Goal: Transaction & Acquisition: Purchase product/service

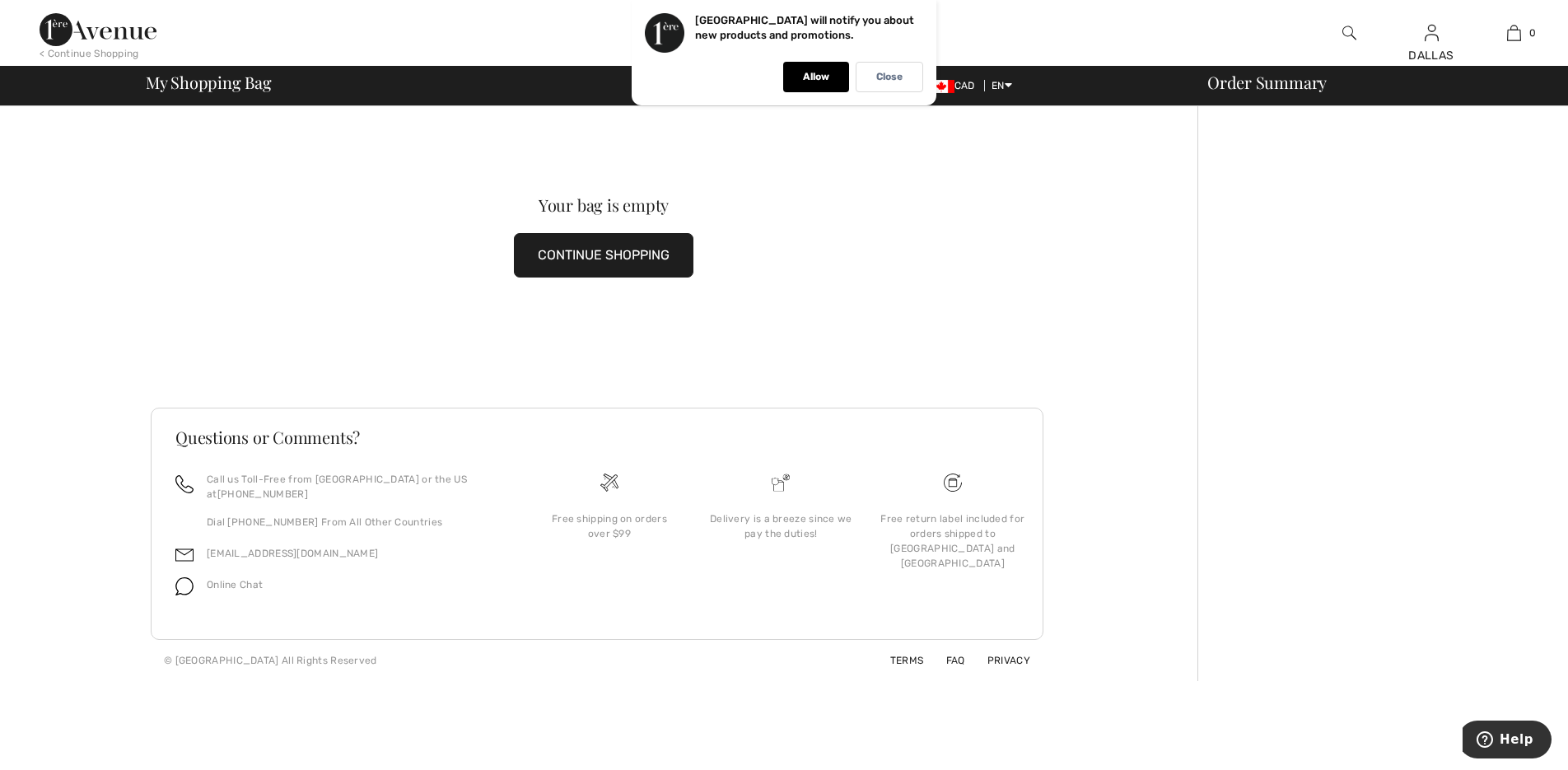
click at [634, 258] on button "CONTINUE SHOPPING" at bounding box center [604, 255] width 180 height 44
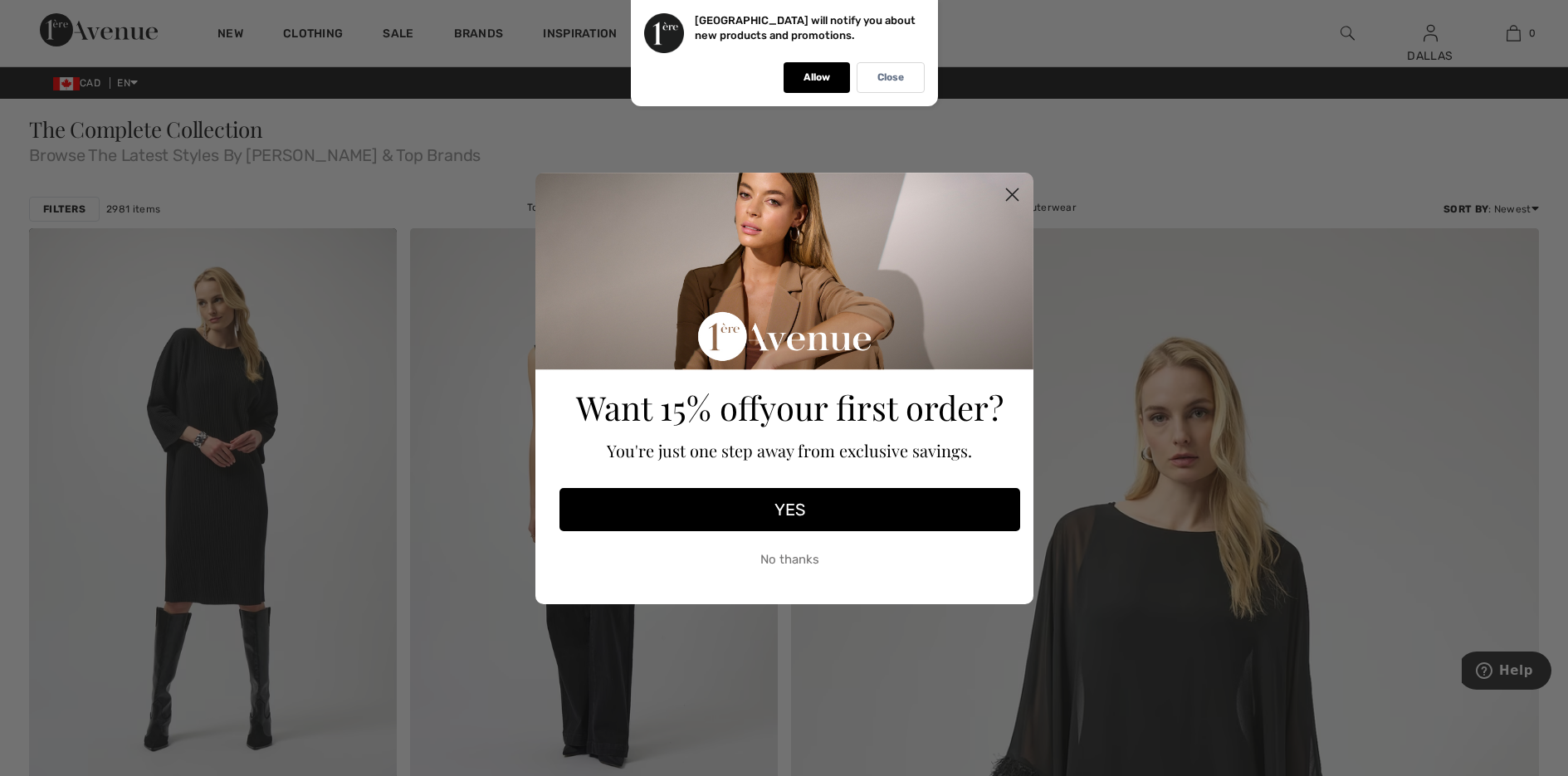
click at [1019, 188] on circle "Close dialog" at bounding box center [1011, 193] width 27 height 27
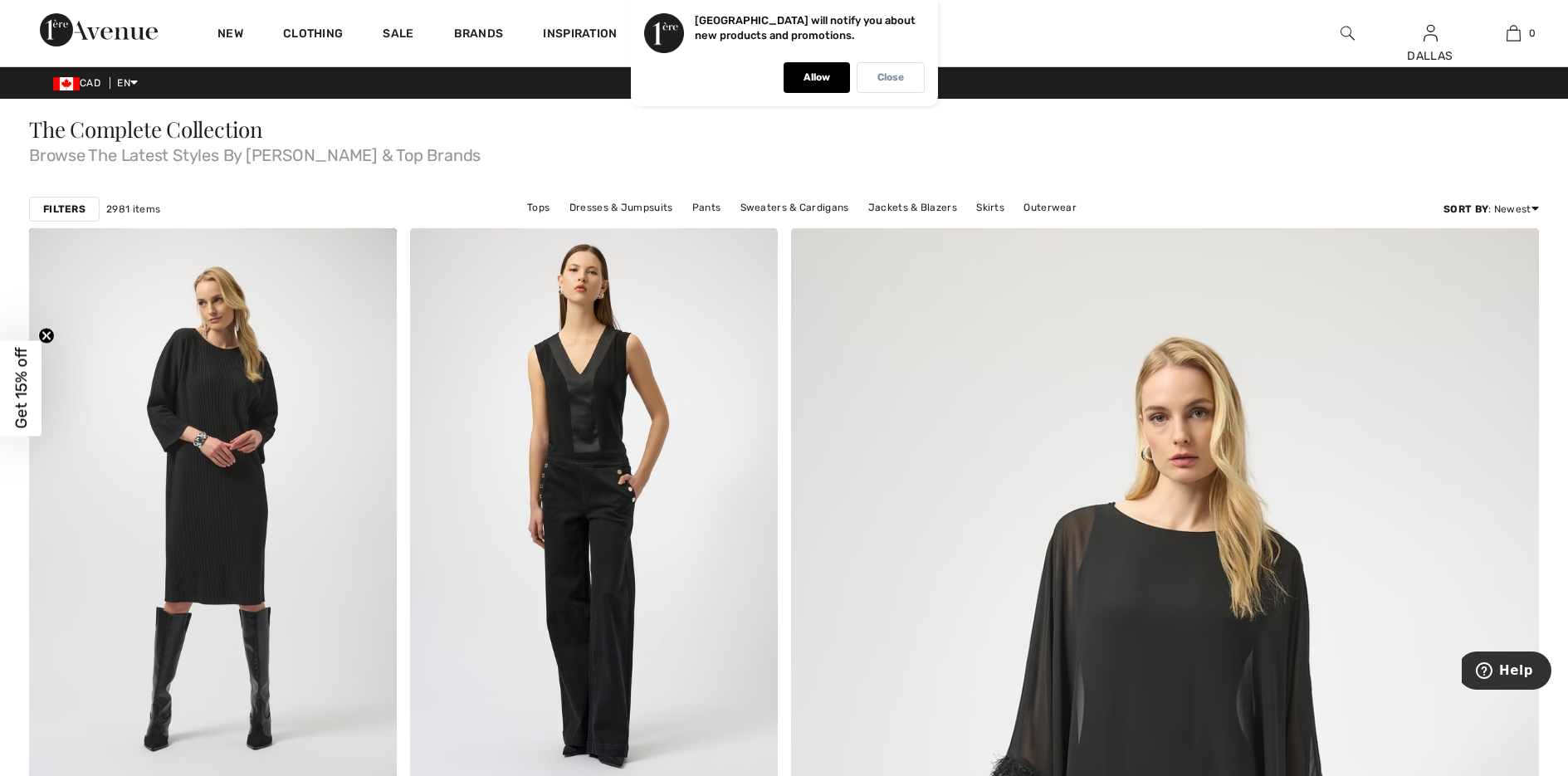
click at [882, 72] on p "Close" at bounding box center [891, 77] width 26 height 12
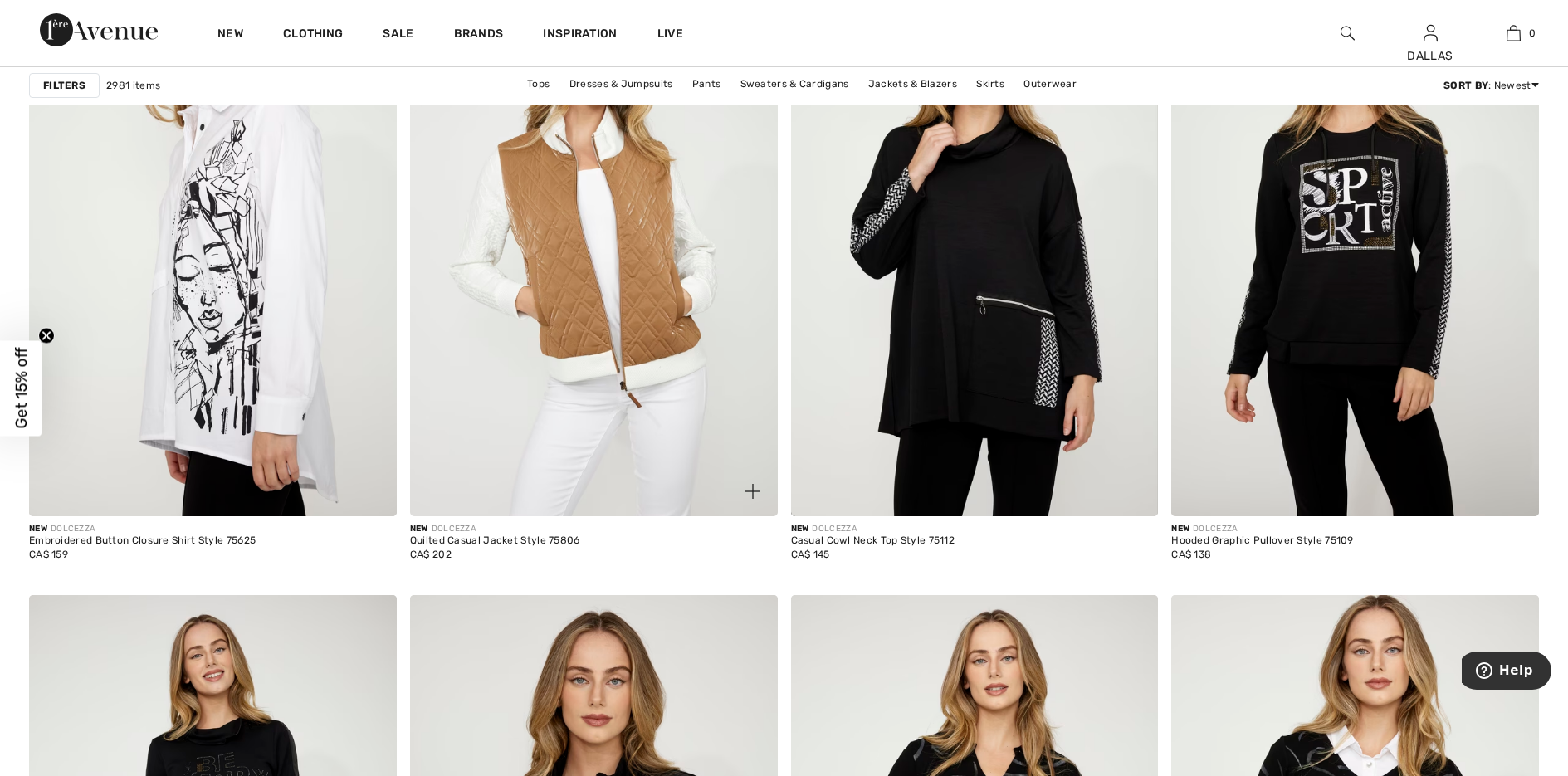
scroll to position [3651, 0]
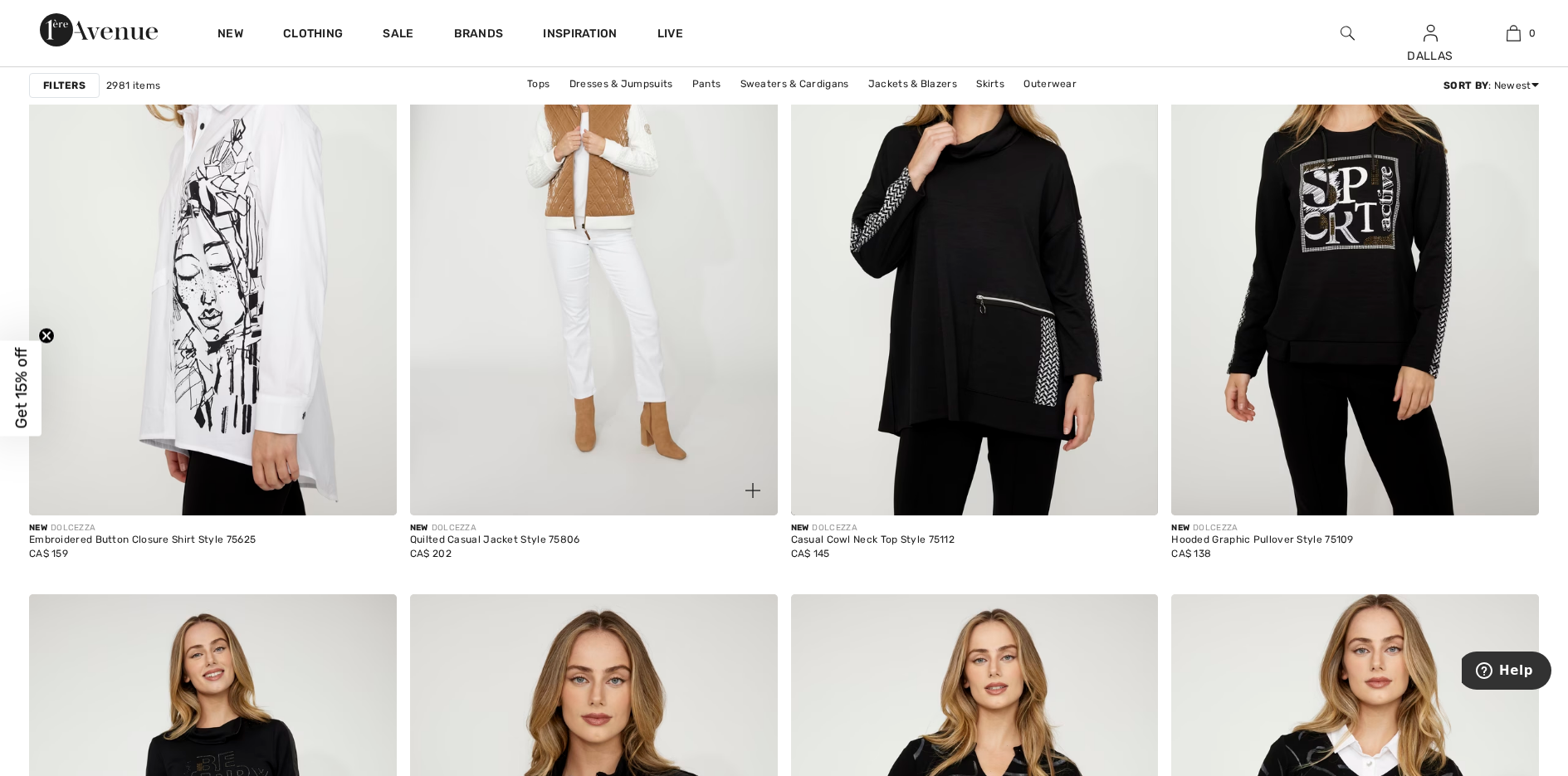
click at [757, 490] on img at bounding box center [753, 491] width 15 height 15
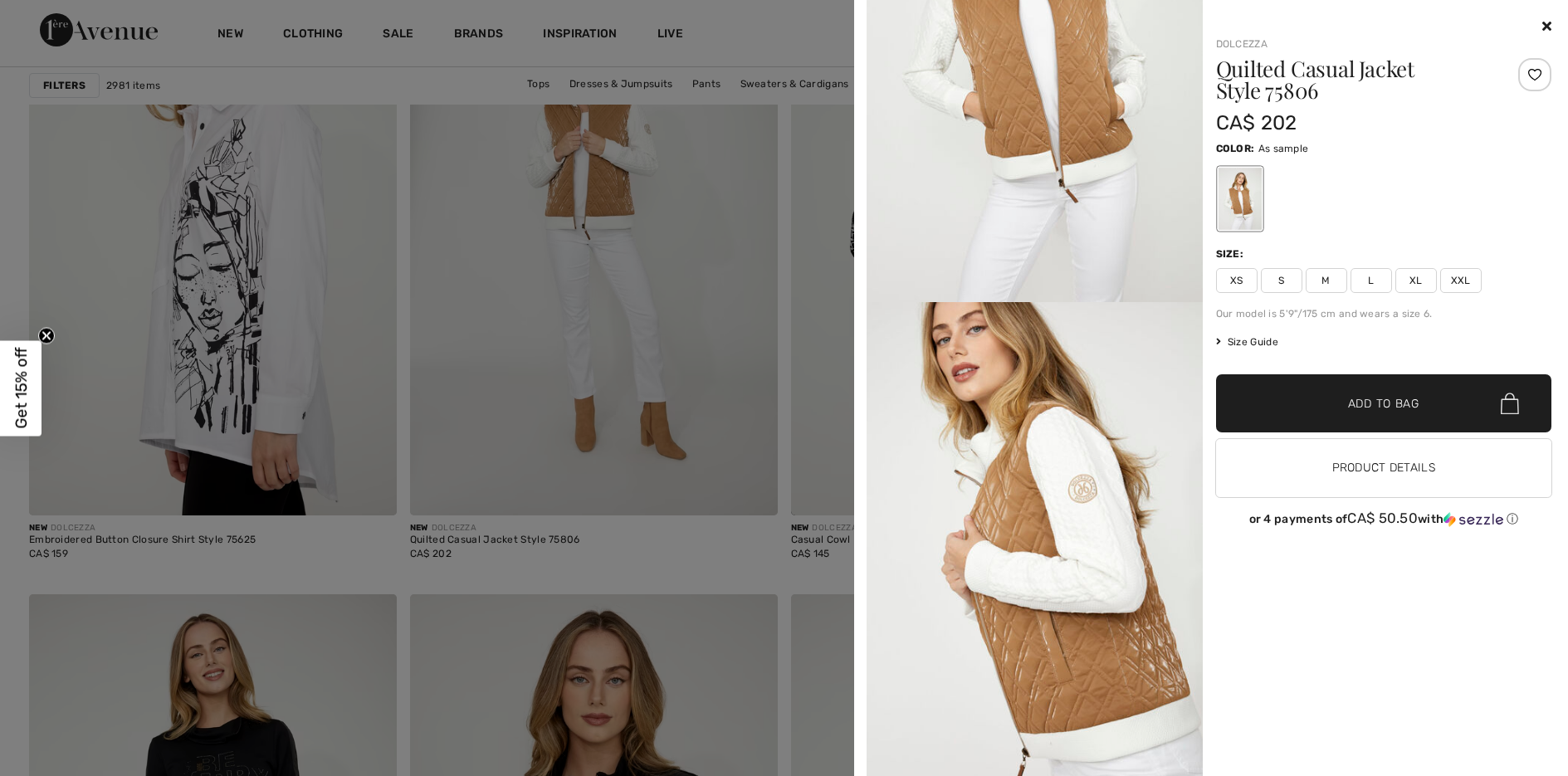
scroll to position [0, 0]
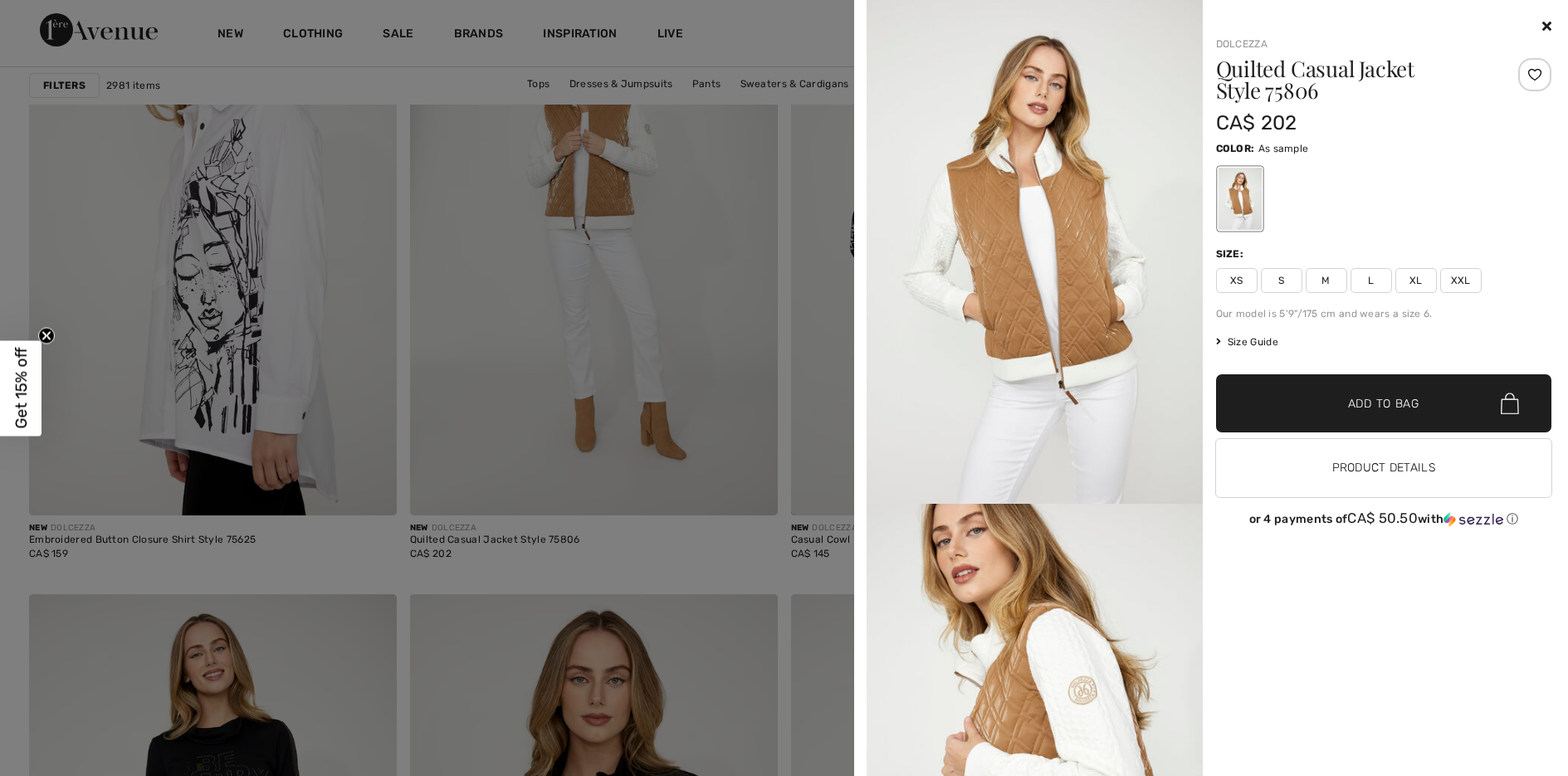
click at [1327, 277] on span "M" at bounding box center [1326, 280] width 41 height 25
click at [1362, 409] on span "Add to Bag" at bounding box center [1383, 404] width 72 height 18
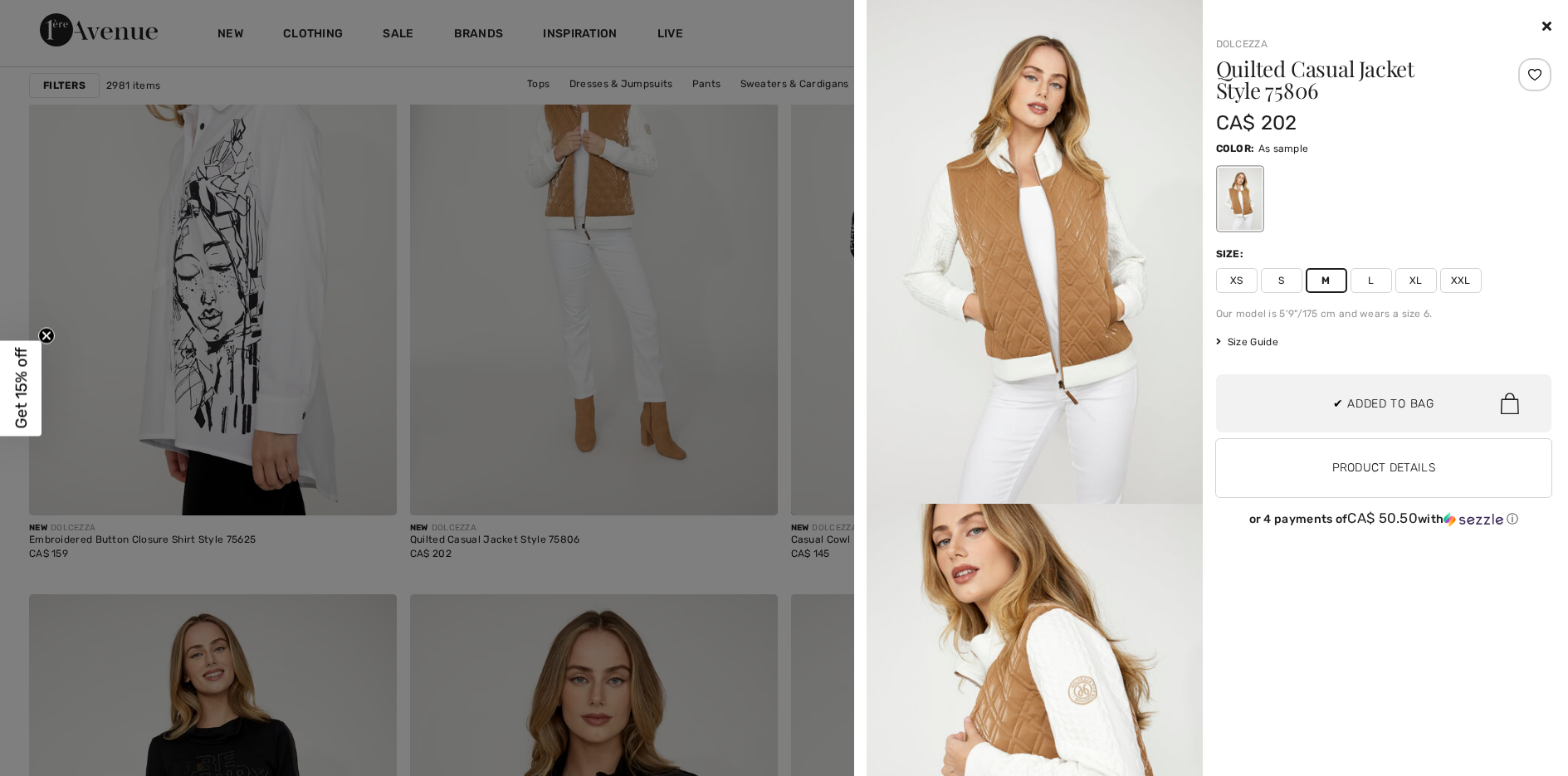
click at [568, 265] on div at bounding box center [784, 388] width 1568 height 776
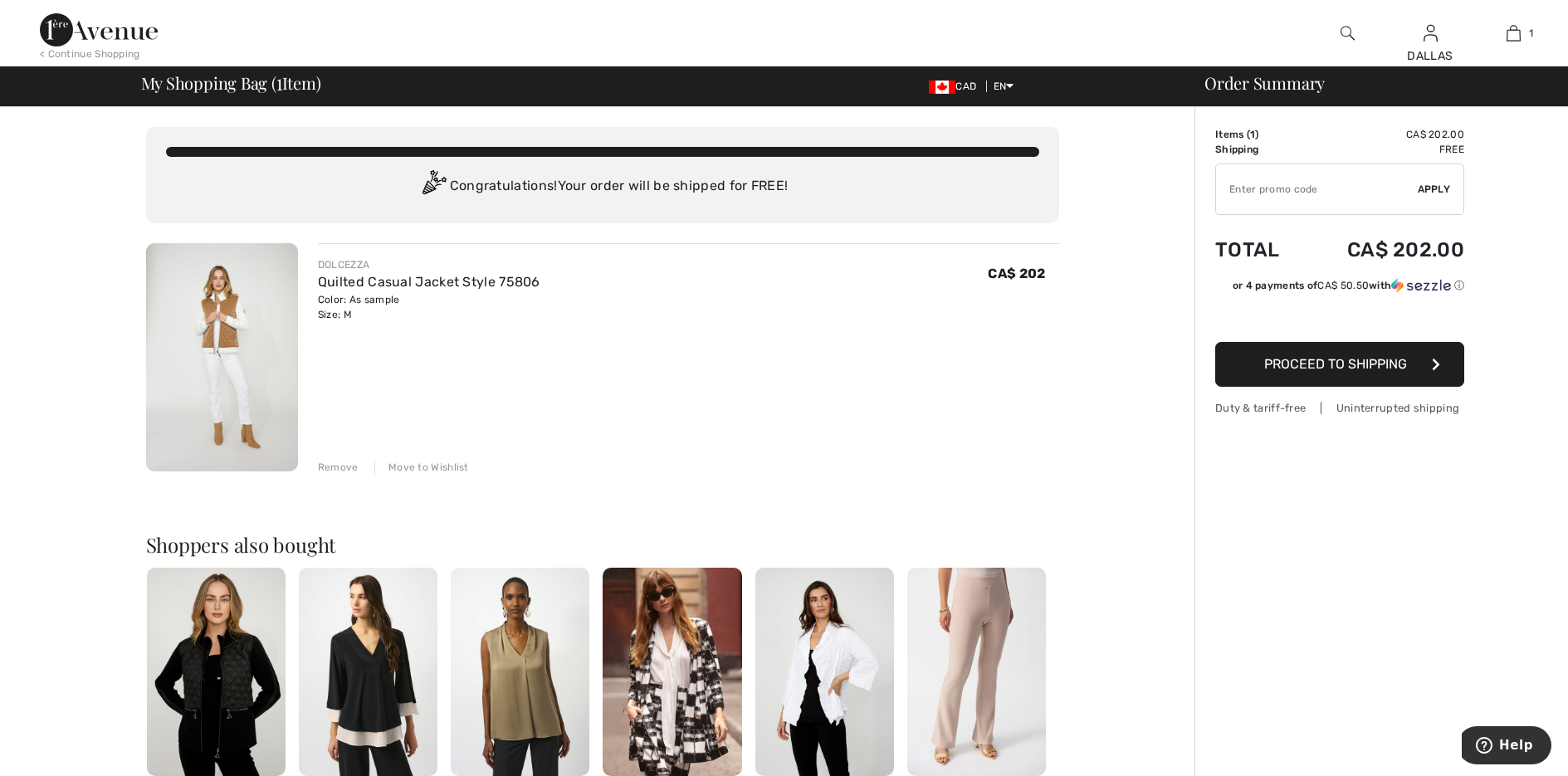
click at [1353, 35] on img at bounding box center [1347, 33] width 14 height 20
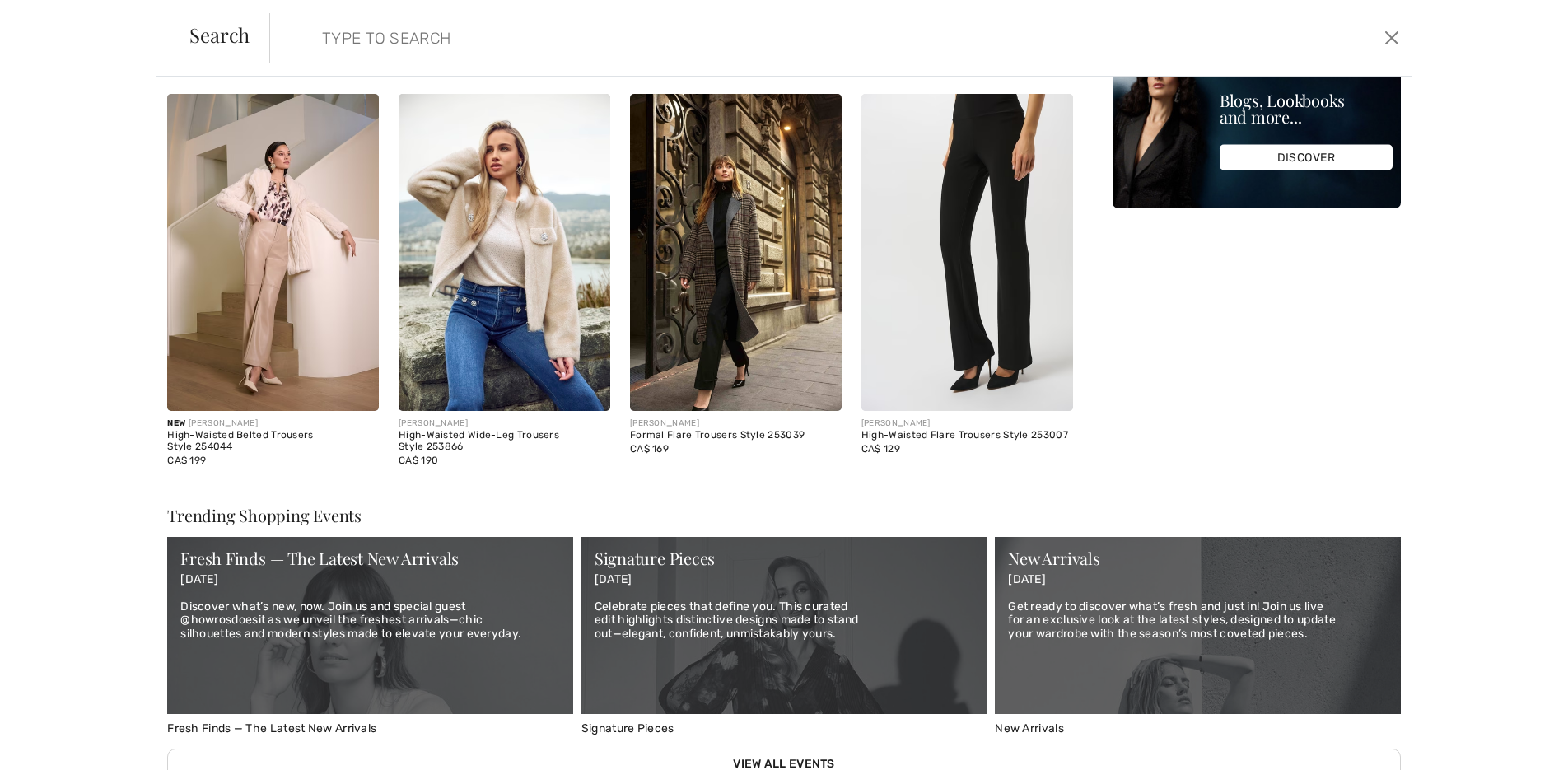
scroll to position [494, 0]
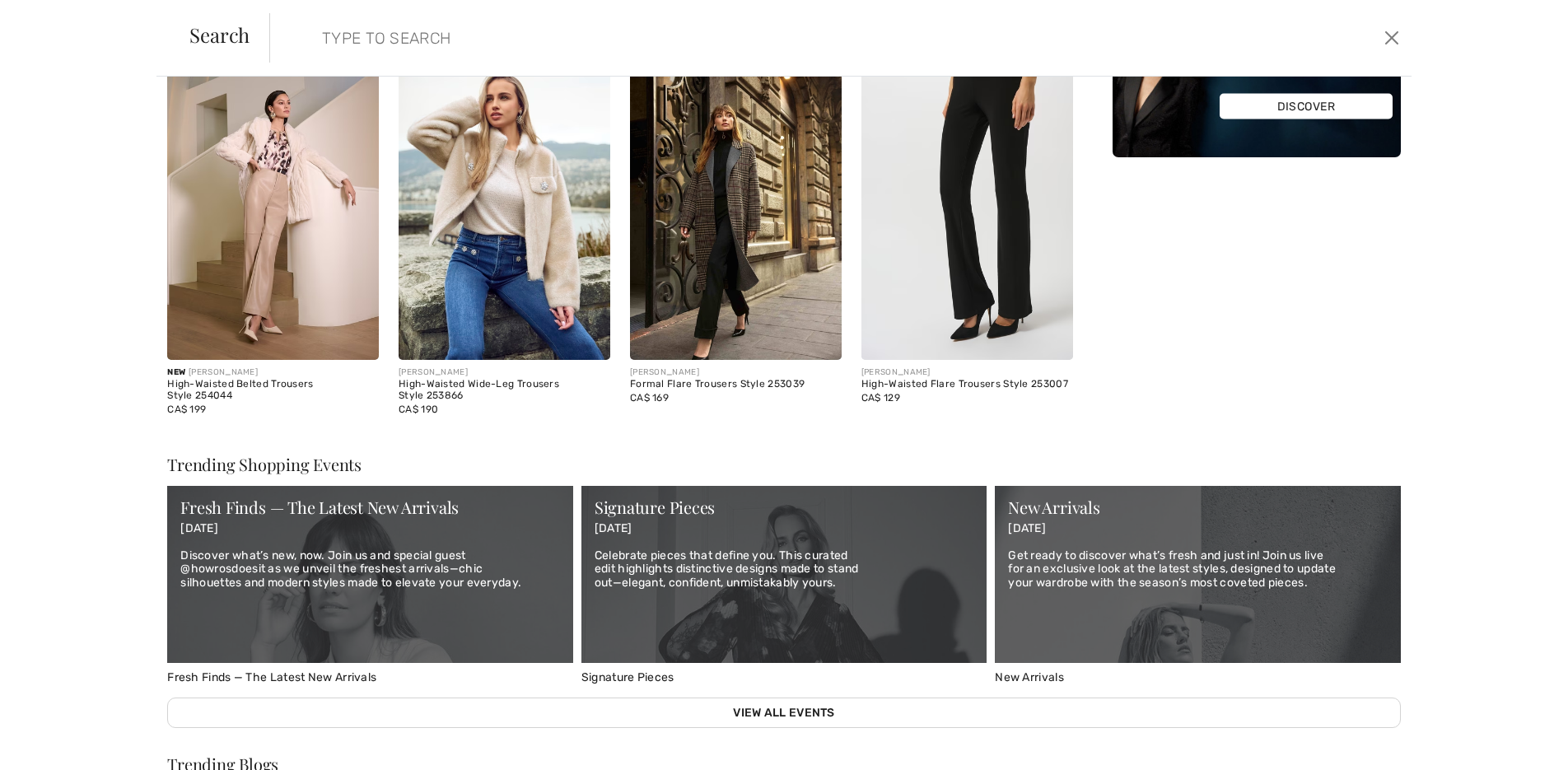
click at [971, 379] on div "High-Waisted Flare Trousers Style 253007" at bounding box center [967, 384] width 212 height 11
click at [916, 295] on img at bounding box center [967, 201] width 212 height 317
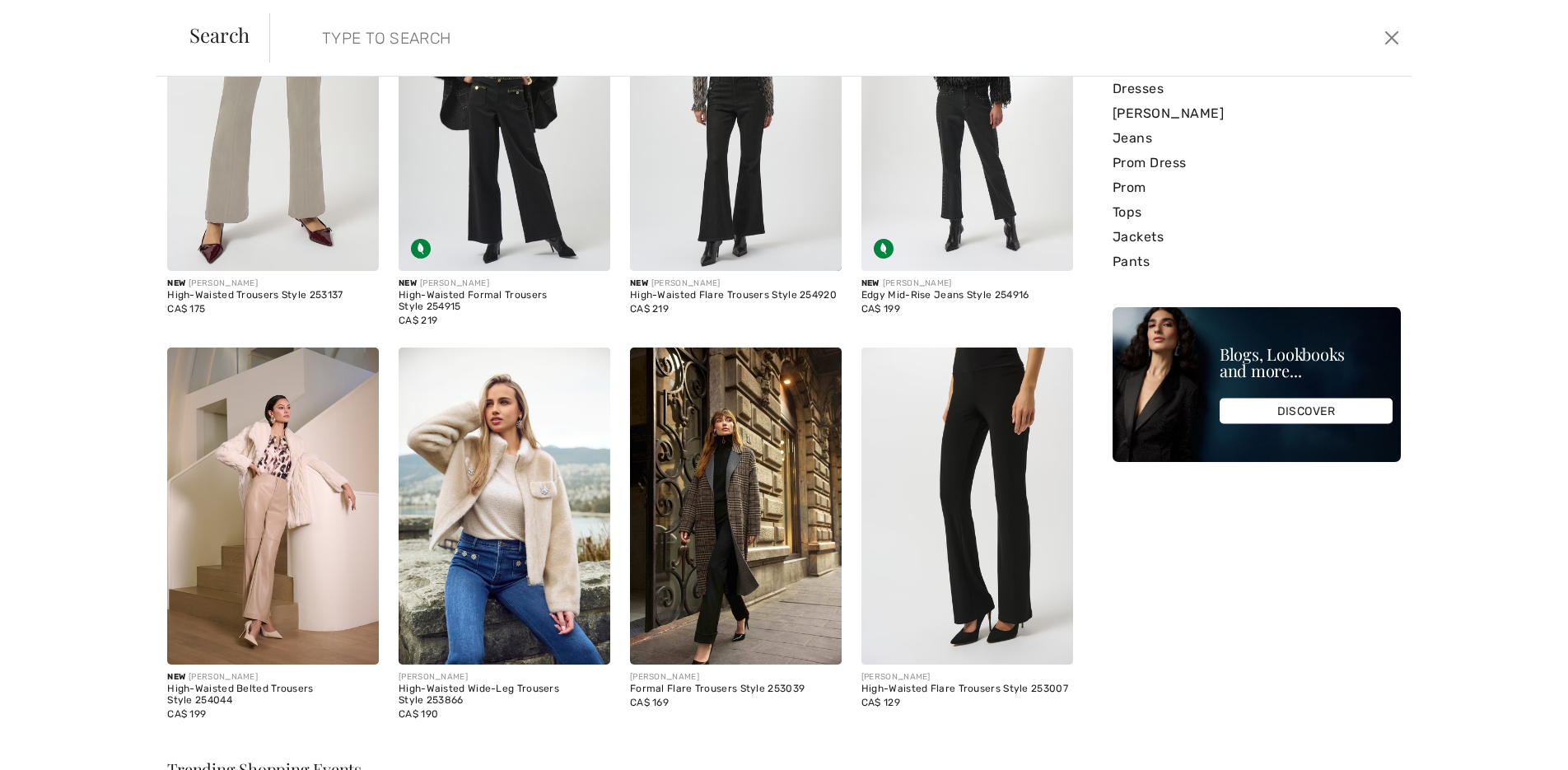
scroll to position [82, 0]
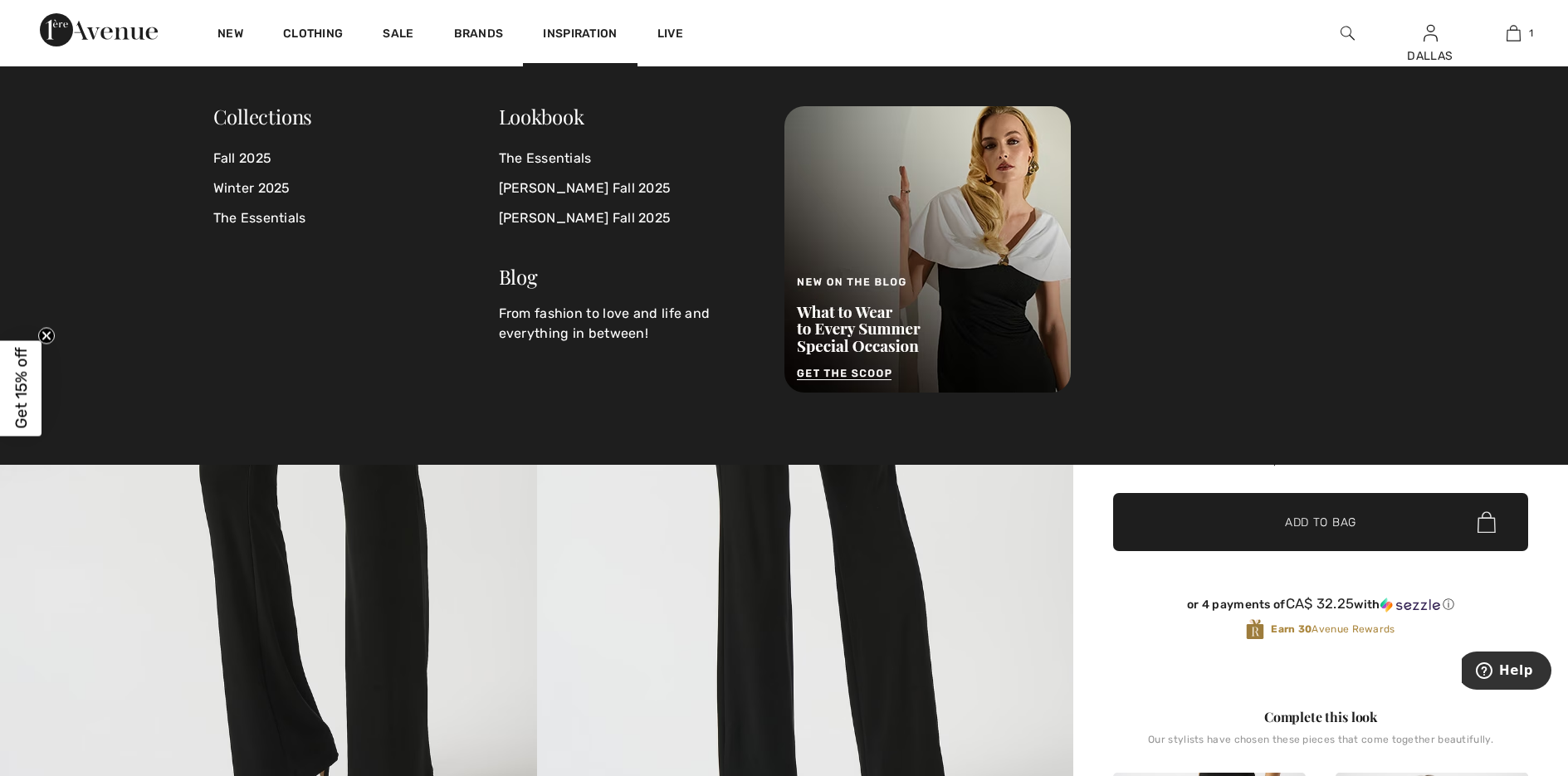
click at [1349, 37] on img at bounding box center [1347, 33] width 14 height 20
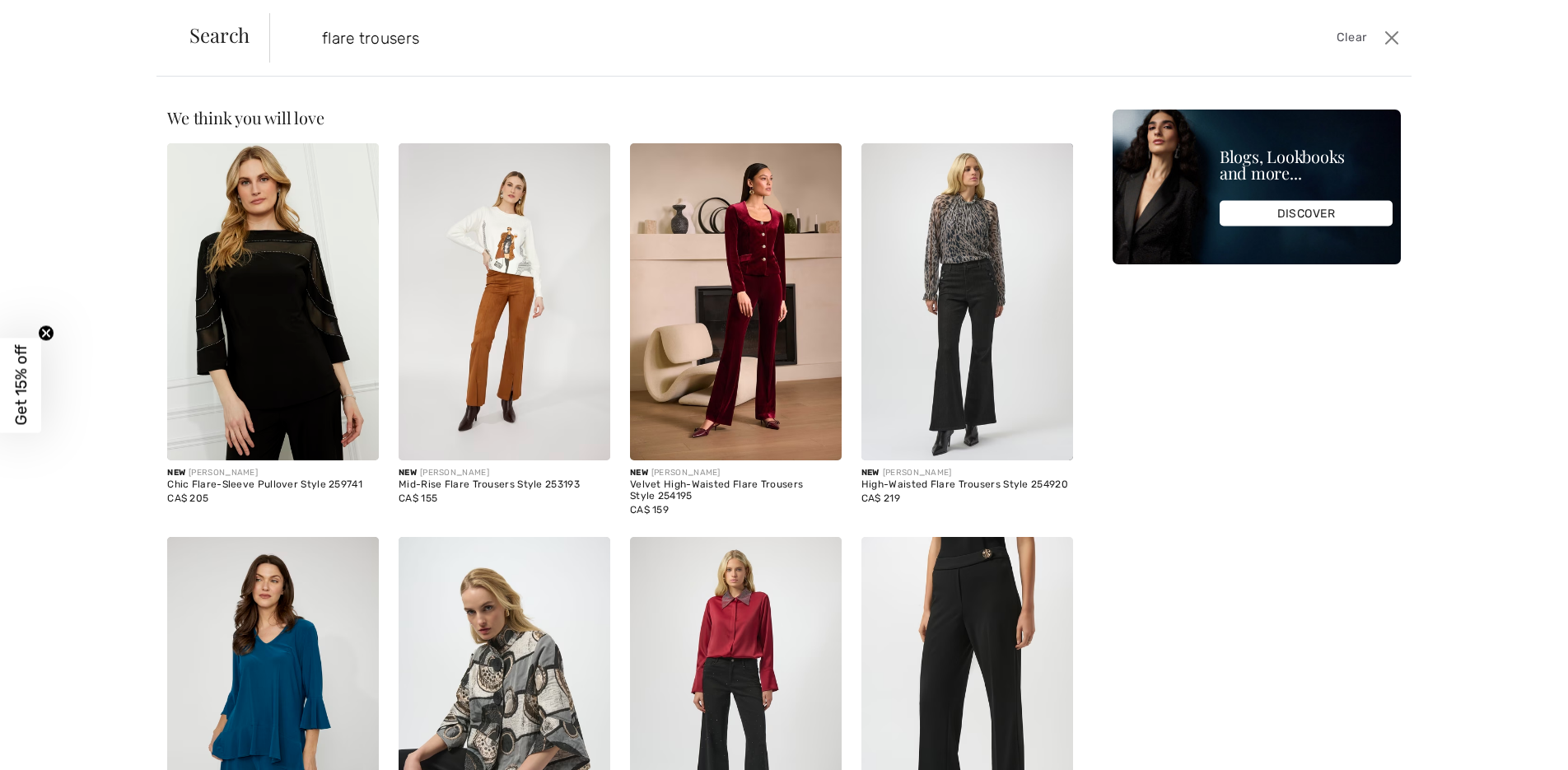
type input "flare trousers"
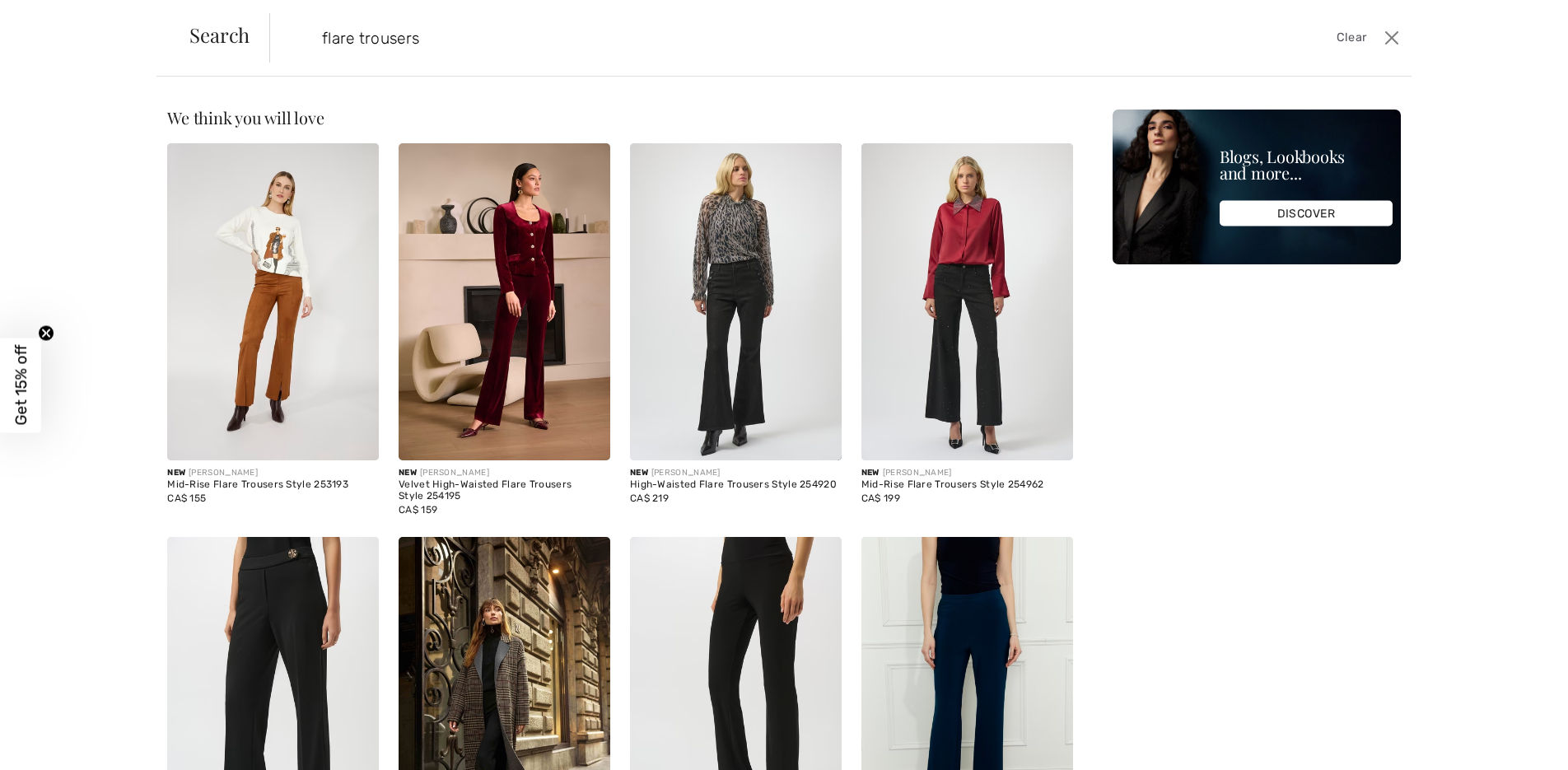
scroll to position [46, 0]
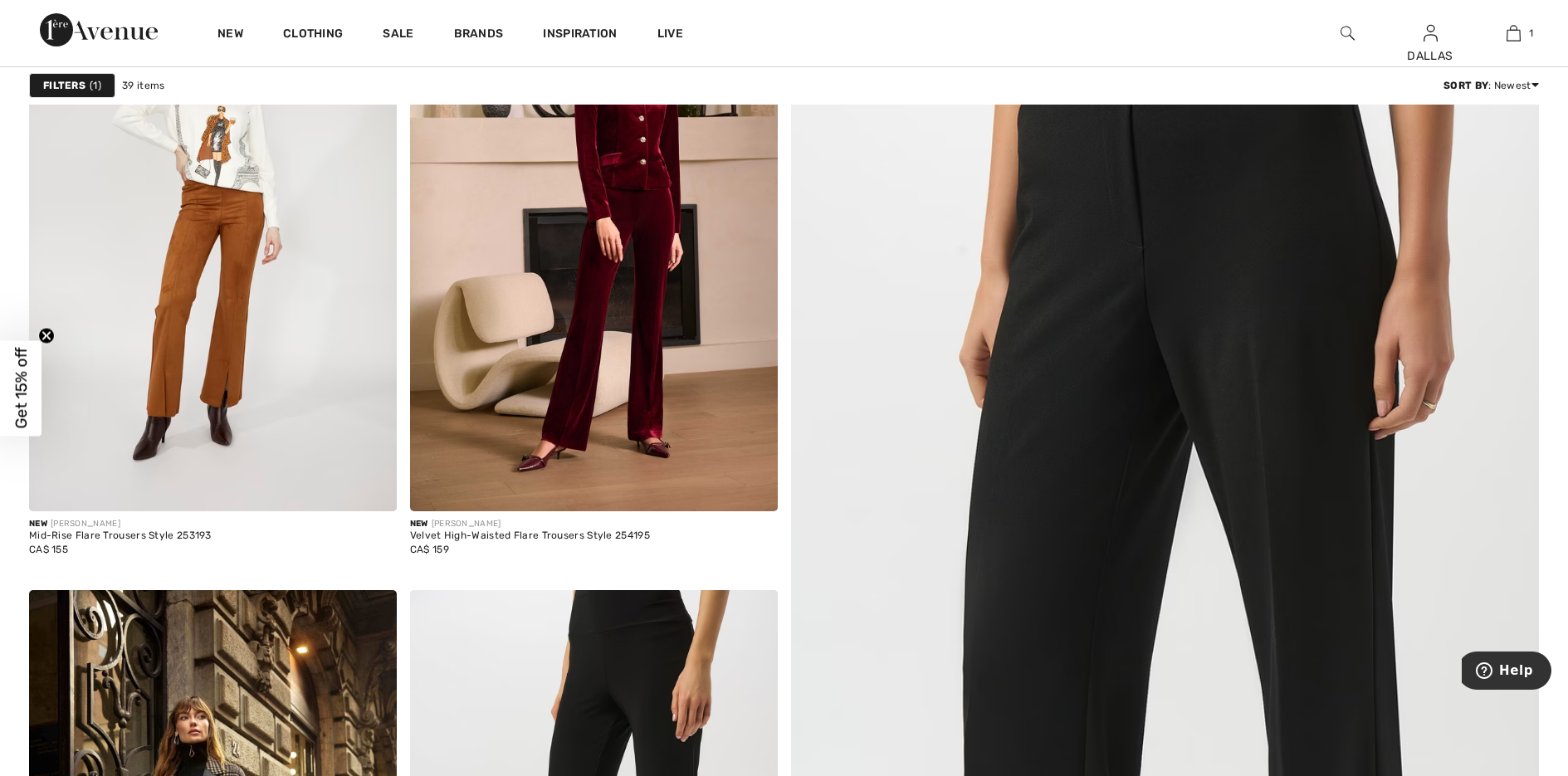
scroll to position [332, 0]
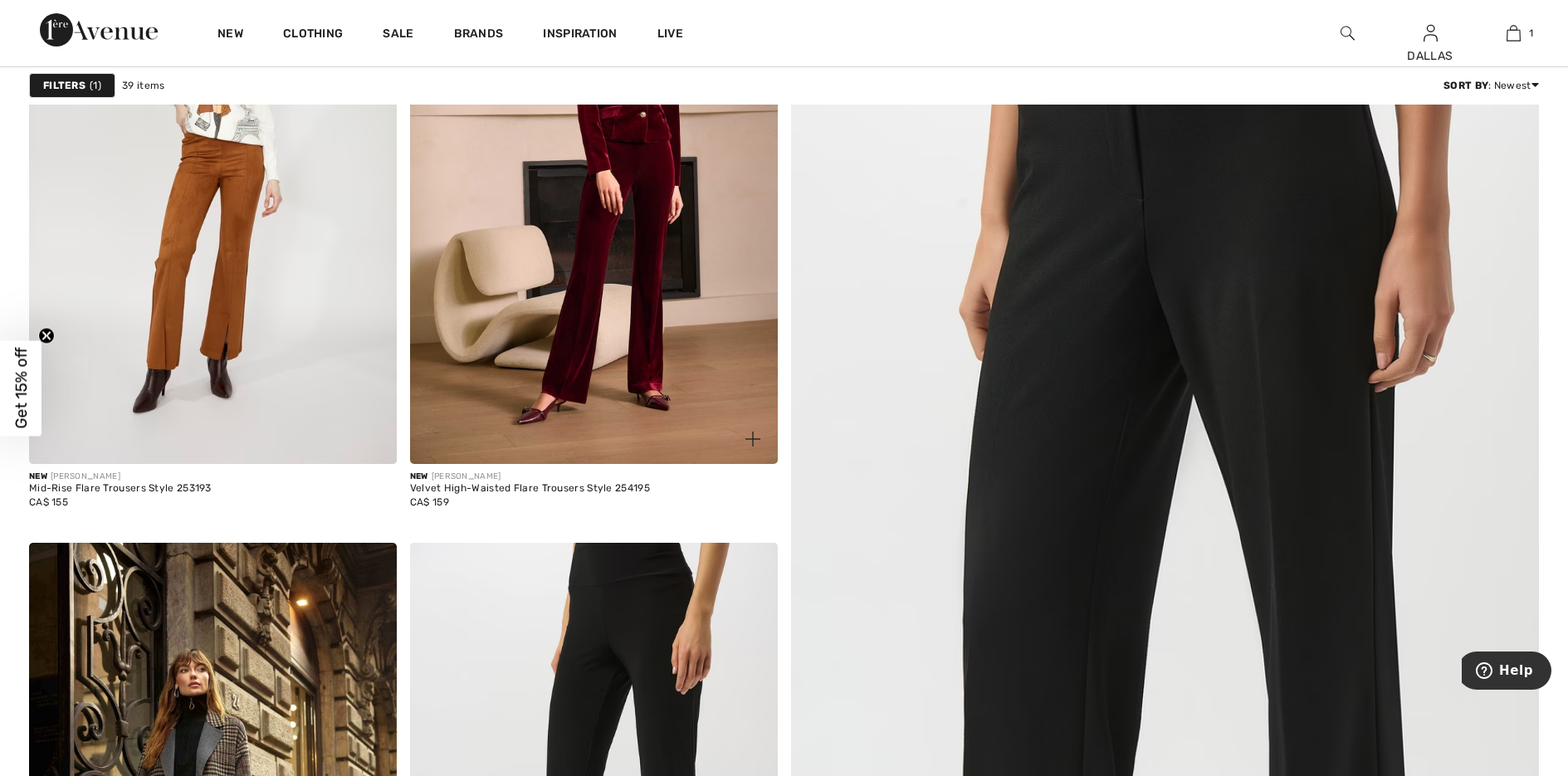
click at [757, 437] on img at bounding box center [753, 439] width 15 height 15
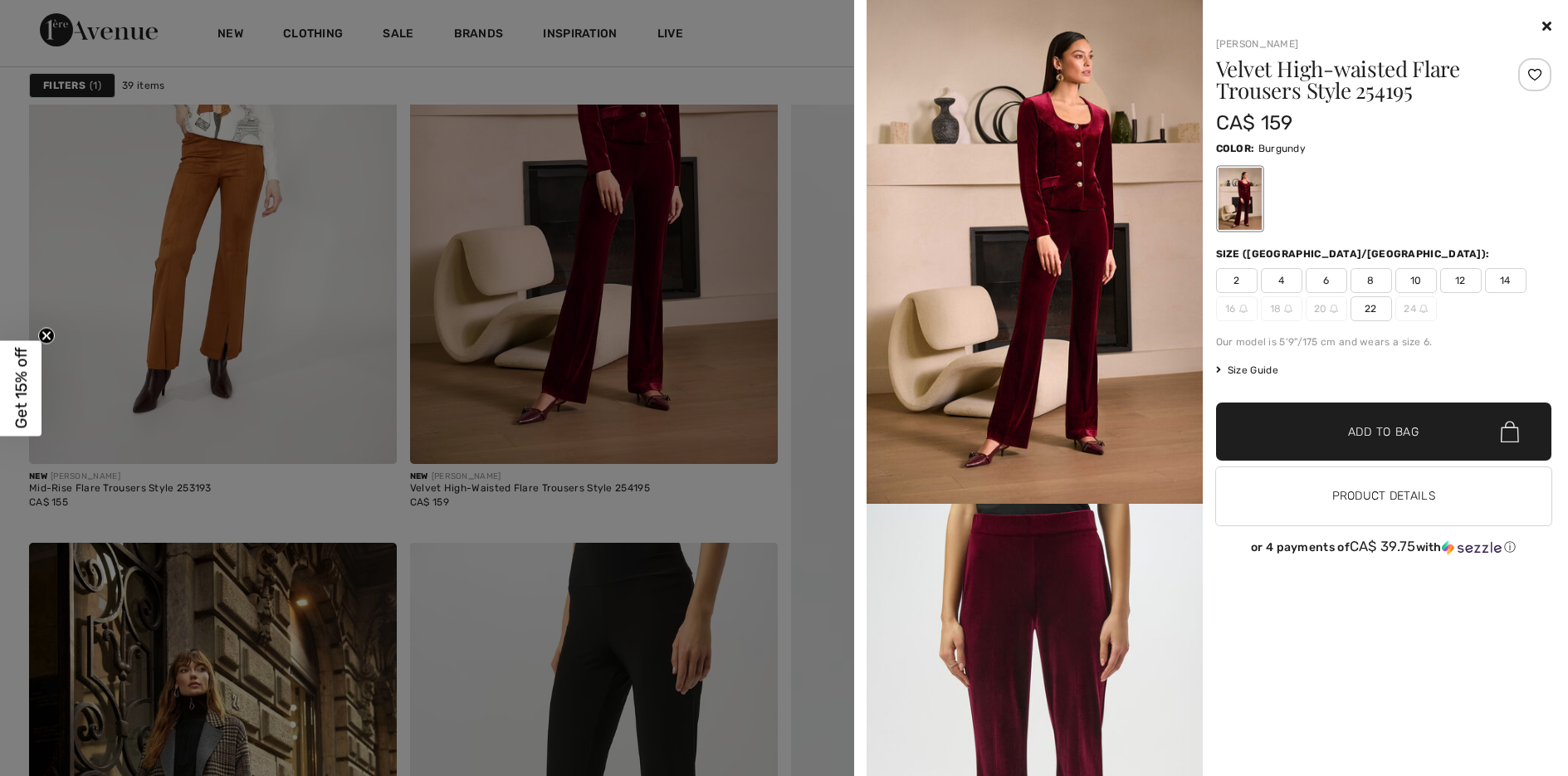
click at [1275, 275] on span "4" at bounding box center [1282, 280] width 41 height 25
click at [1292, 432] on span "✔ Added to Bag Add to Bag" at bounding box center [1384, 432] width 336 height 58
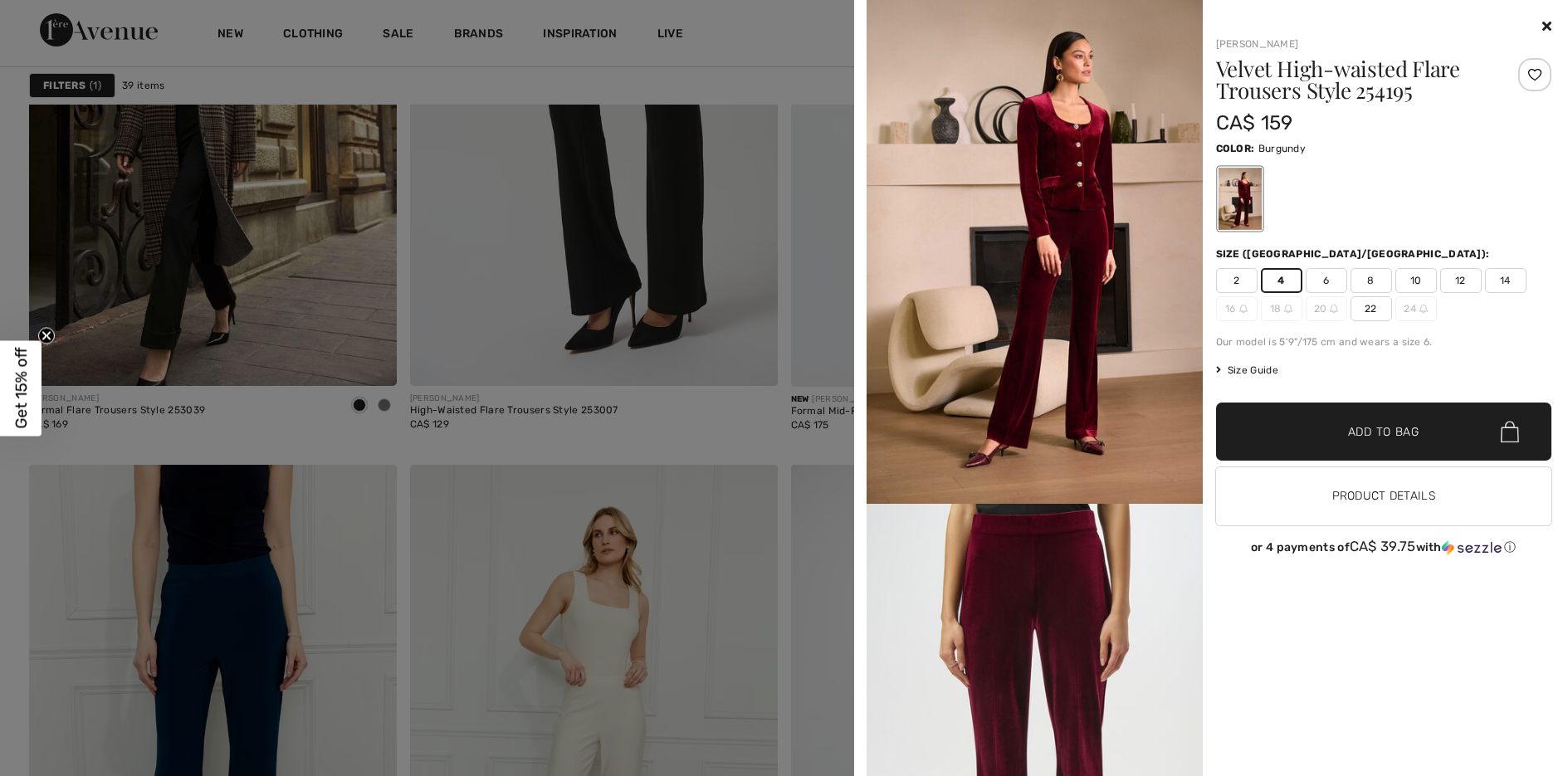
scroll to position [1079, 0]
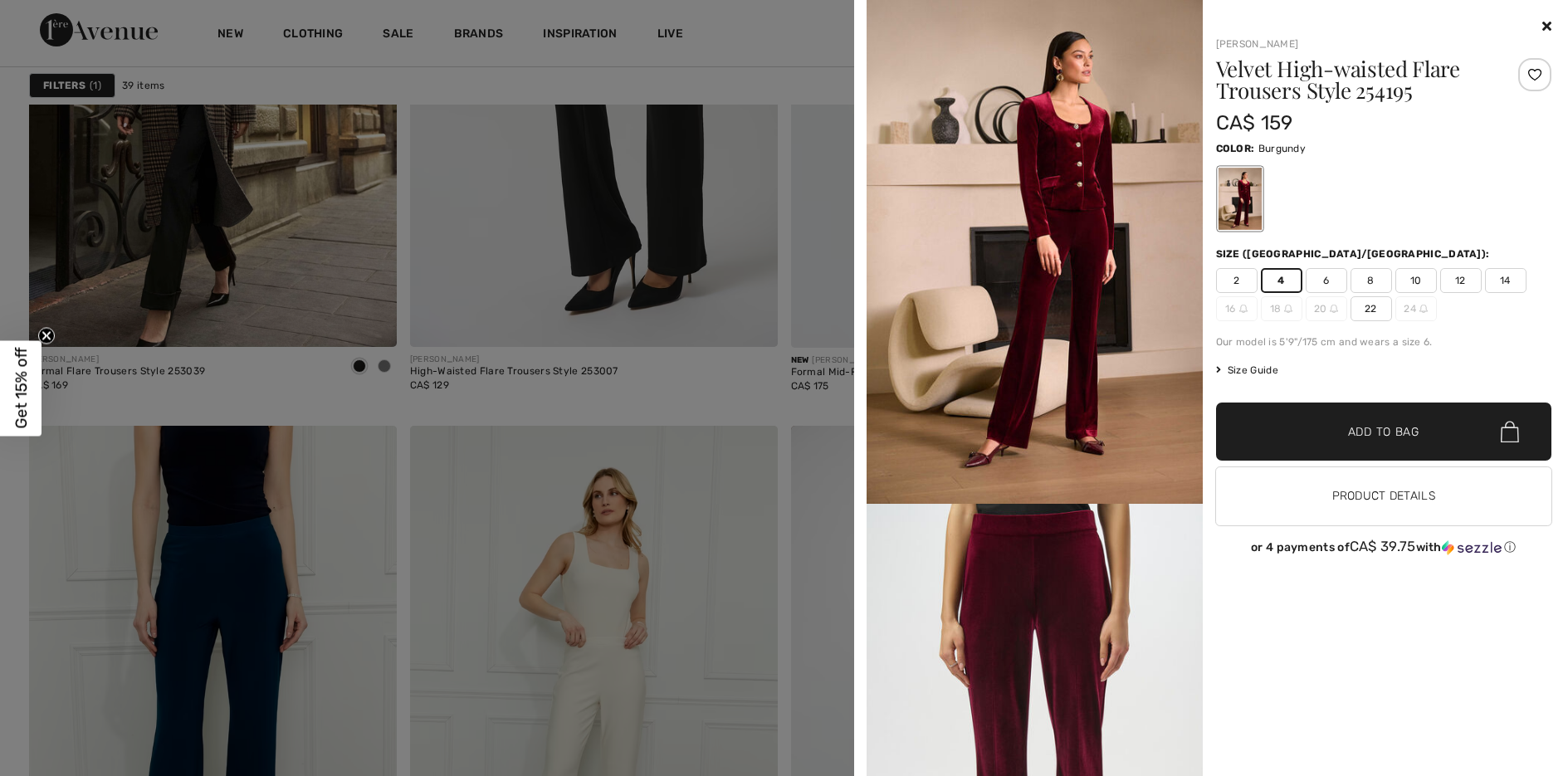
click at [734, 387] on div at bounding box center [784, 388] width 1568 height 776
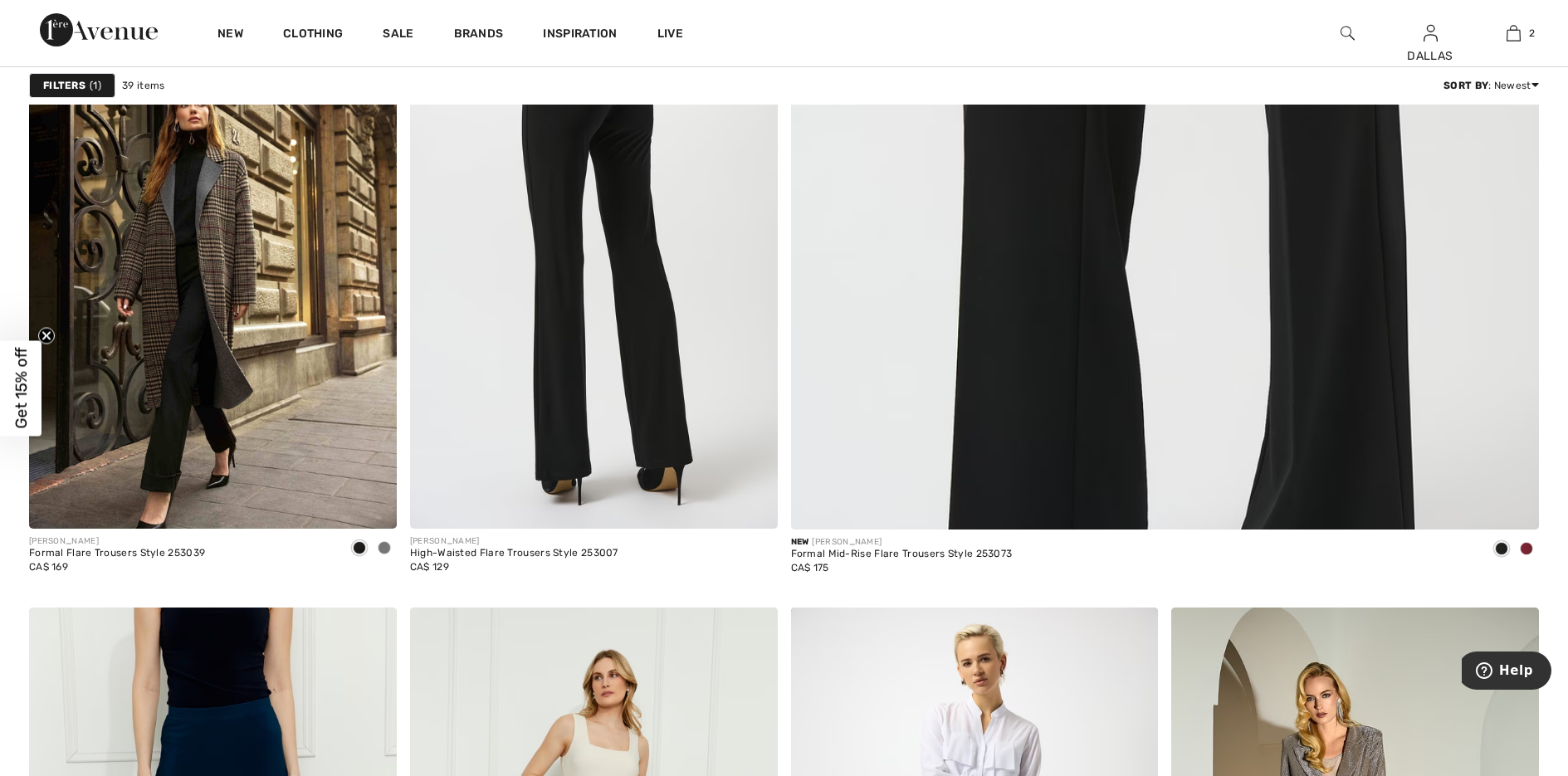
scroll to position [913, 0]
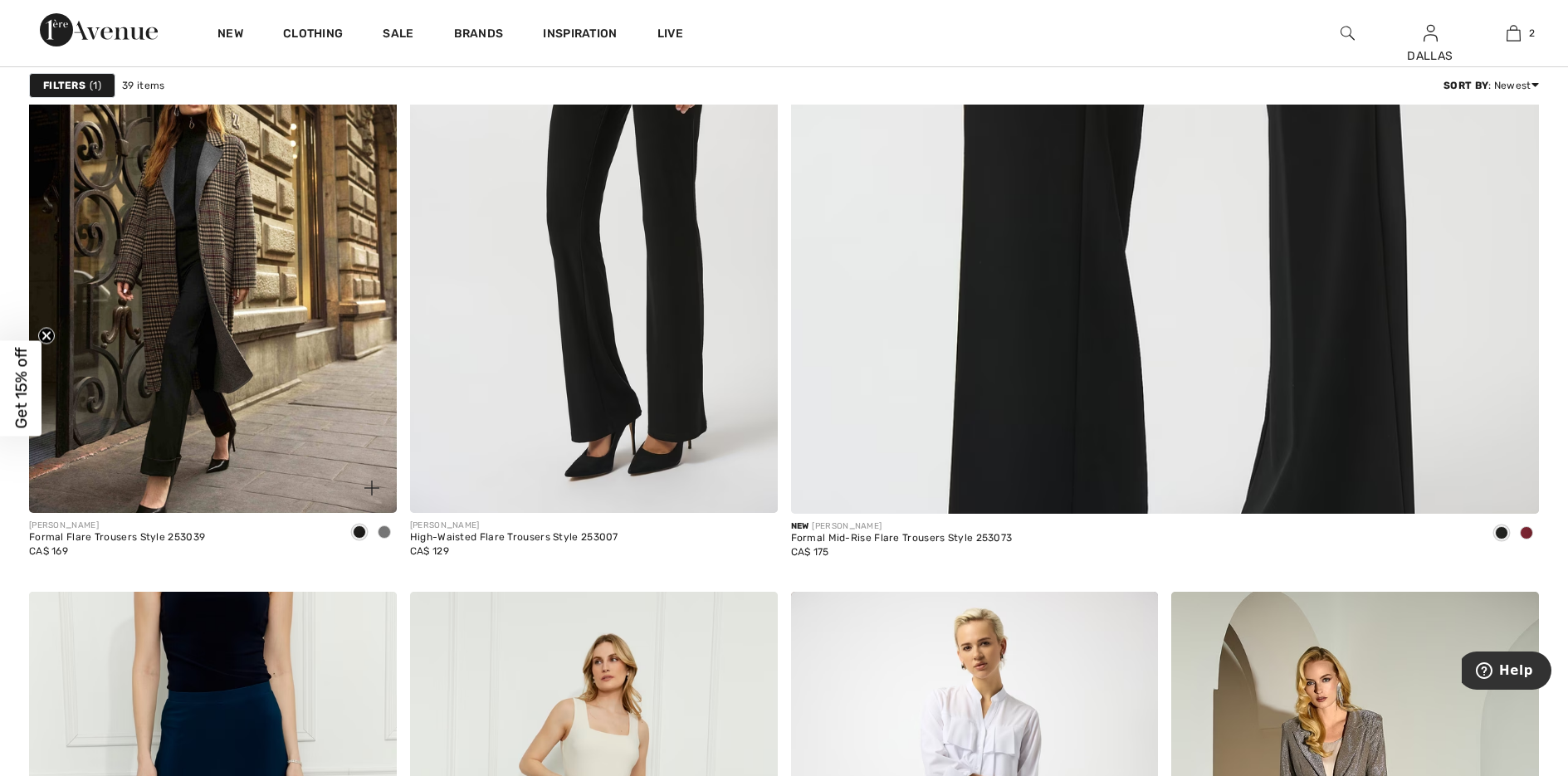
click at [369, 486] on img at bounding box center [372, 488] width 15 height 15
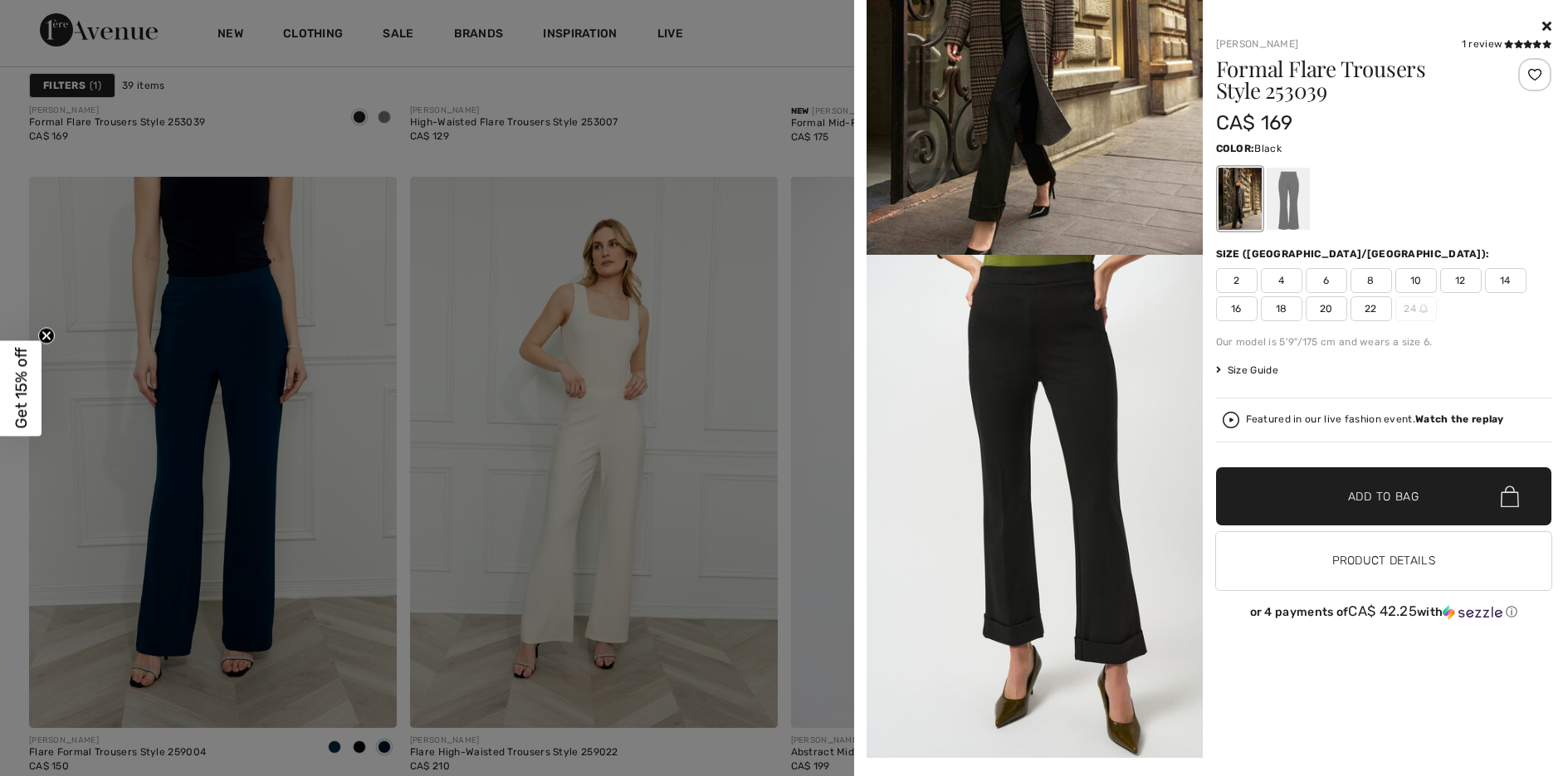
scroll to position [166, 0]
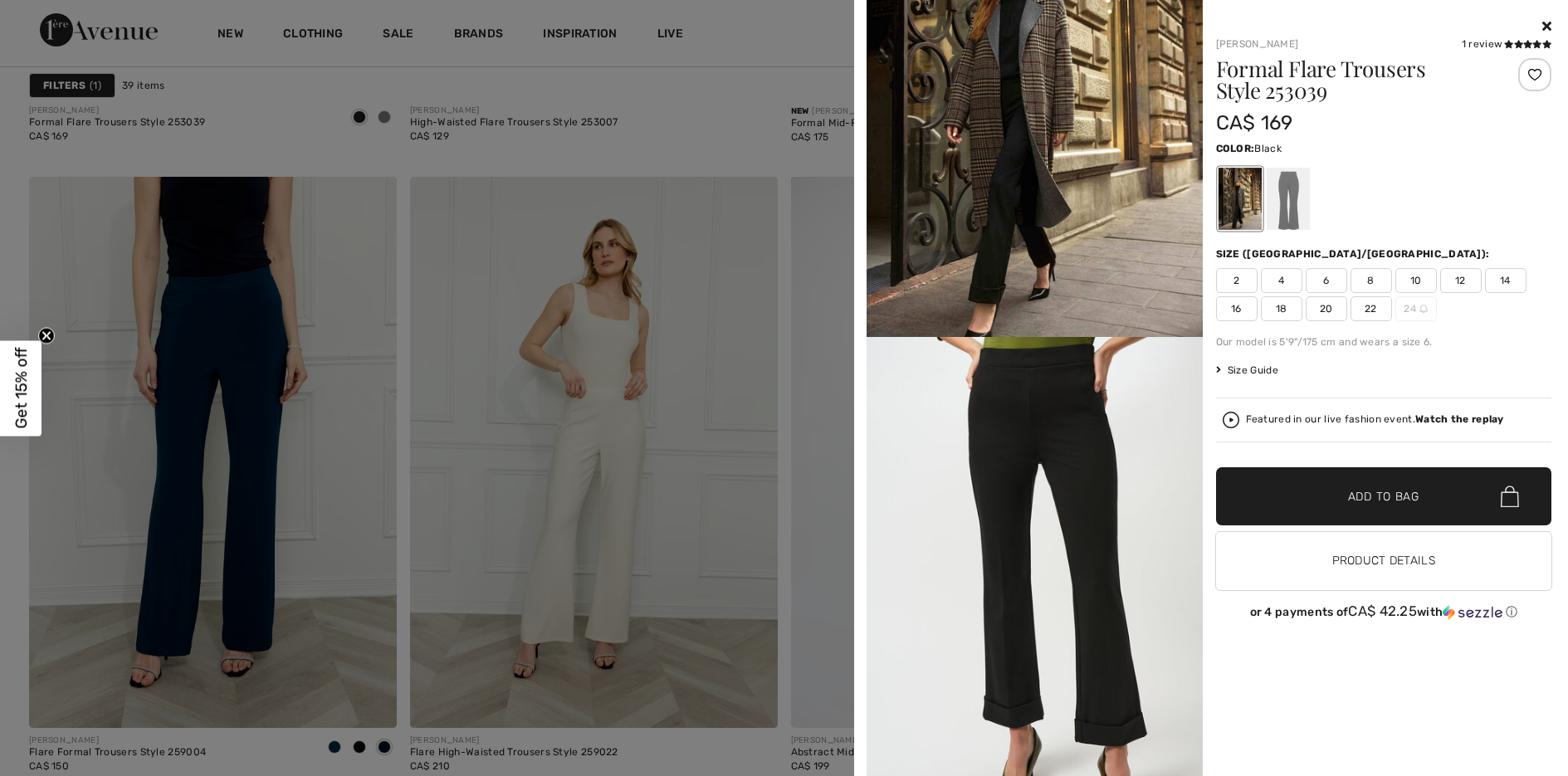
click at [493, 419] on div at bounding box center [784, 388] width 1568 height 776
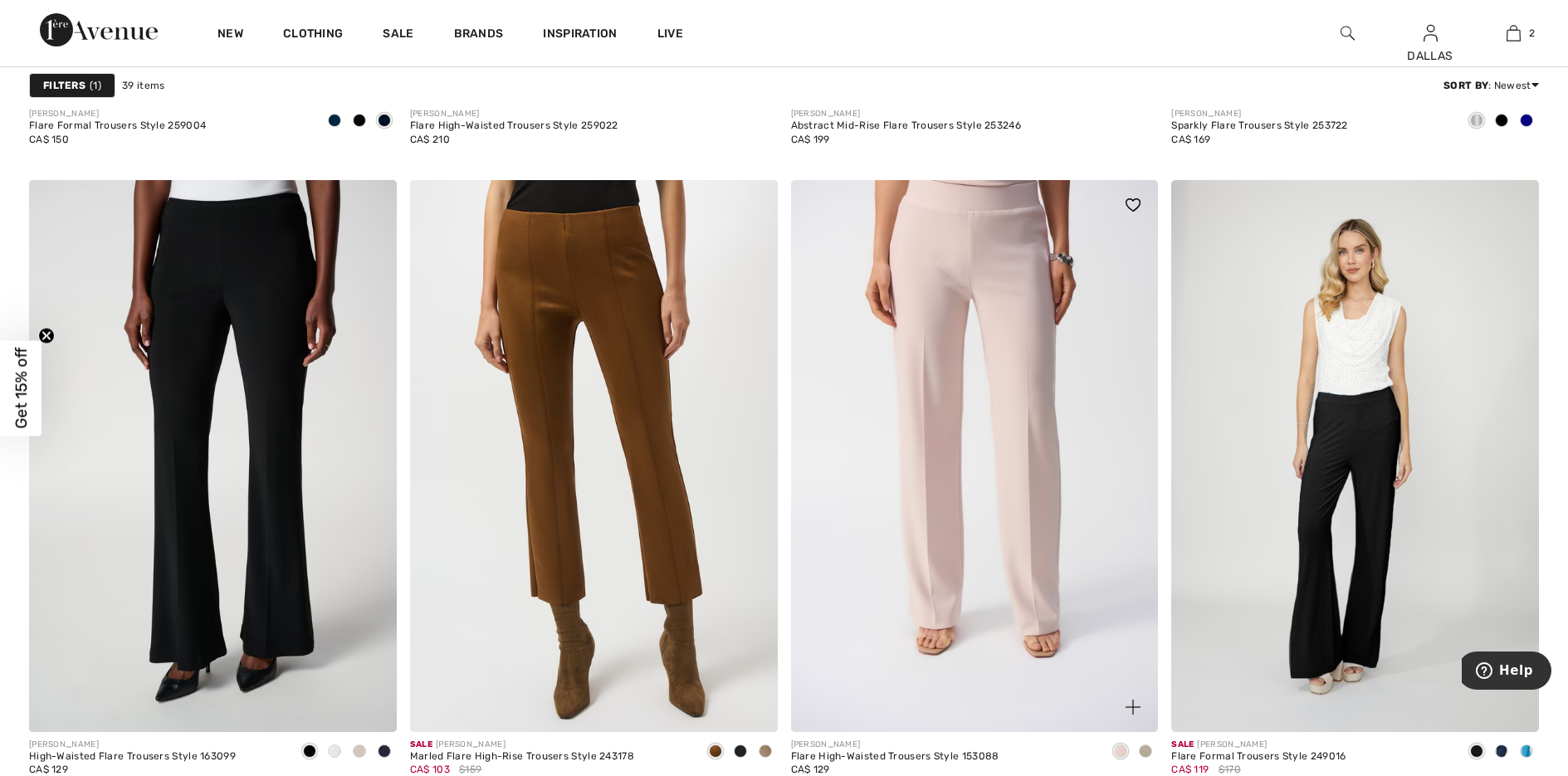
scroll to position [1992, 0]
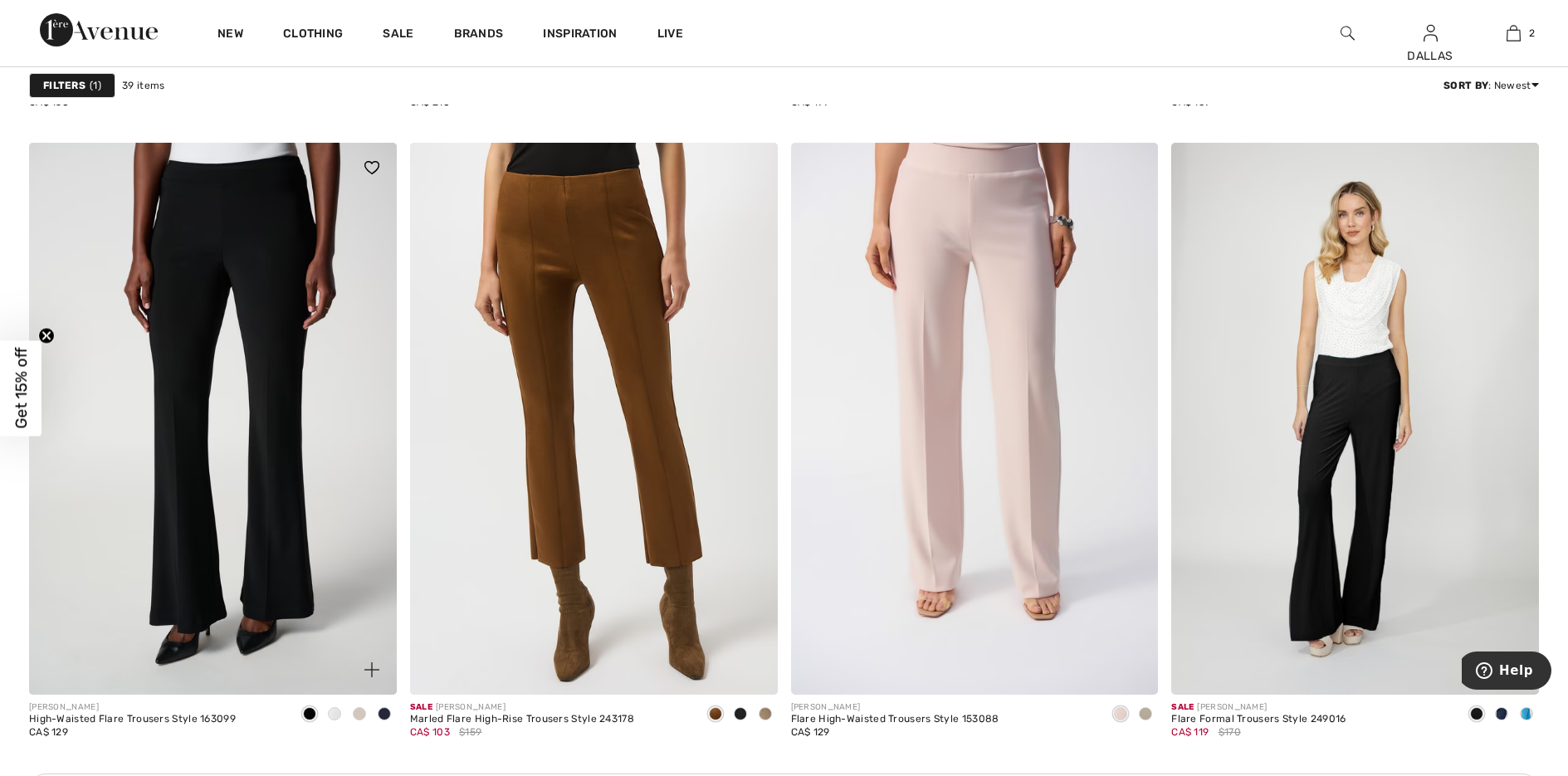
click at [358, 705] on div at bounding box center [359, 714] width 25 height 27
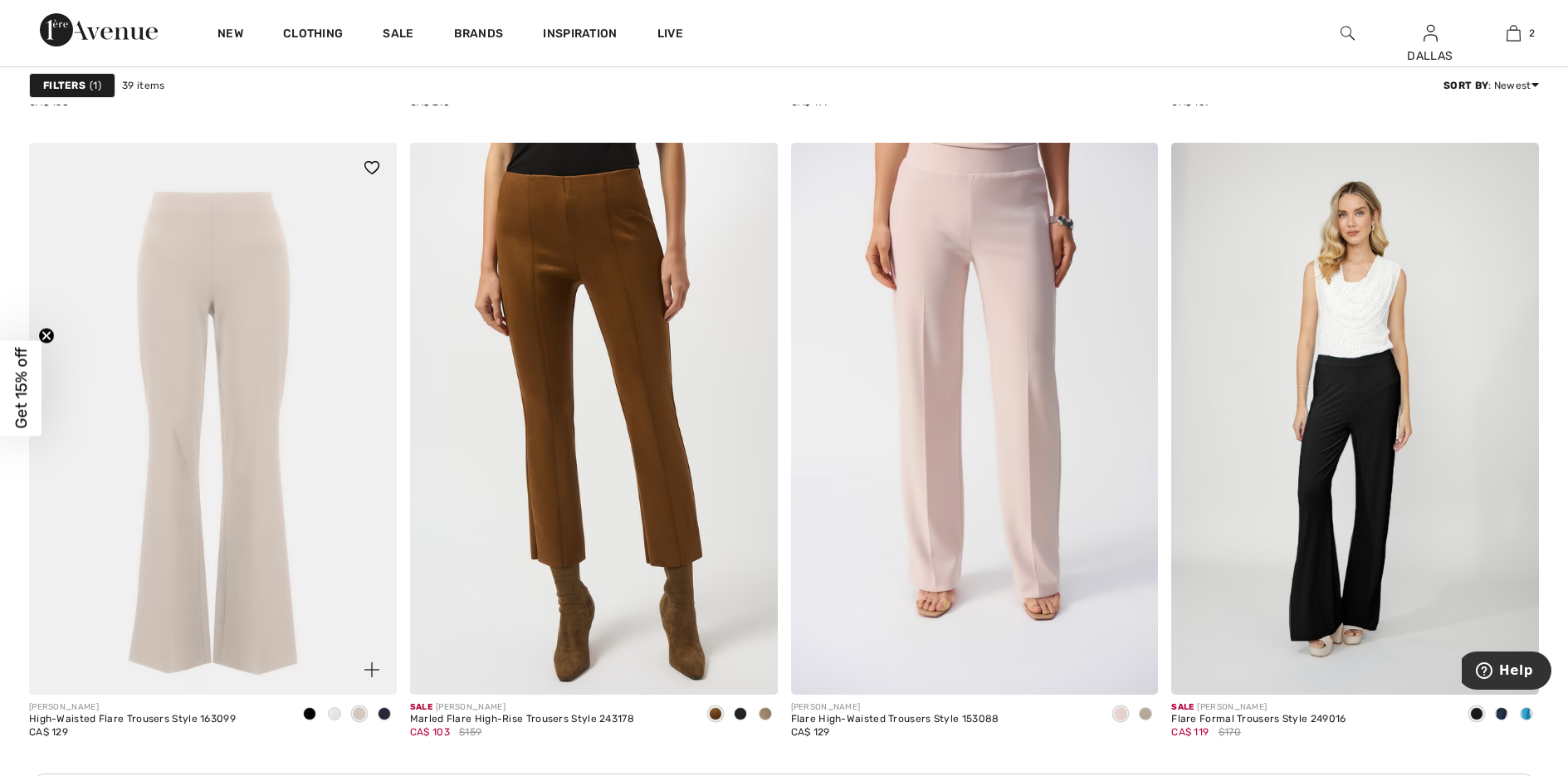
click at [369, 669] on img at bounding box center [372, 670] width 15 height 15
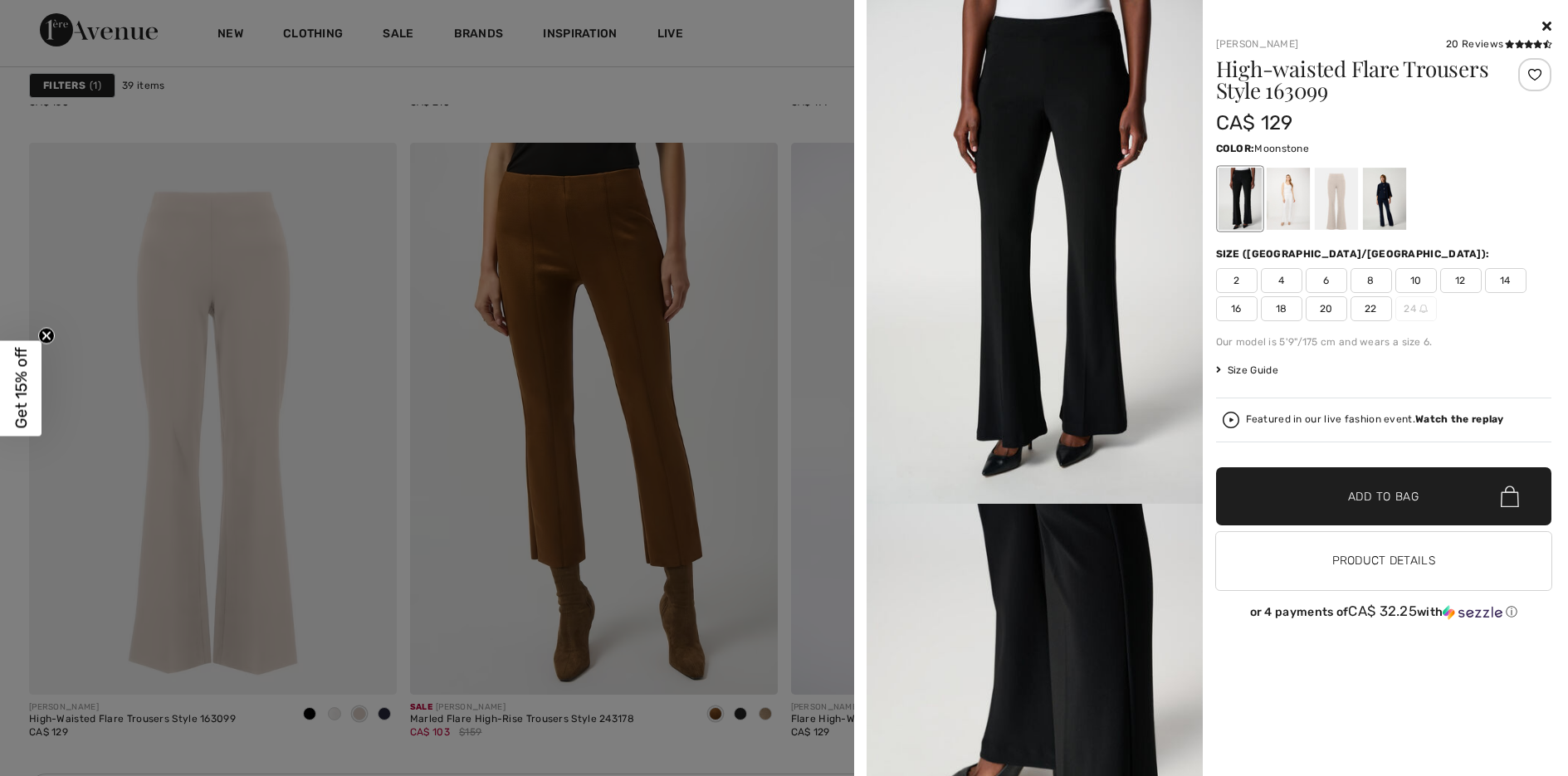
click at [1343, 200] on div at bounding box center [1336, 199] width 43 height 62
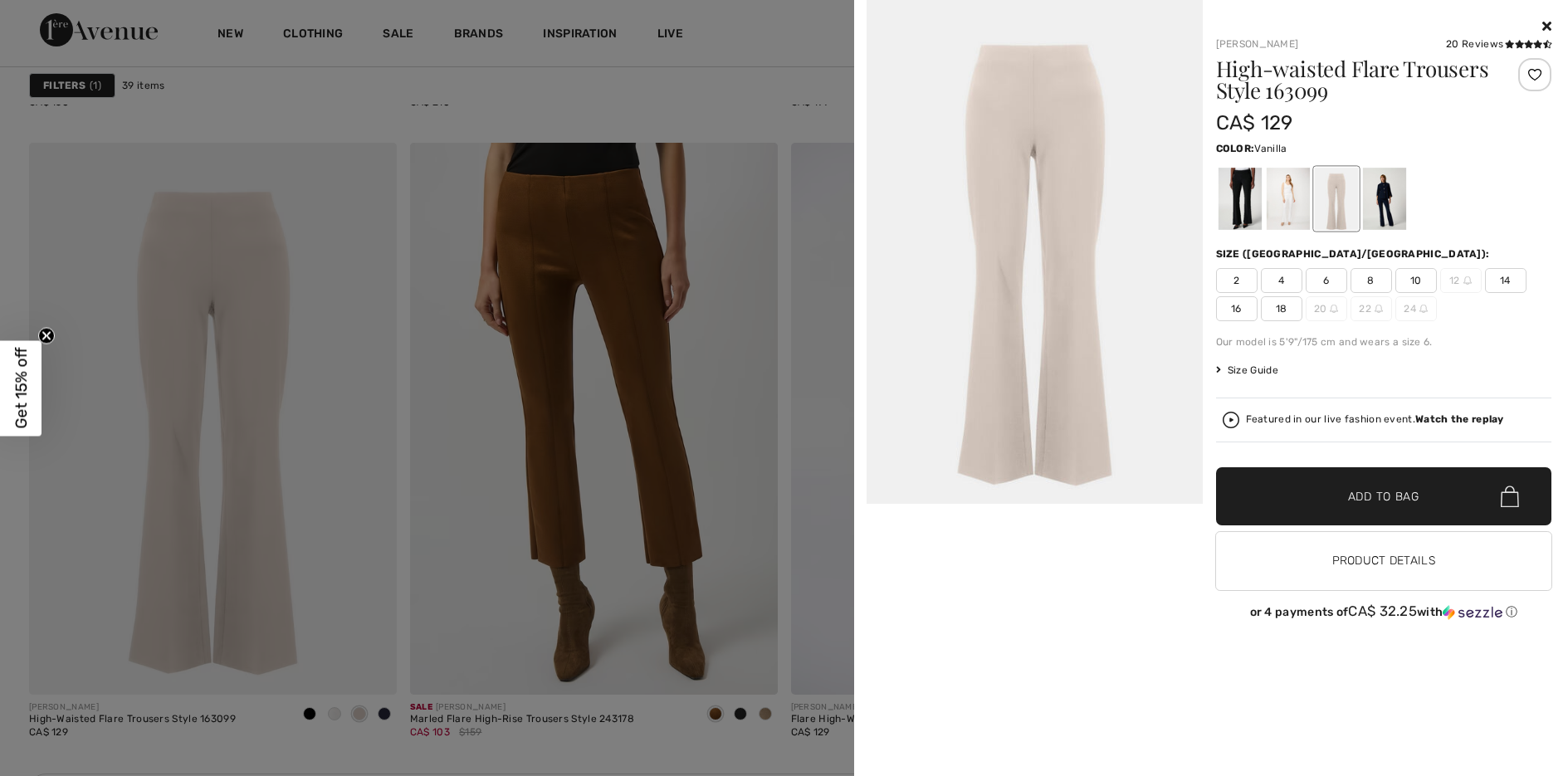
click at [1280, 193] on div at bounding box center [1287, 199] width 43 height 62
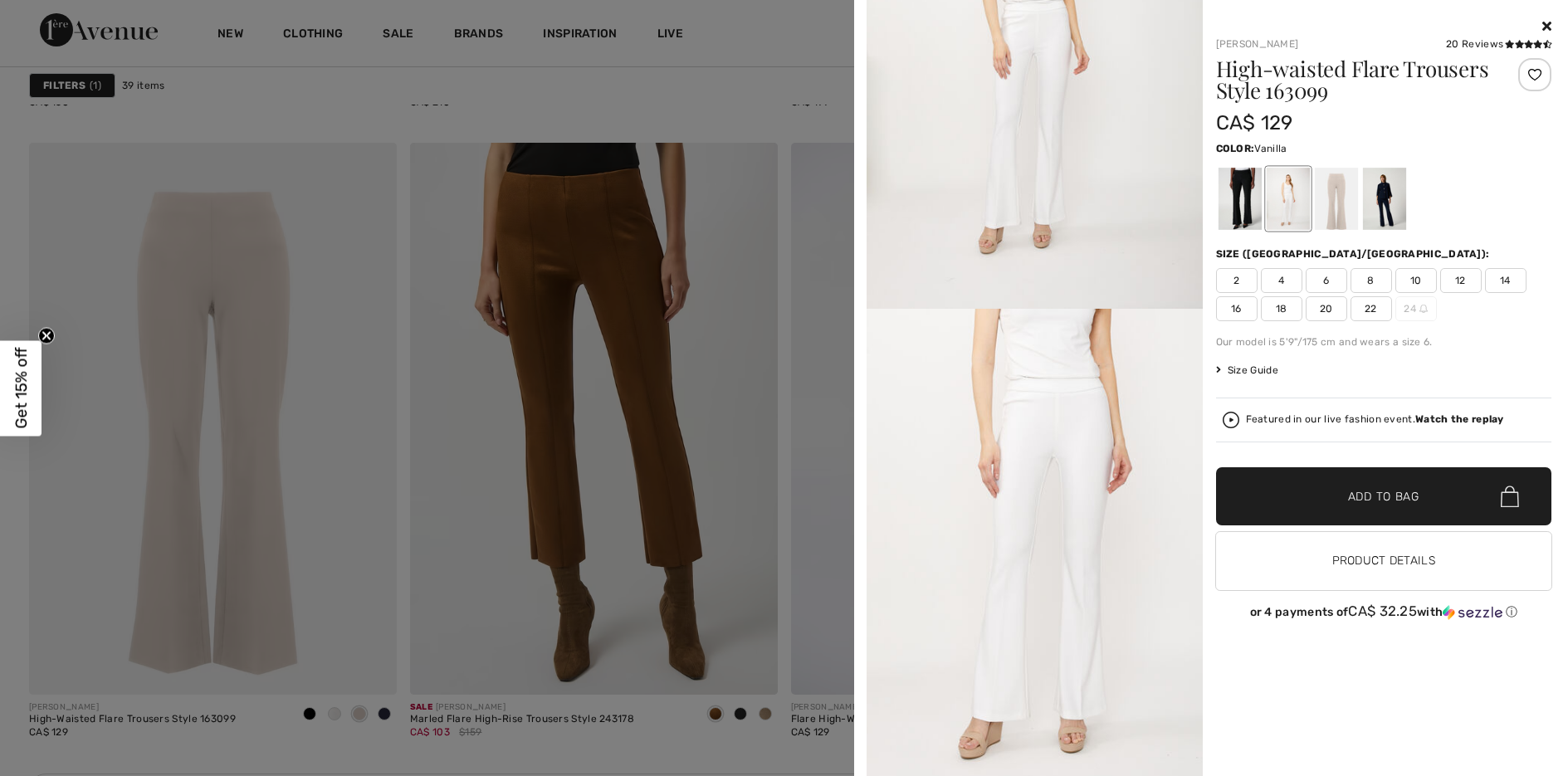
scroll to position [249, 0]
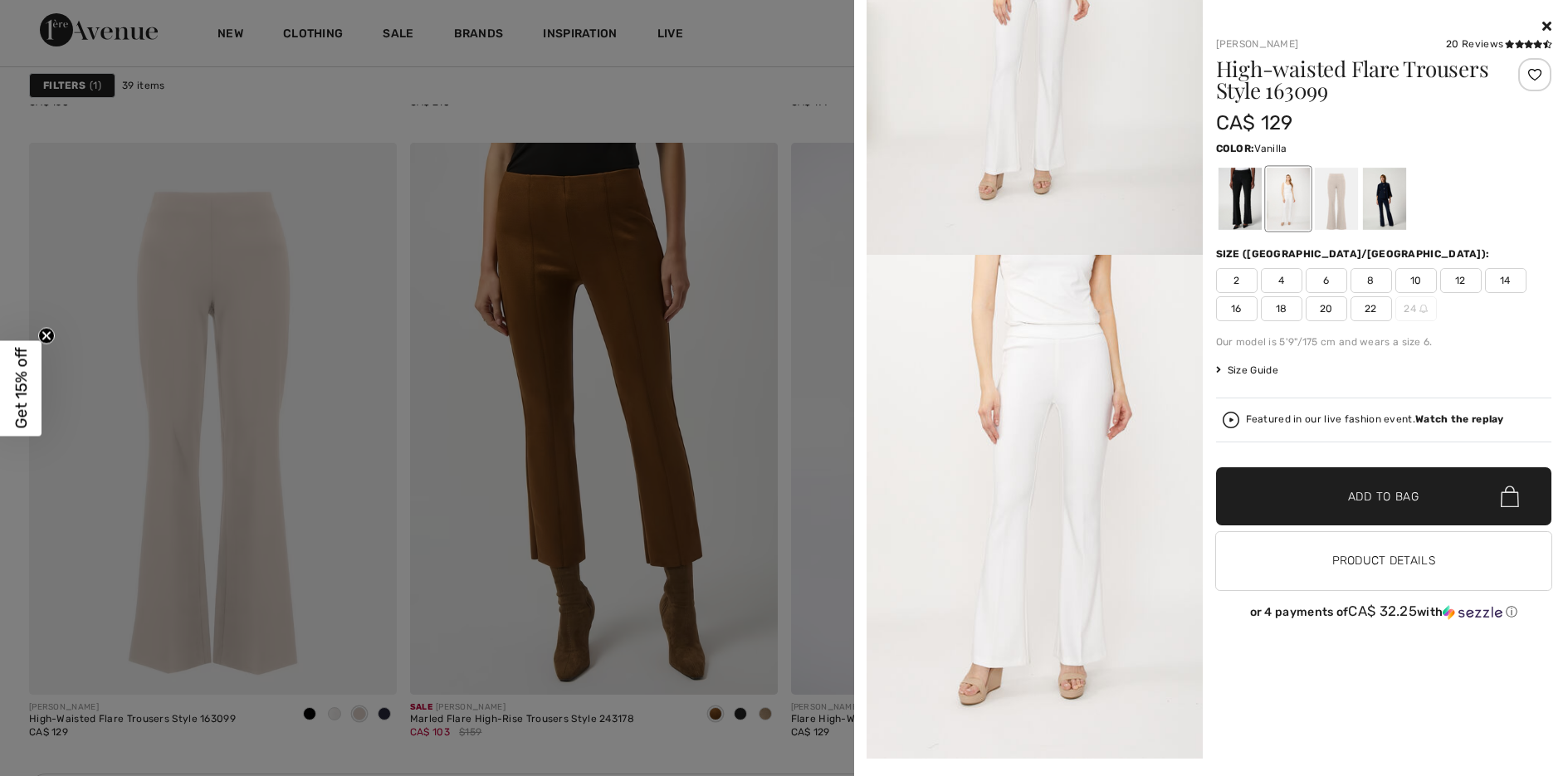
click at [147, 184] on div at bounding box center [784, 388] width 1568 height 776
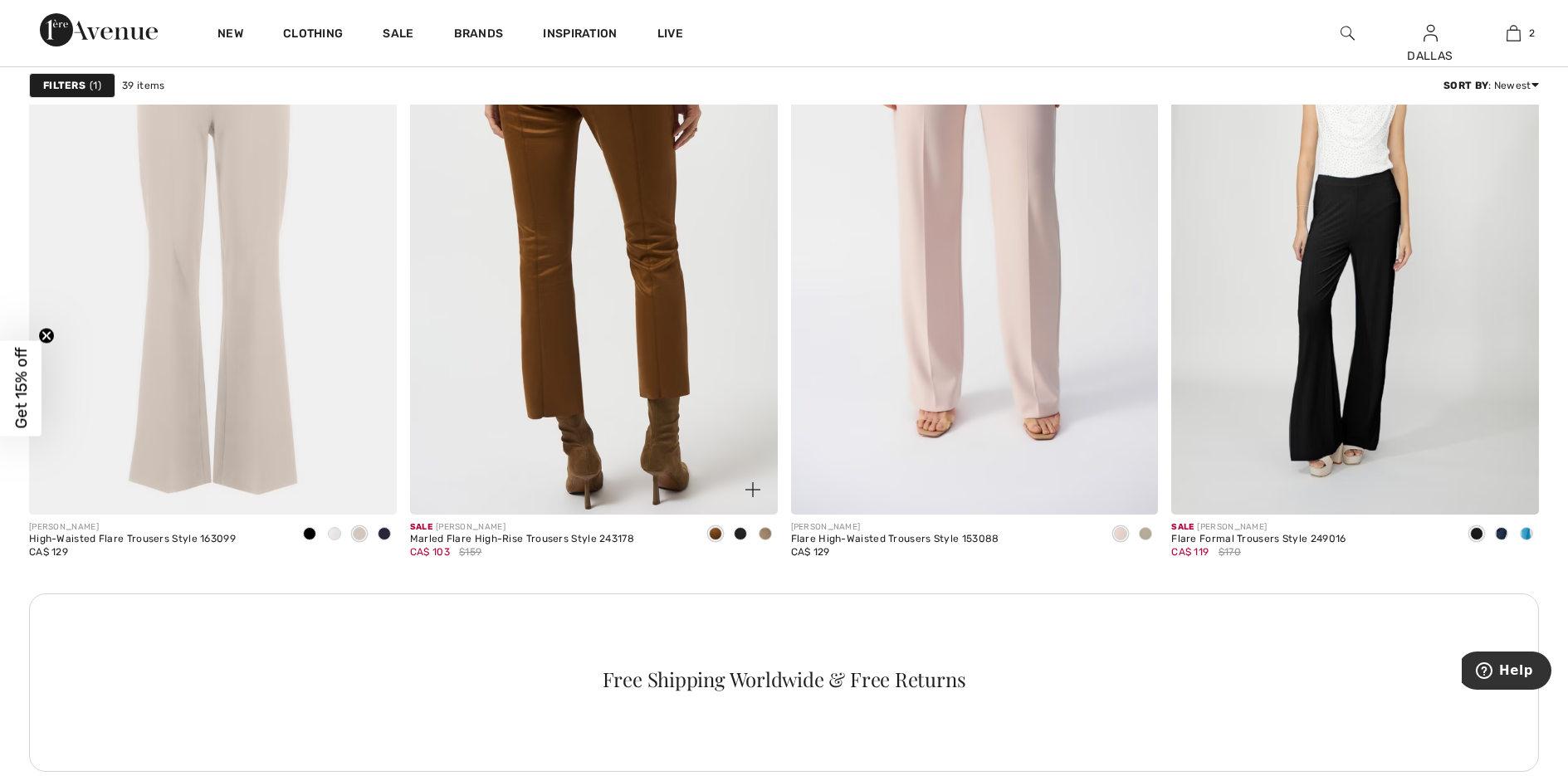
scroll to position [2241, 0]
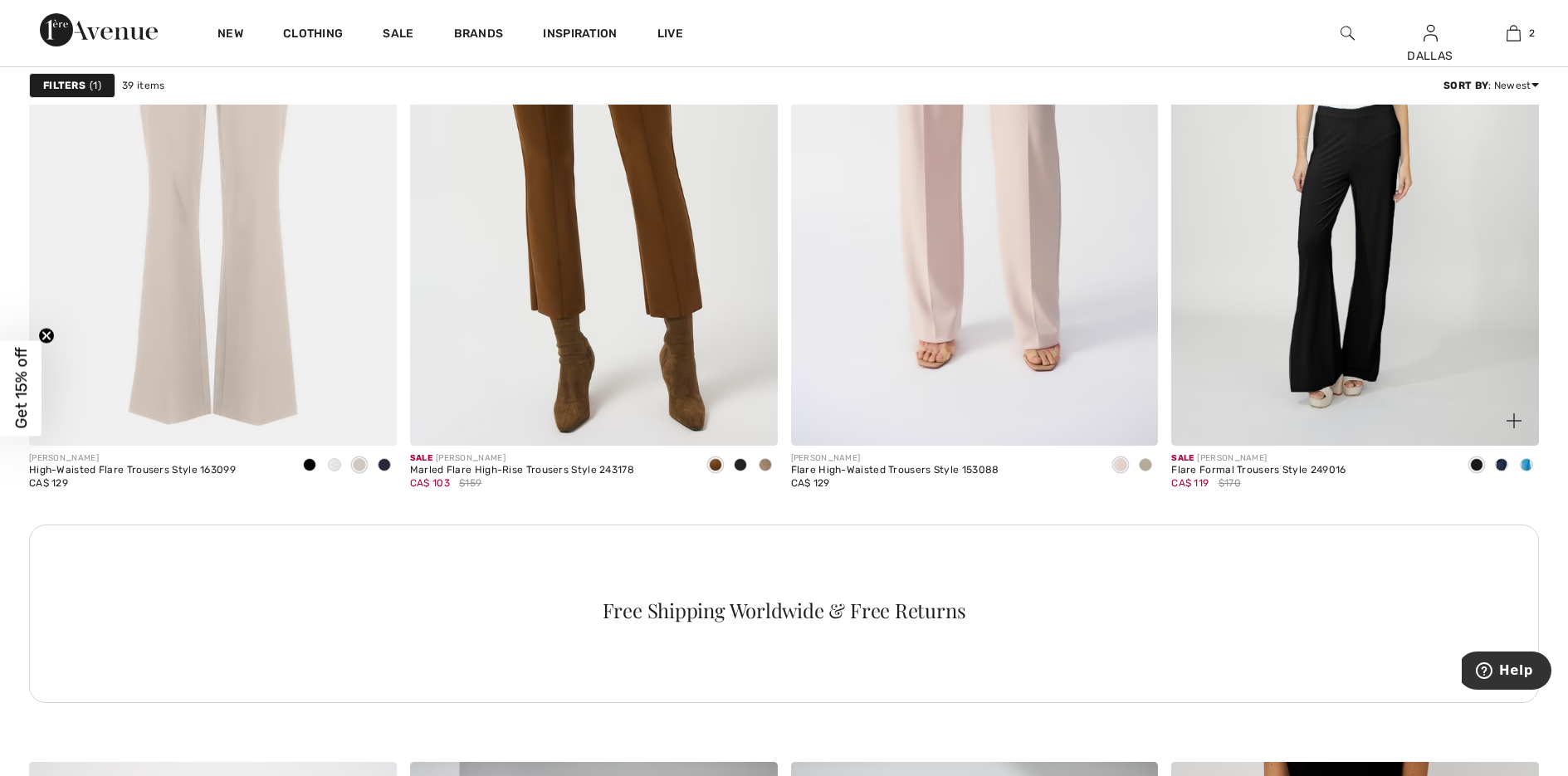
click at [1525, 462] on span at bounding box center [1526, 464] width 13 height 13
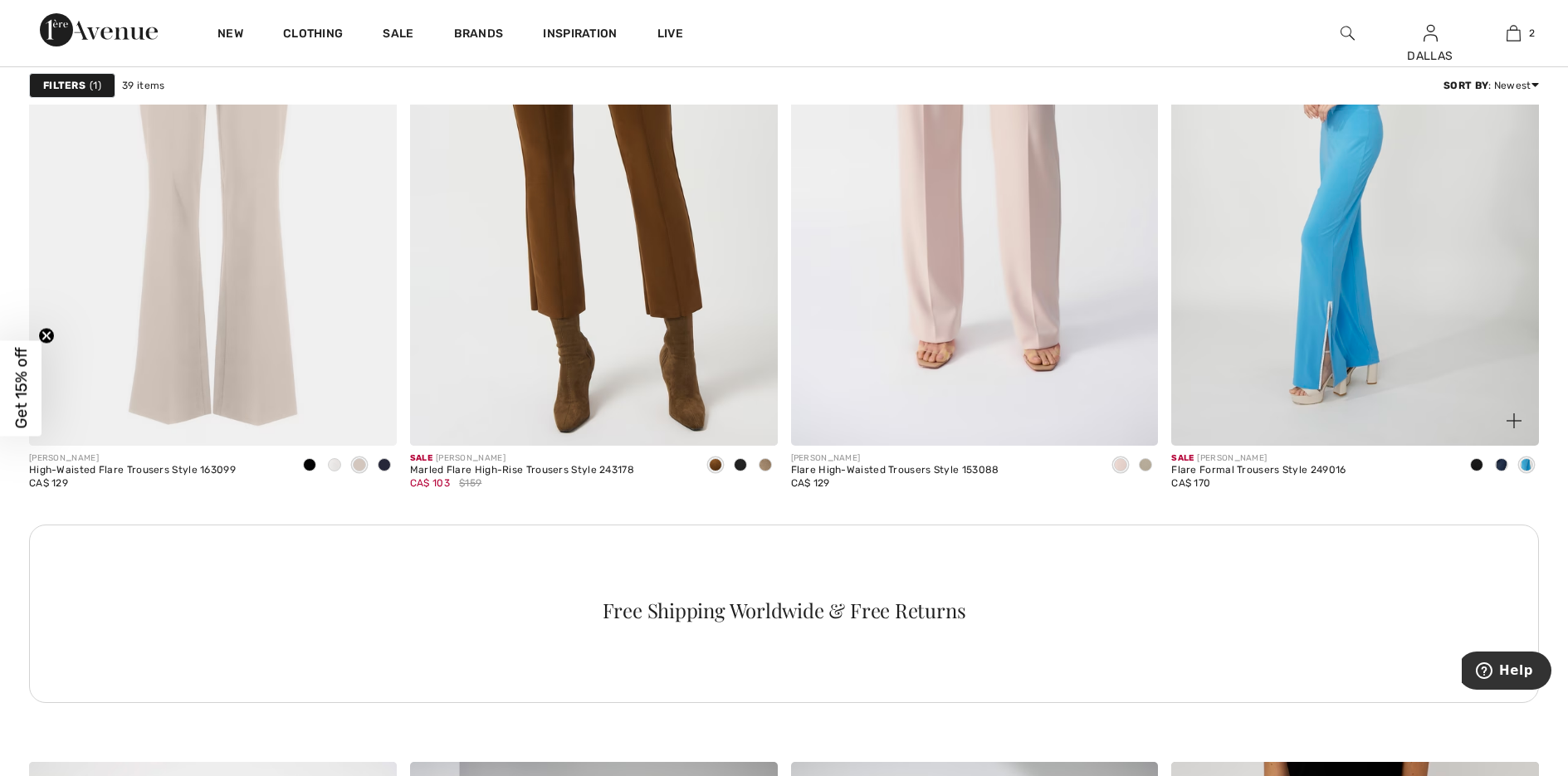
click at [1504, 461] on span at bounding box center [1502, 464] width 13 height 13
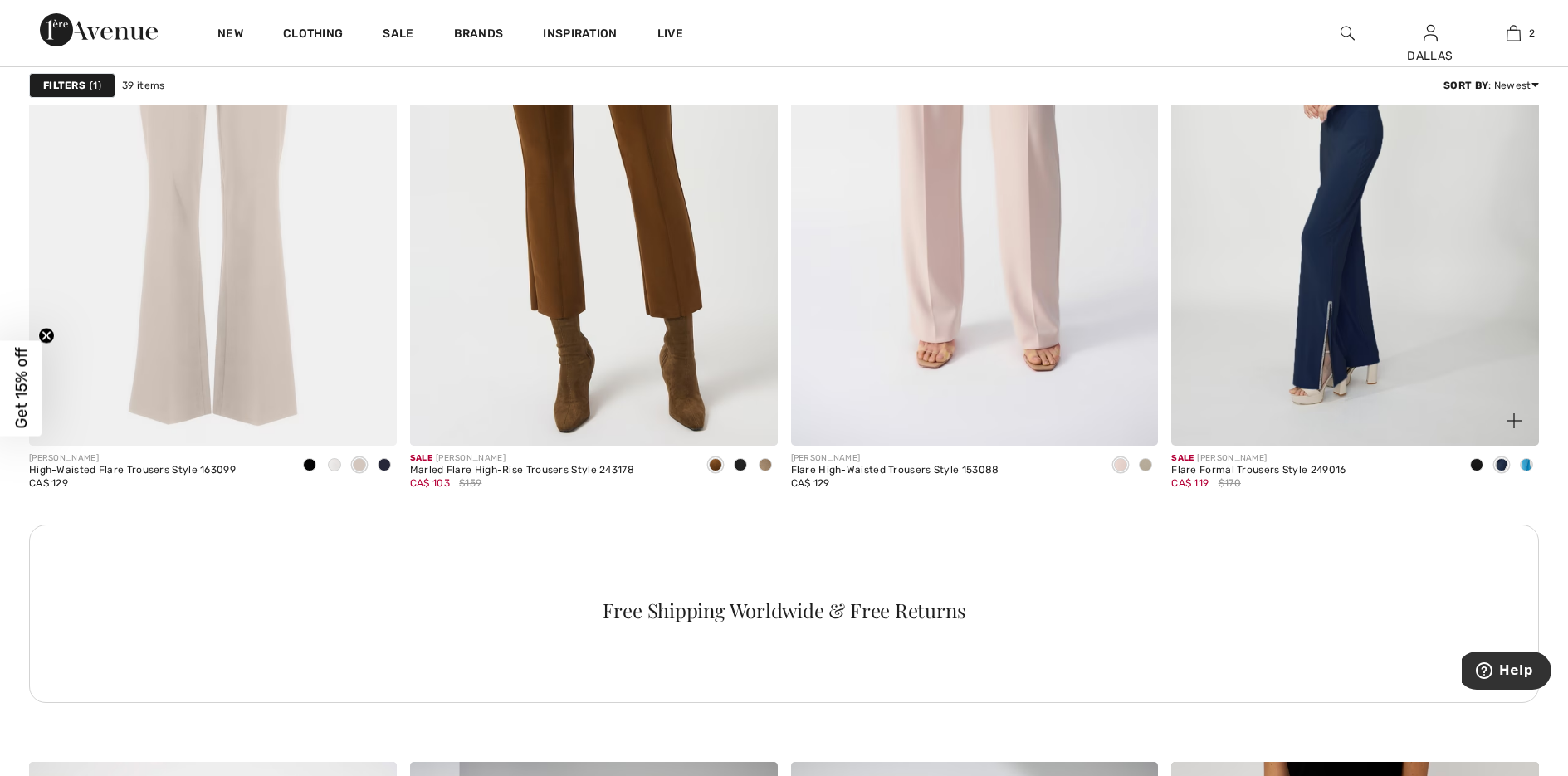
click at [1483, 462] on div at bounding box center [1477, 465] width 25 height 27
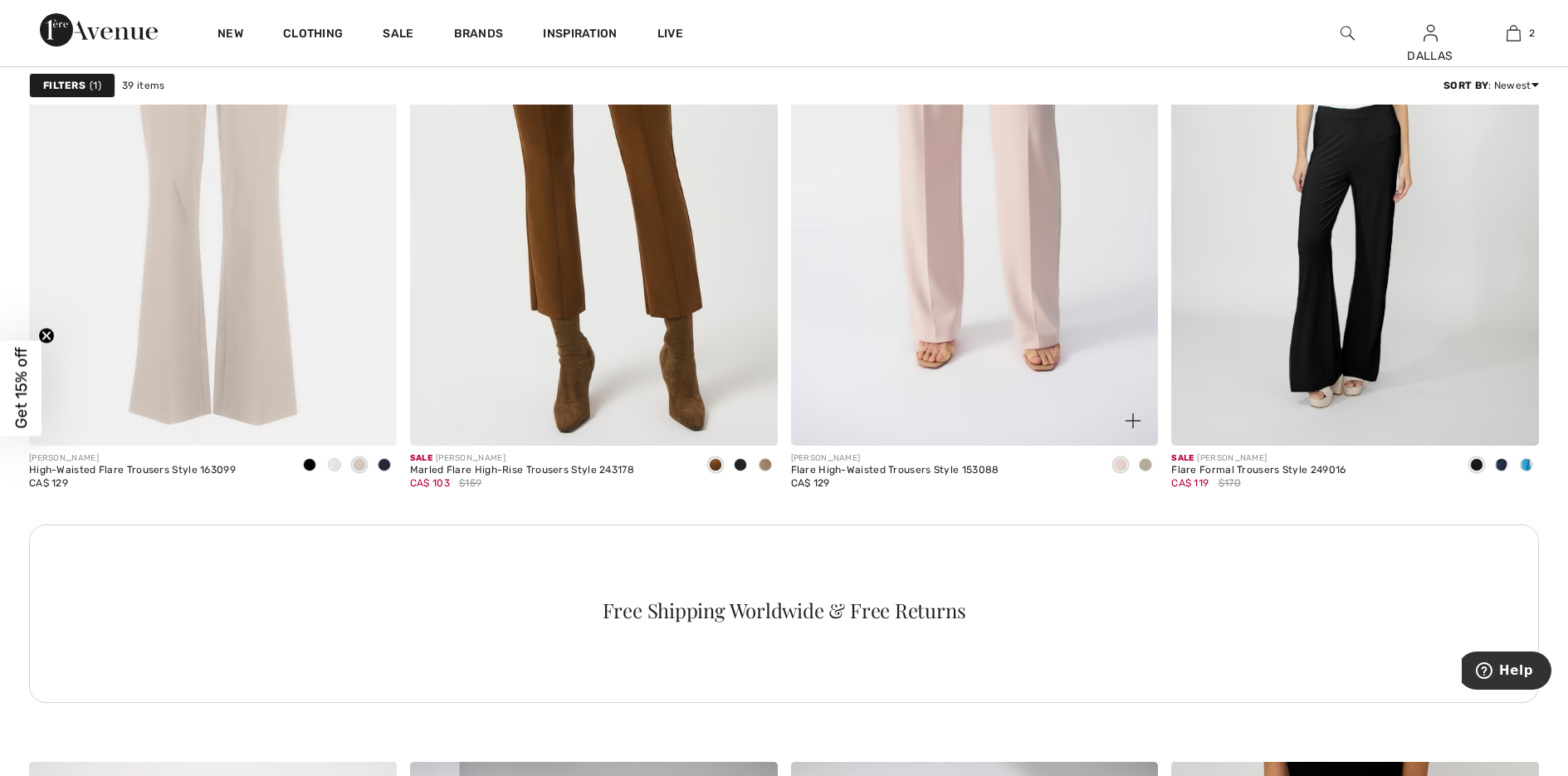
click at [1149, 464] on span at bounding box center [1145, 464] width 13 height 13
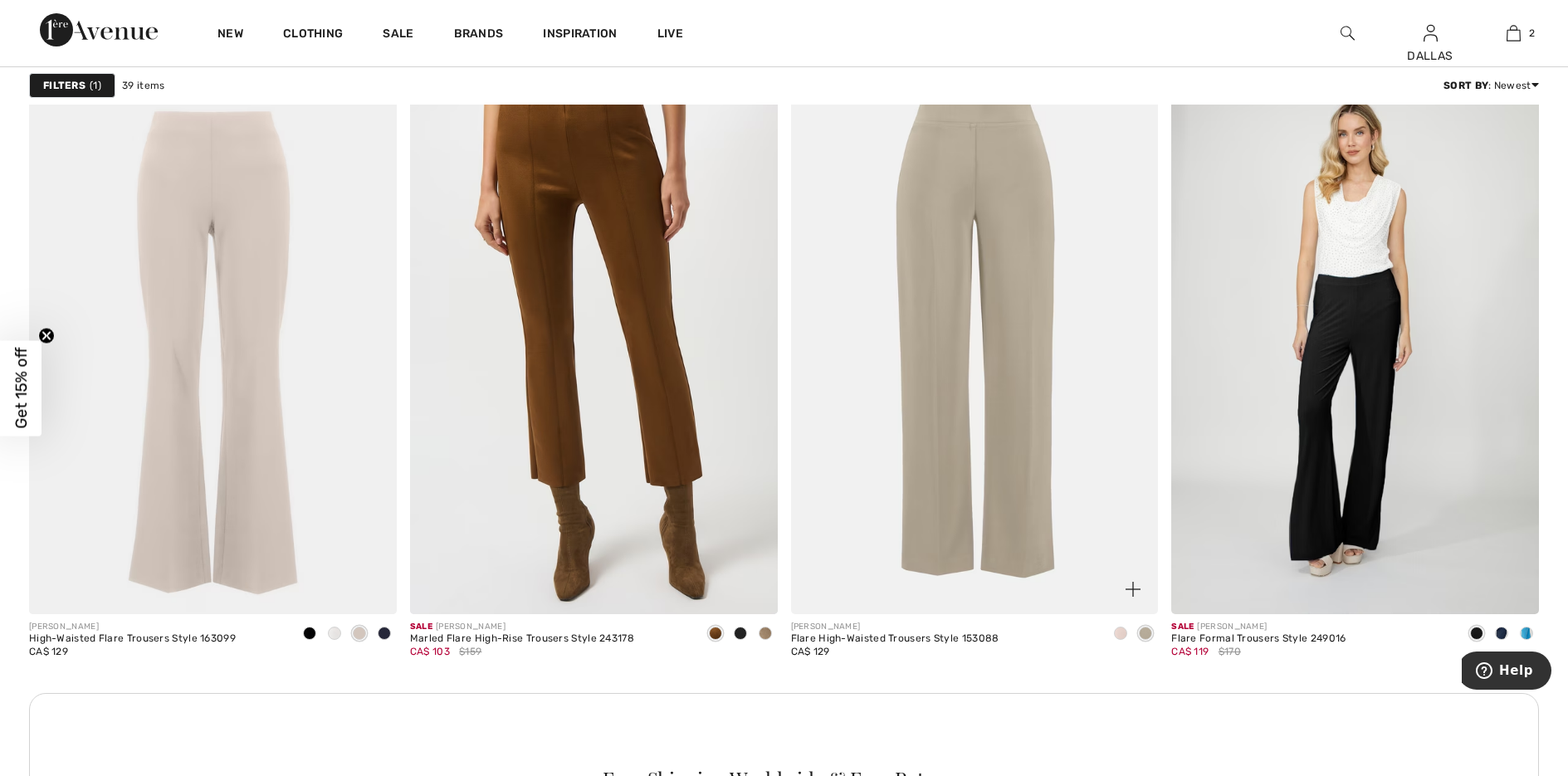
scroll to position [2075, 0]
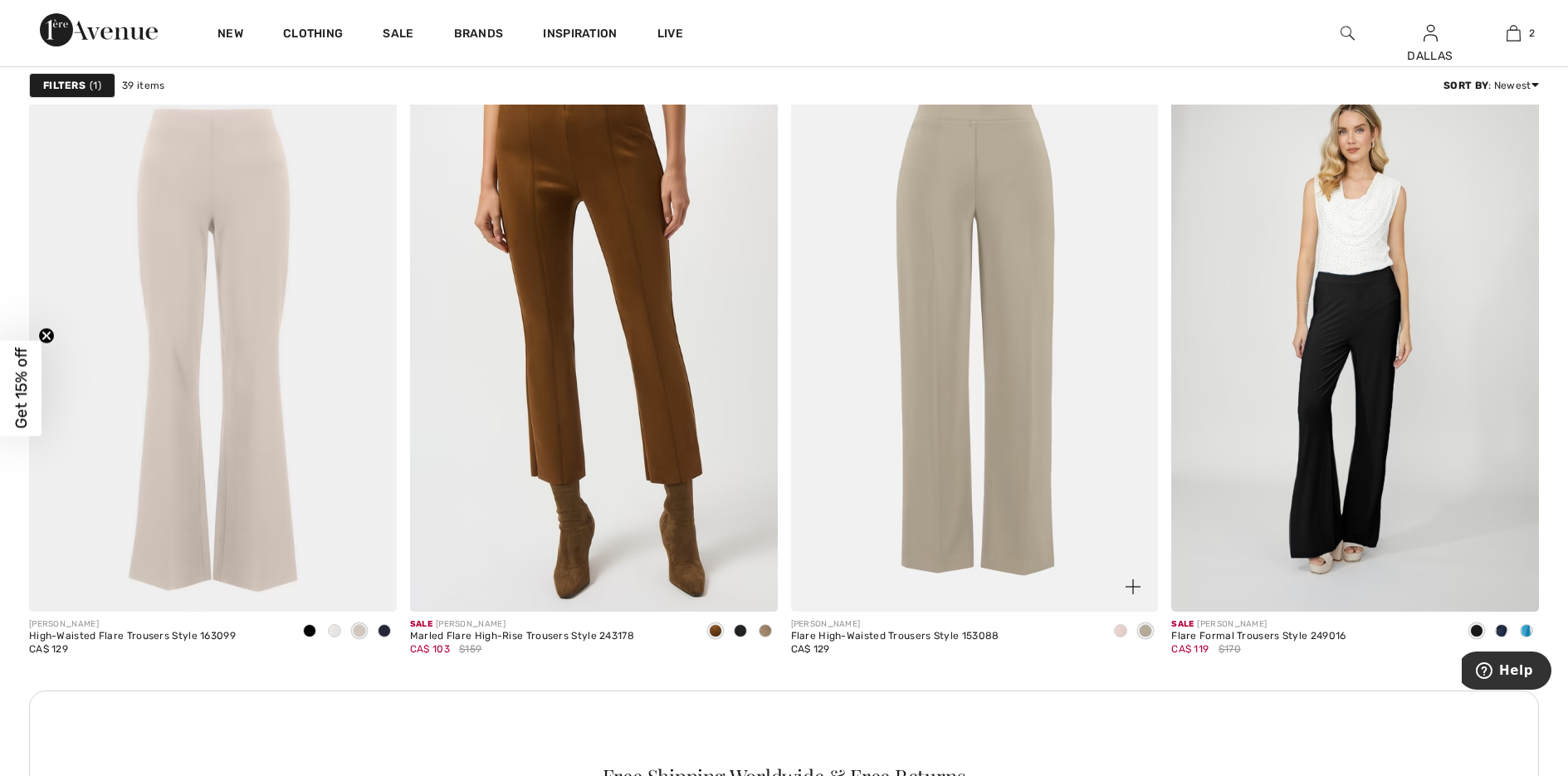
click at [1123, 628] on span at bounding box center [1120, 630] width 13 height 13
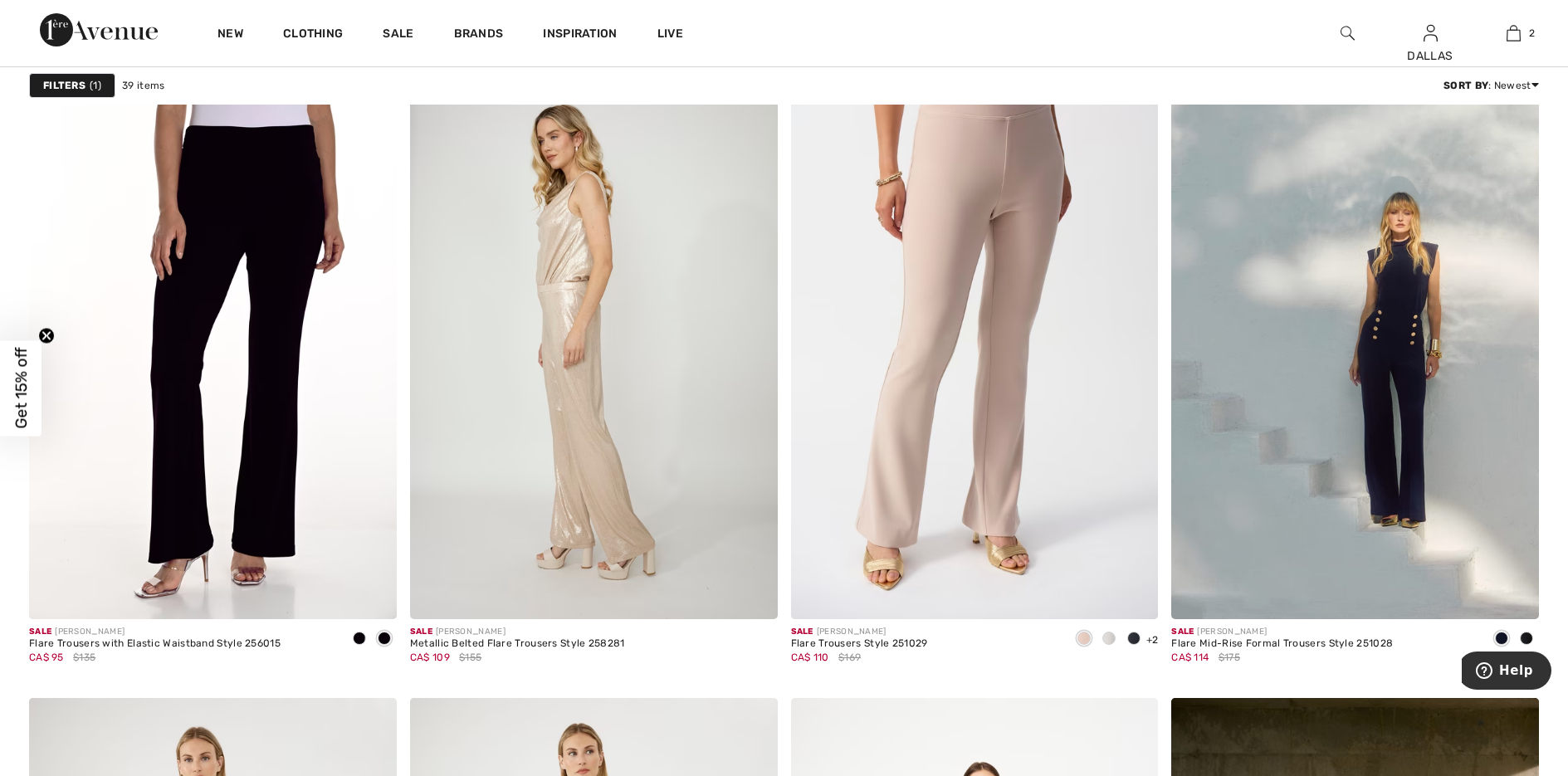
scroll to position [3568, 0]
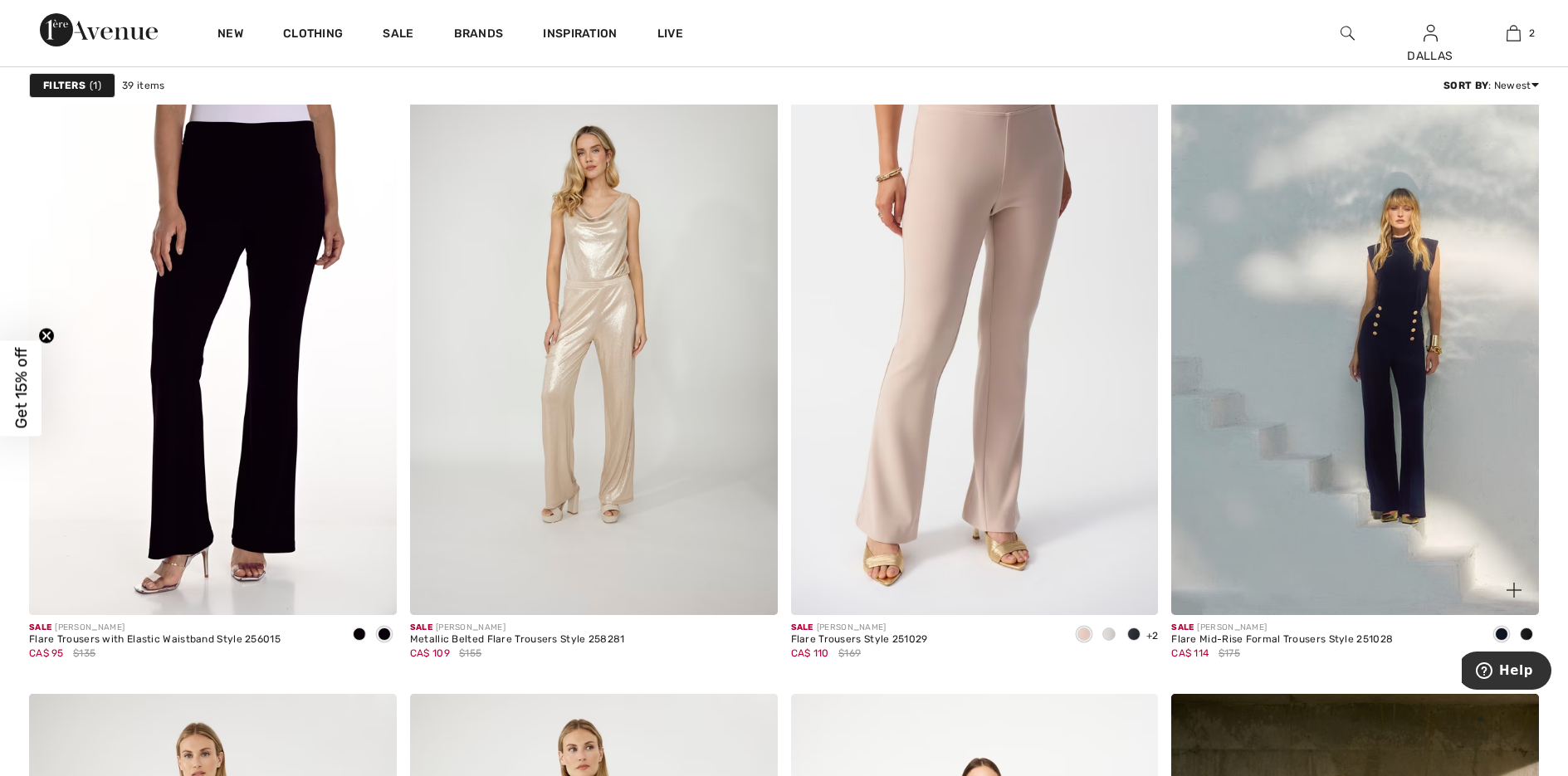
click at [1515, 585] on img at bounding box center [1514, 590] width 15 height 15
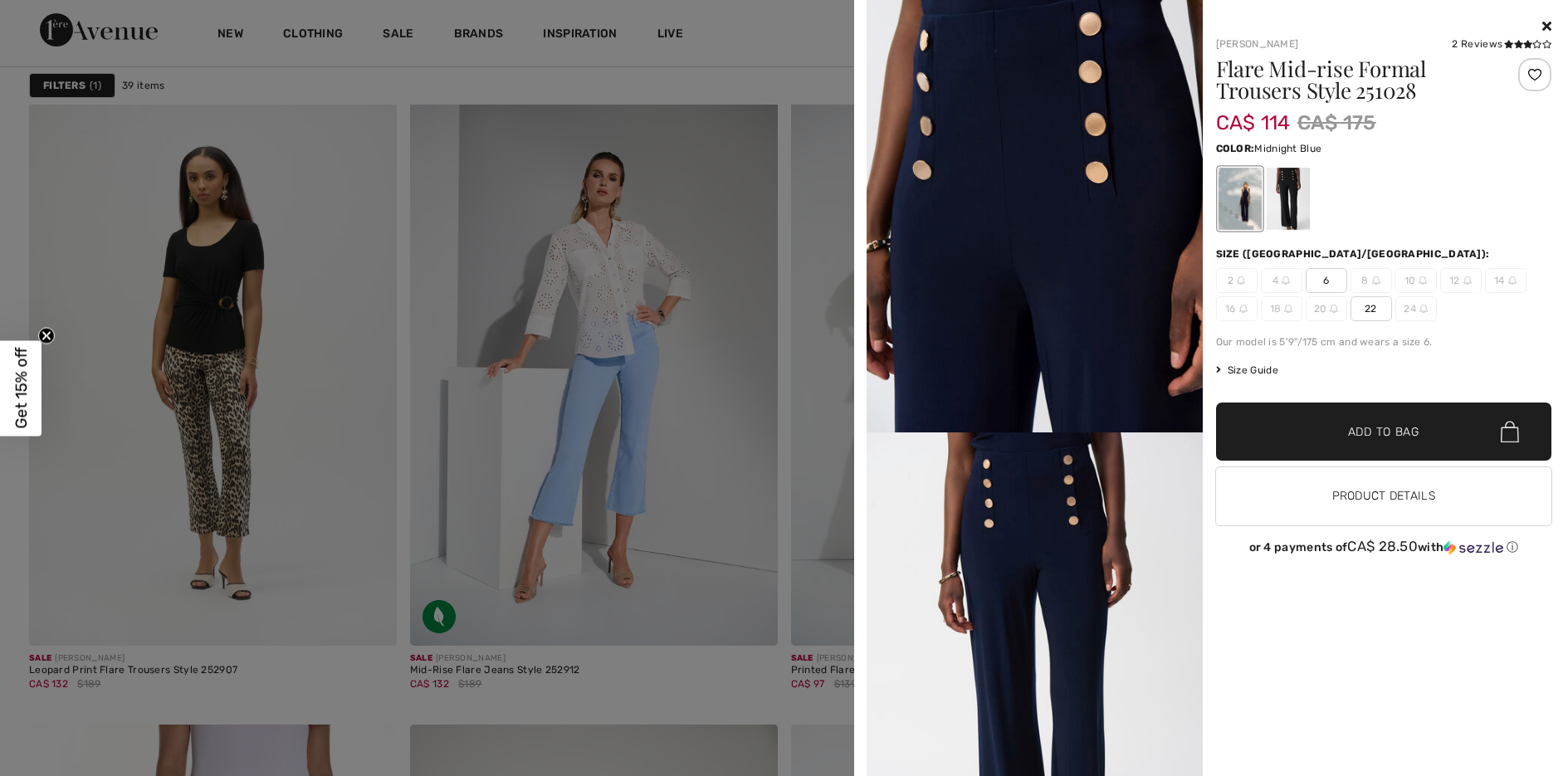
scroll to position [2904, 0]
click at [393, 405] on div at bounding box center [784, 388] width 1568 height 776
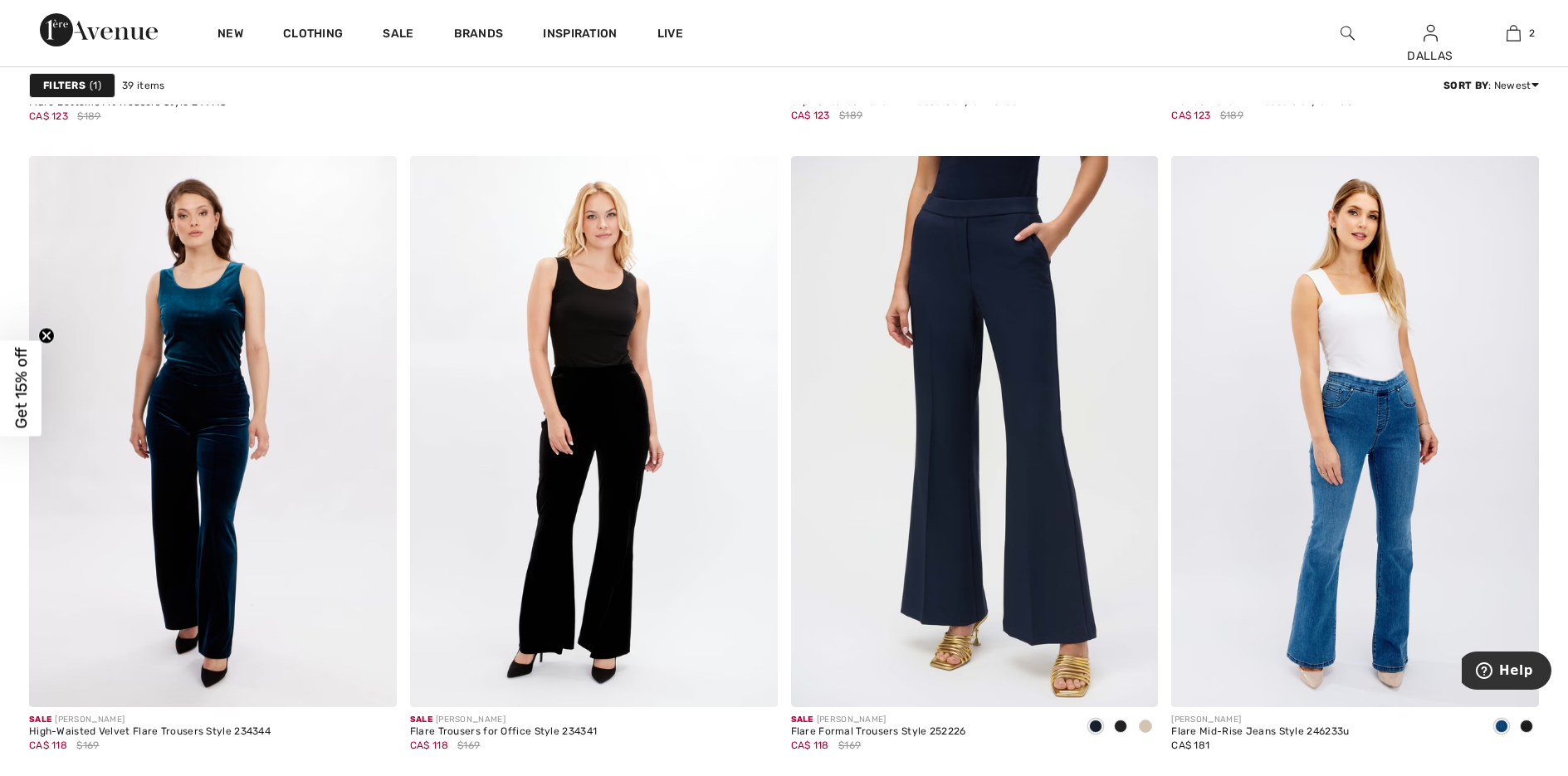
scroll to position [6308, 0]
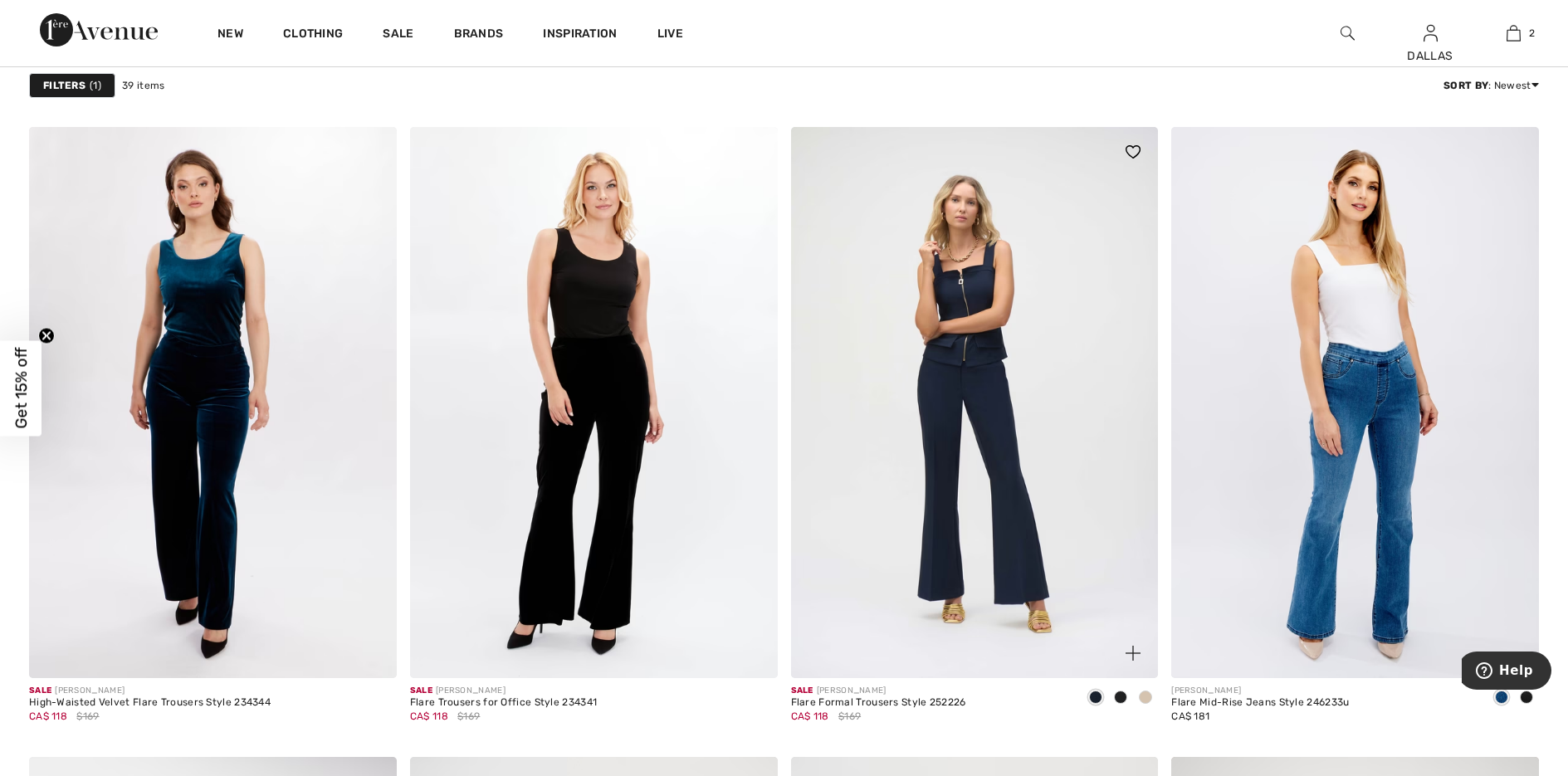
click at [1133, 652] on img at bounding box center [1133, 653] width 15 height 15
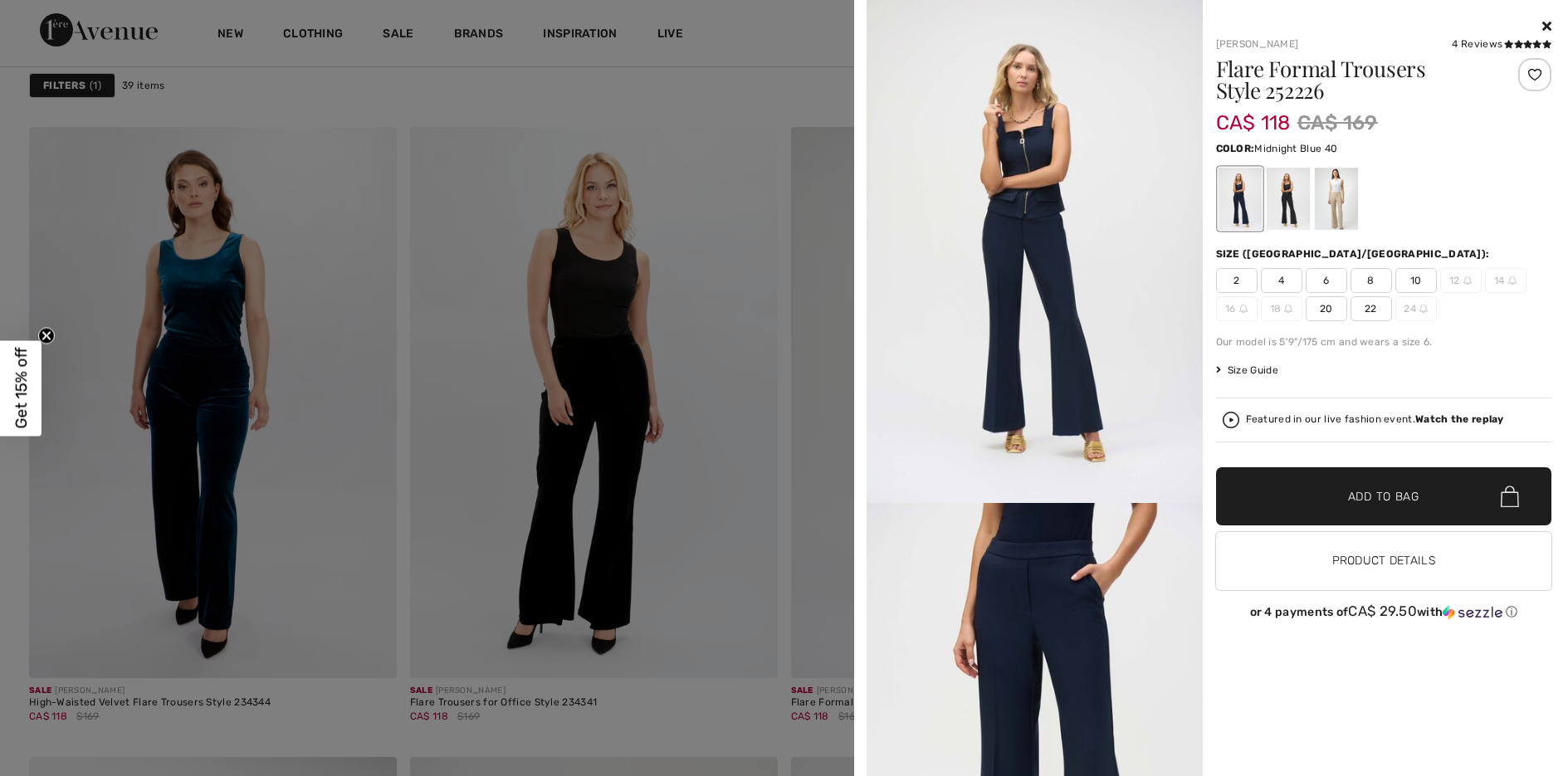
click at [1289, 275] on span "4" at bounding box center [1282, 280] width 41 height 25
click at [1333, 215] on div at bounding box center [1336, 199] width 43 height 62
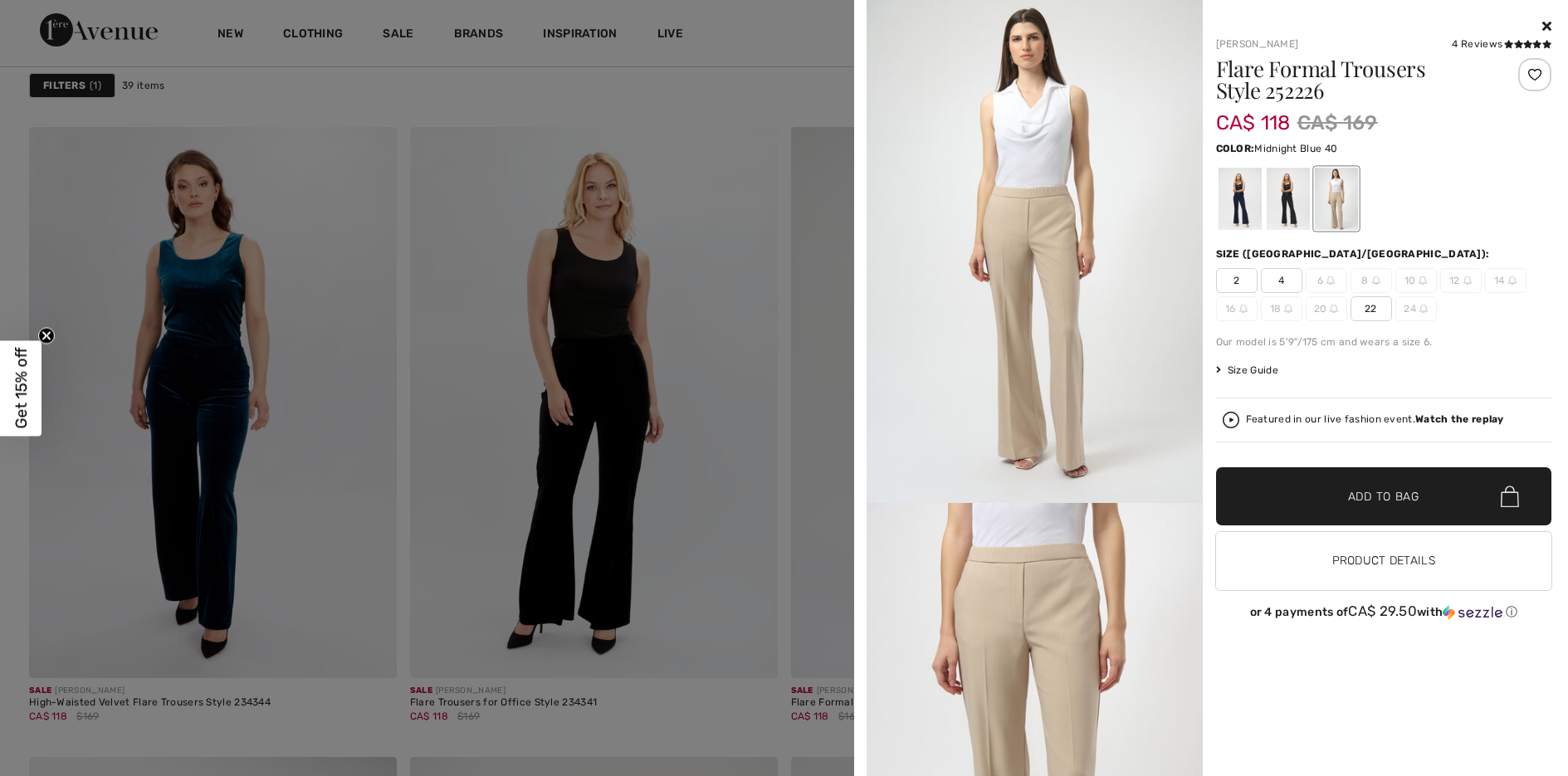
click at [1243, 207] on div at bounding box center [1239, 199] width 43 height 62
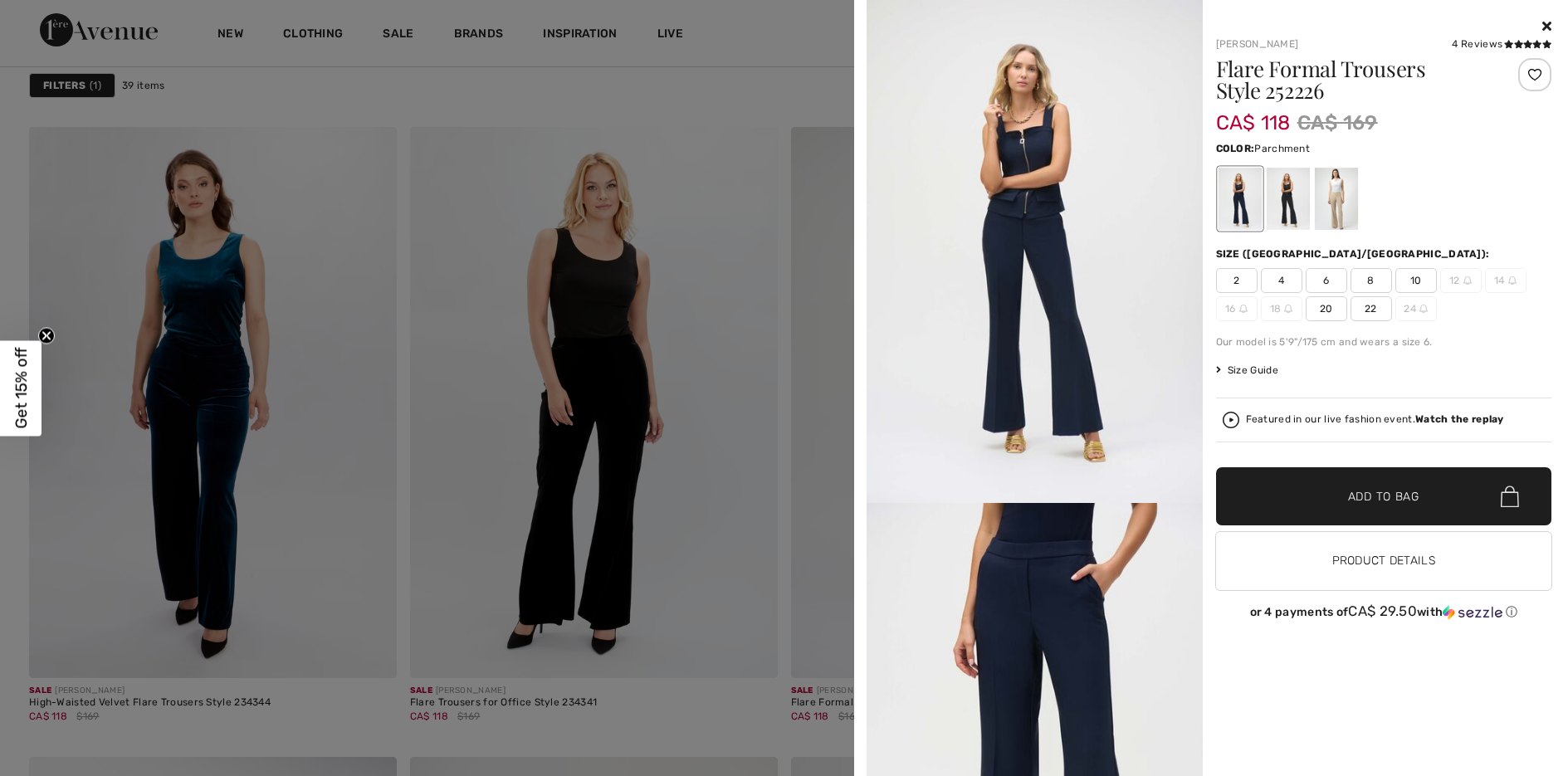
click at [1338, 208] on div at bounding box center [1336, 199] width 43 height 62
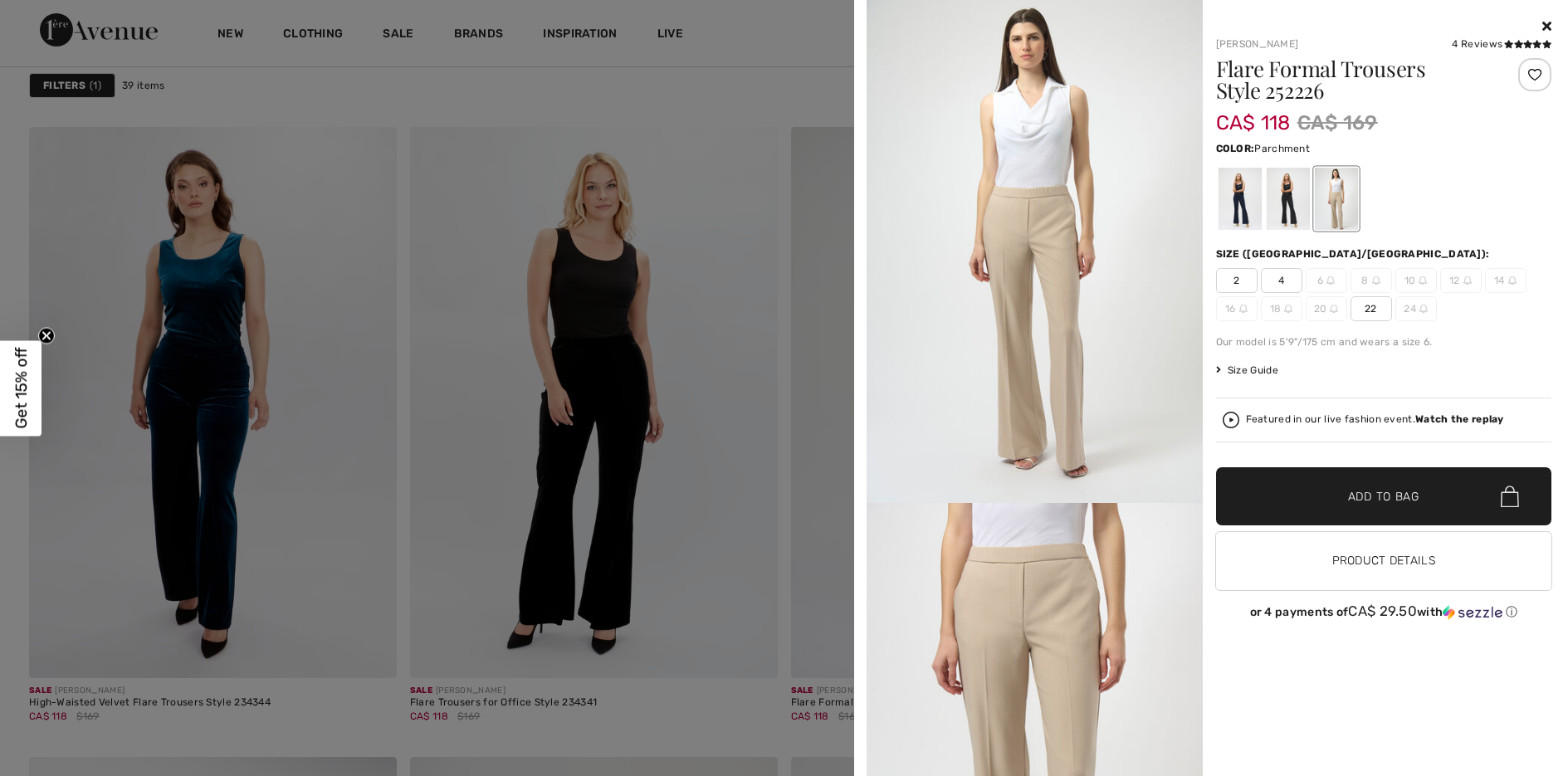
click at [1277, 277] on span "4" at bounding box center [1282, 280] width 41 height 25
click at [1382, 494] on span "Add to Bag" at bounding box center [1383, 496] width 72 height 18
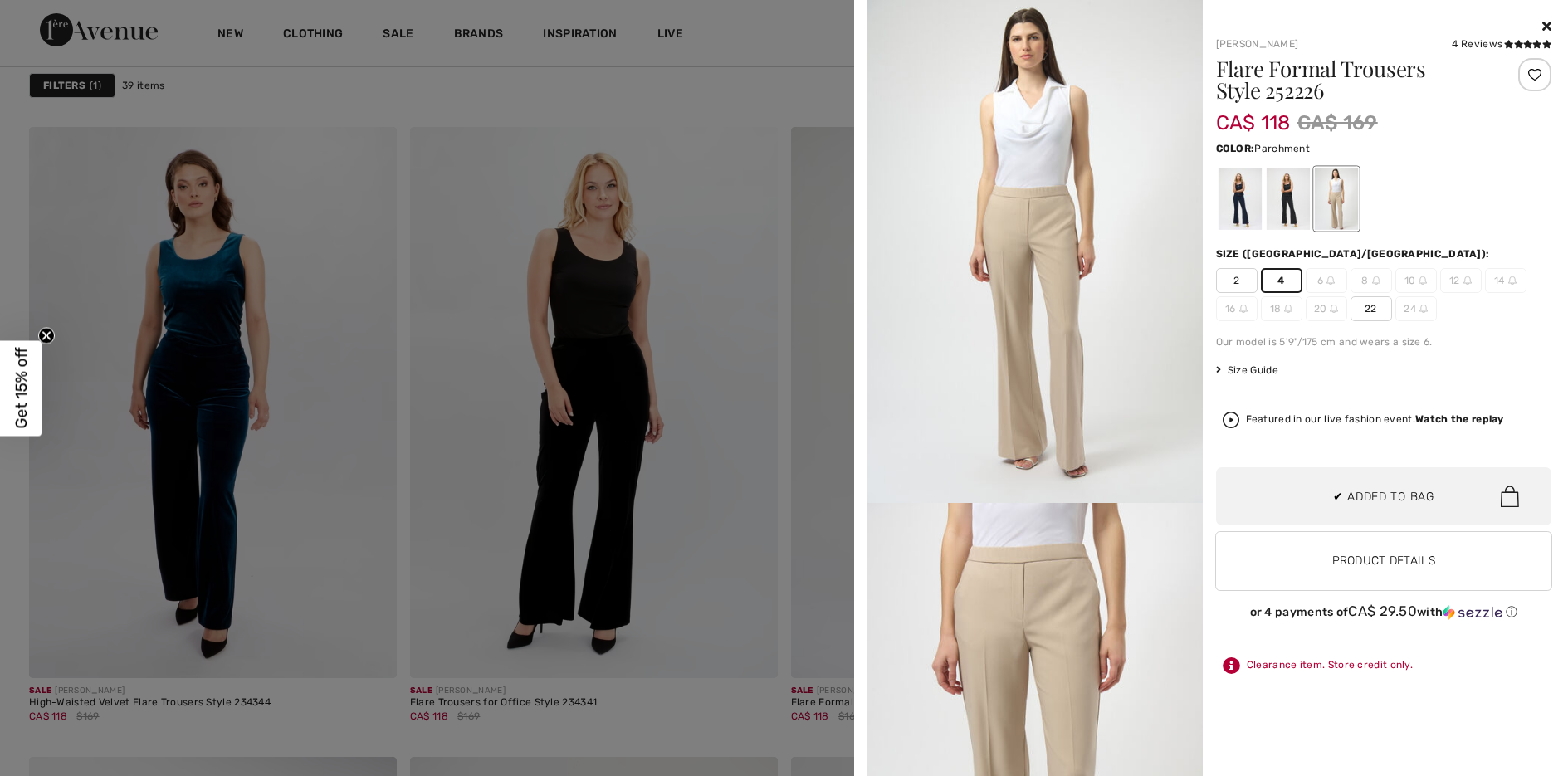
scroll to position [181, 0]
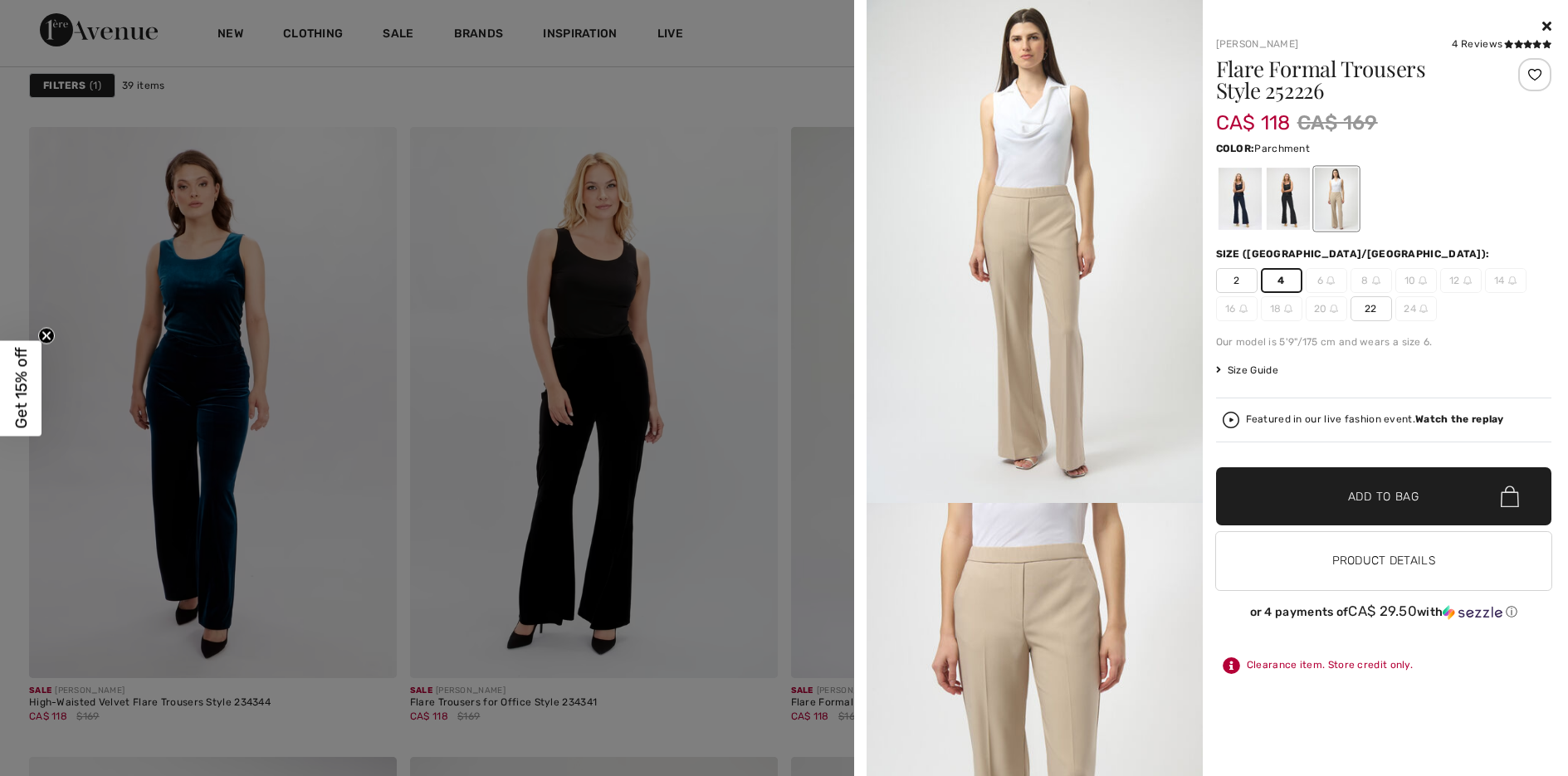
click at [757, 309] on div at bounding box center [784, 388] width 1568 height 776
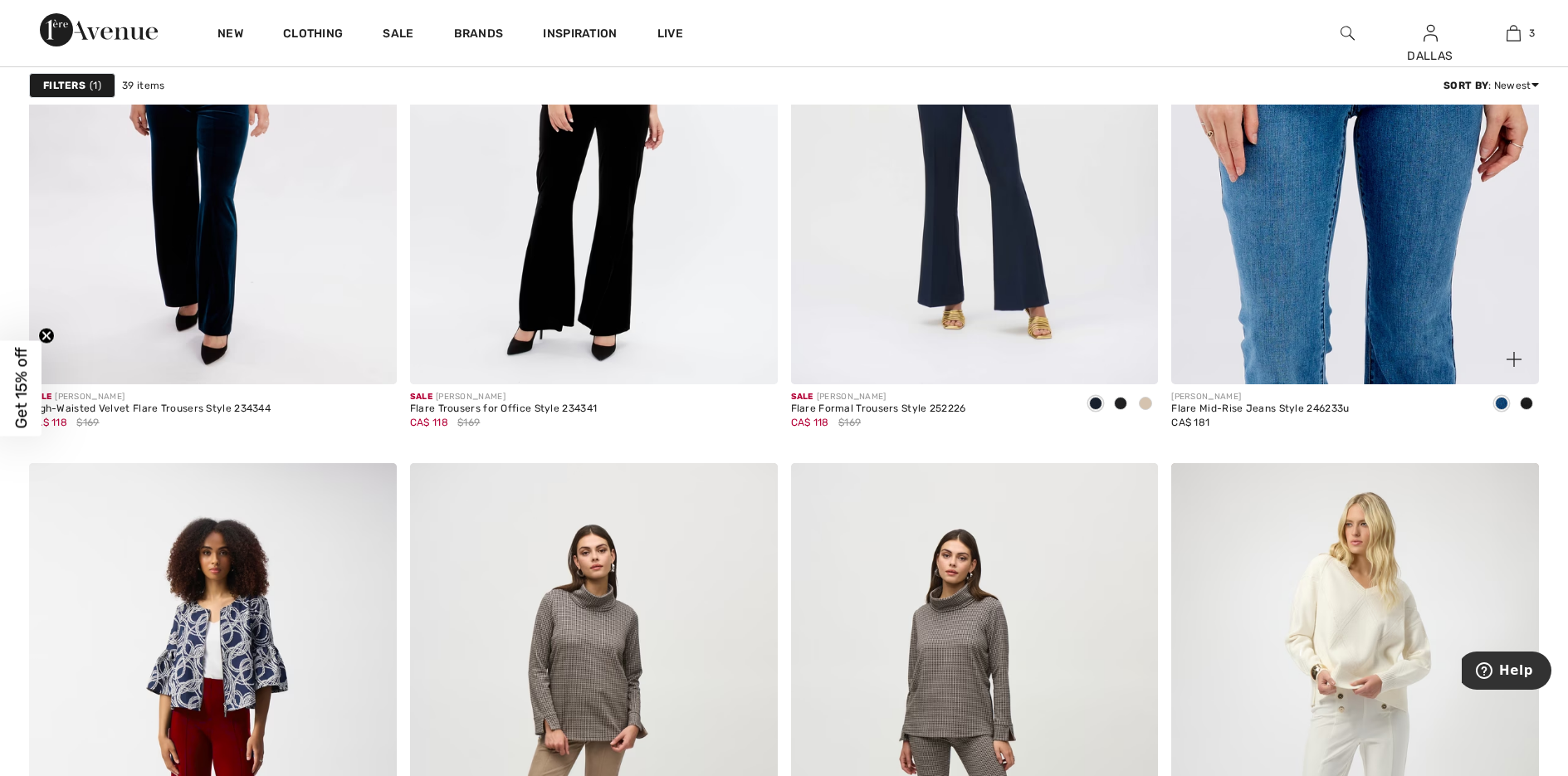
scroll to position [6640, 0]
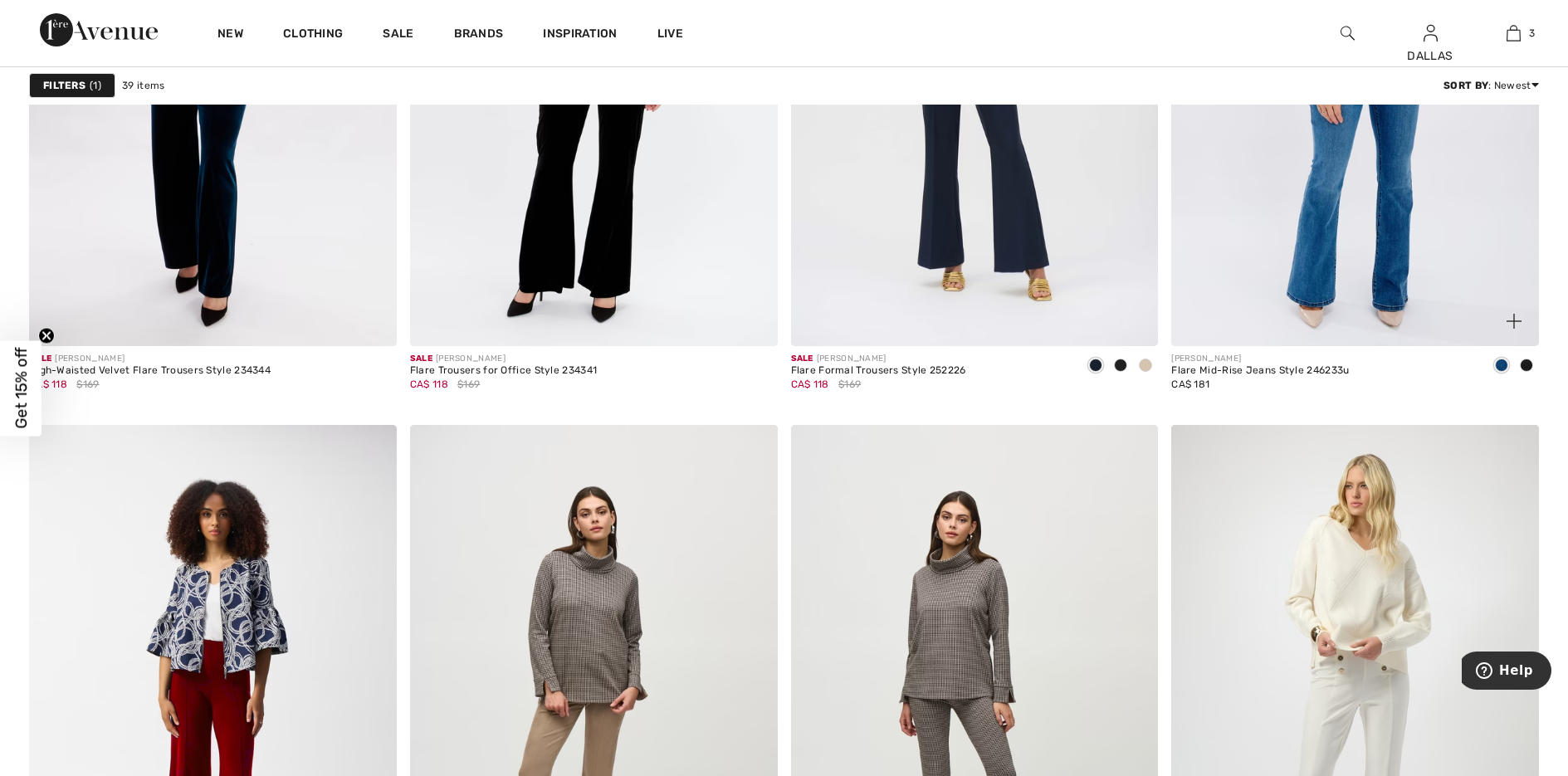
click at [1513, 317] on img at bounding box center [1514, 321] width 15 height 15
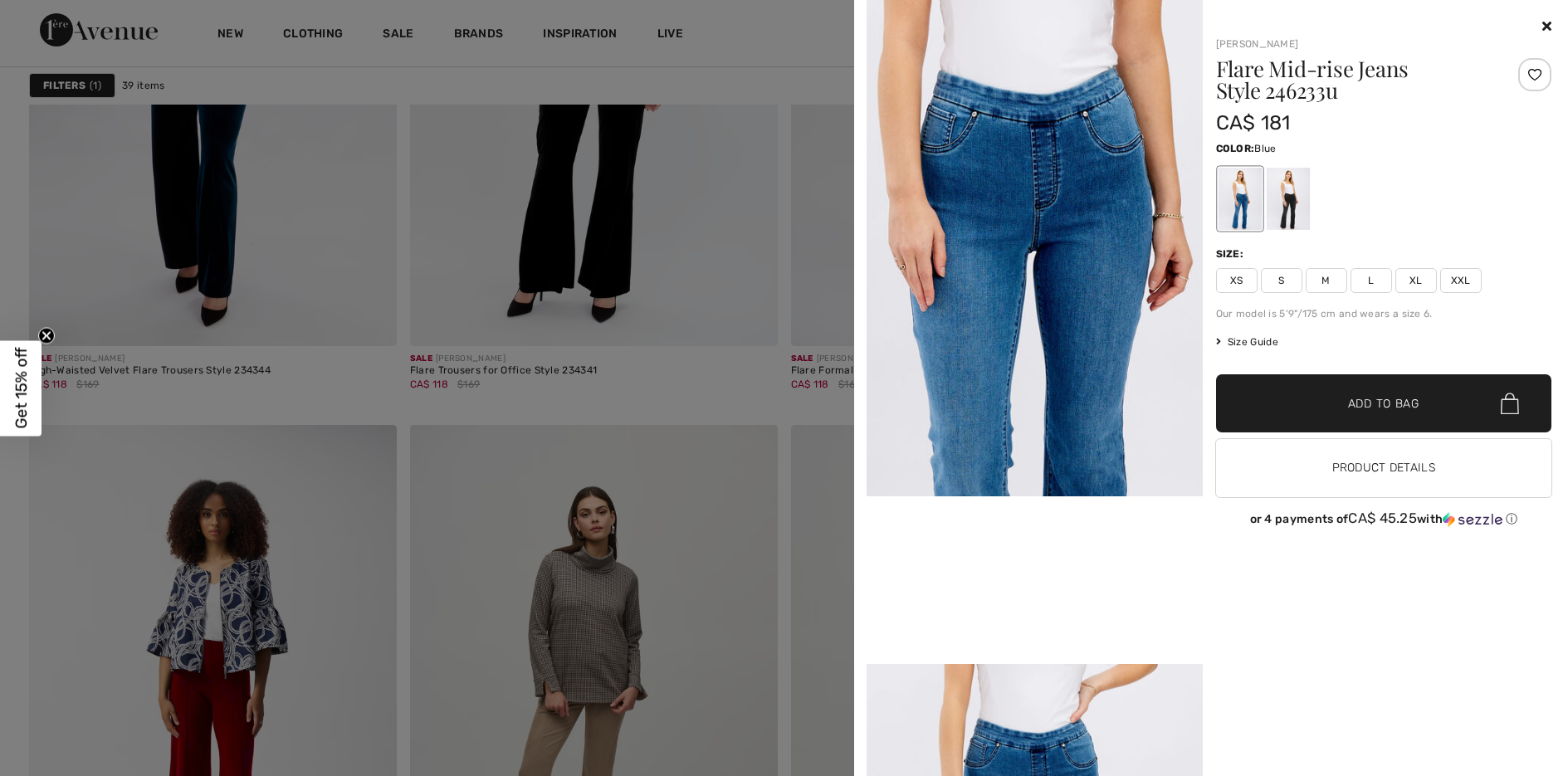
scroll to position [476, 0]
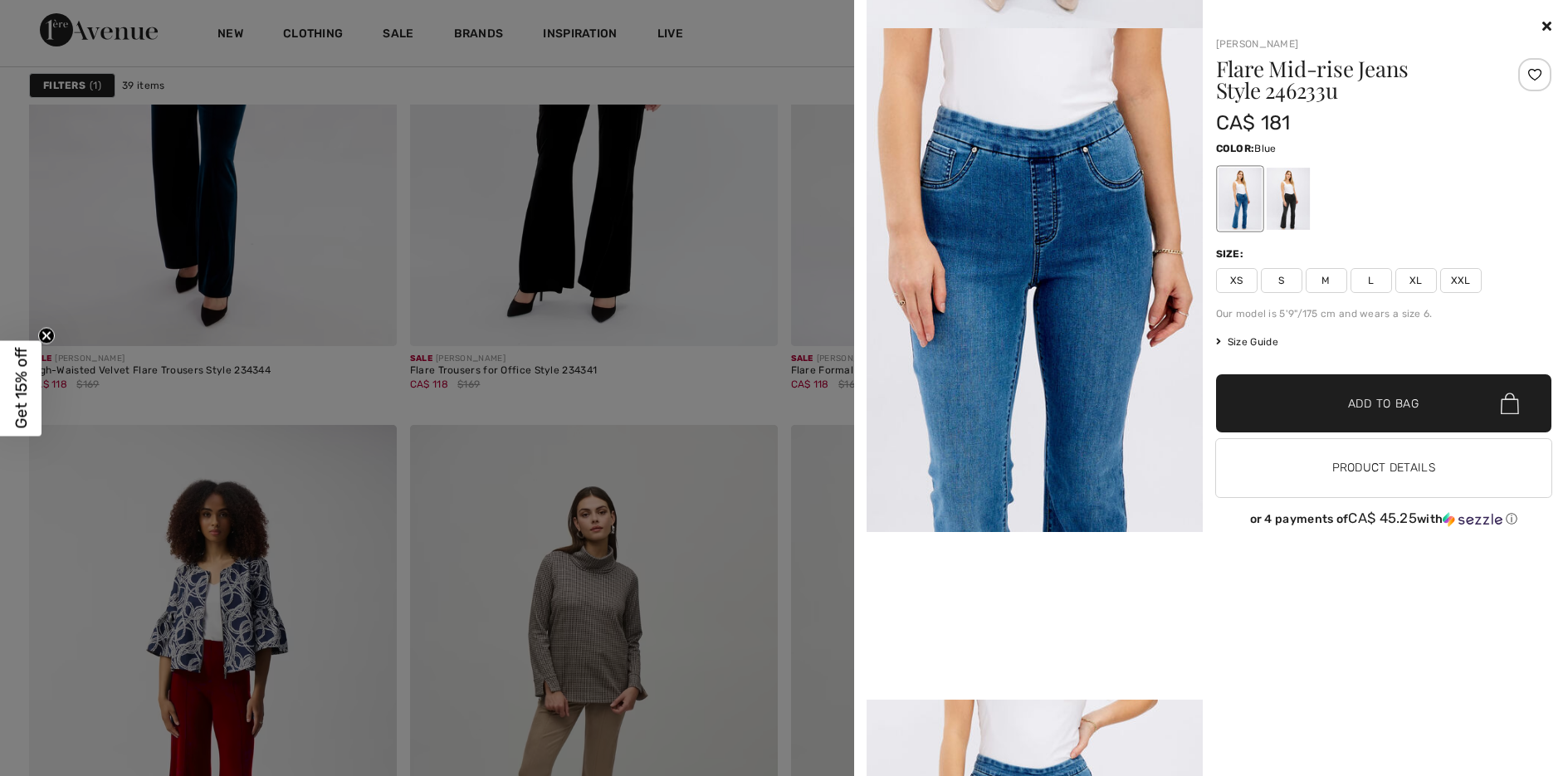
click at [765, 418] on div at bounding box center [784, 388] width 1568 height 776
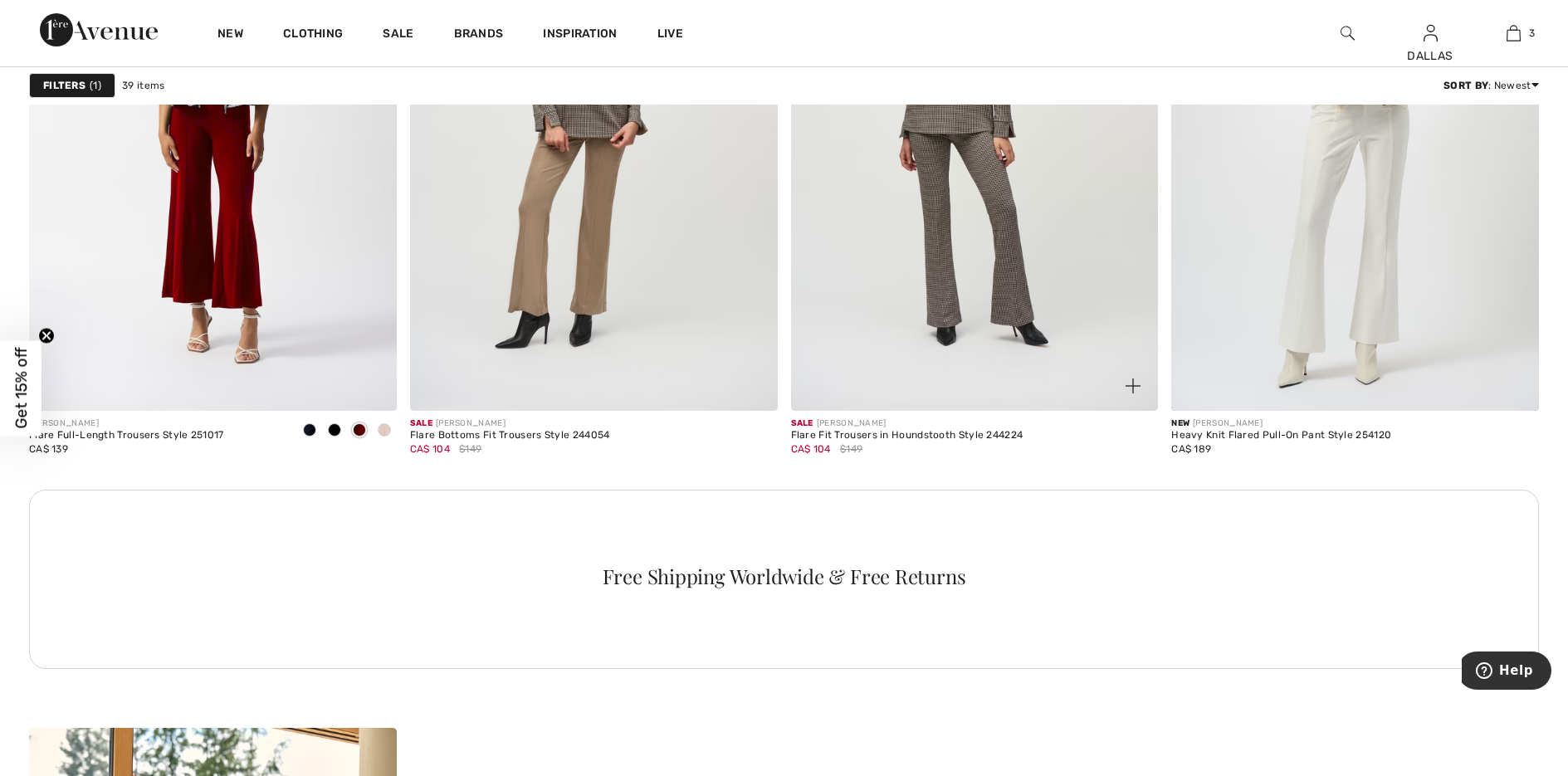
scroll to position [7138, 0]
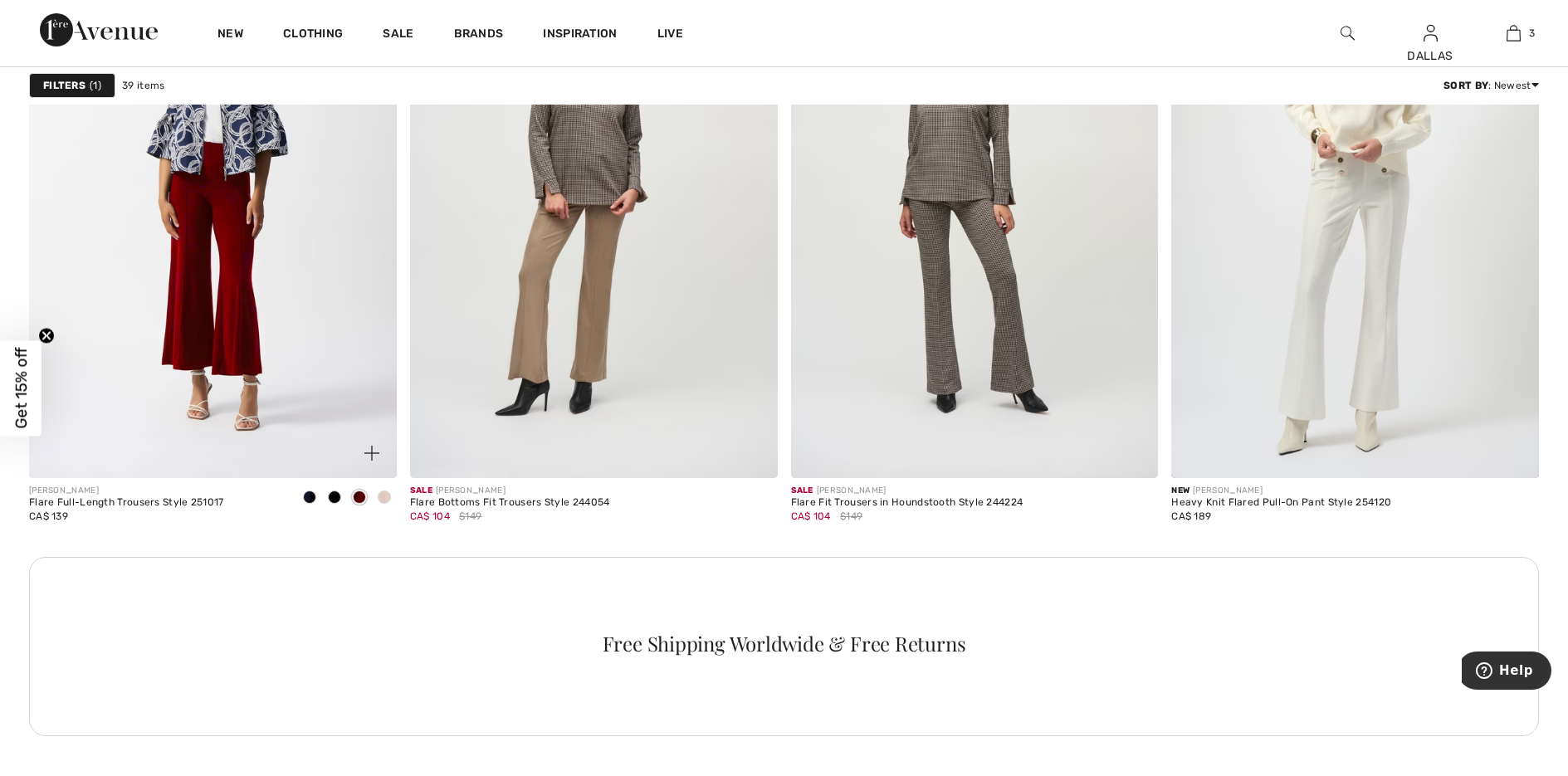
click at [332, 493] on span at bounding box center [334, 497] width 13 height 13
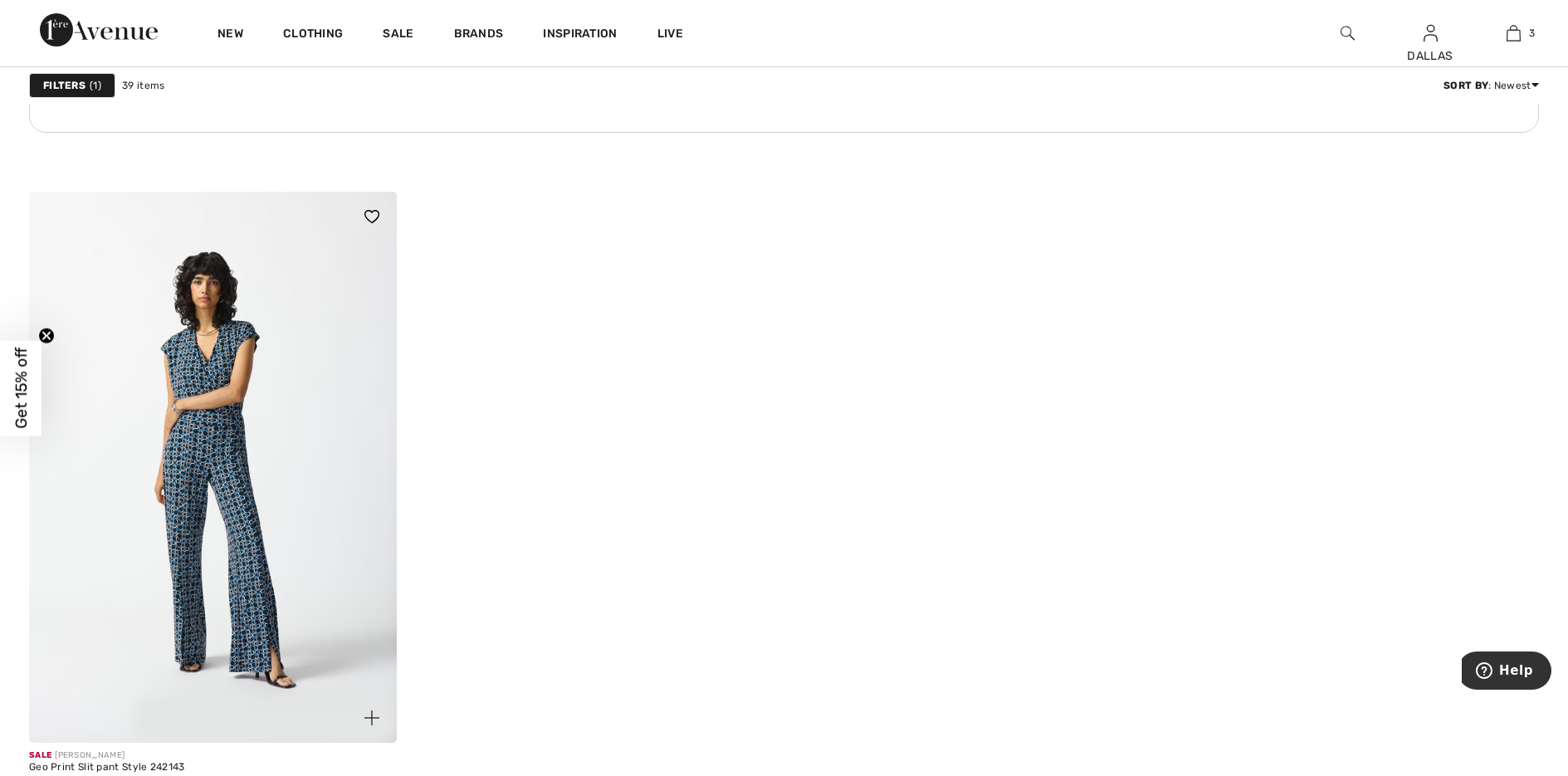
scroll to position [7803, 0]
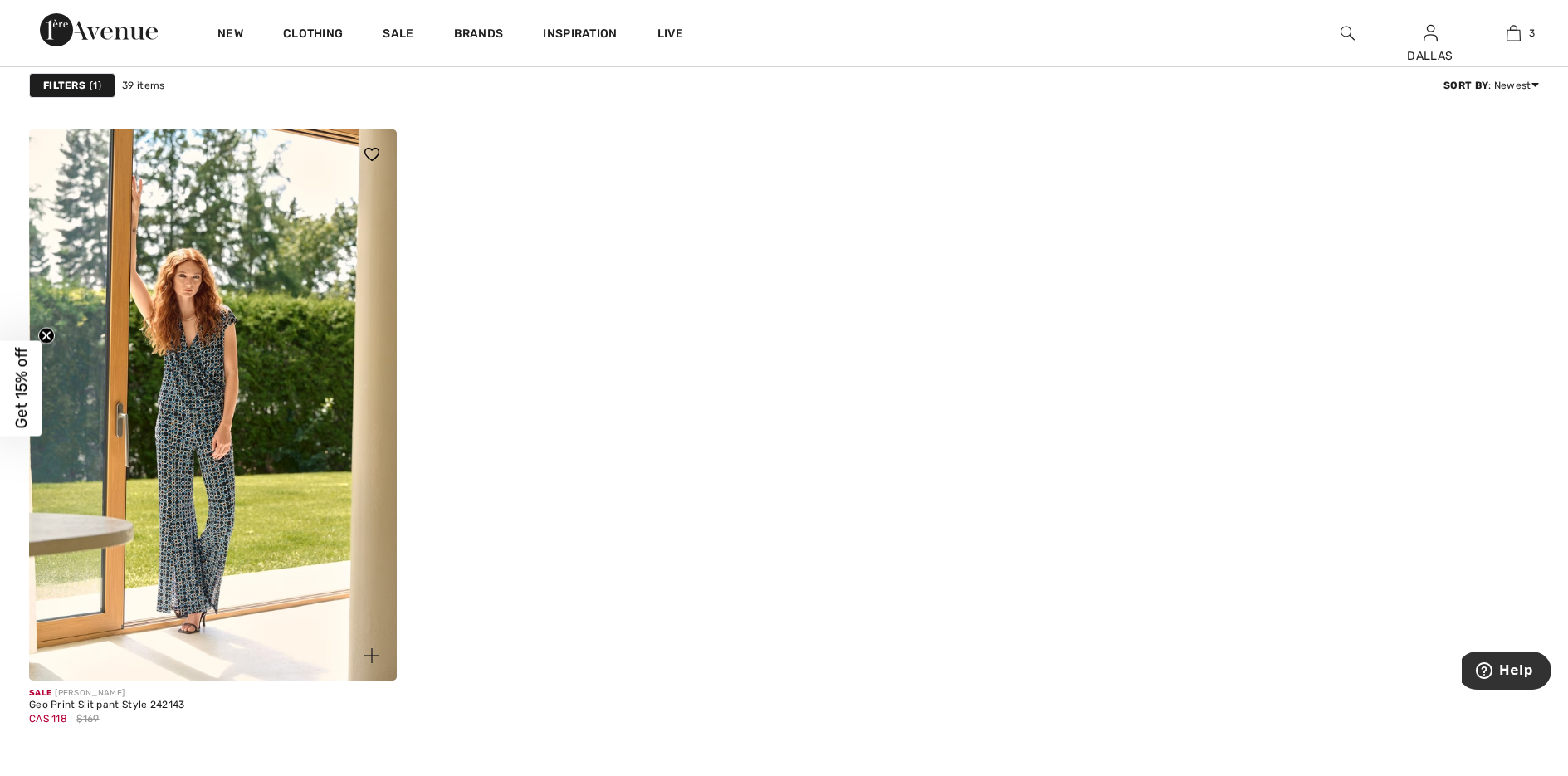
click at [363, 659] on span at bounding box center [372, 656] width 34 height 34
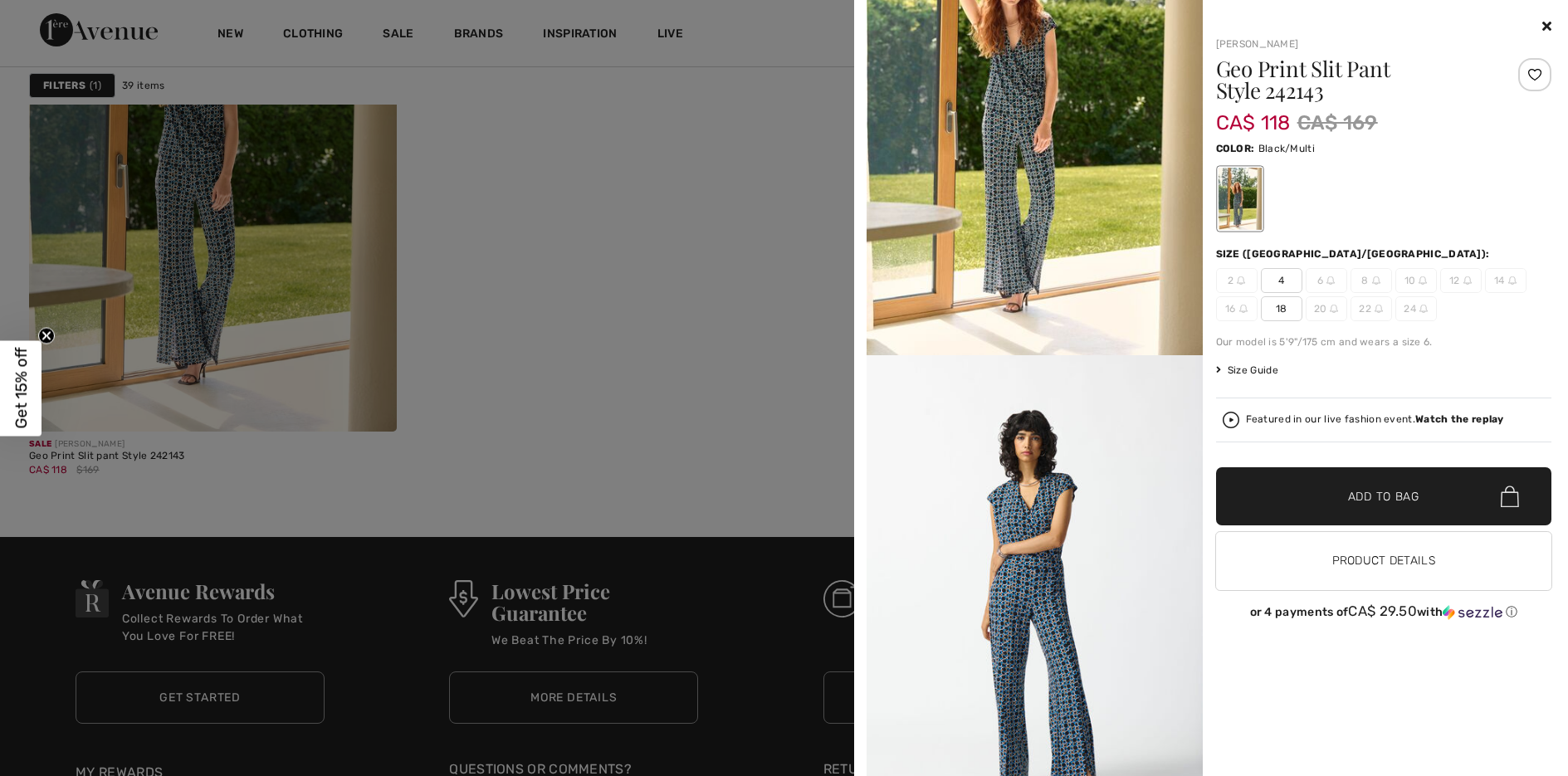
scroll to position [0, 0]
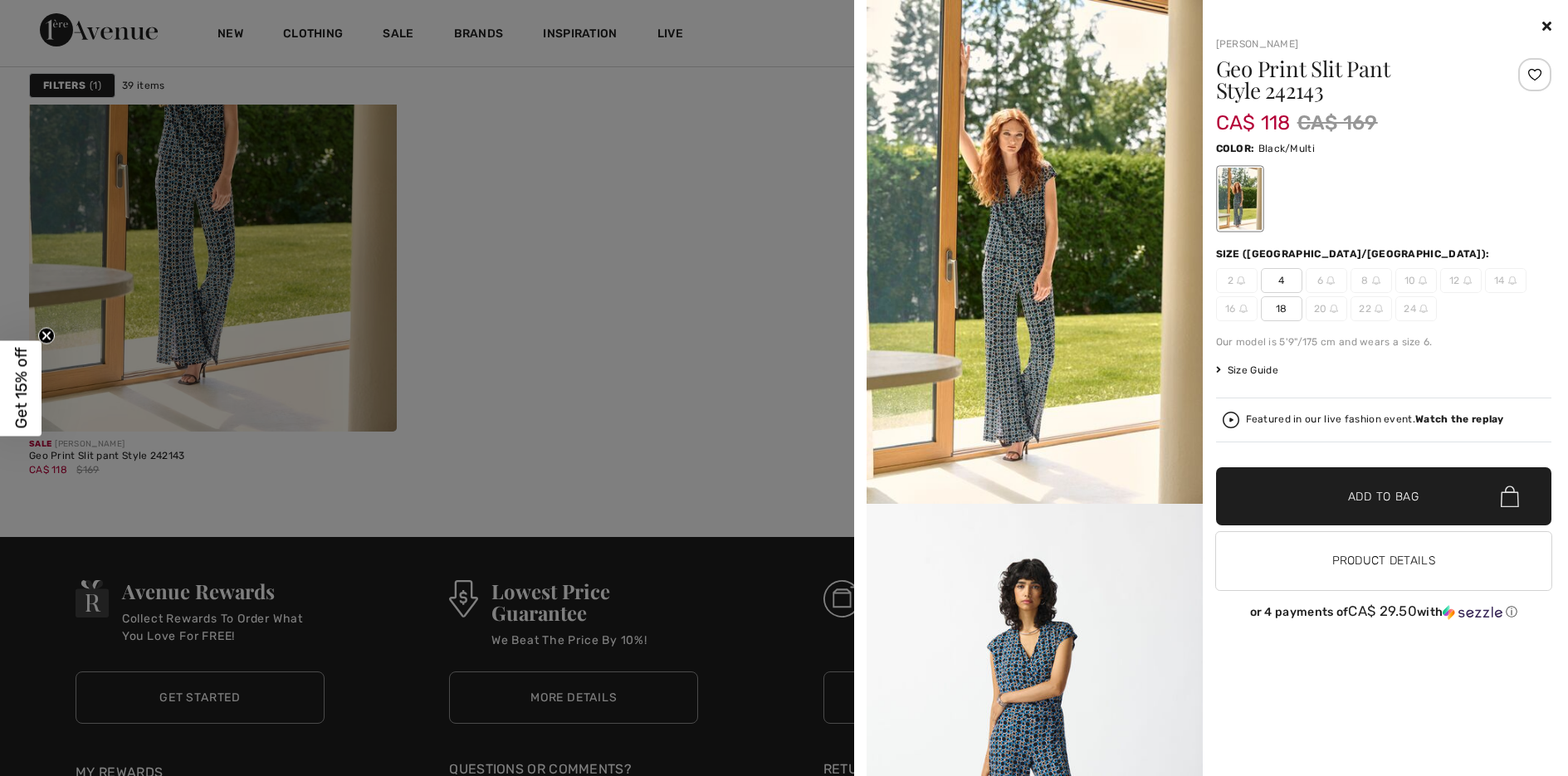
click at [618, 238] on div at bounding box center [784, 388] width 1568 height 776
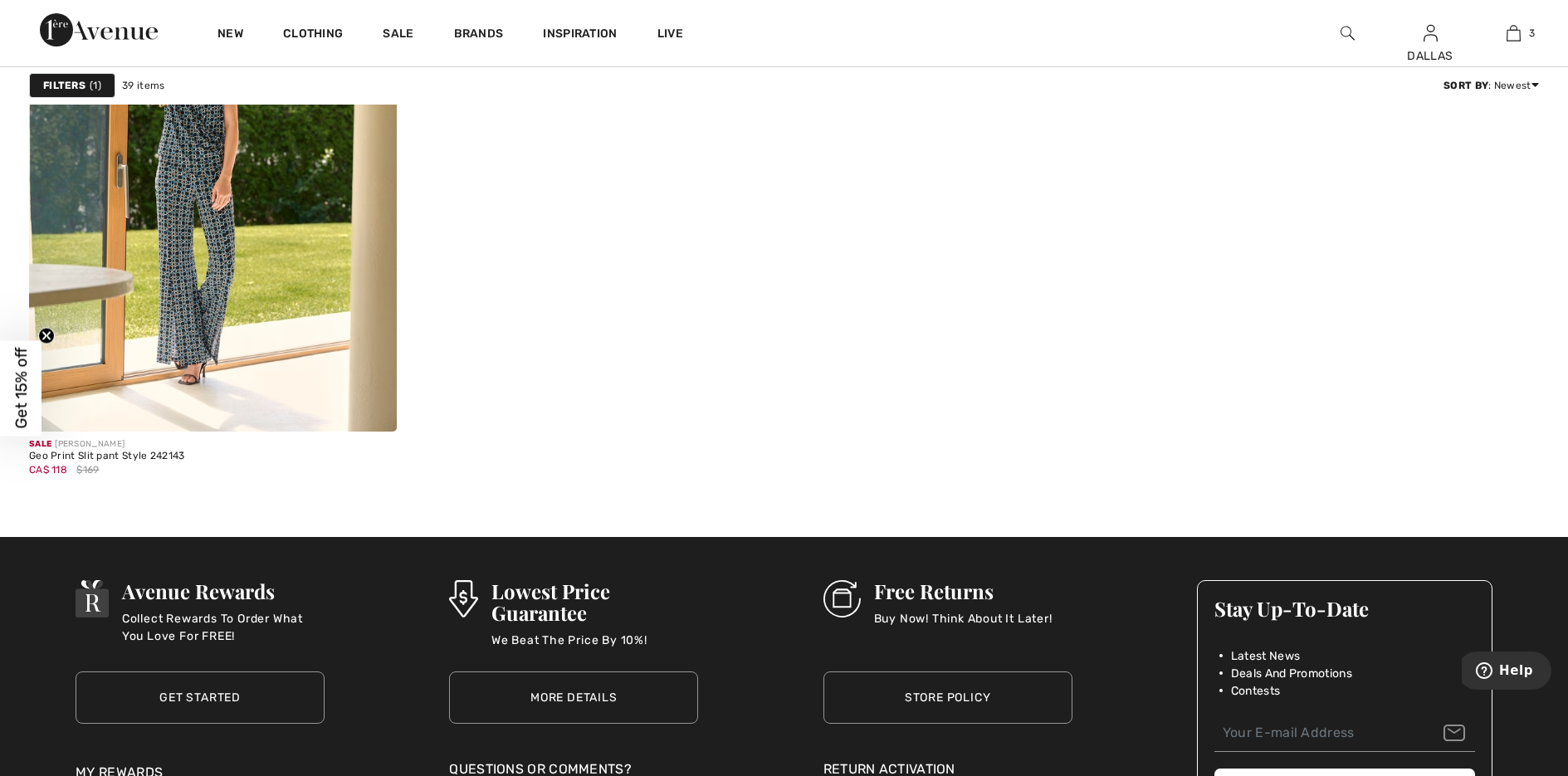
click at [1344, 30] on img at bounding box center [1347, 33] width 14 height 20
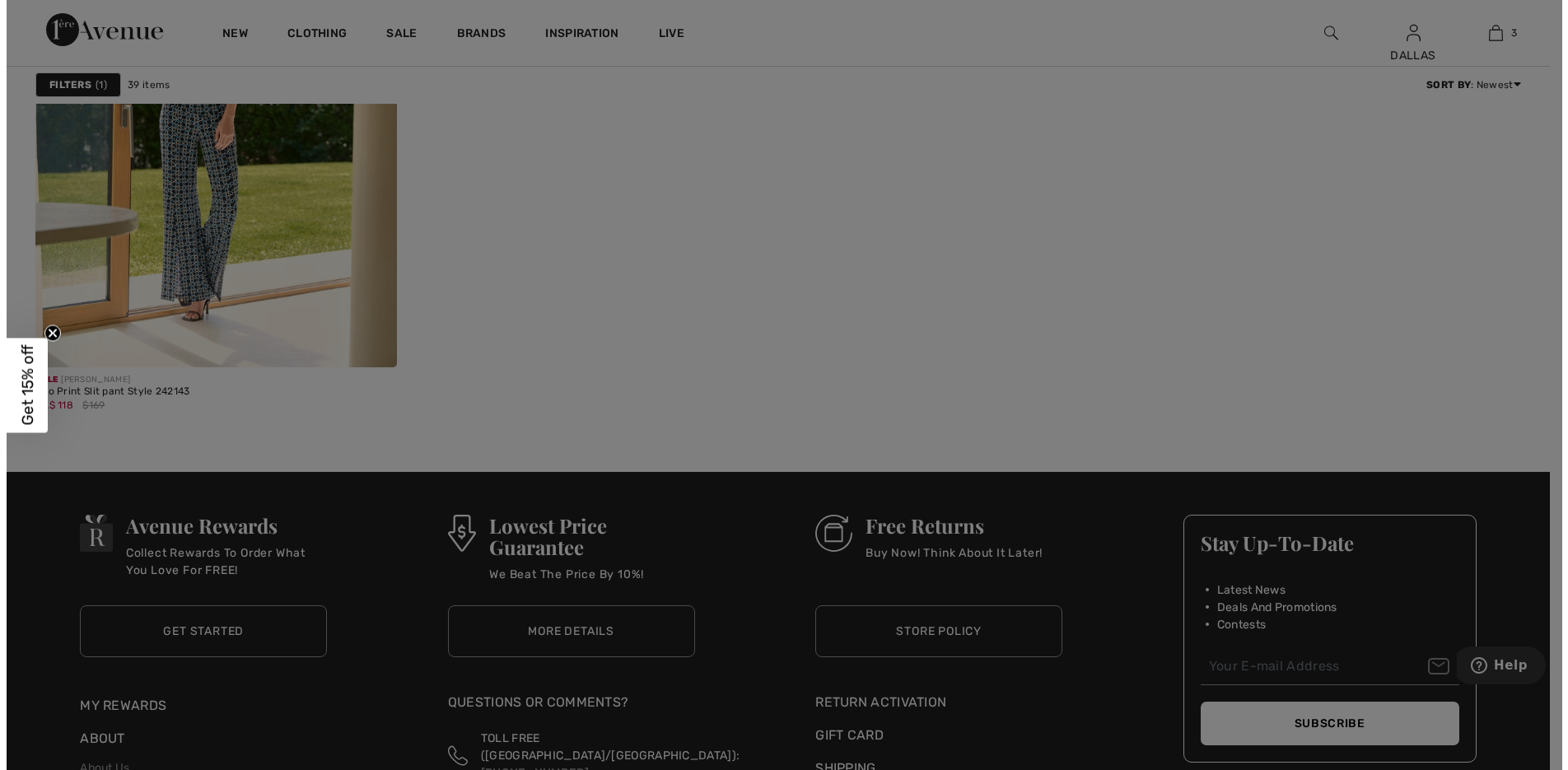
scroll to position [8045, 0]
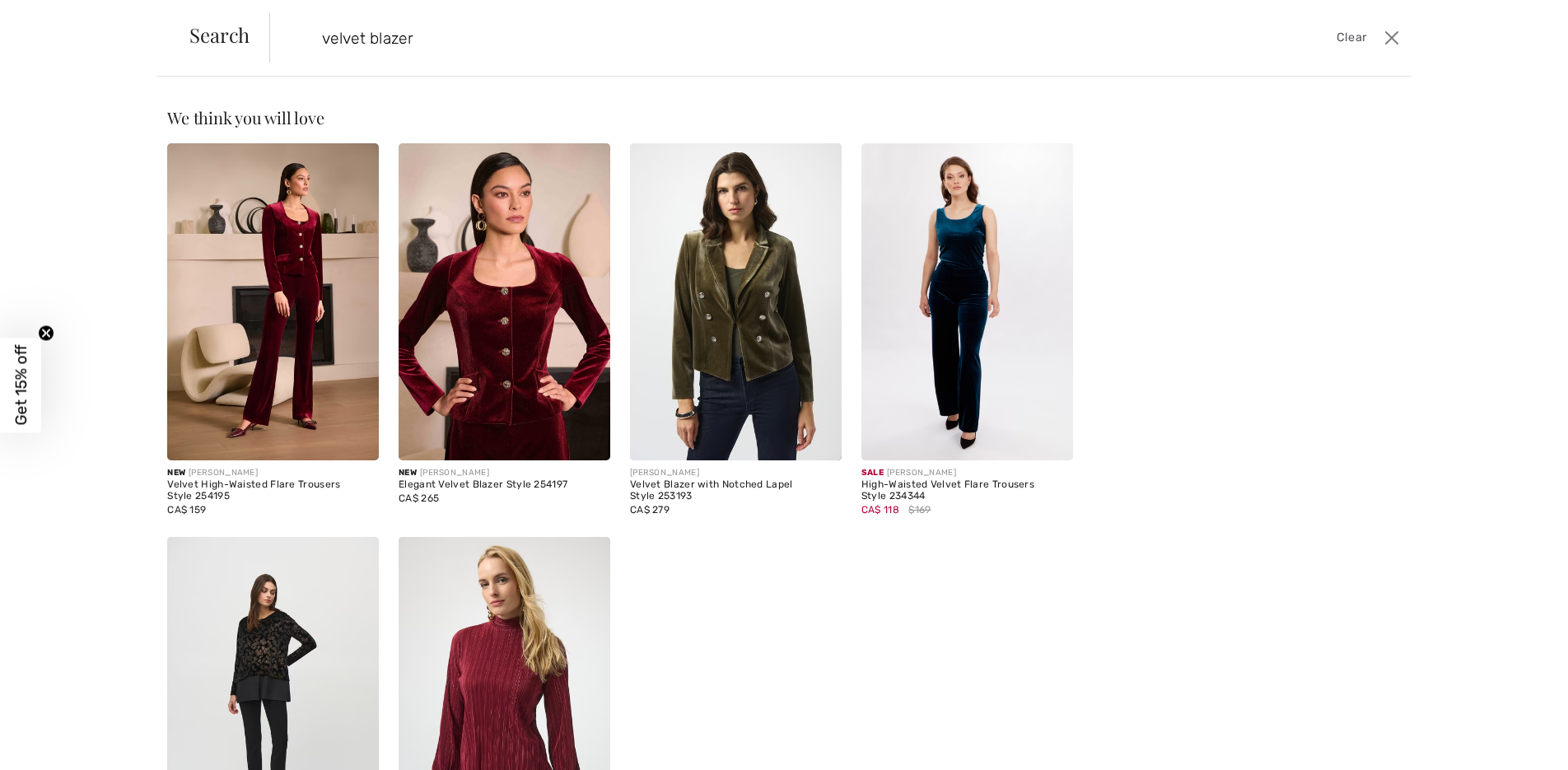
type input "velvet blazer"
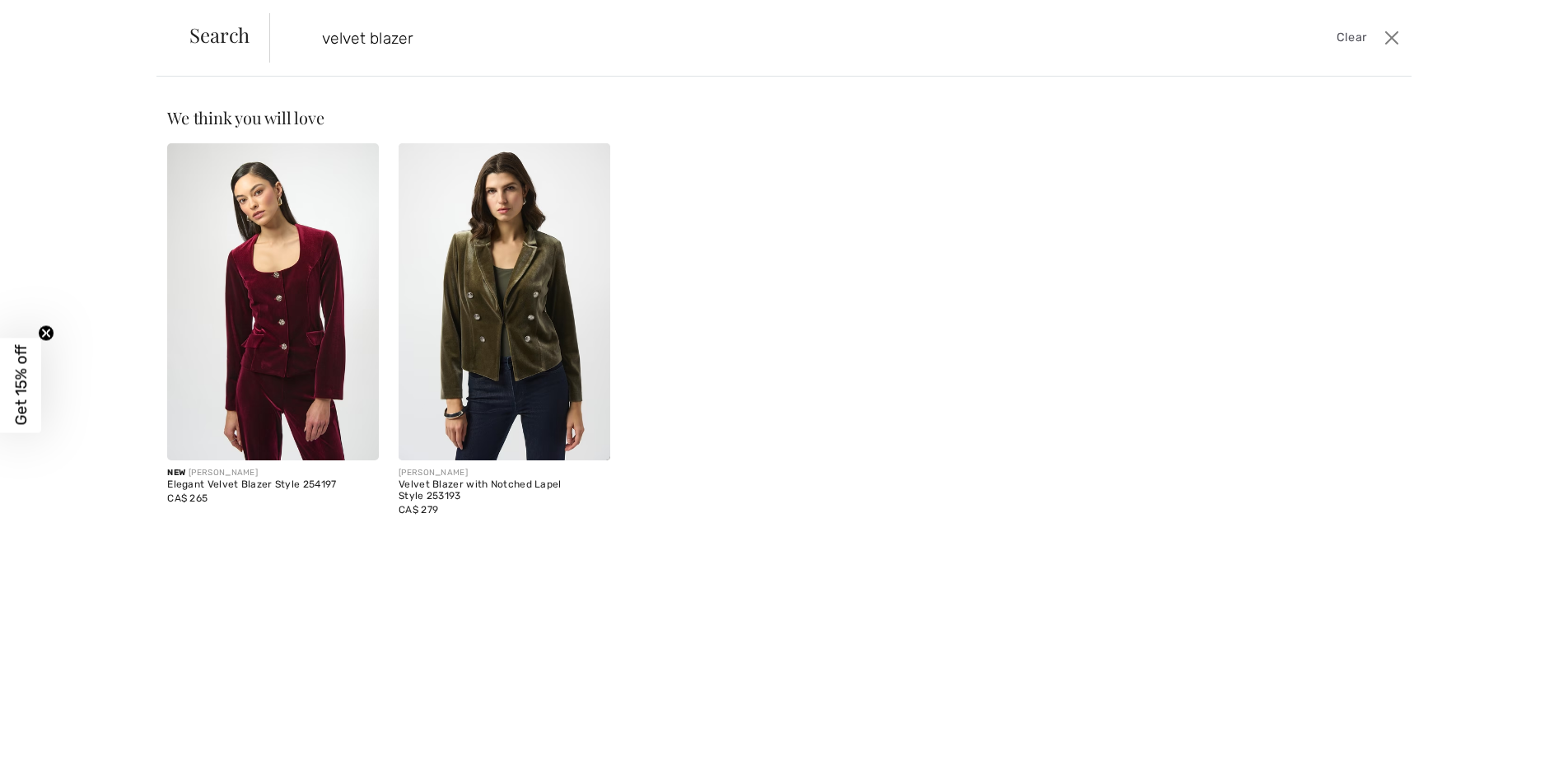
click at [225, 375] on img at bounding box center [273, 302] width 212 height 317
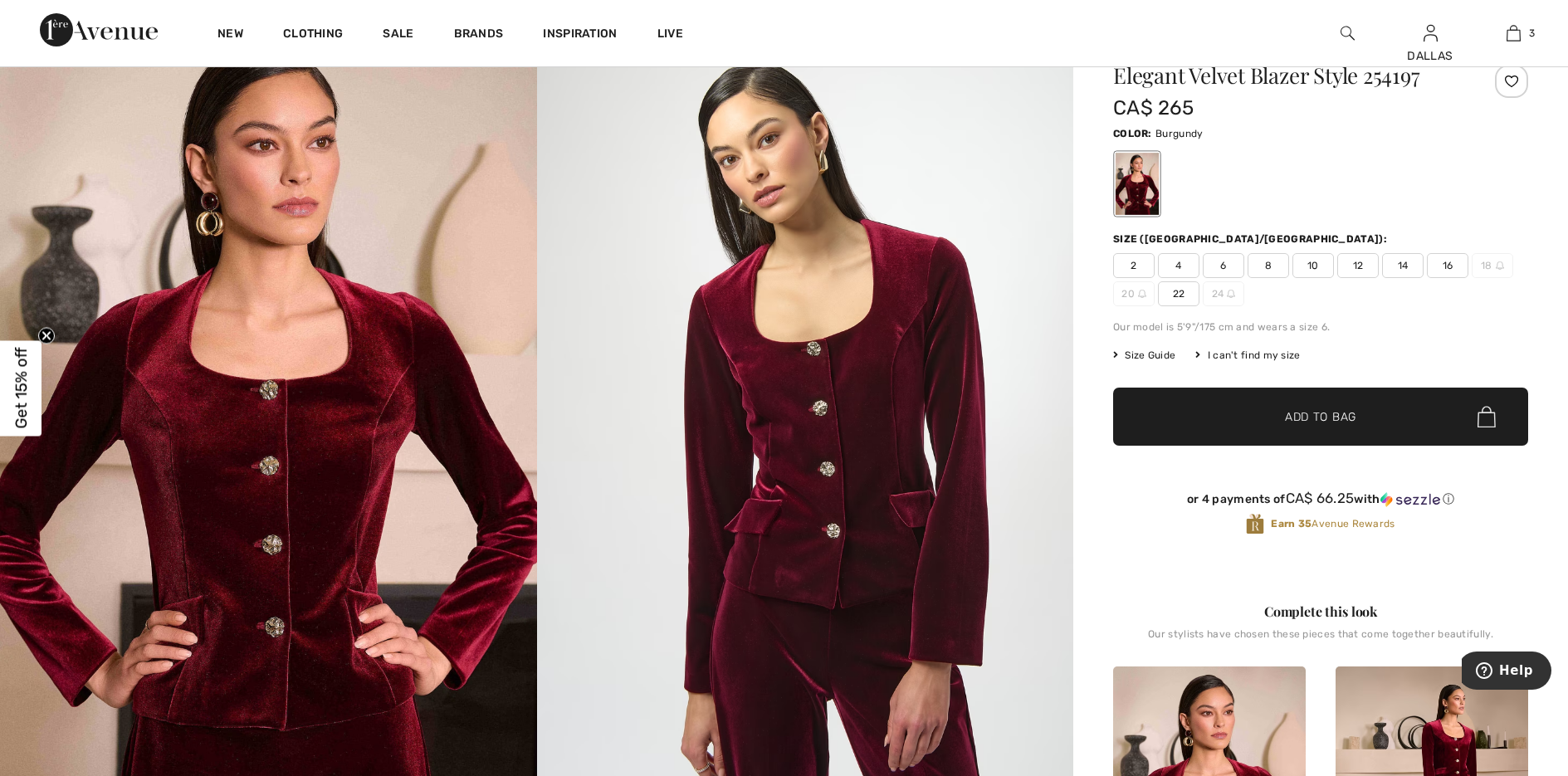
scroll to position [83, 0]
click at [1229, 262] on span "6" at bounding box center [1223, 266] width 41 height 25
click at [1243, 418] on span "✔ Added to Bag Add to Bag" at bounding box center [1320, 417] width 415 height 58
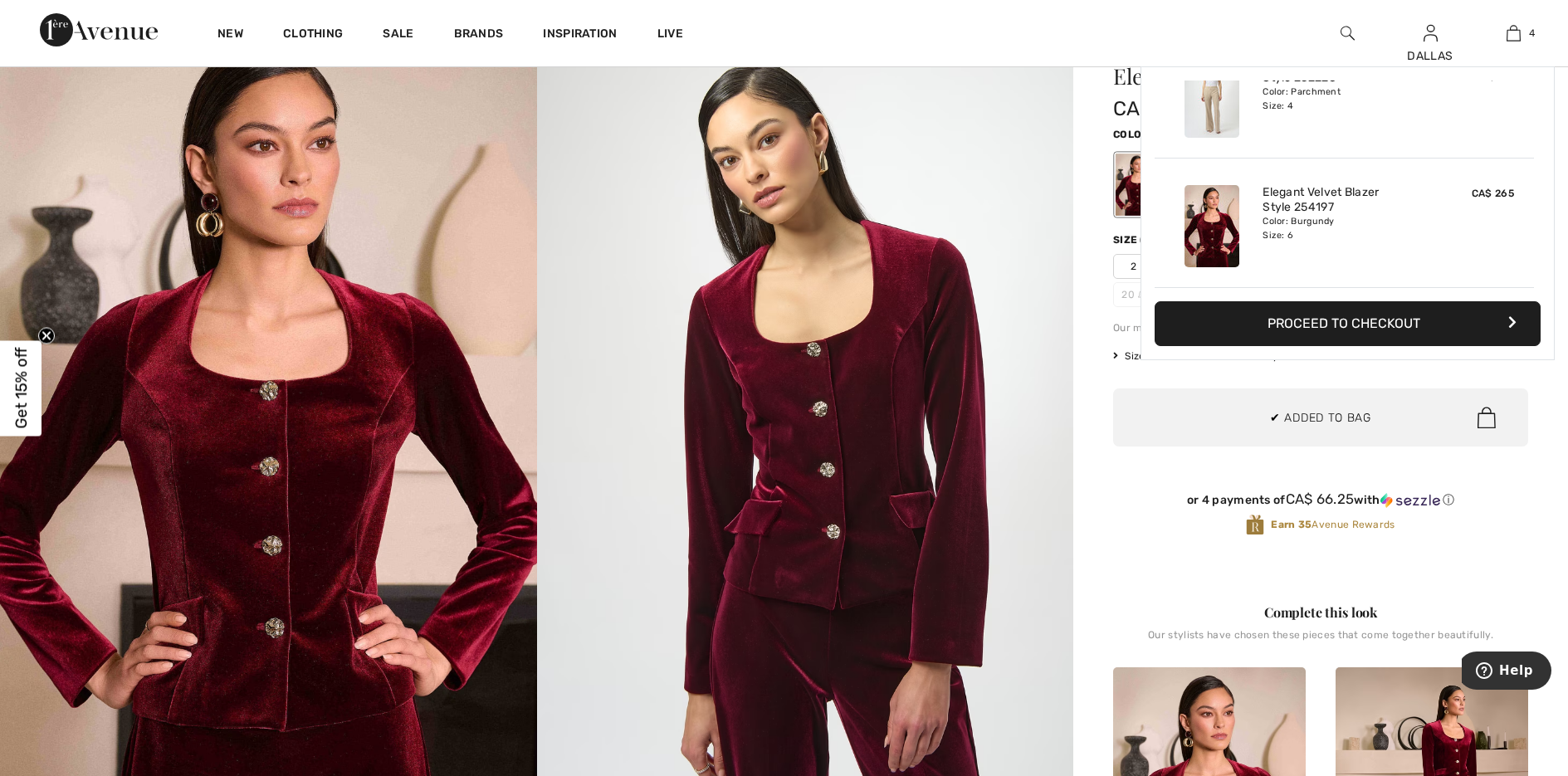
scroll to position [311, 0]
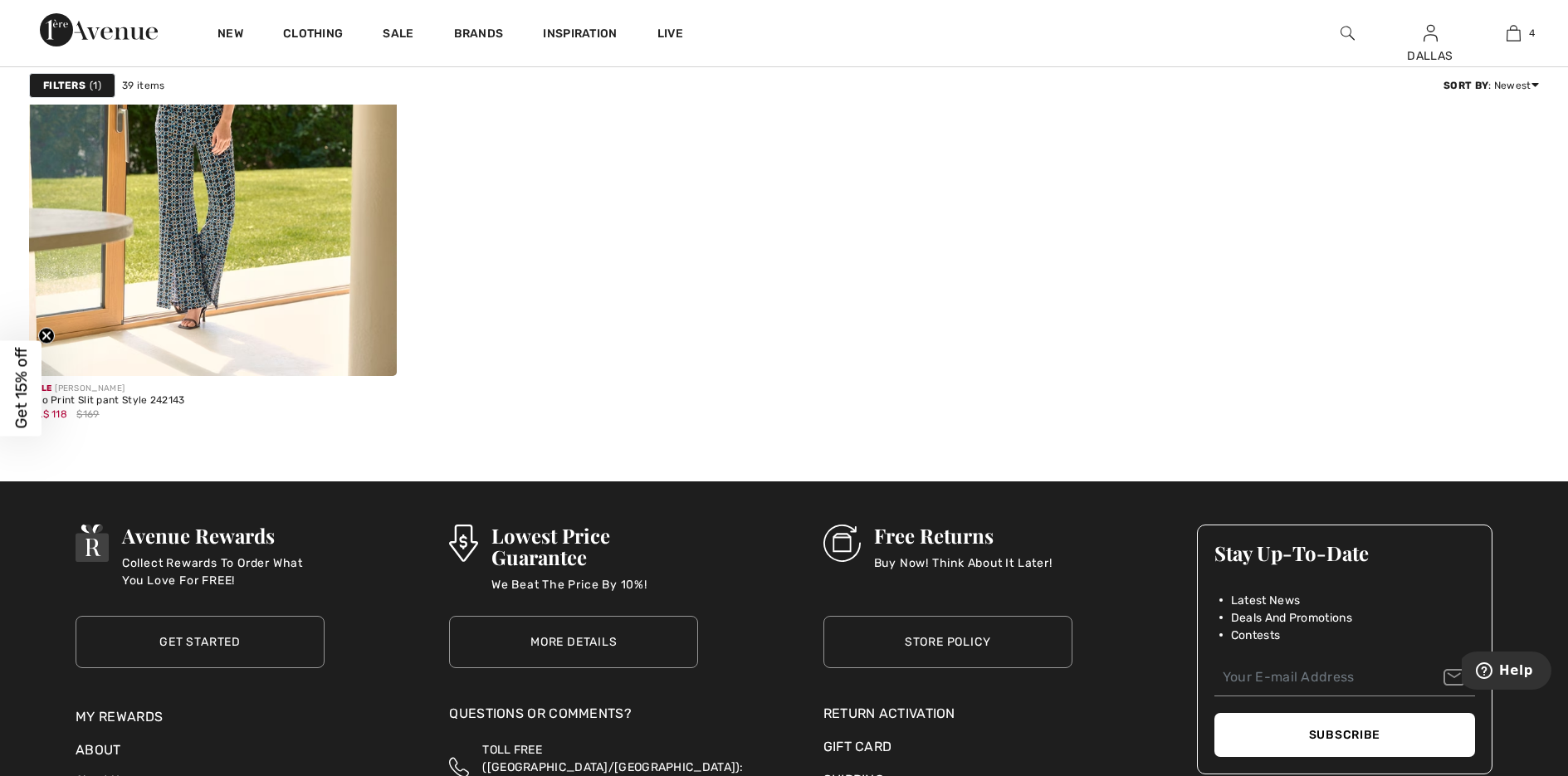
click at [1342, 35] on img at bounding box center [1347, 33] width 14 height 20
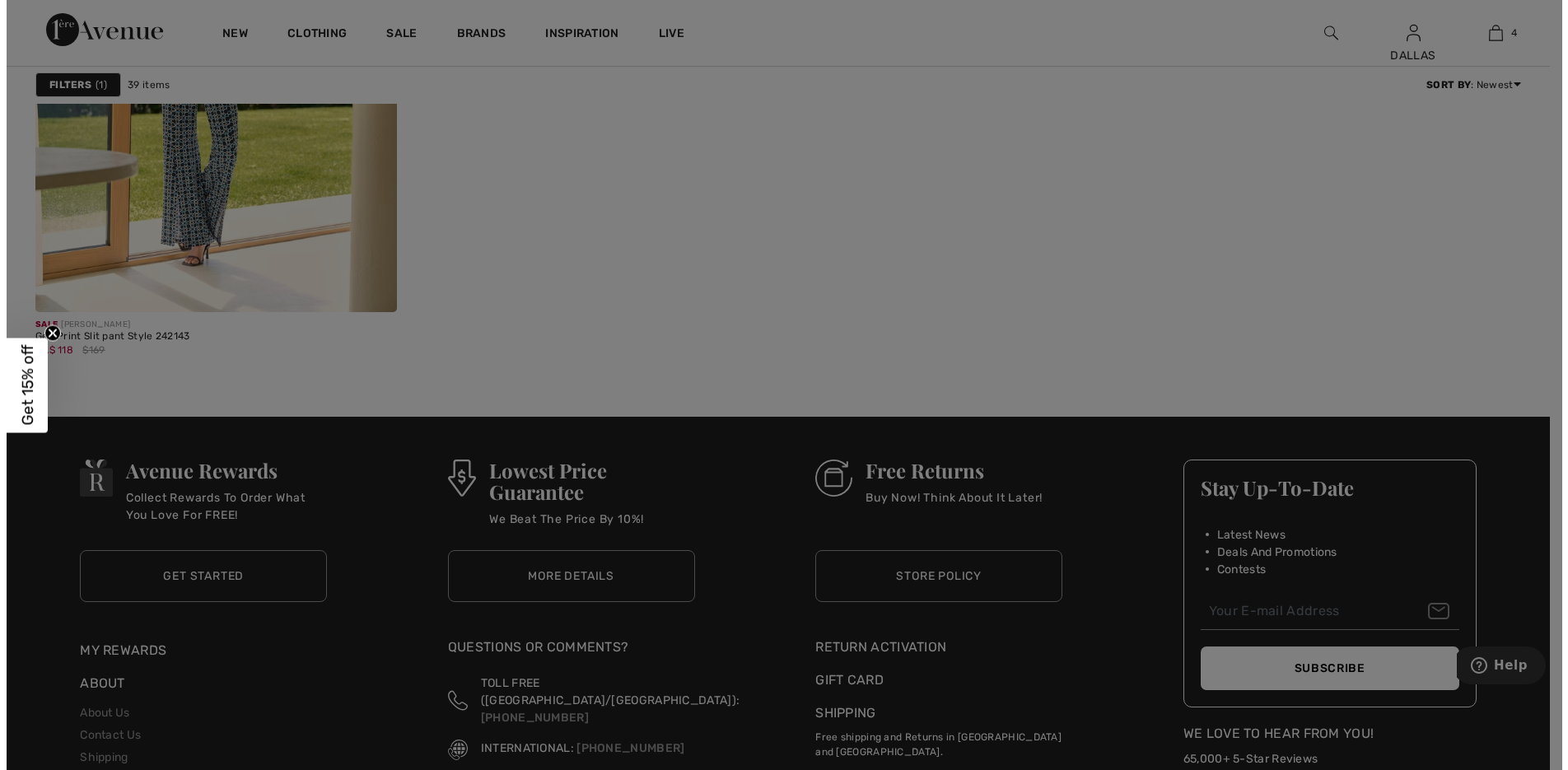
scroll to position [8100, 0]
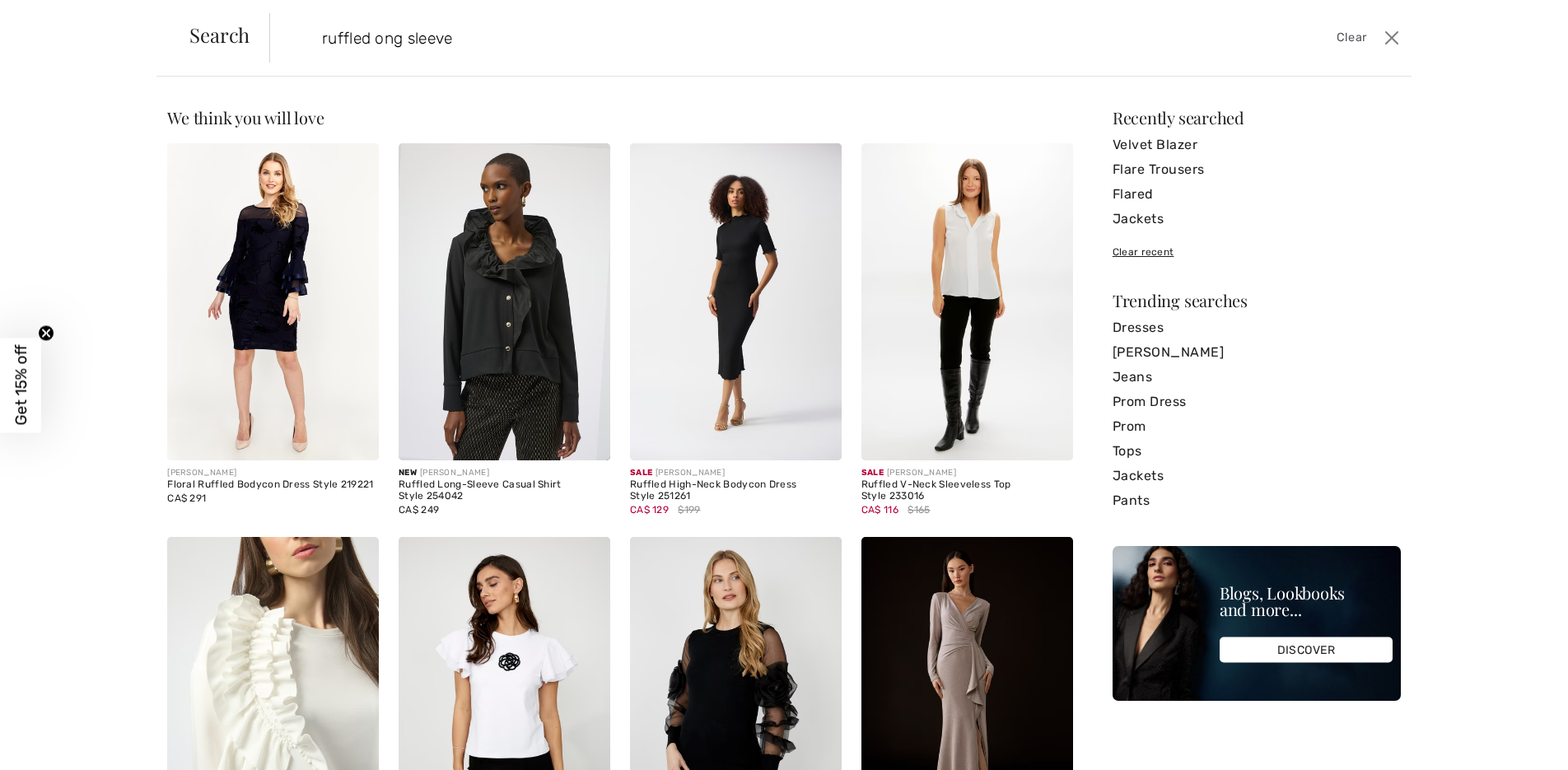
type input "ruffled ong sleeve"
click at [276, 643] on img at bounding box center [273, 695] width 212 height 317
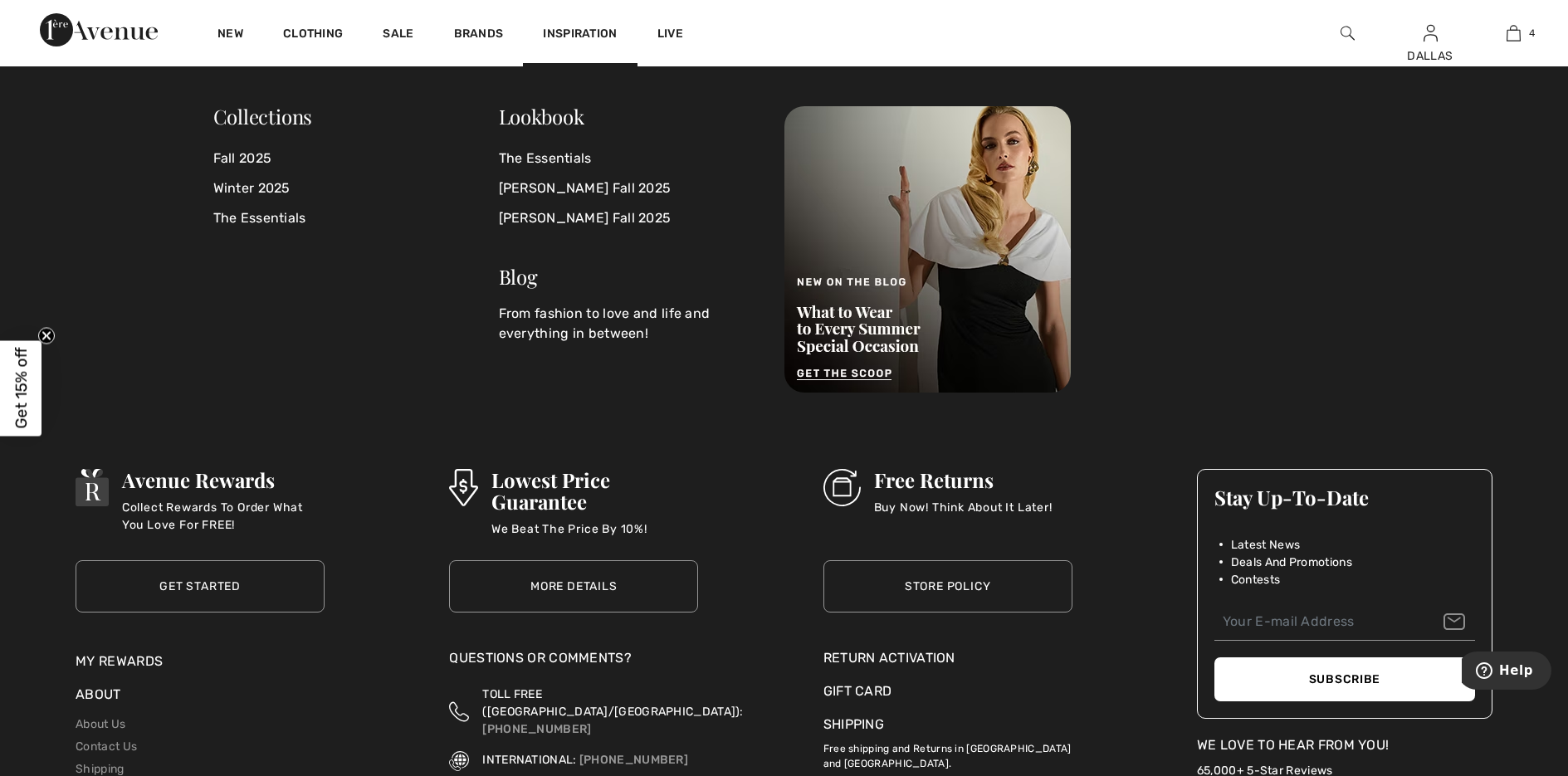
click at [1357, 30] on div at bounding box center [1347, 33] width 83 height 66
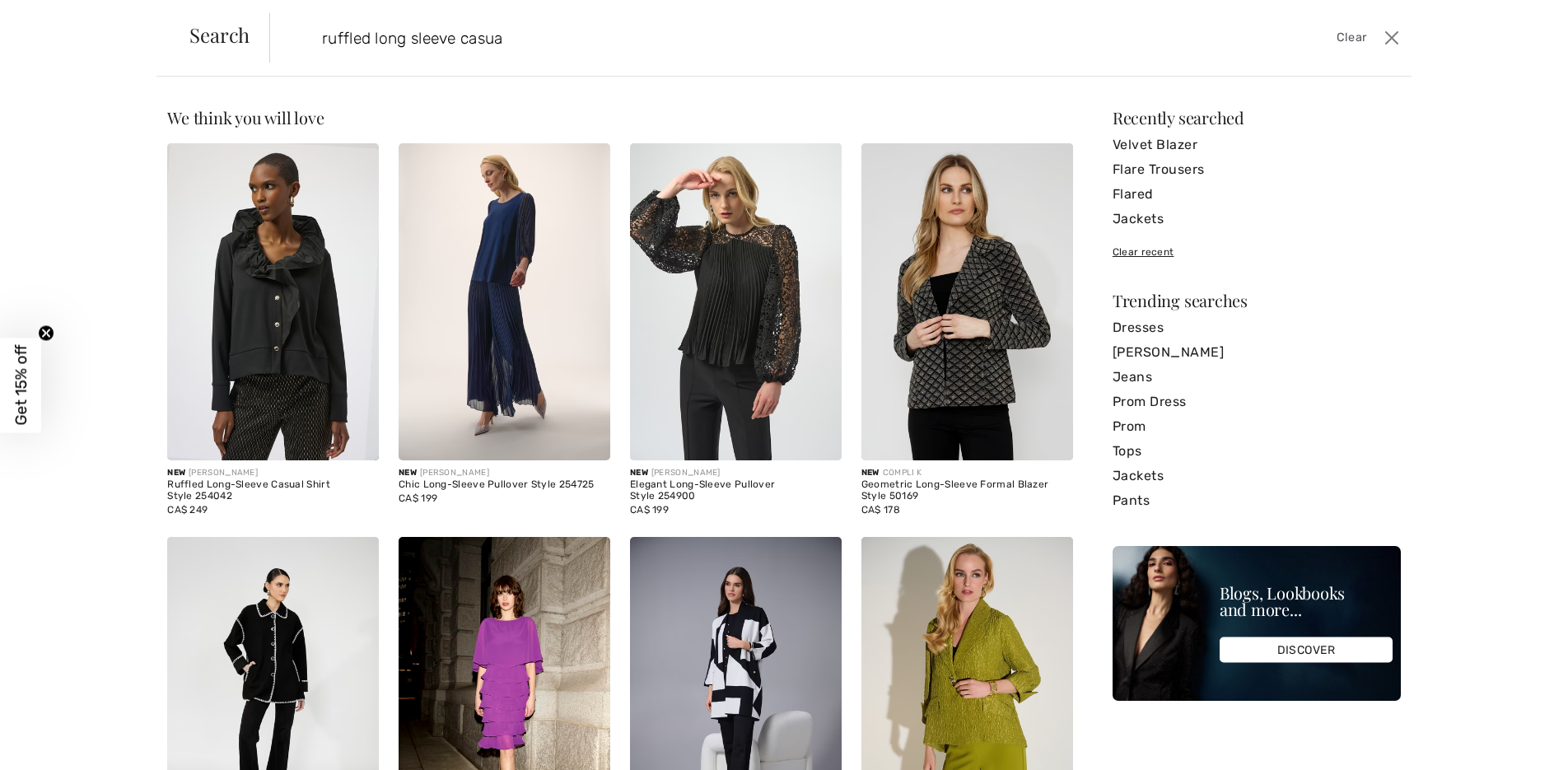
scroll to position [82, 0]
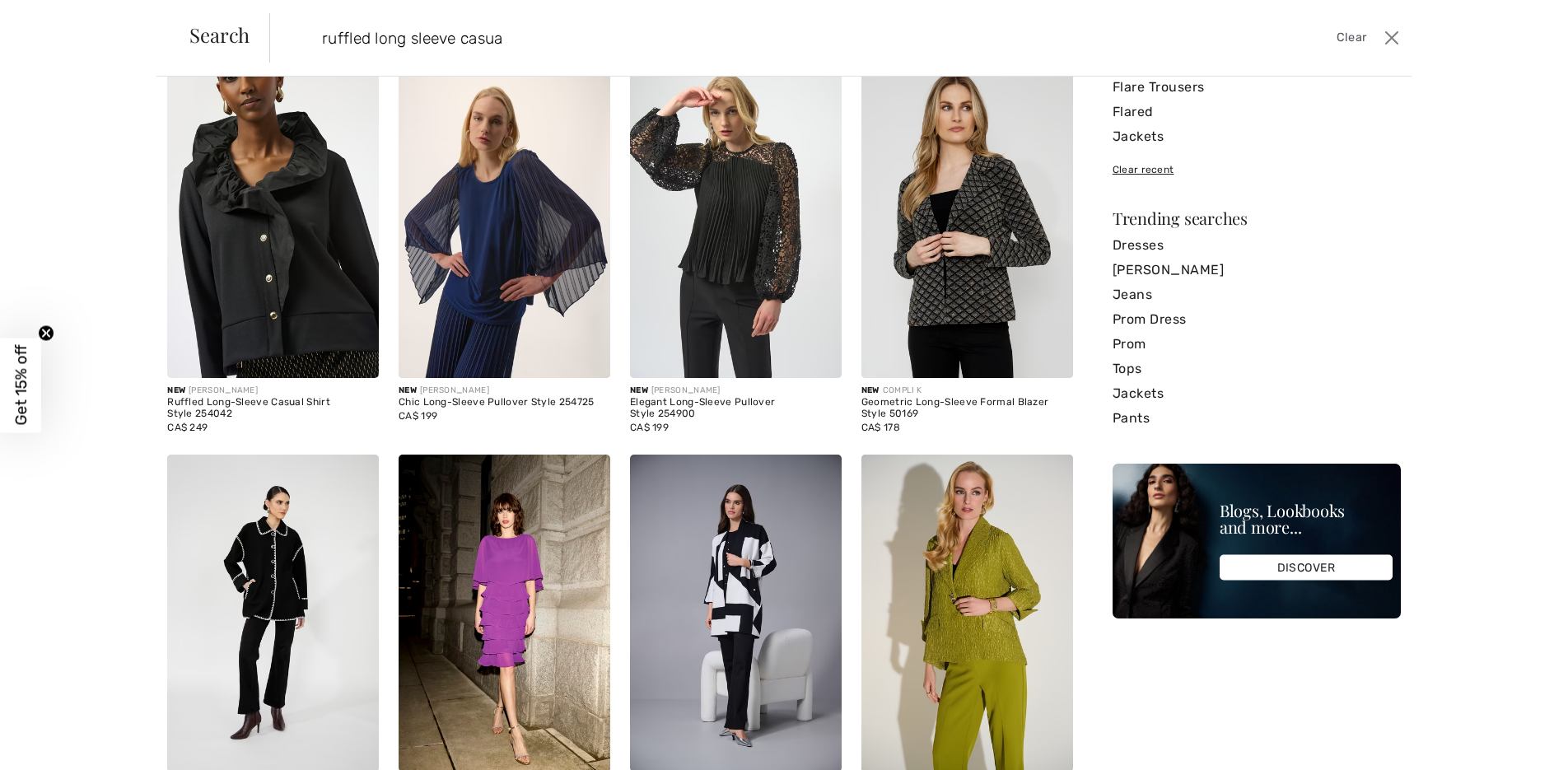
type input "ruffled long sleeve casua"
click at [306, 285] on img at bounding box center [273, 219] width 212 height 317
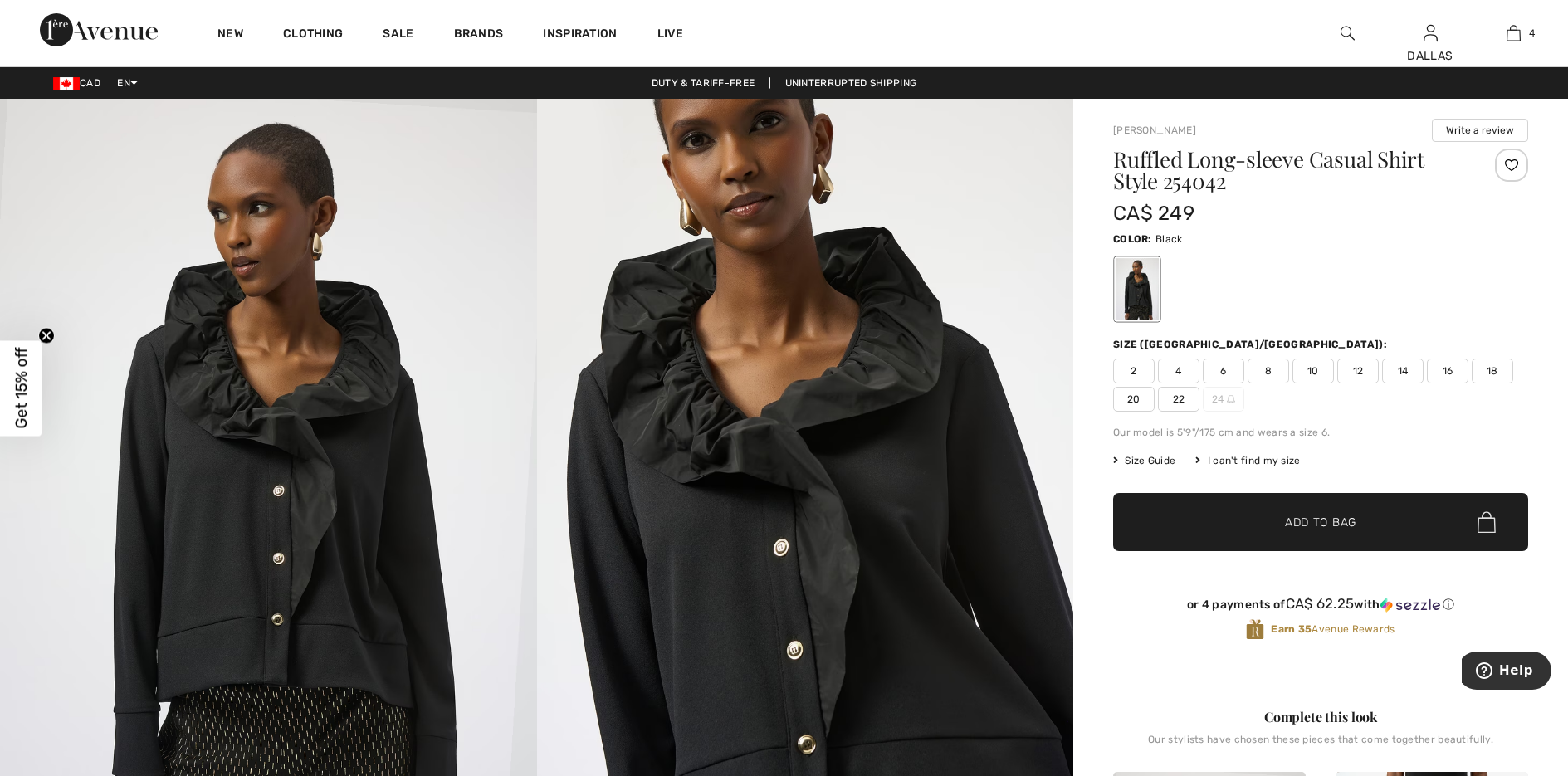
click at [1230, 370] on span "6" at bounding box center [1223, 370] width 41 height 25
click at [1284, 519] on span "Add to Bag" at bounding box center [1320, 522] width 72 height 18
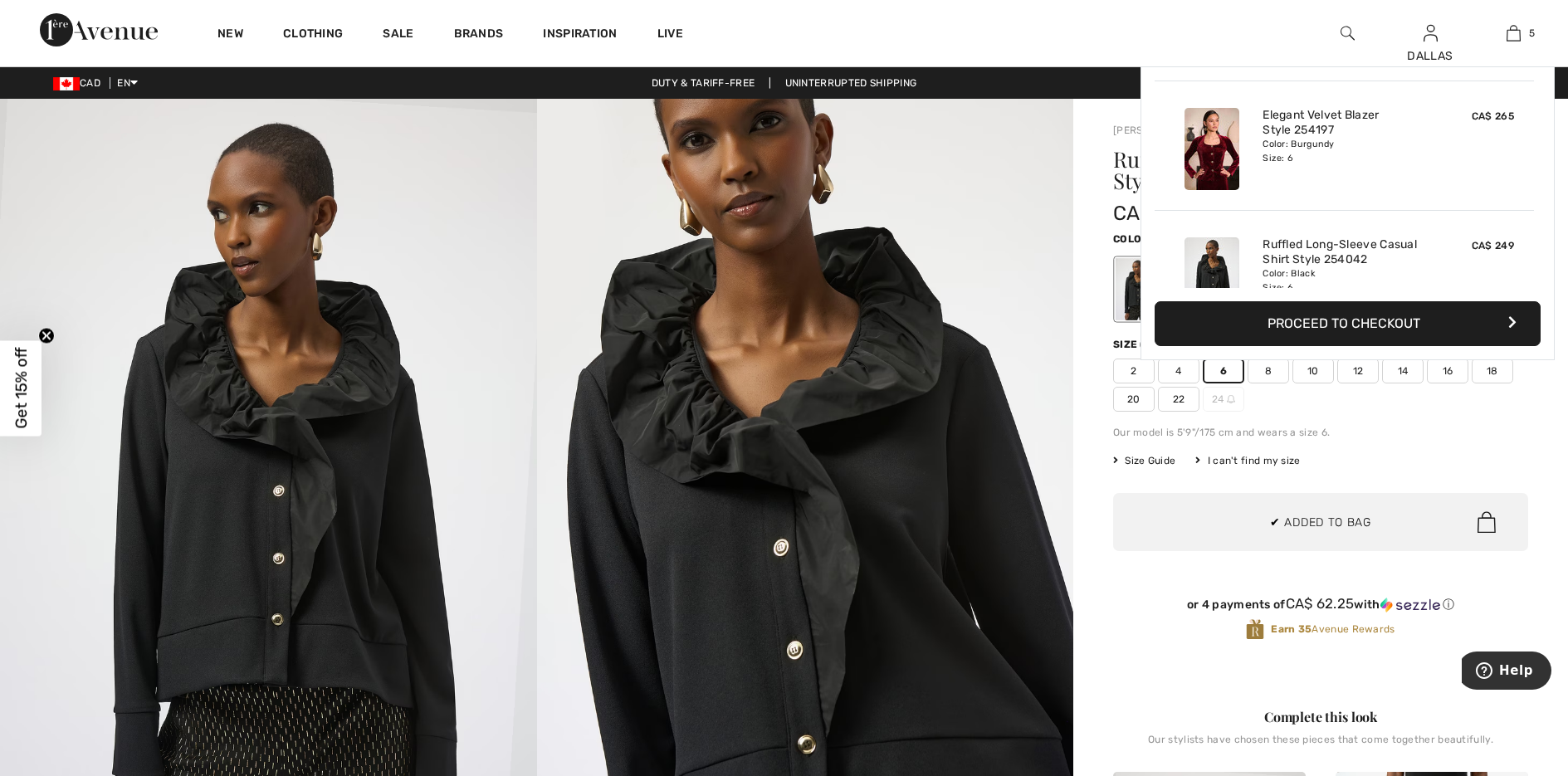
scroll to position [440, 0]
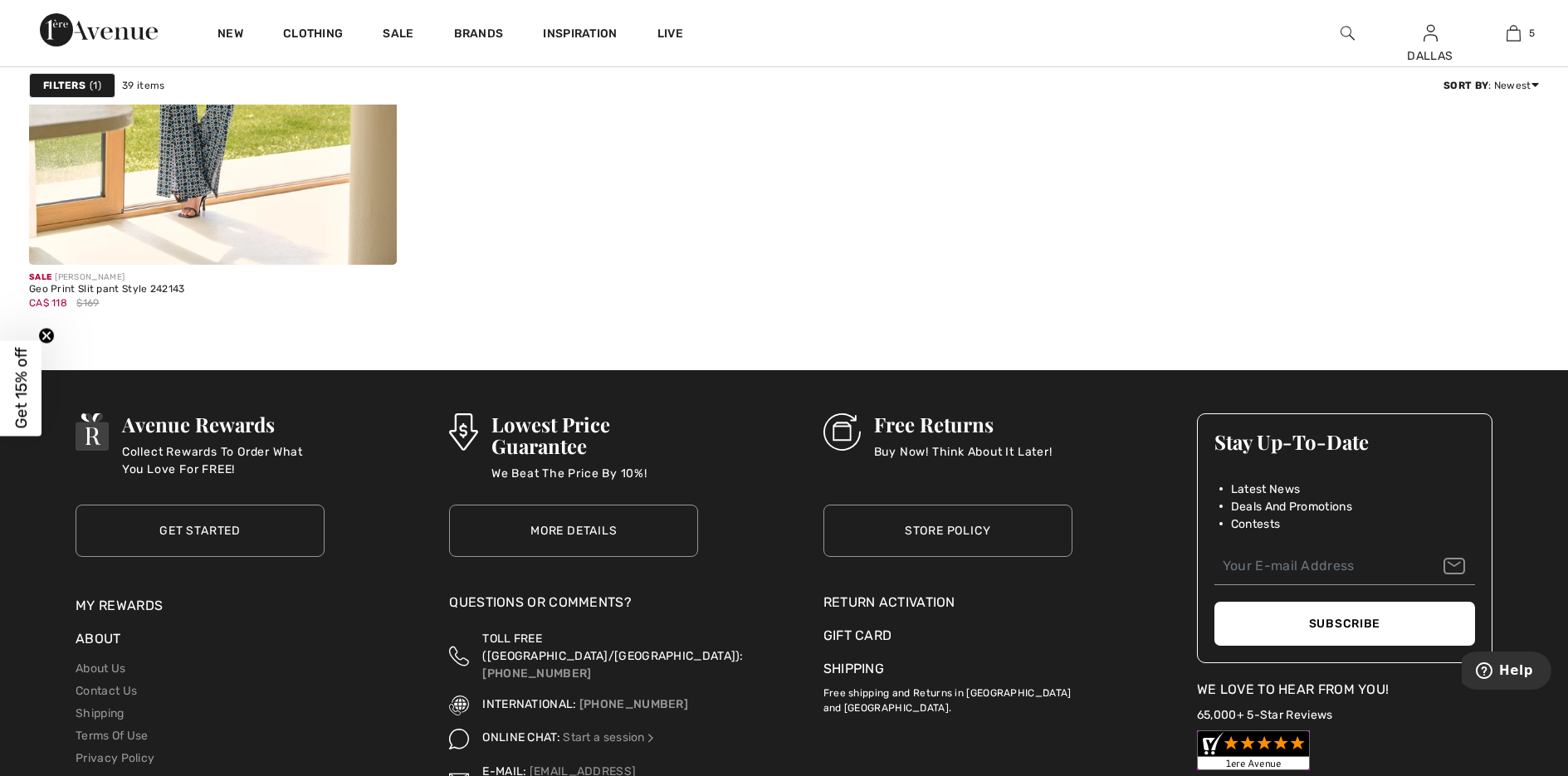
click at [1344, 35] on img at bounding box center [1347, 33] width 14 height 20
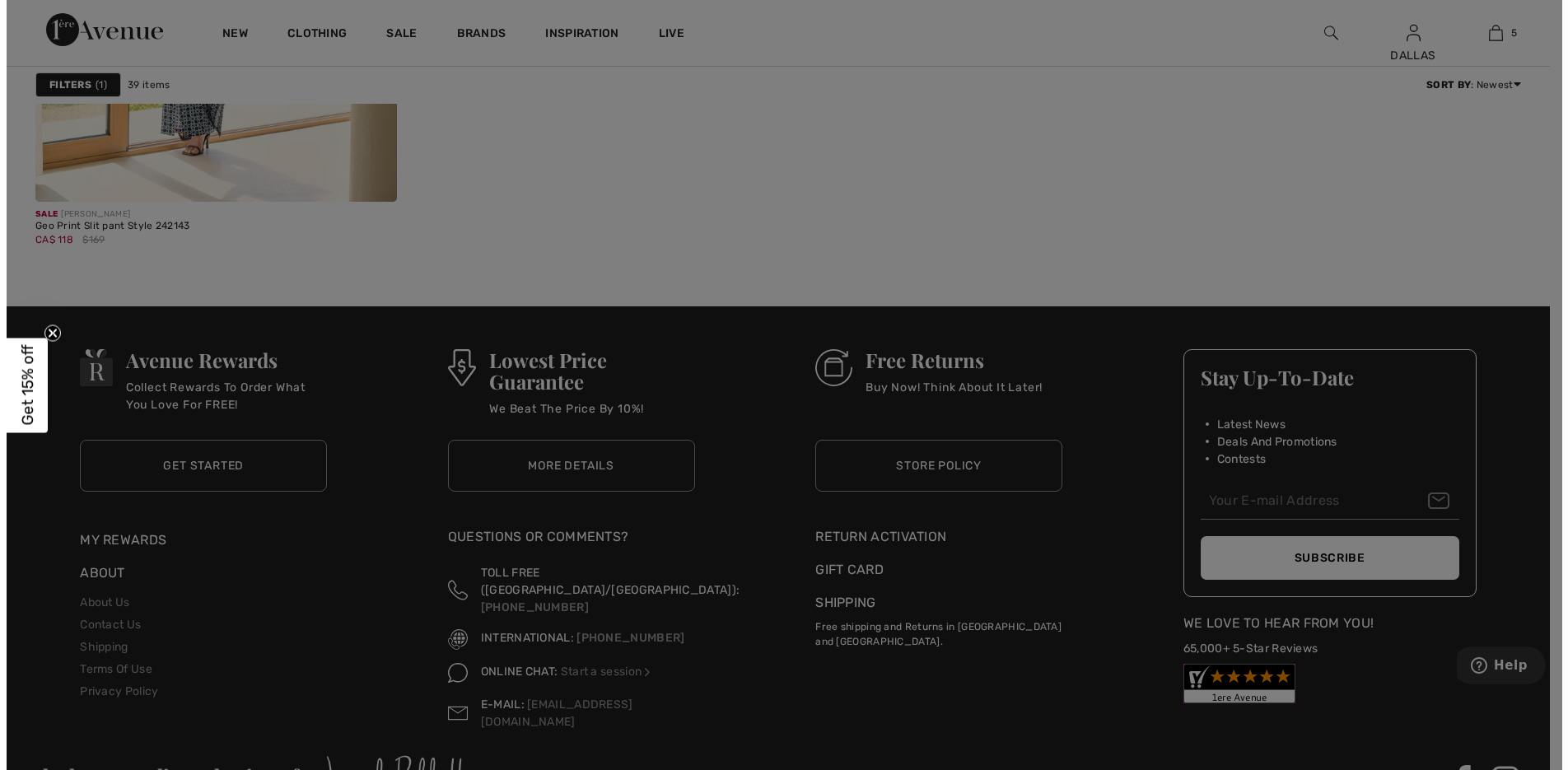
scroll to position [8211, 0]
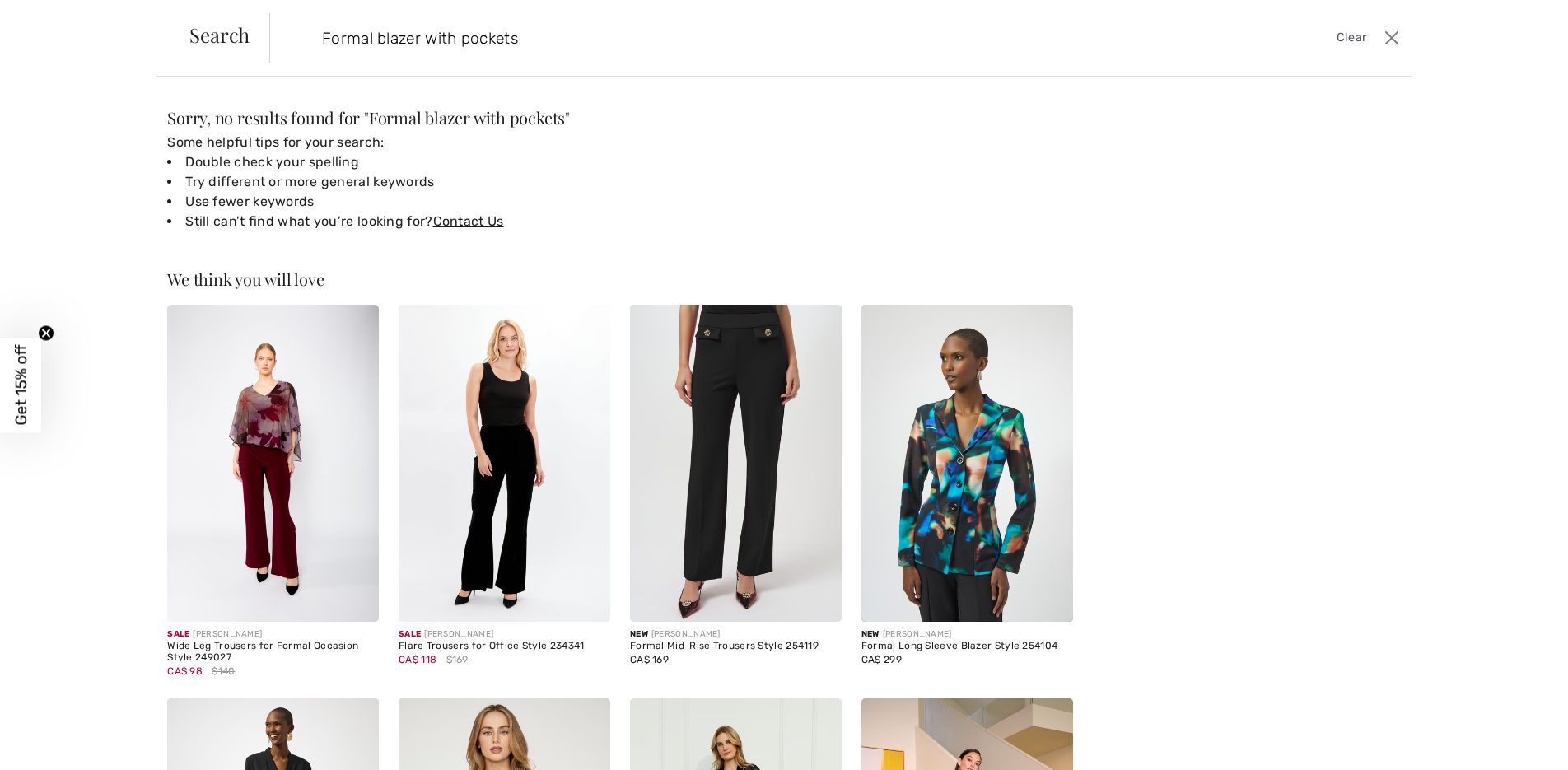
drag, startPoint x: 515, startPoint y: 38, endPoint x: 308, endPoint y: 38, distance: 207.0
click at [308, 38] on form "Formal blazer with pockets Clear" at bounding box center [825, 37] width 1111 height 49
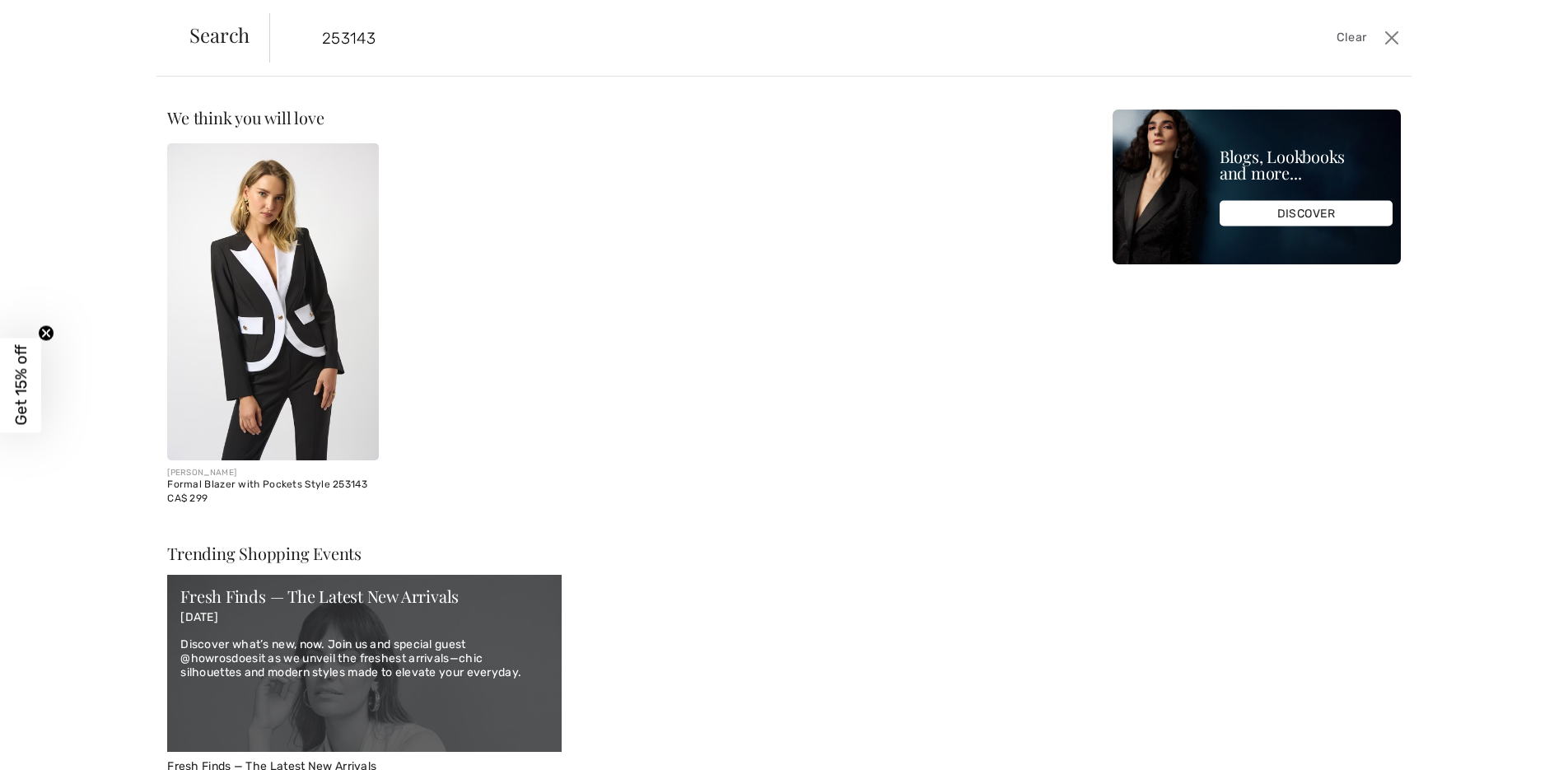
type input "253143"
click at [262, 296] on img at bounding box center [273, 302] width 212 height 317
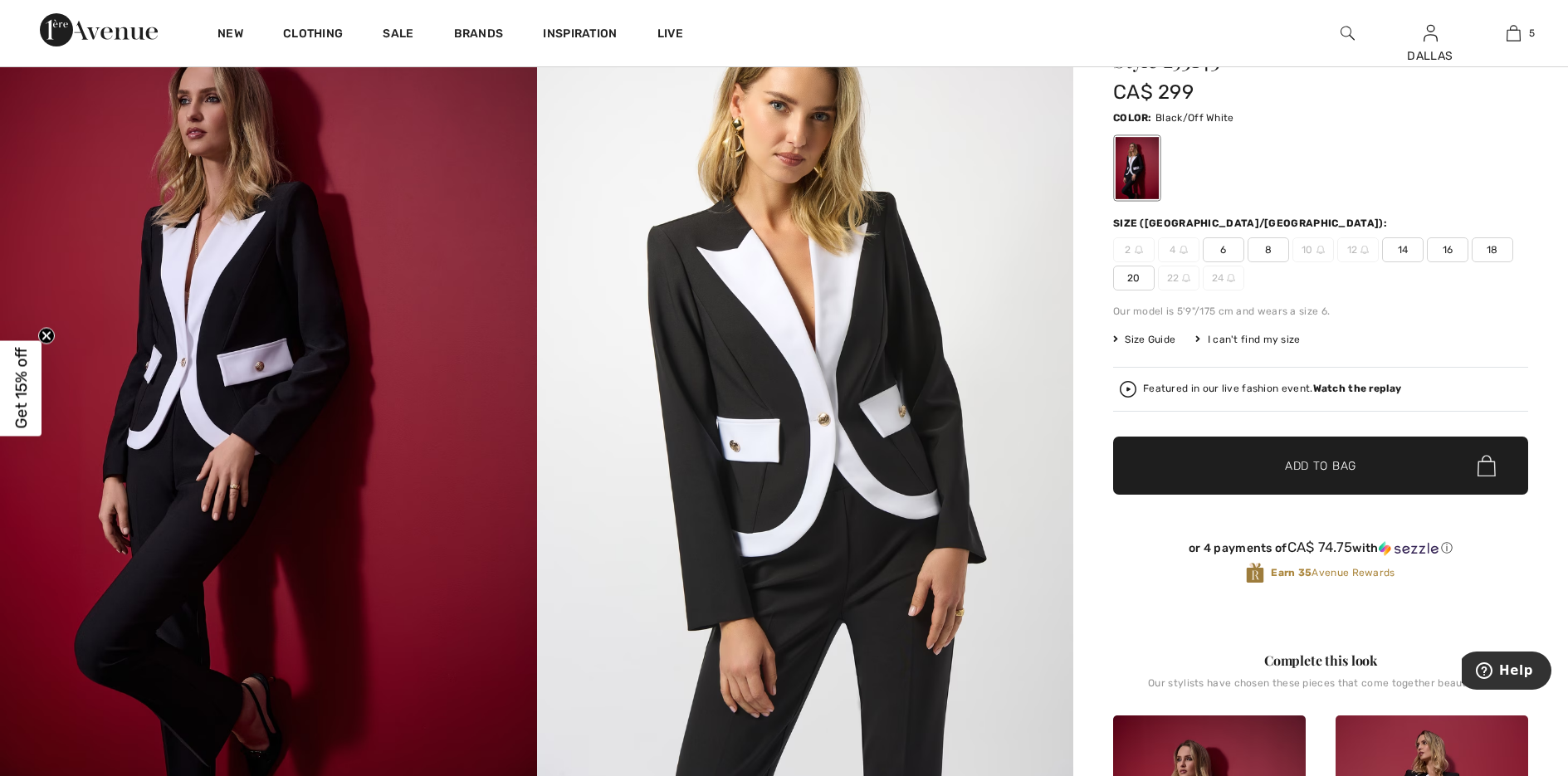
scroll to position [83, 0]
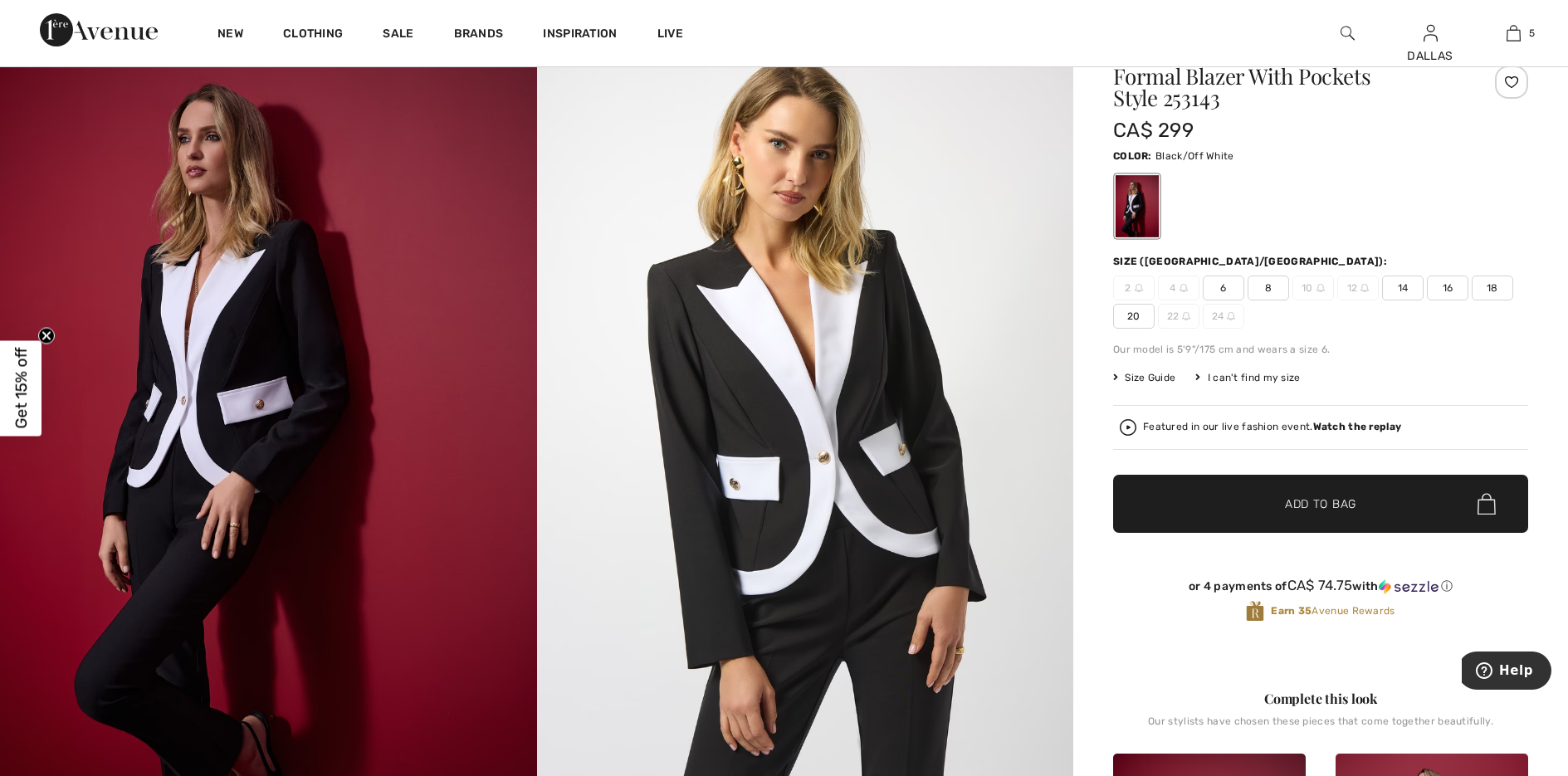
click at [1230, 285] on span "6" at bounding box center [1223, 287] width 41 height 25
click at [1321, 505] on span "Add to Bag" at bounding box center [1320, 504] width 72 height 18
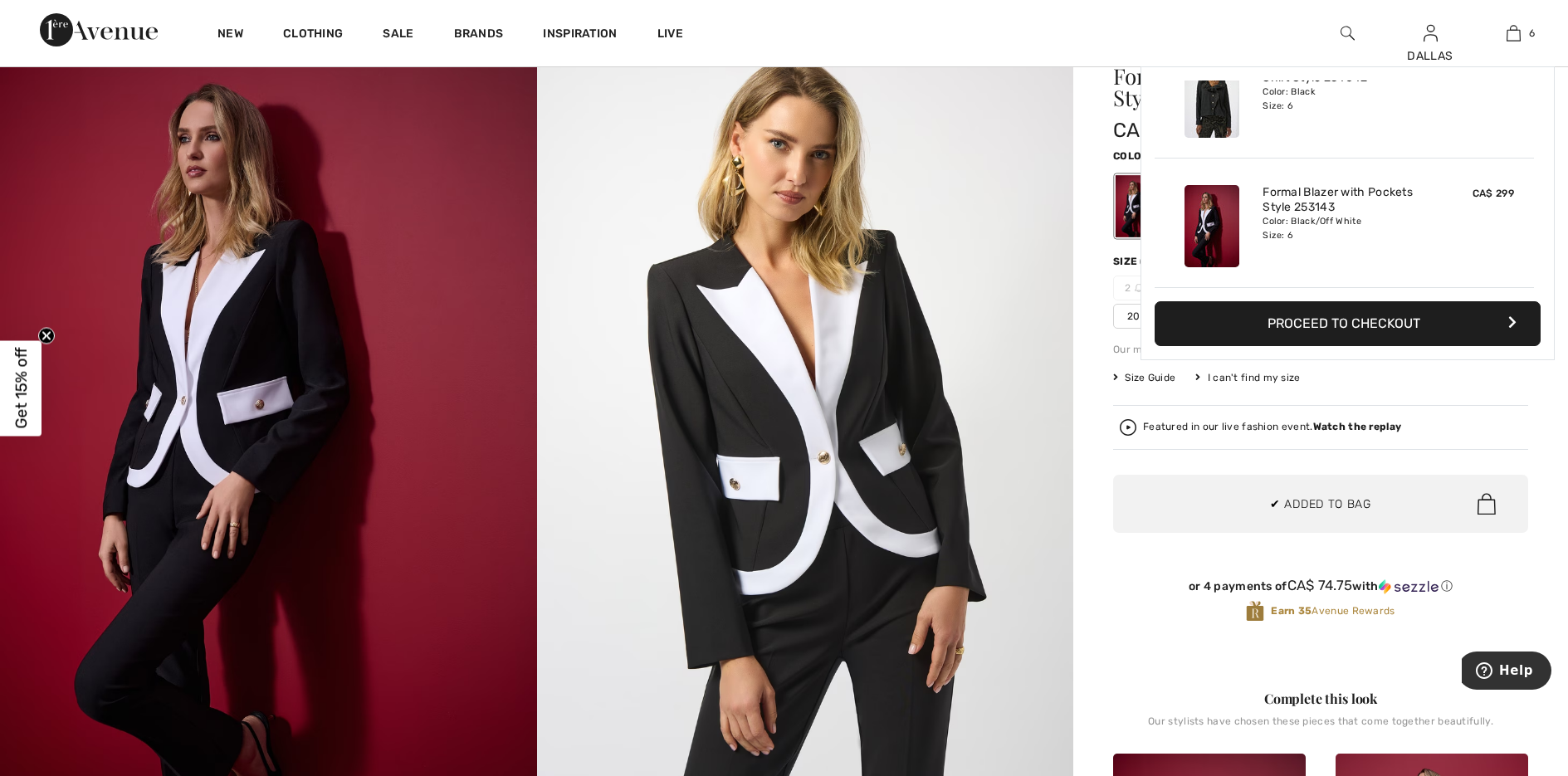
scroll to position [569, 0]
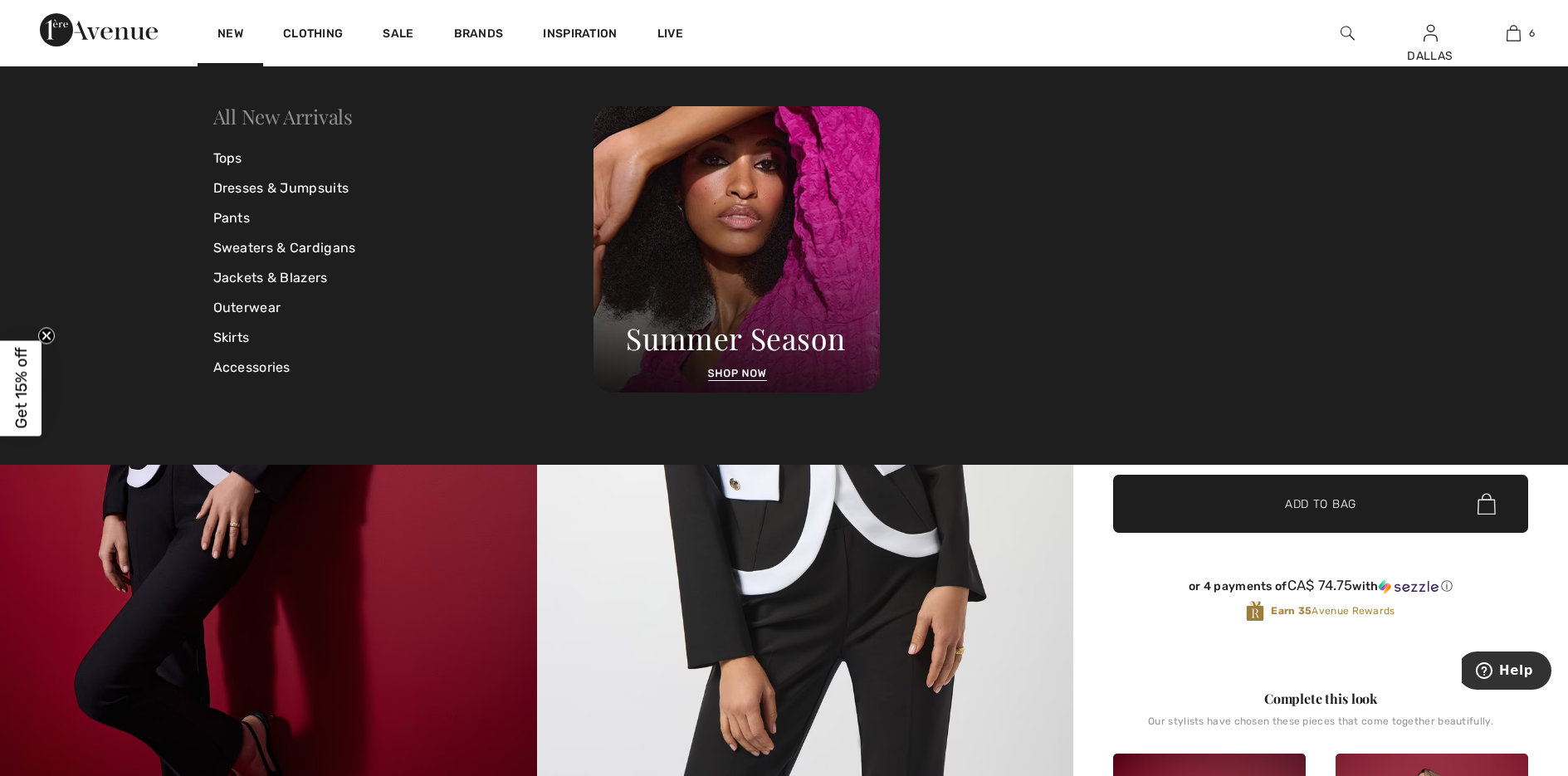
click at [265, 117] on link "All New Arrivals" at bounding box center [283, 116] width 139 height 26
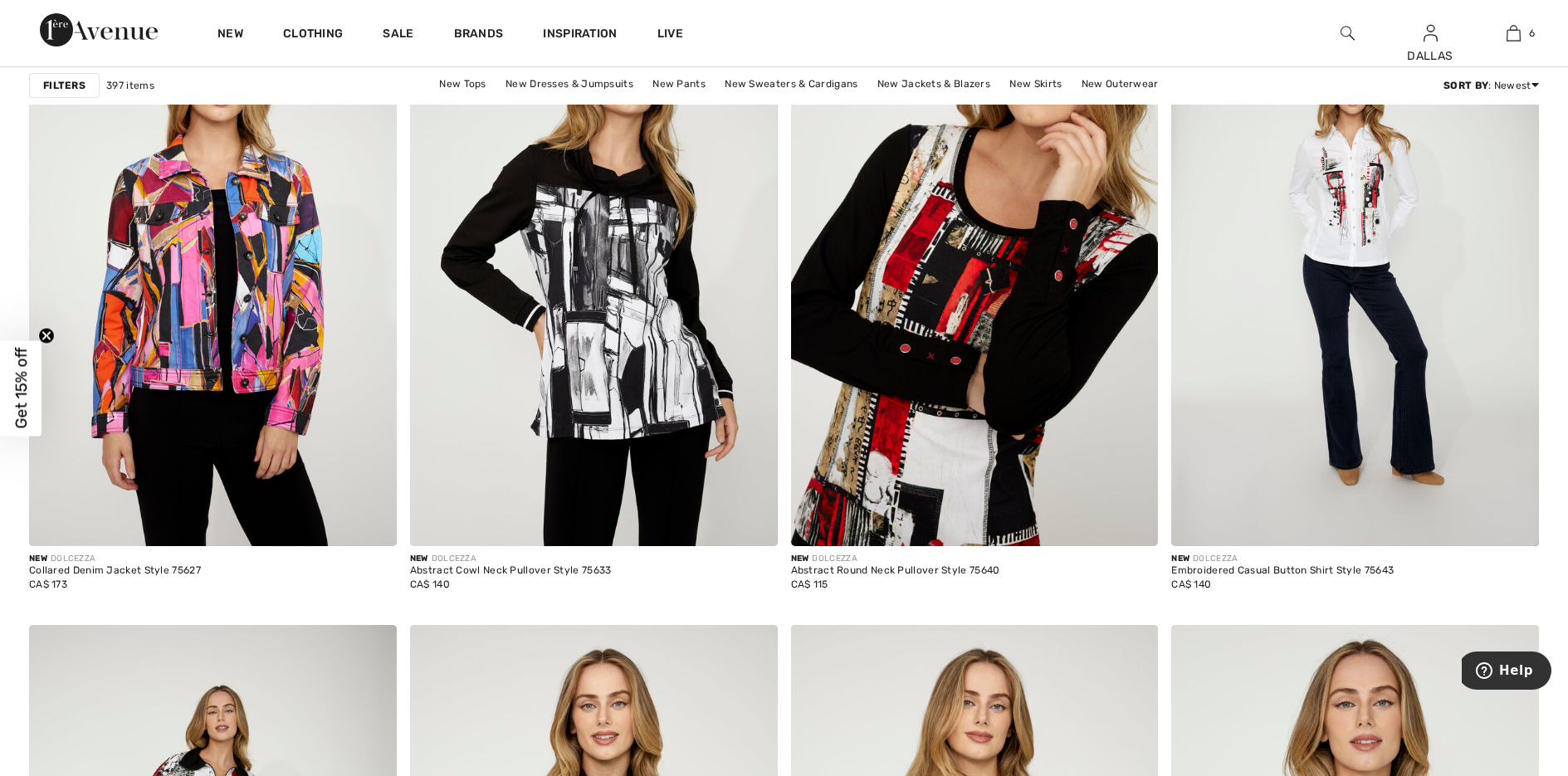
scroll to position [7967, 0]
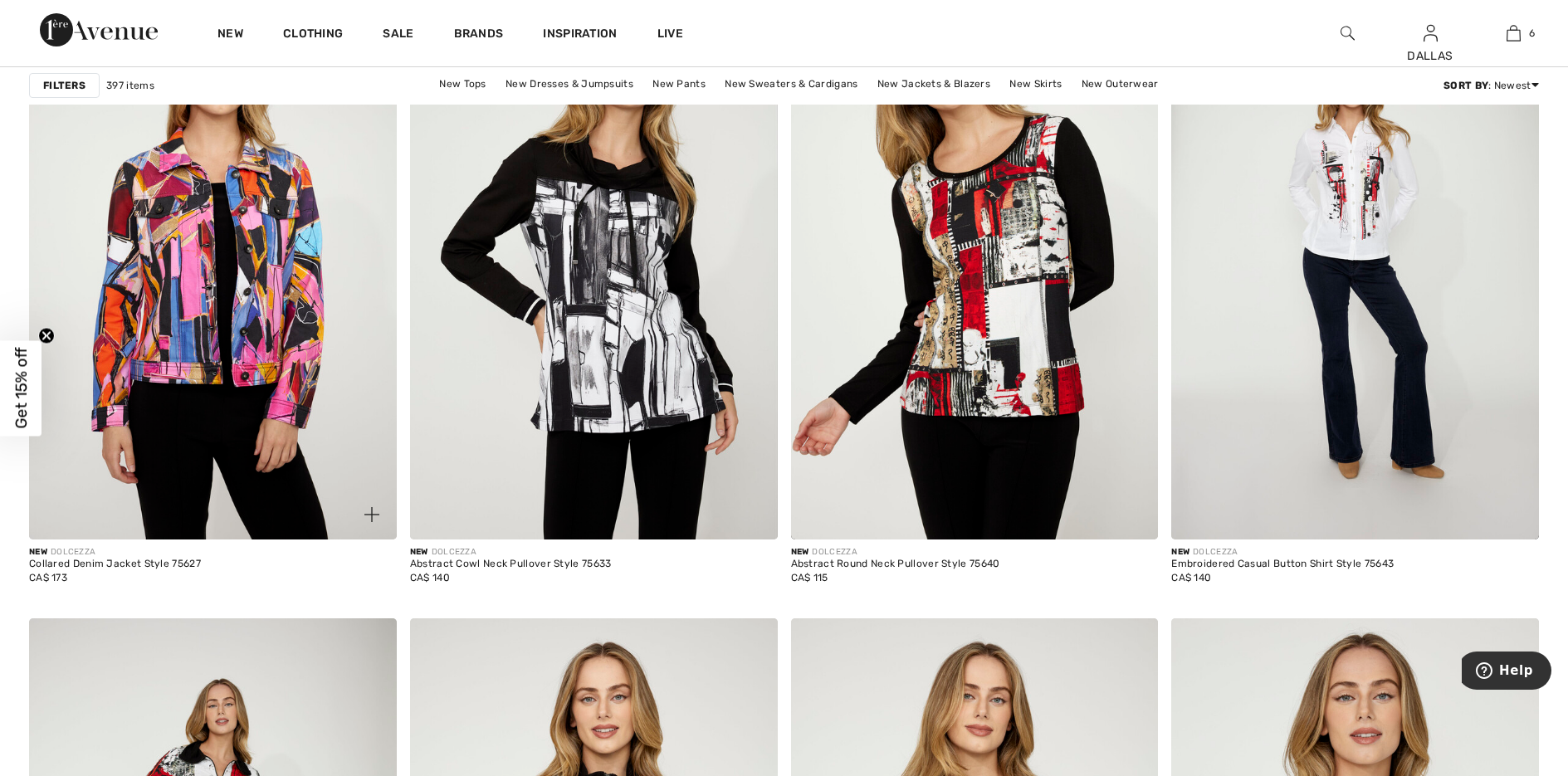
click at [367, 508] on img at bounding box center [372, 515] width 15 height 15
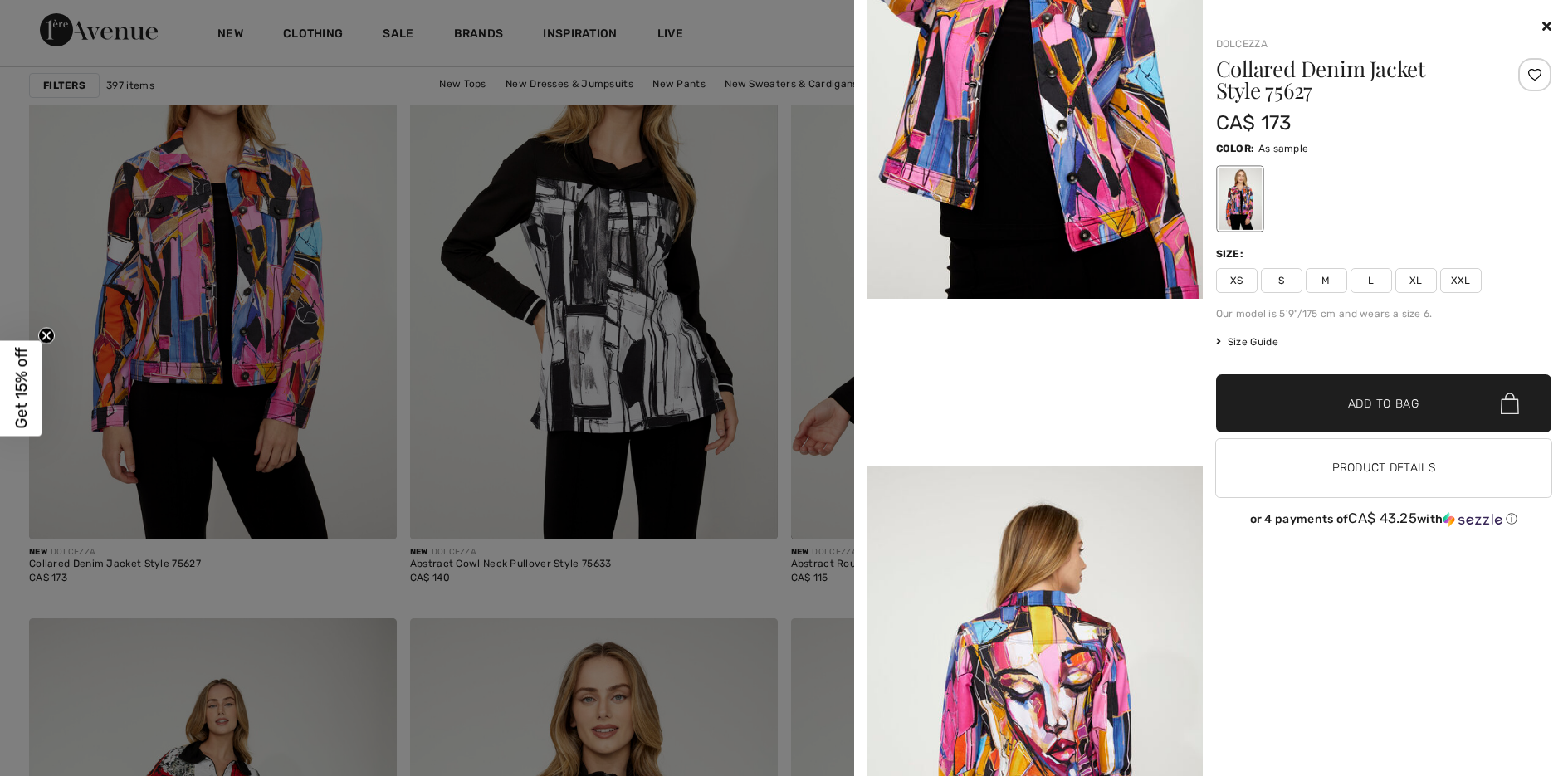
scroll to position [747, 0]
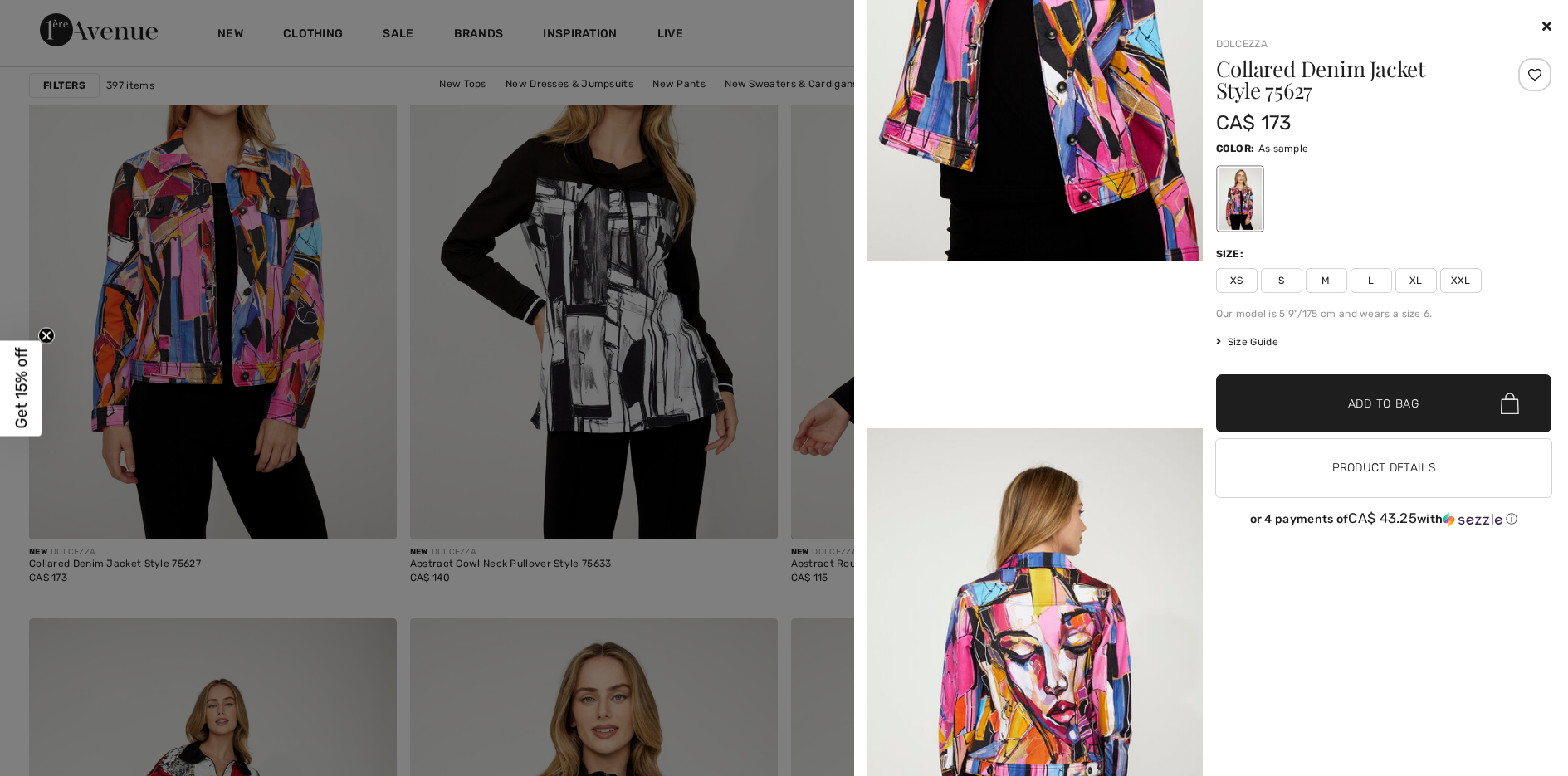
click at [1327, 275] on span "M" at bounding box center [1326, 280] width 41 height 25
click at [1359, 407] on span "Add to Bag" at bounding box center [1383, 404] width 72 height 18
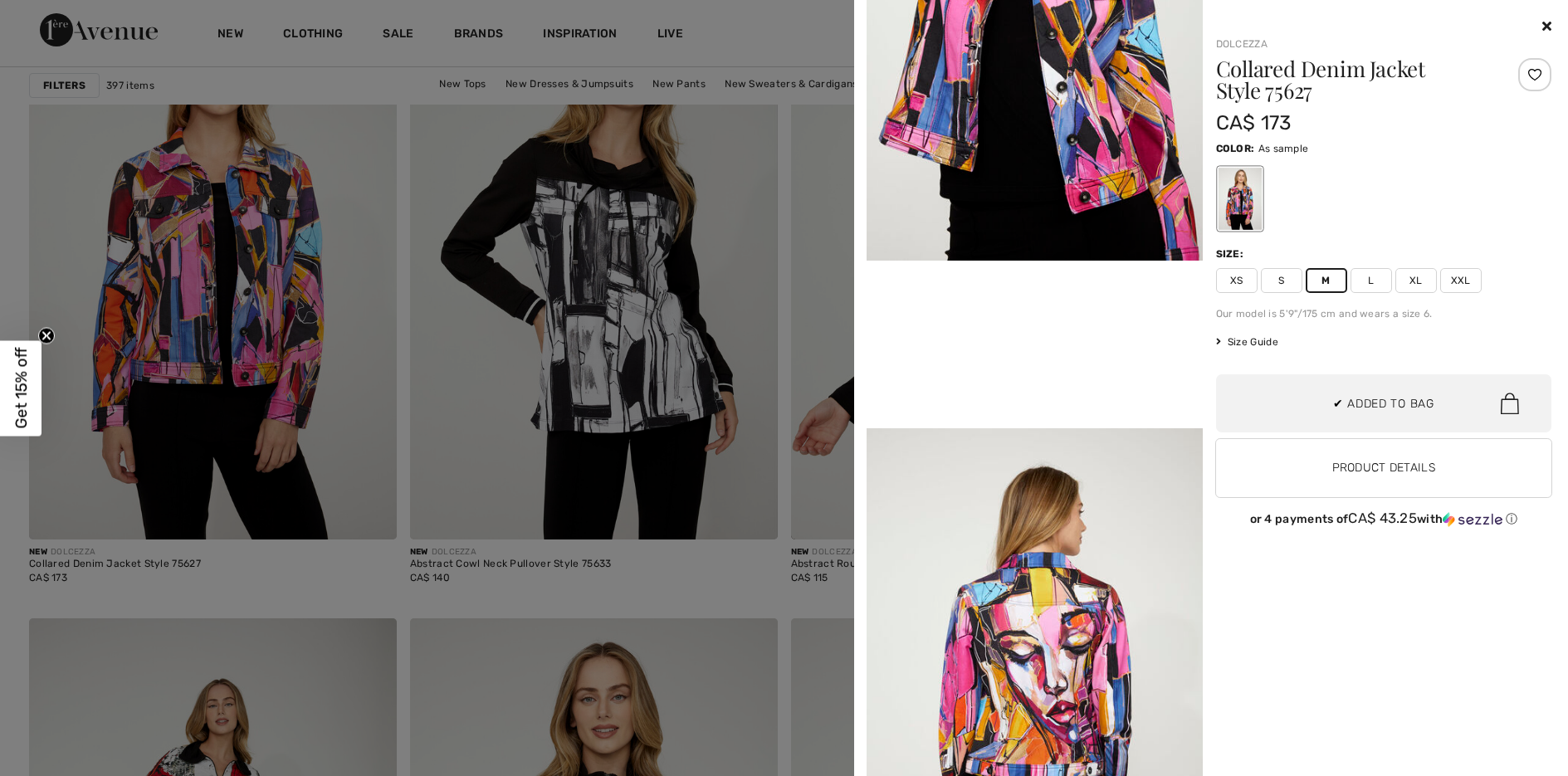
scroll to position [699, 0]
click at [686, 569] on div at bounding box center [784, 388] width 1568 height 776
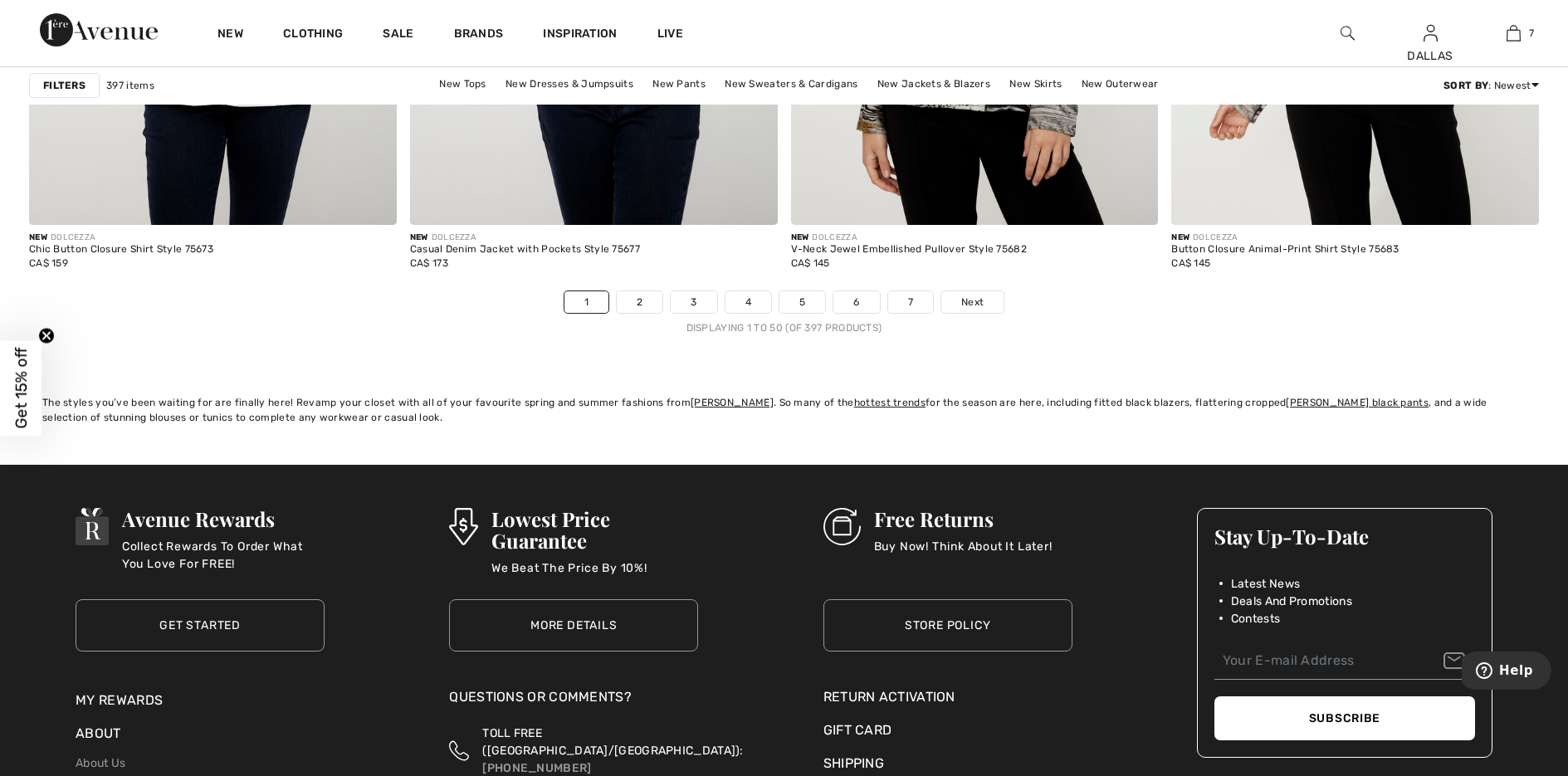
scroll to position [9544, 0]
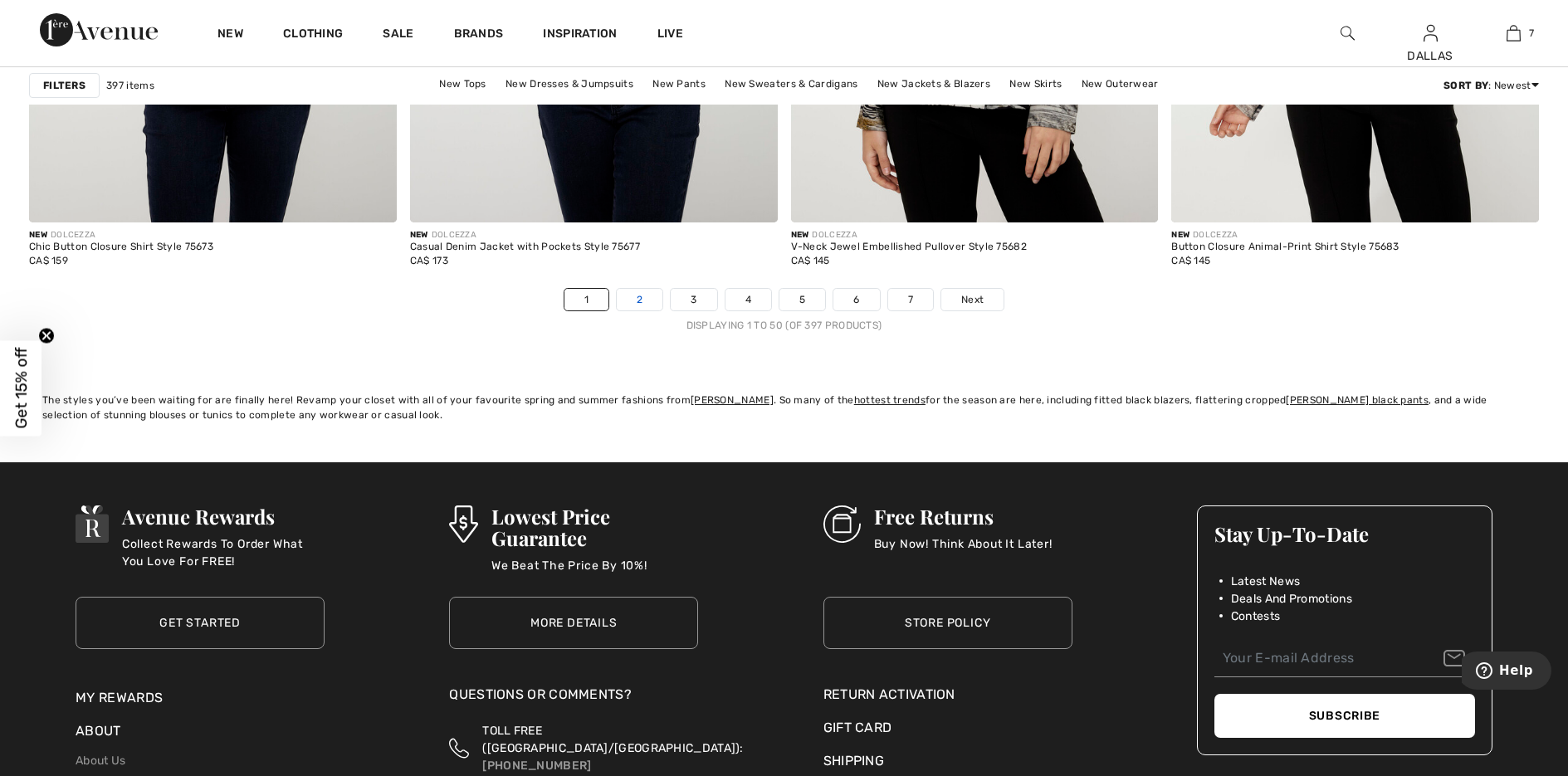
click at [640, 303] on link "2" at bounding box center [639, 299] width 46 height 21
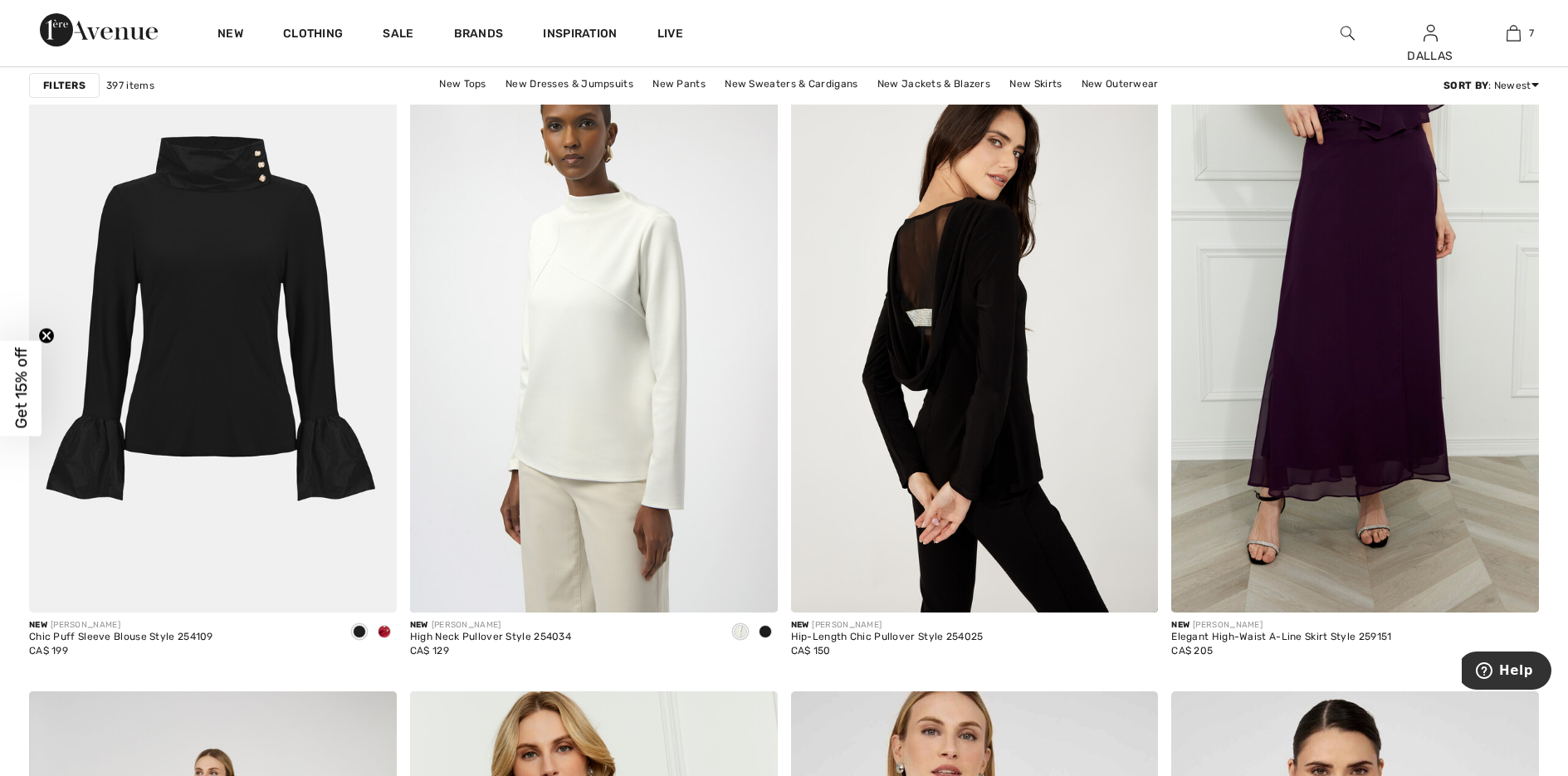
scroll to position [7967, 0]
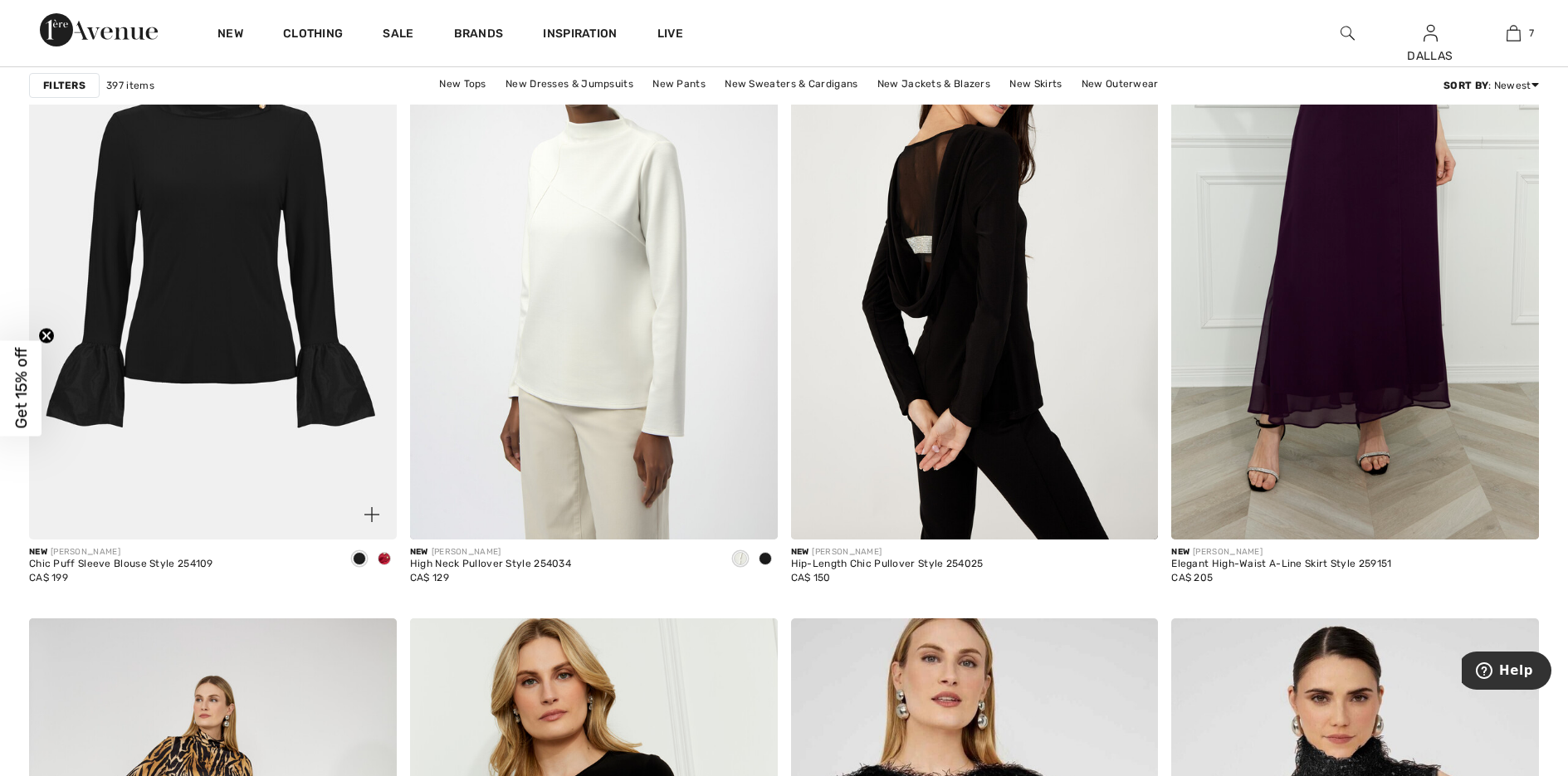
click at [373, 510] on img at bounding box center [372, 515] width 15 height 15
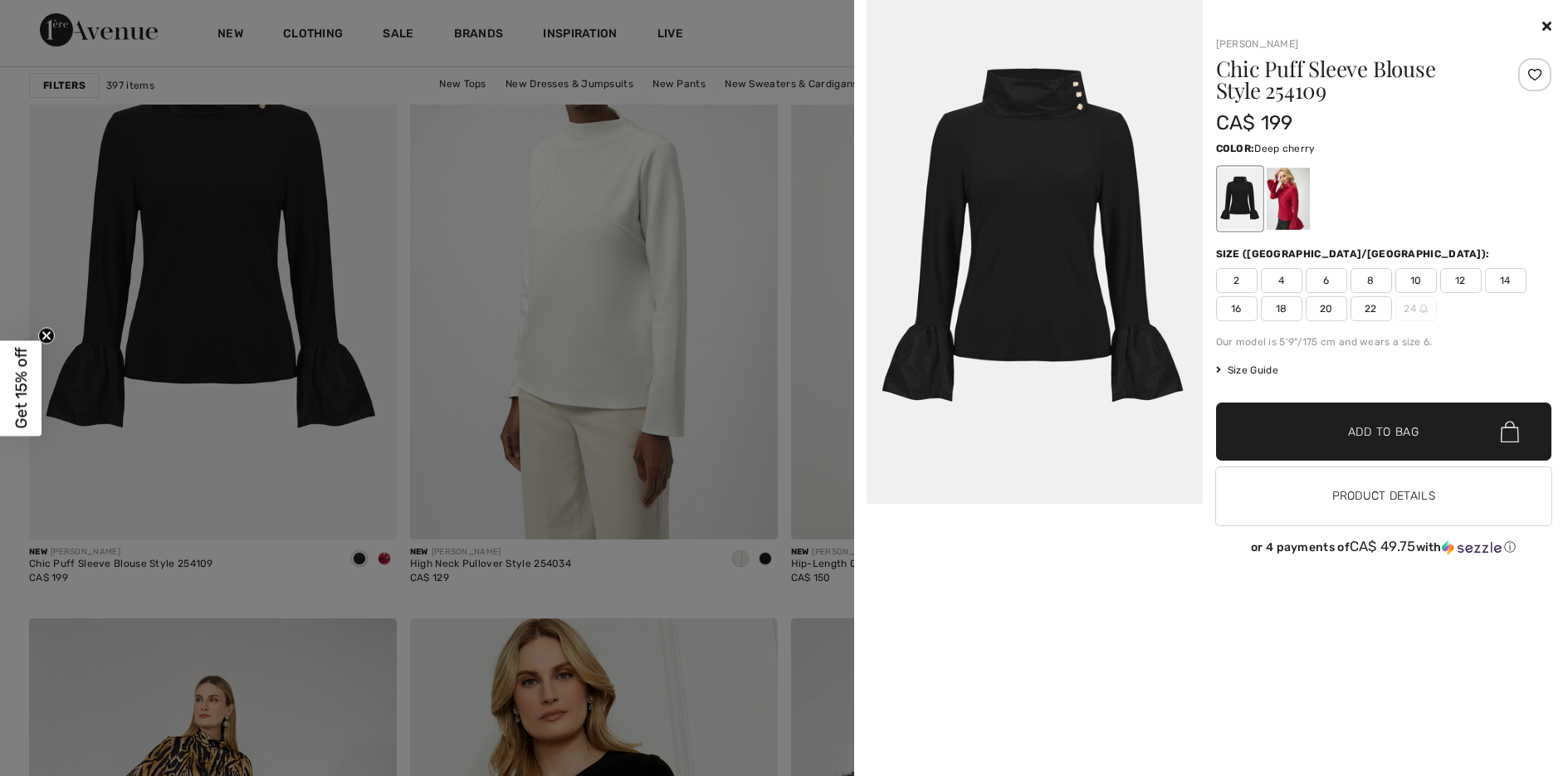
click at [1295, 199] on div at bounding box center [1287, 199] width 43 height 62
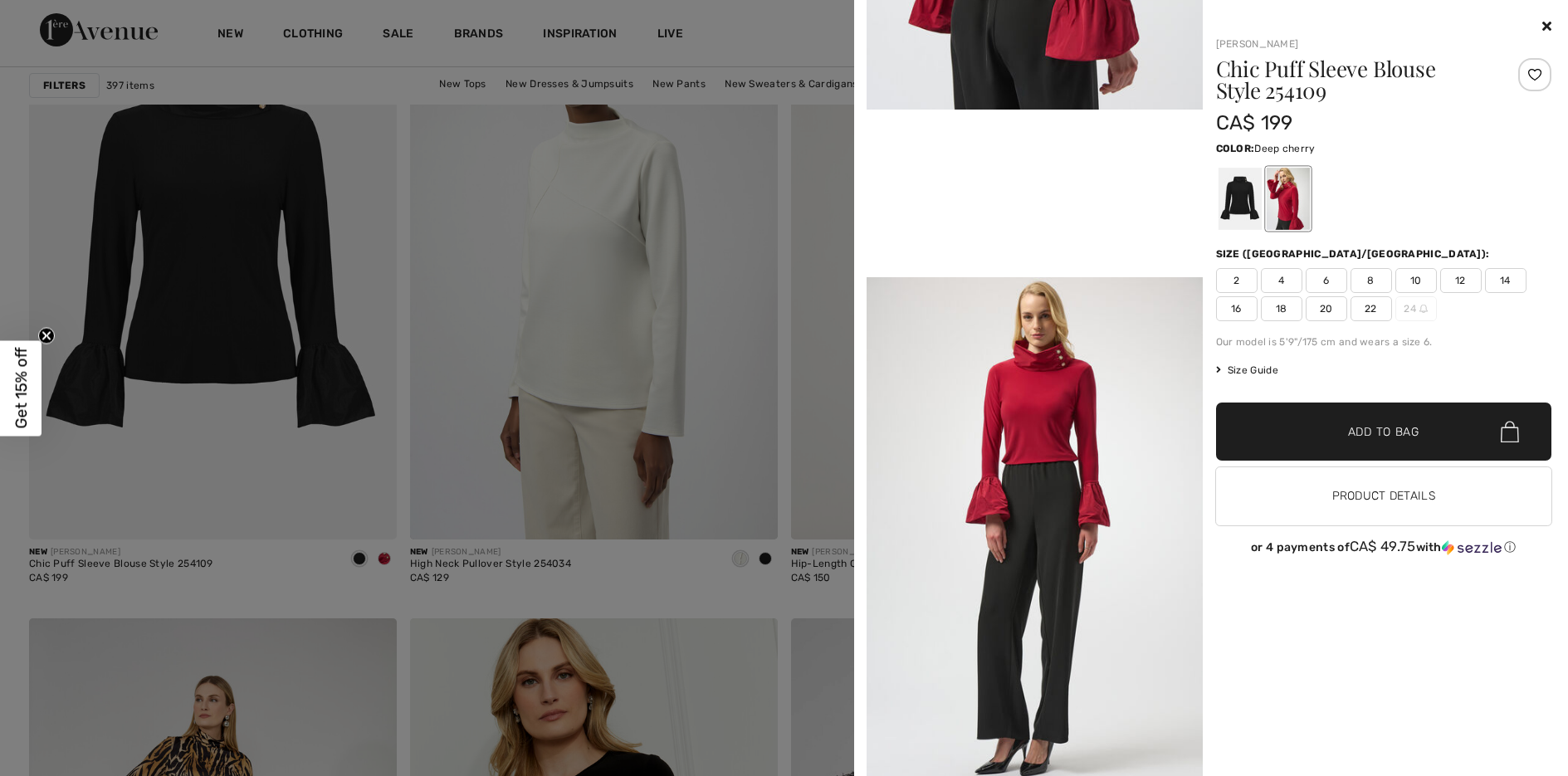
scroll to position [913, 0]
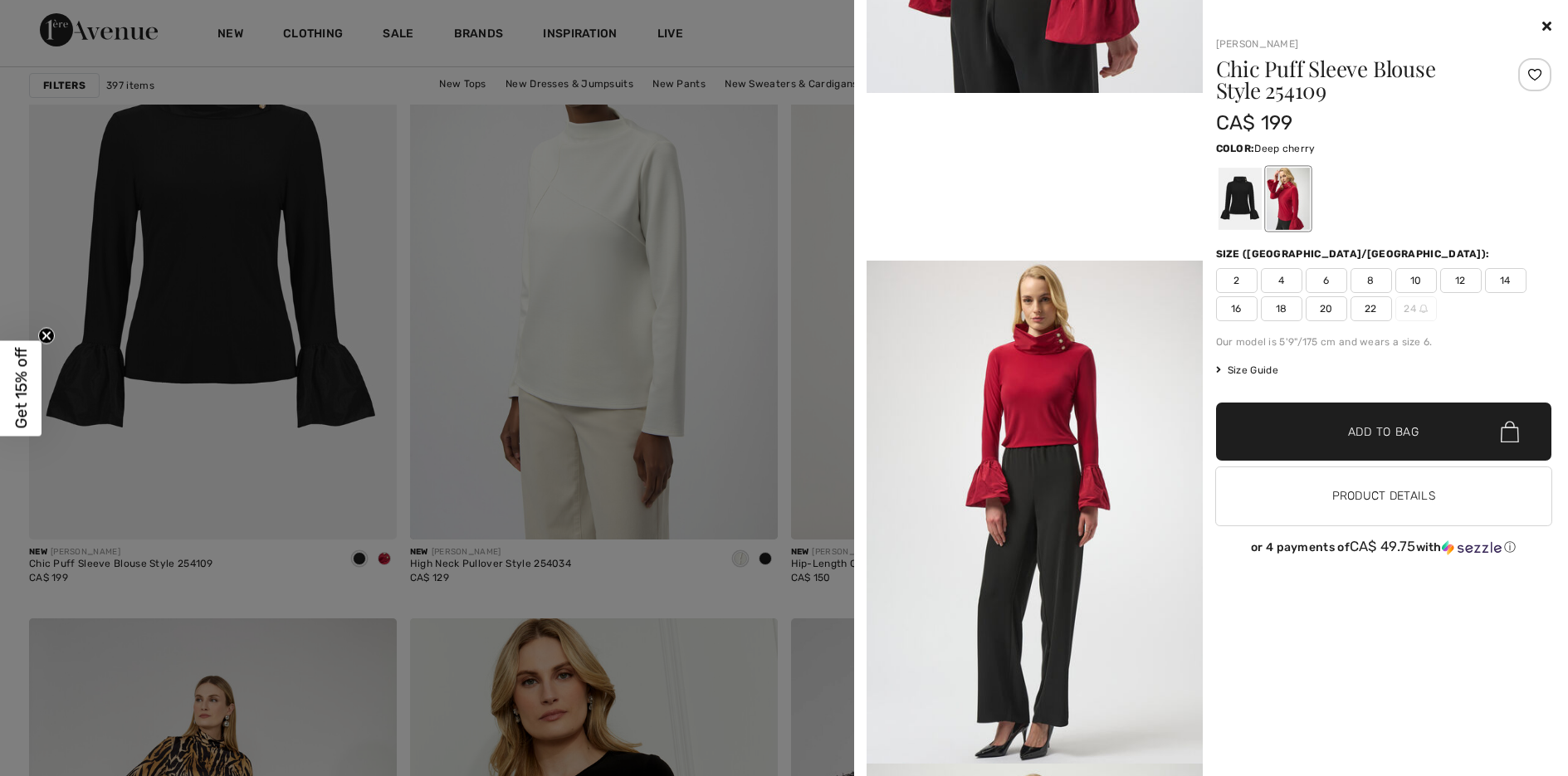
click at [1335, 278] on span "6" at bounding box center [1326, 280] width 41 height 25
click at [1363, 418] on span "✔ Added to Bag Add to Bag" at bounding box center [1384, 432] width 336 height 58
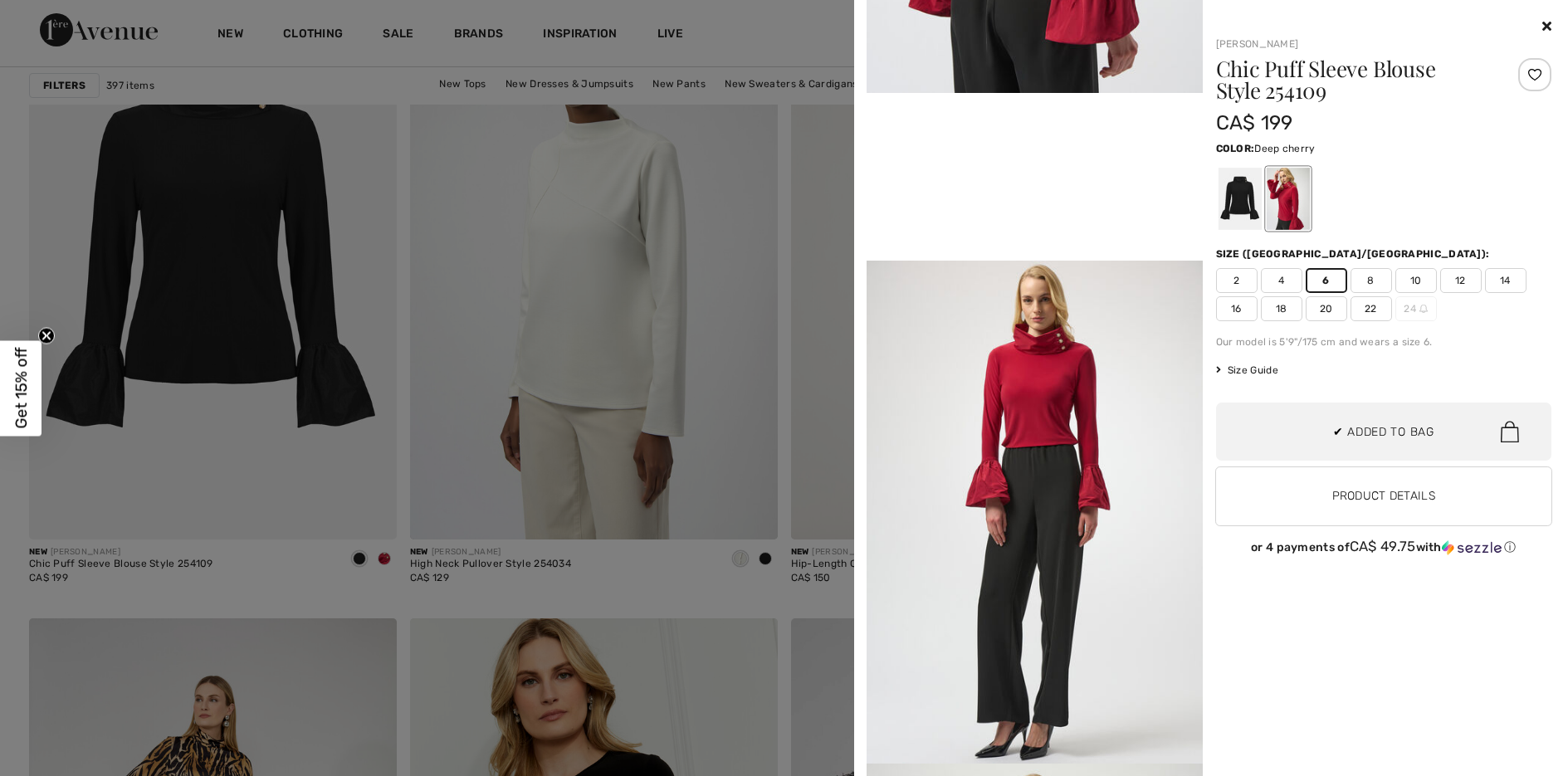
scroll to position [828, 0]
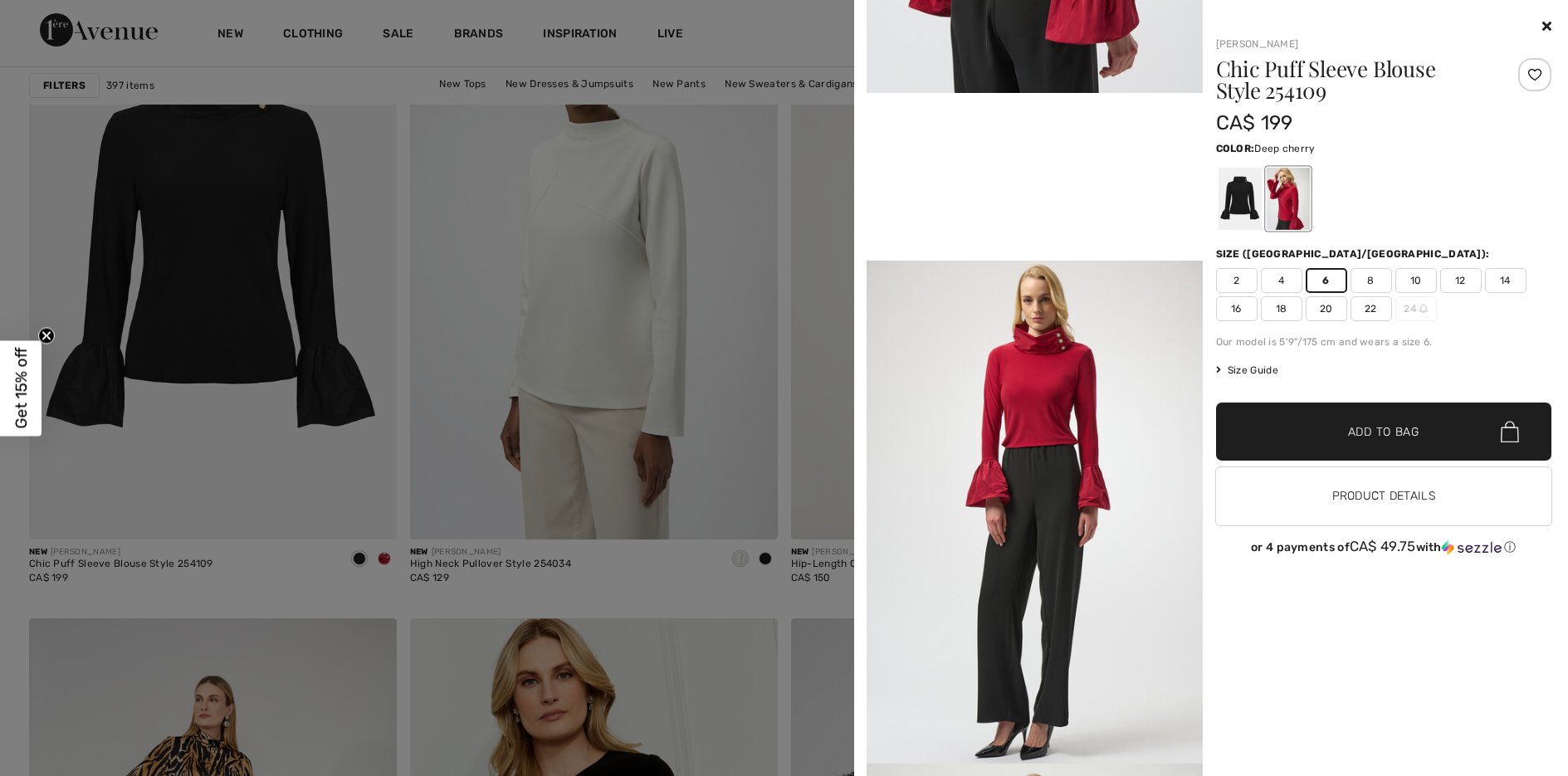
click at [674, 578] on div at bounding box center [784, 388] width 1568 height 776
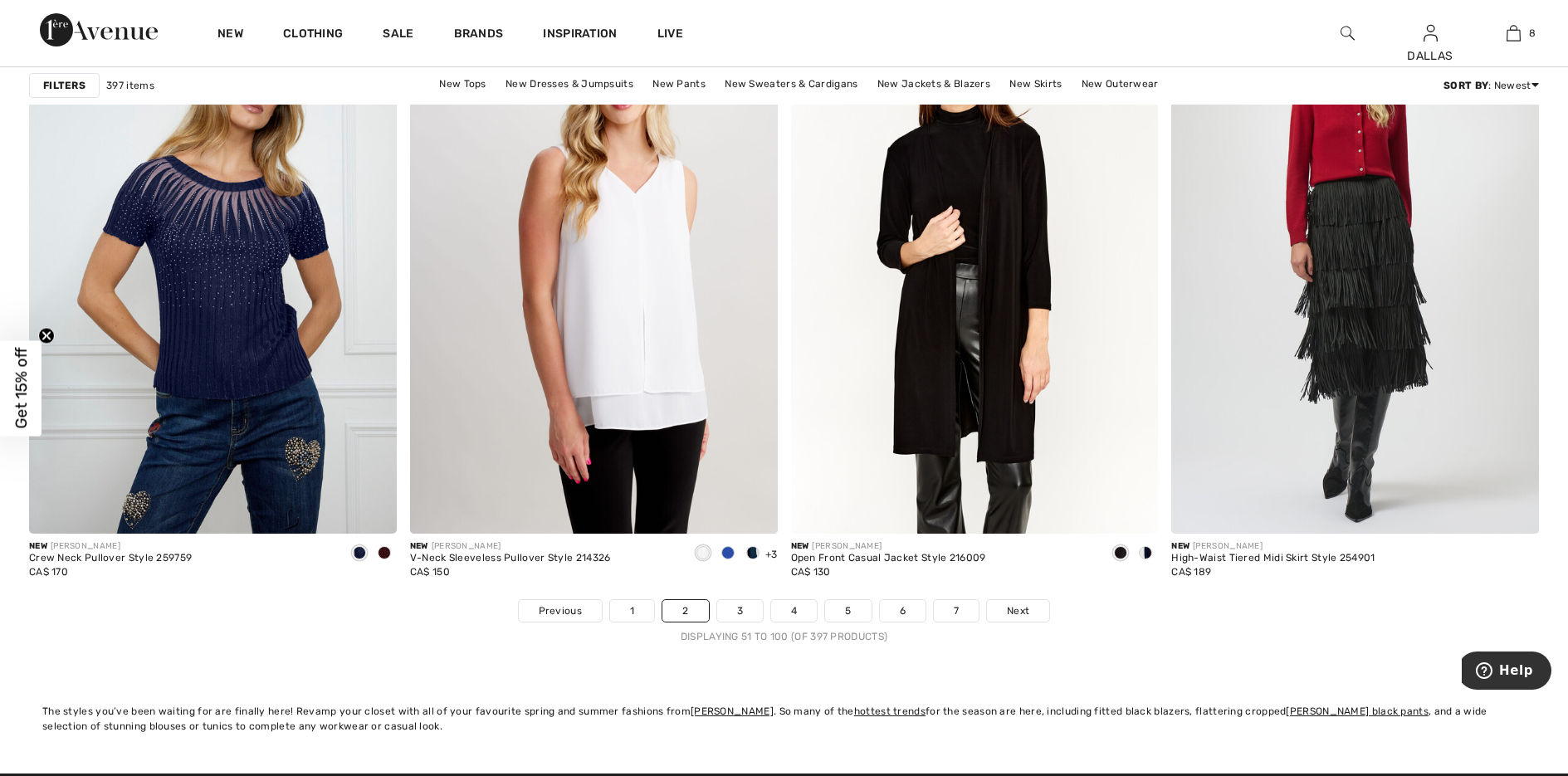
scroll to position [9295, 0]
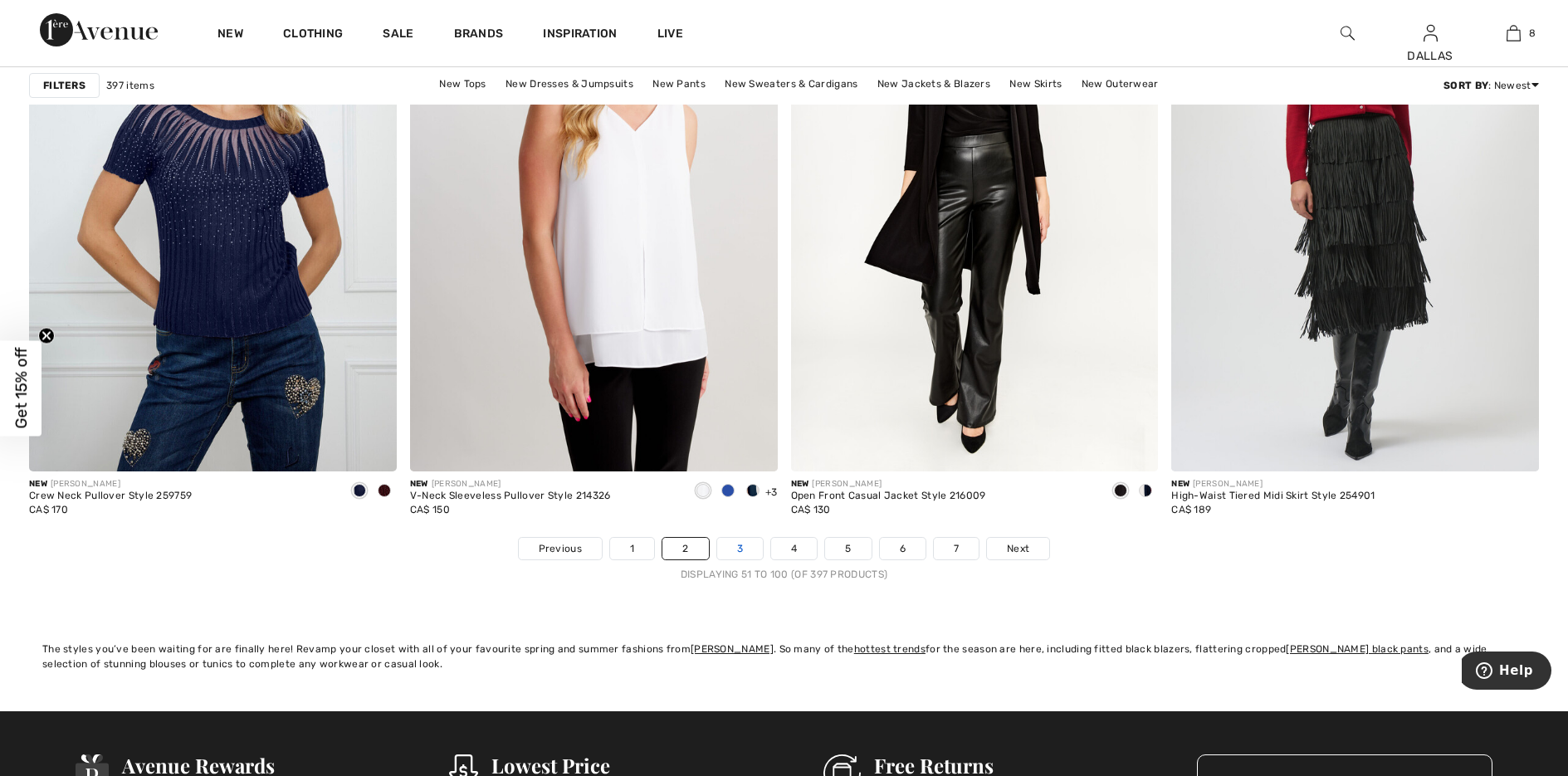
click at [740, 551] on link "3" at bounding box center [740, 548] width 46 height 21
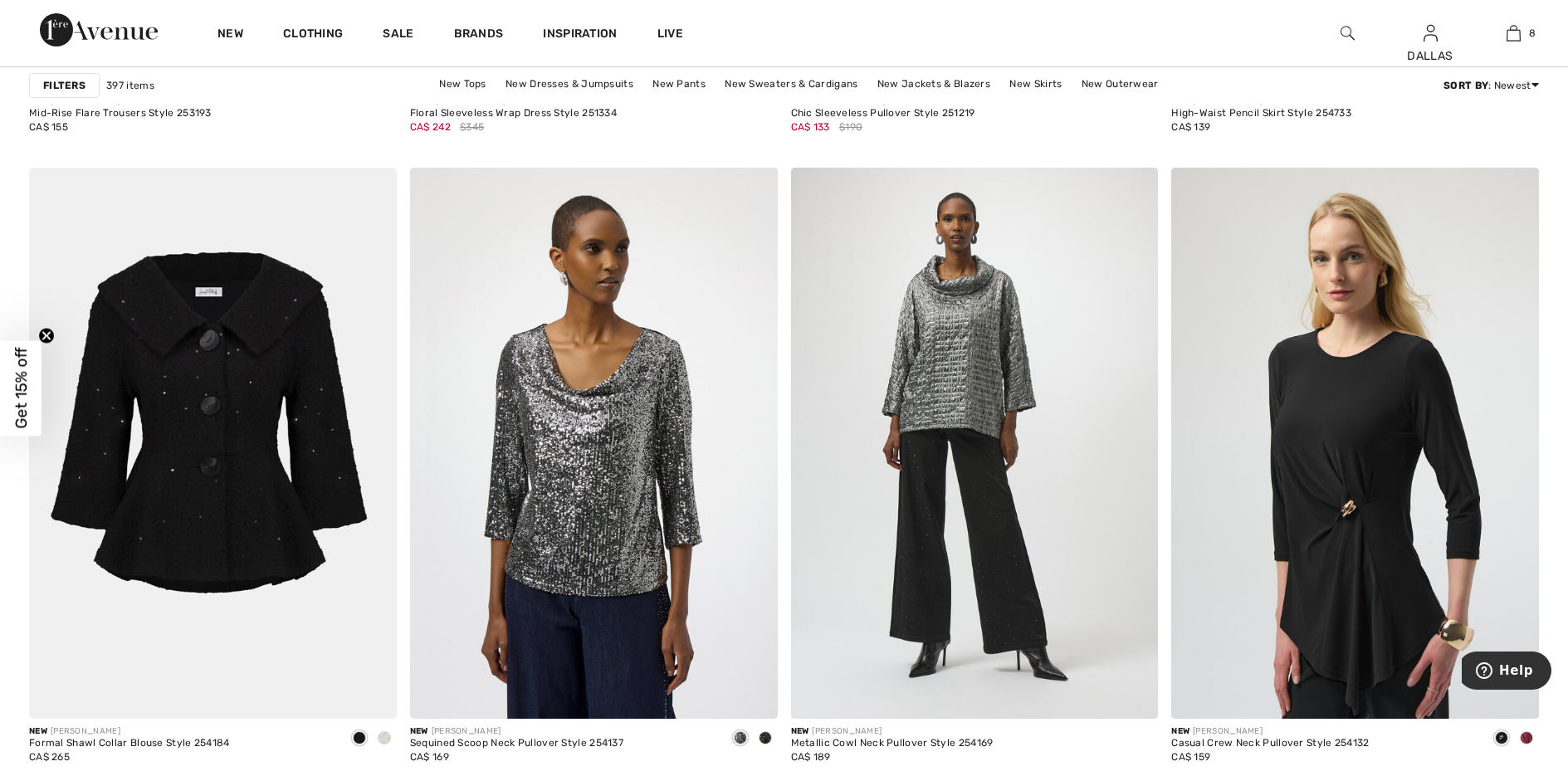
scroll to position [6972, 0]
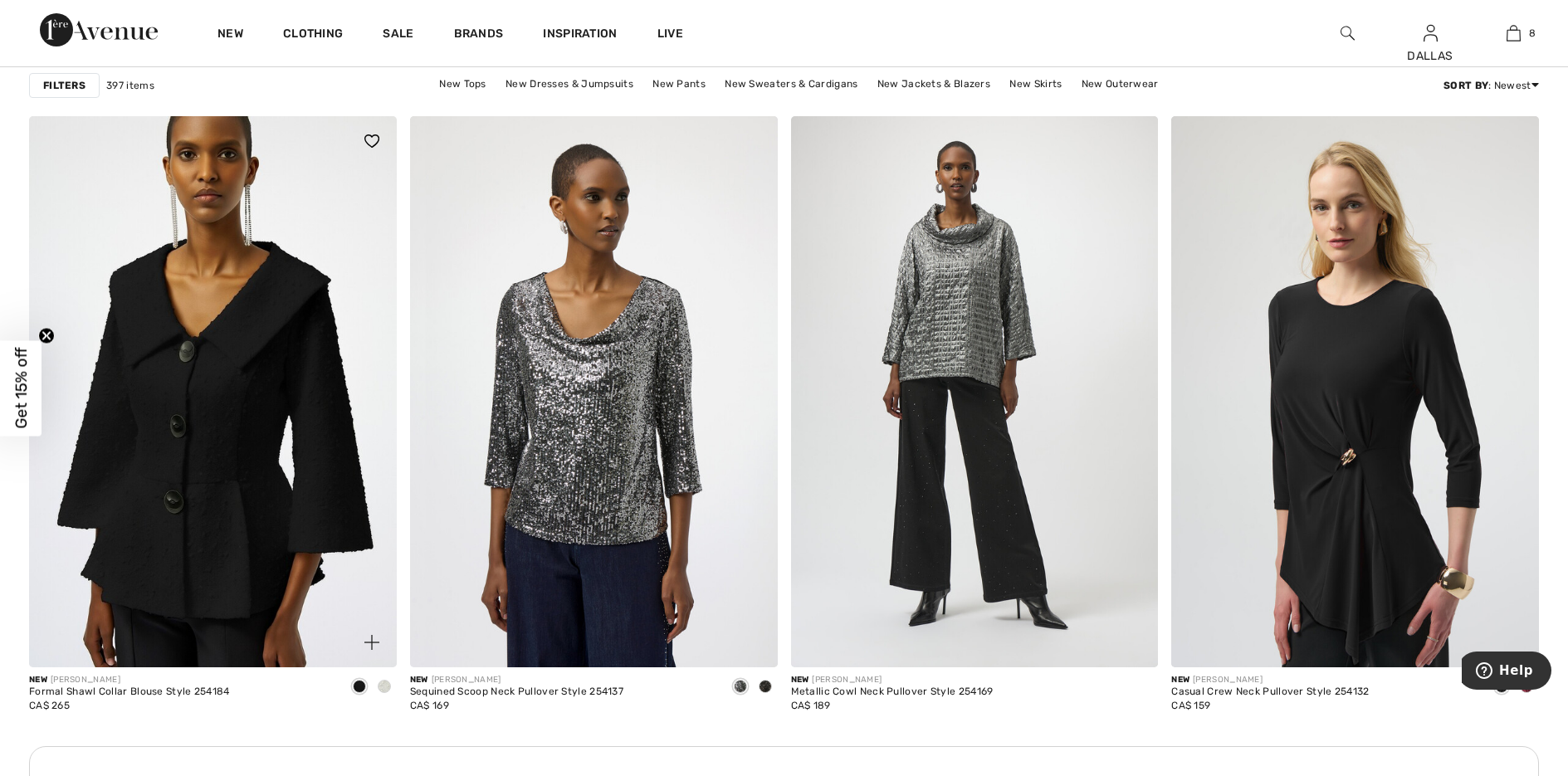
click at [392, 638] on div at bounding box center [362, 633] width 69 height 69
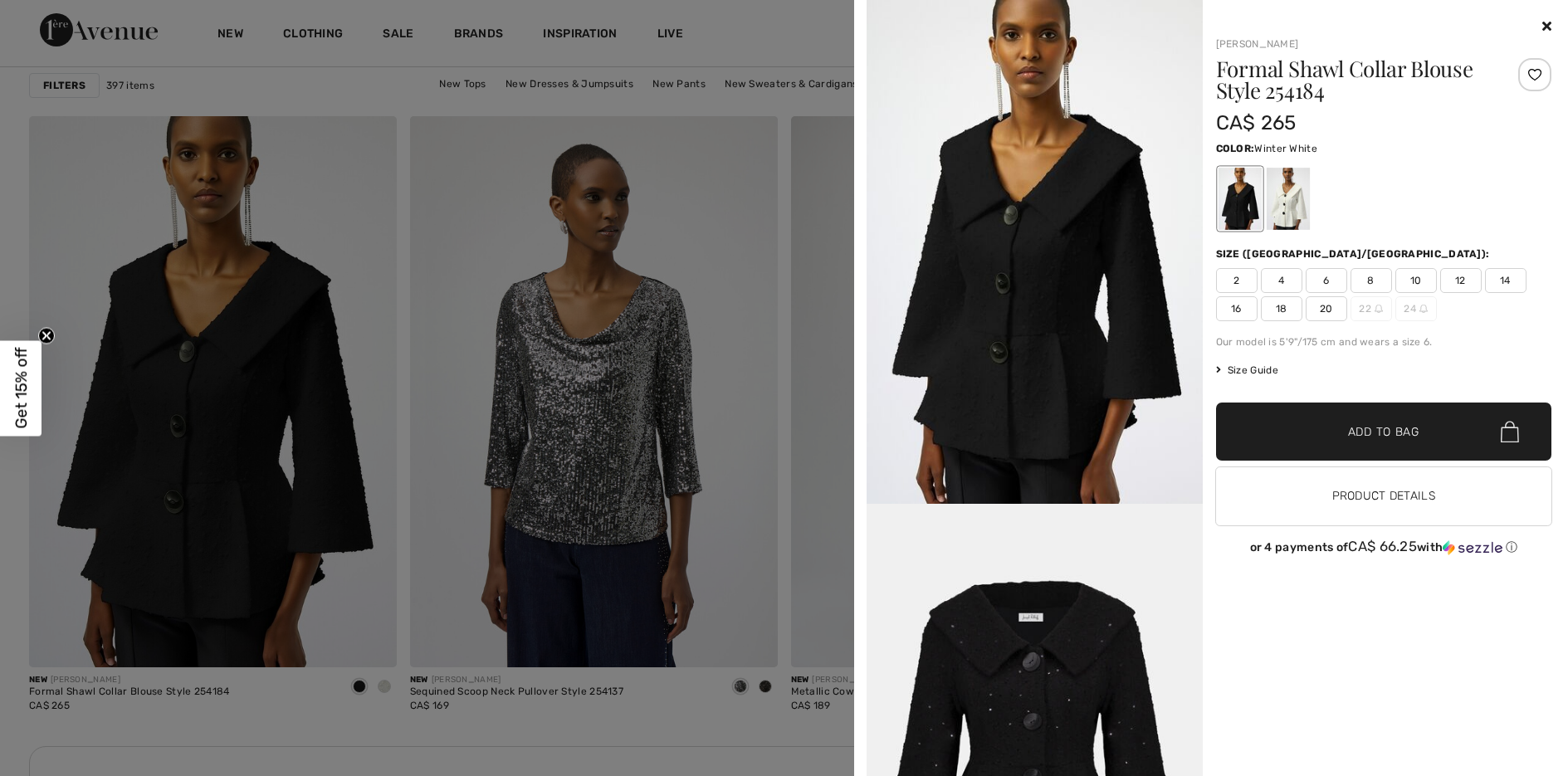
click at [1284, 198] on div at bounding box center [1287, 199] width 43 height 62
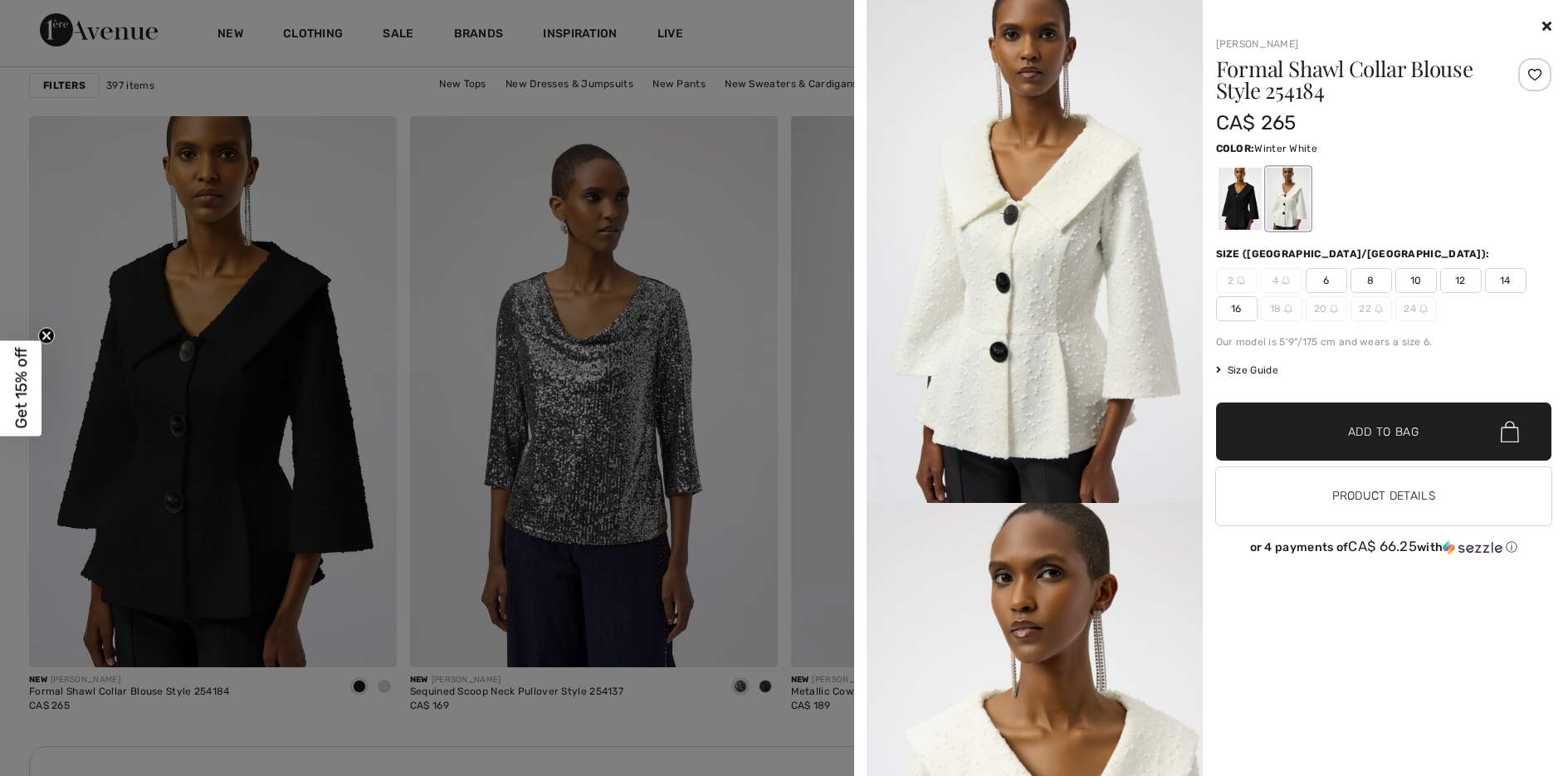
click at [1323, 277] on span "6" at bounding box center [1326, 280] width 41 height 25
click at [1353, 444] on span "✔ Added to Bag Add to Bag" at bounding box center [1384, 432] width 336 height 58
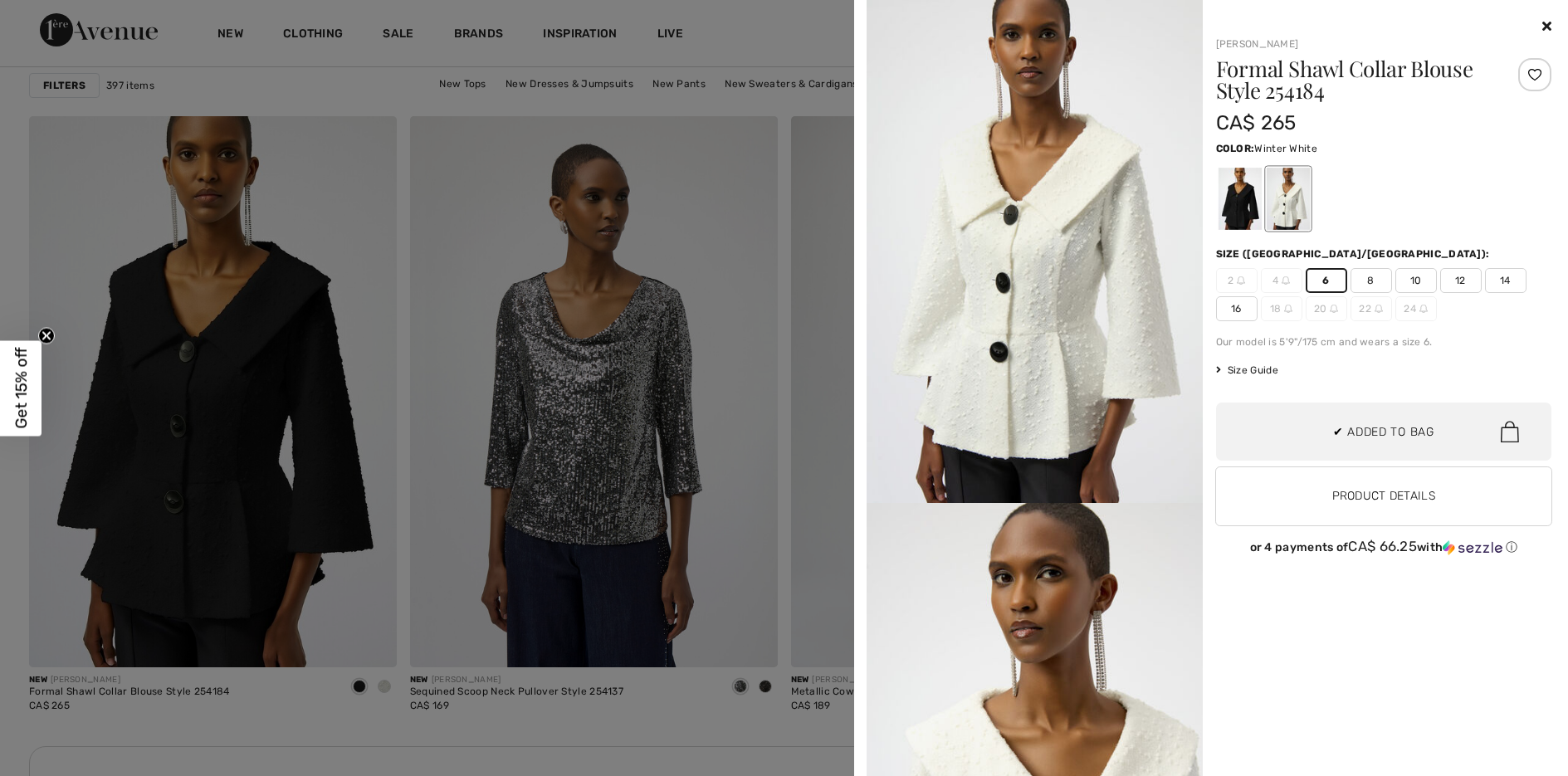
scroll to position [958, 0]
click at [742, 532] on div at bounding box center [784, 388] width 1568 height 776
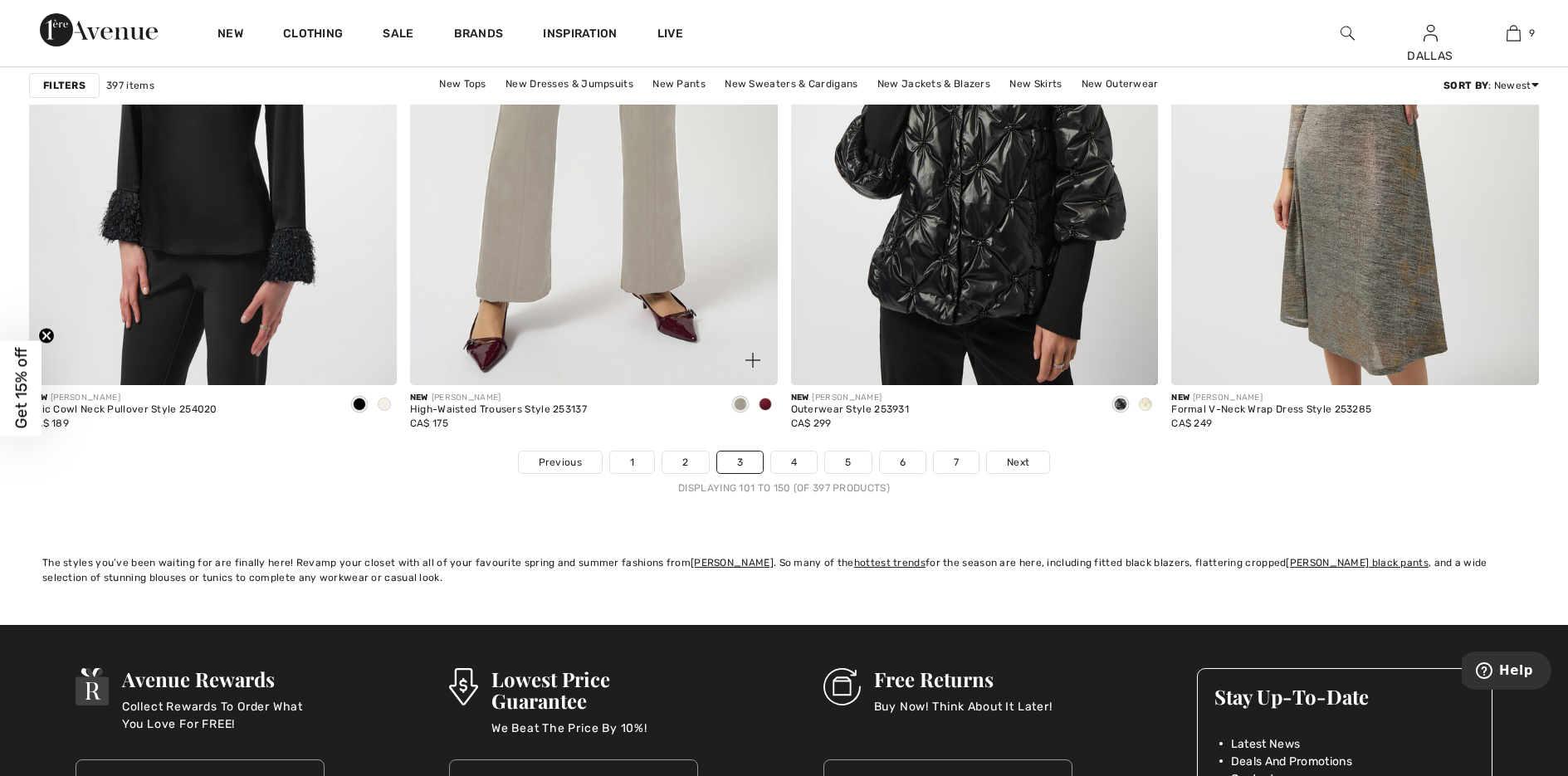
scroll to position [9378, 0]
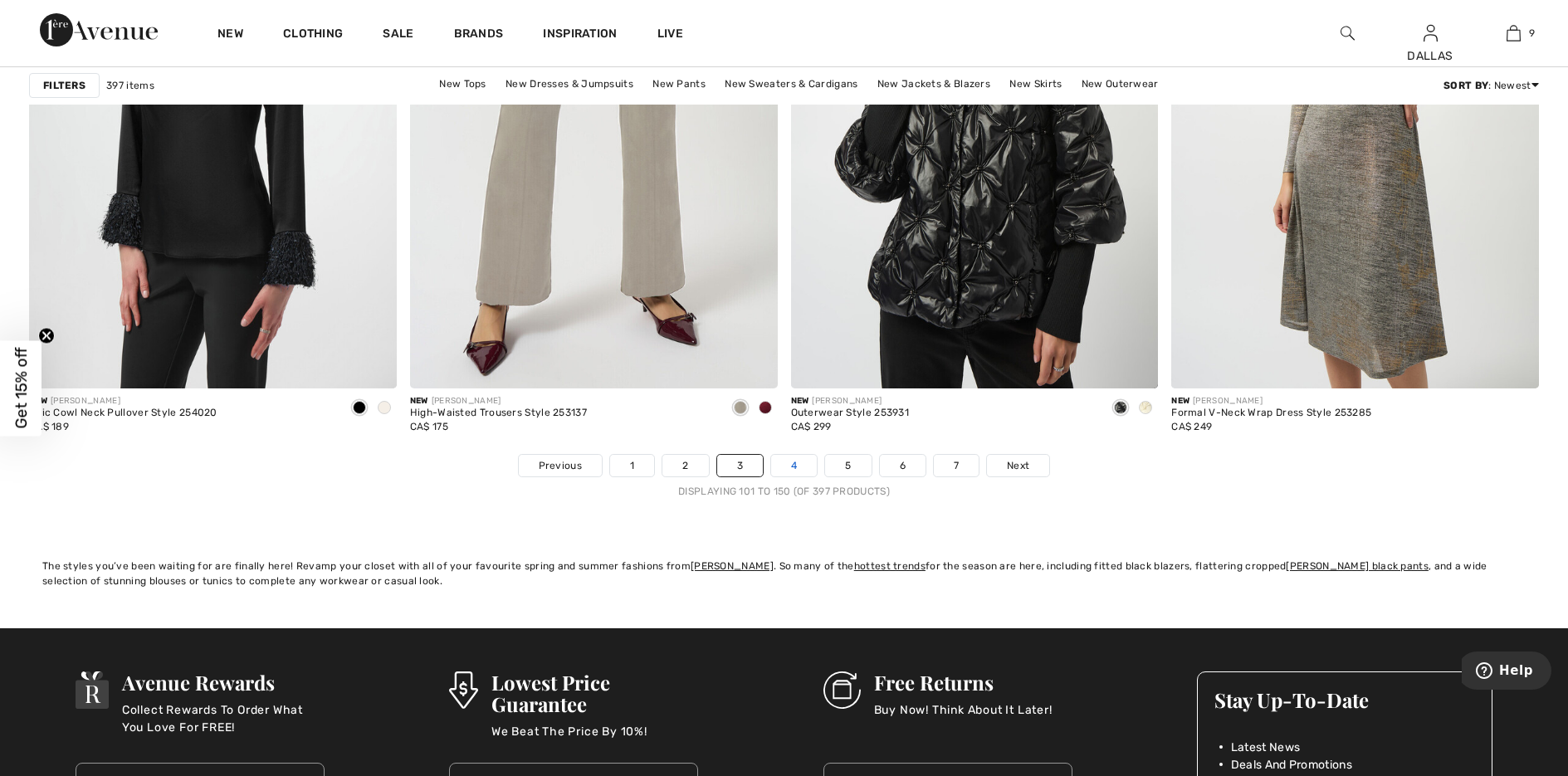
click at [794, 456] on link "4" at bounding box center [794, 465] width 46 height 21
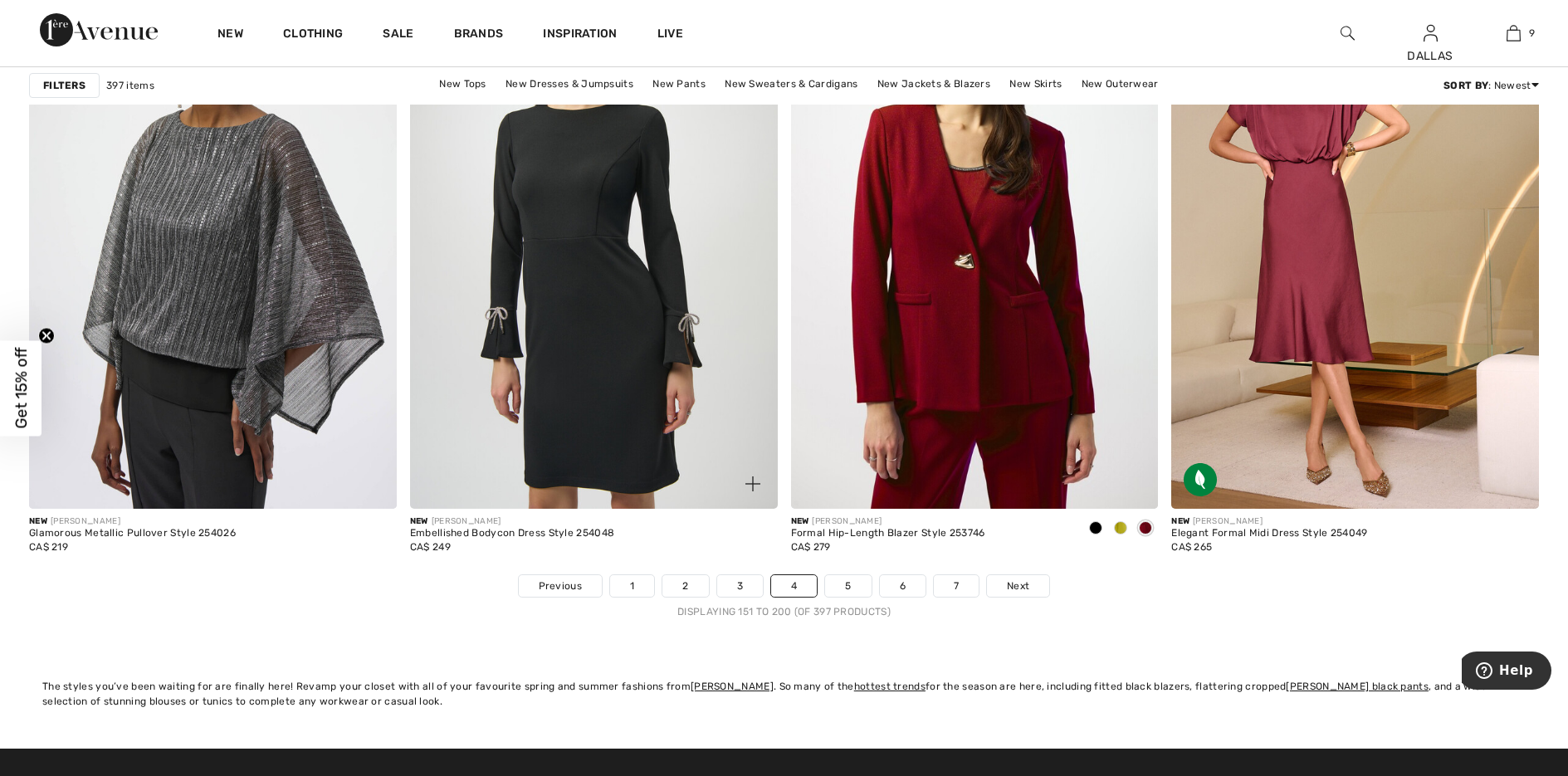
scroll to position [9295, 0]
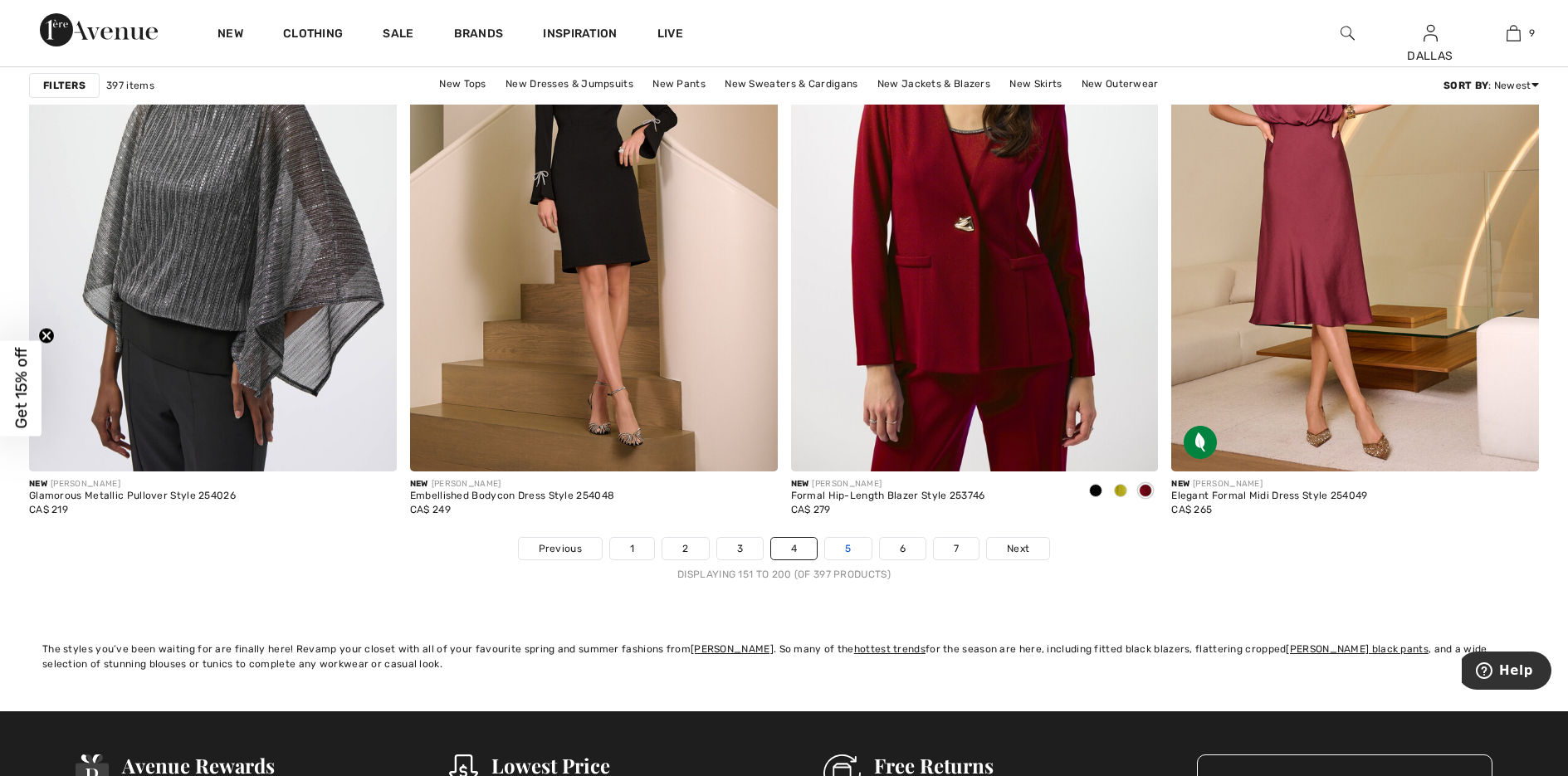
click at [859, 553] on link "5" at bounding box center [848, 548] width 46 height 21
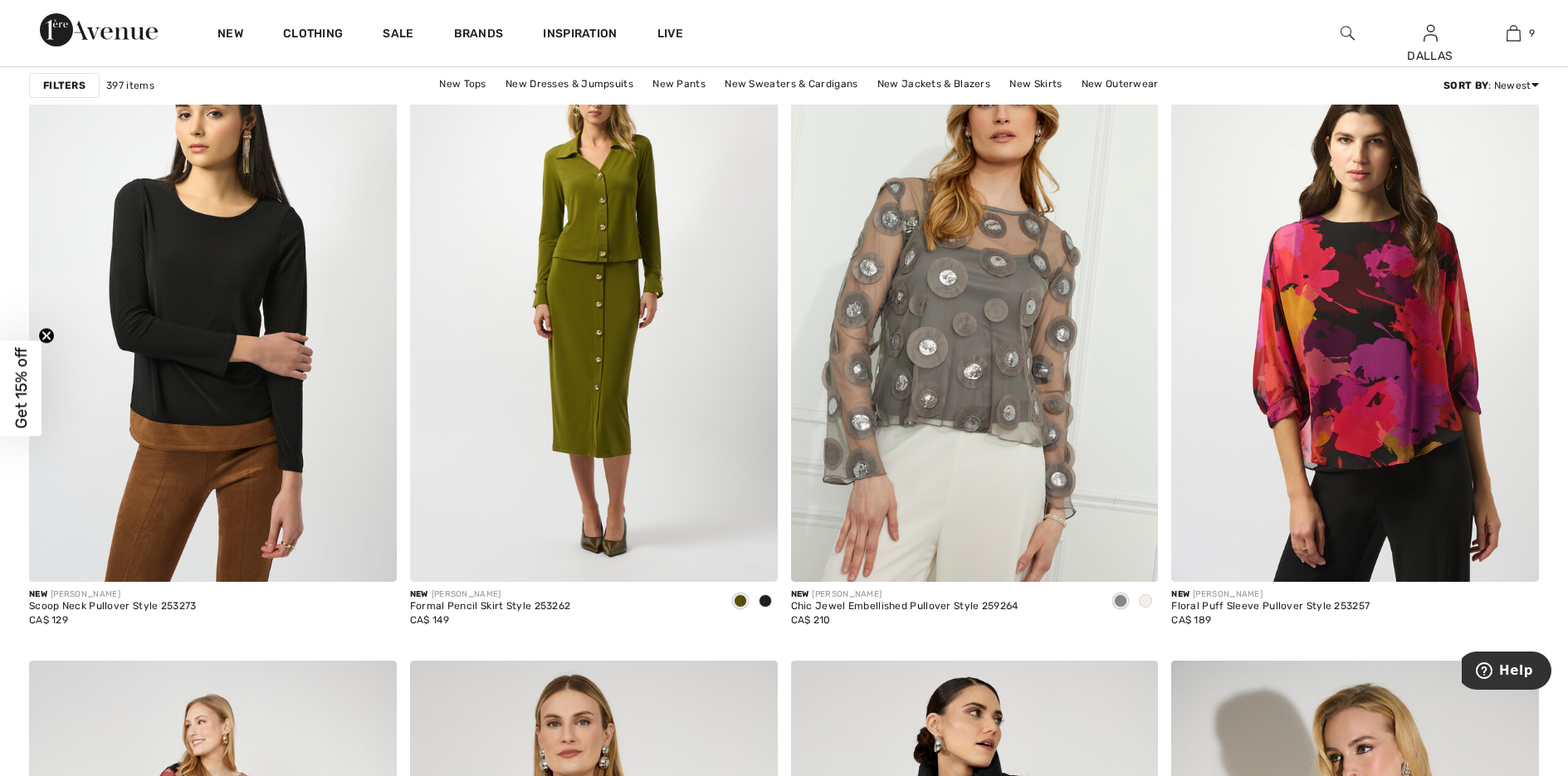
scroll to position [3651, 0]
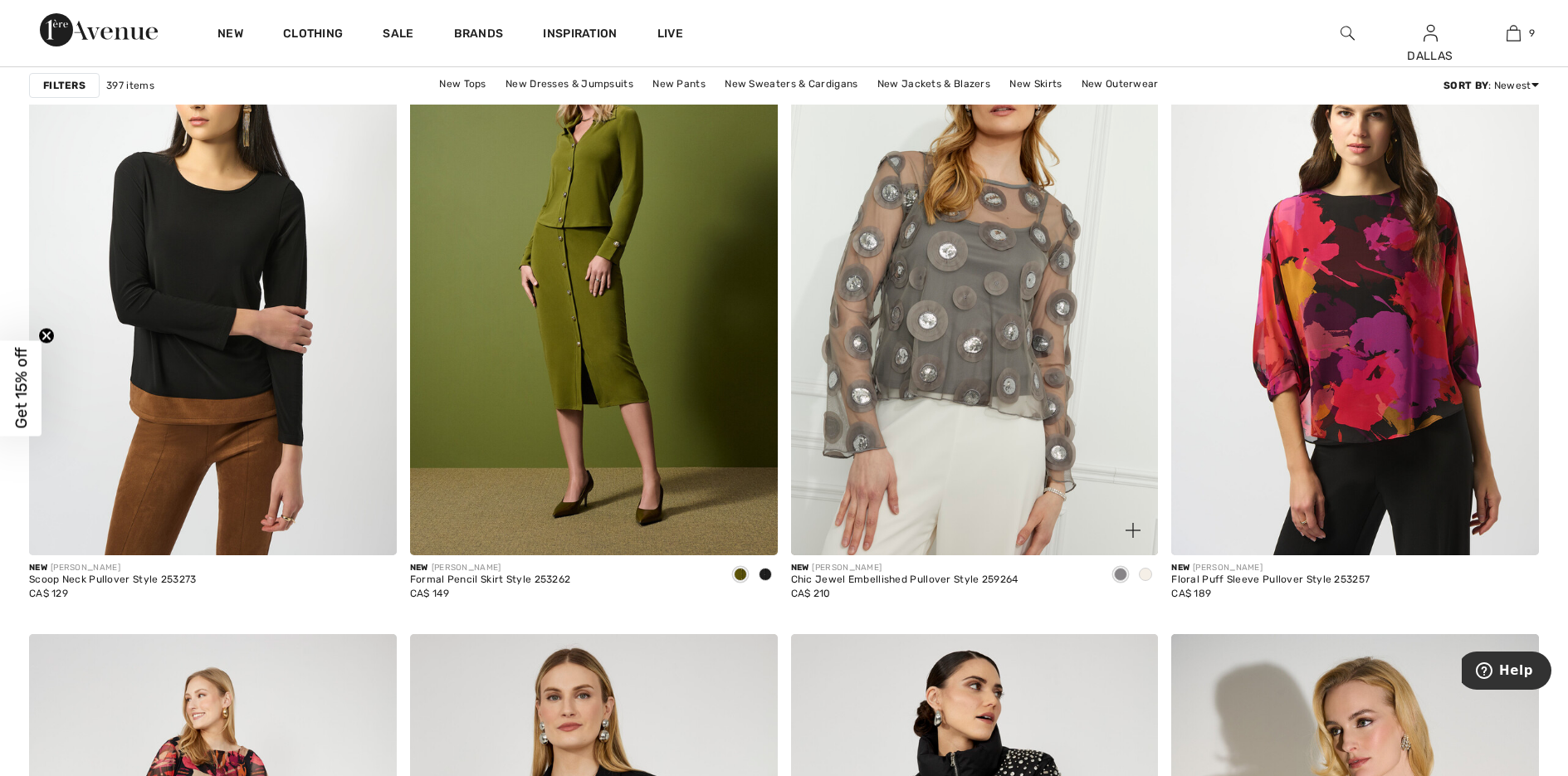
click at [1147, 574] on span at bounding box center [1145, 575] width 13 height 13
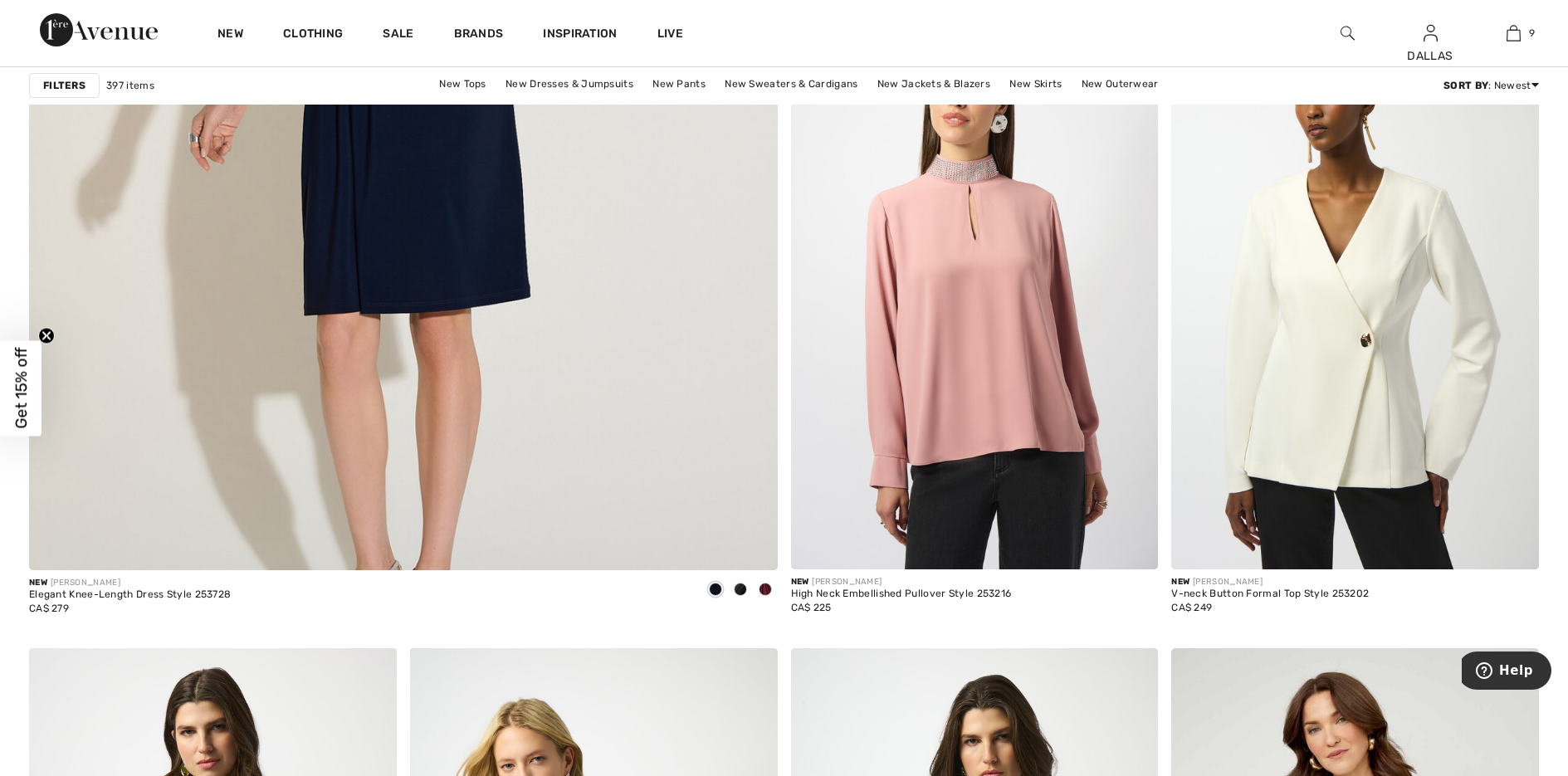
scroll to position [5893, 0]
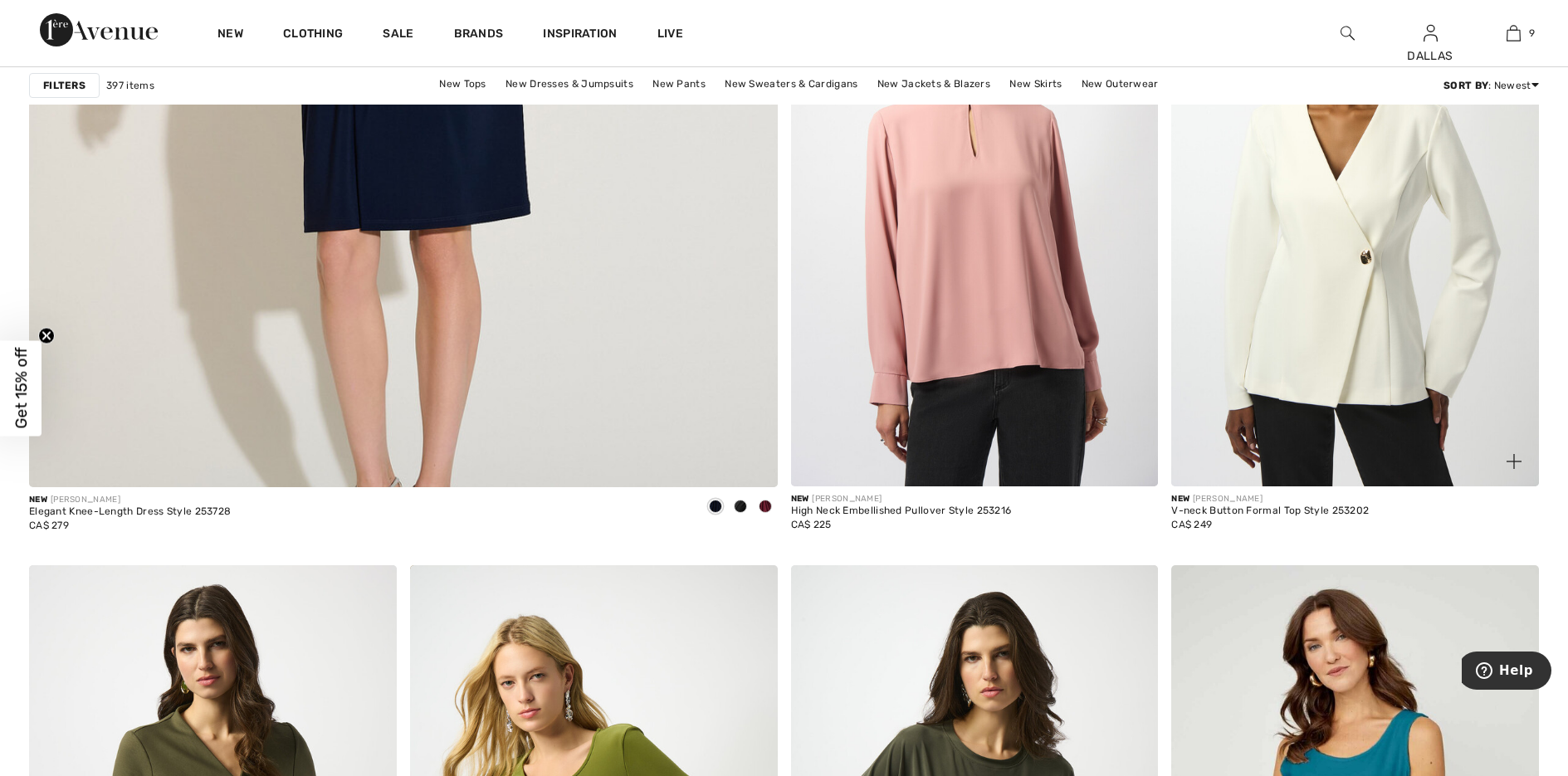
click at [1522, 455] on span at bounding box center [1514, 462] width 34 height 34
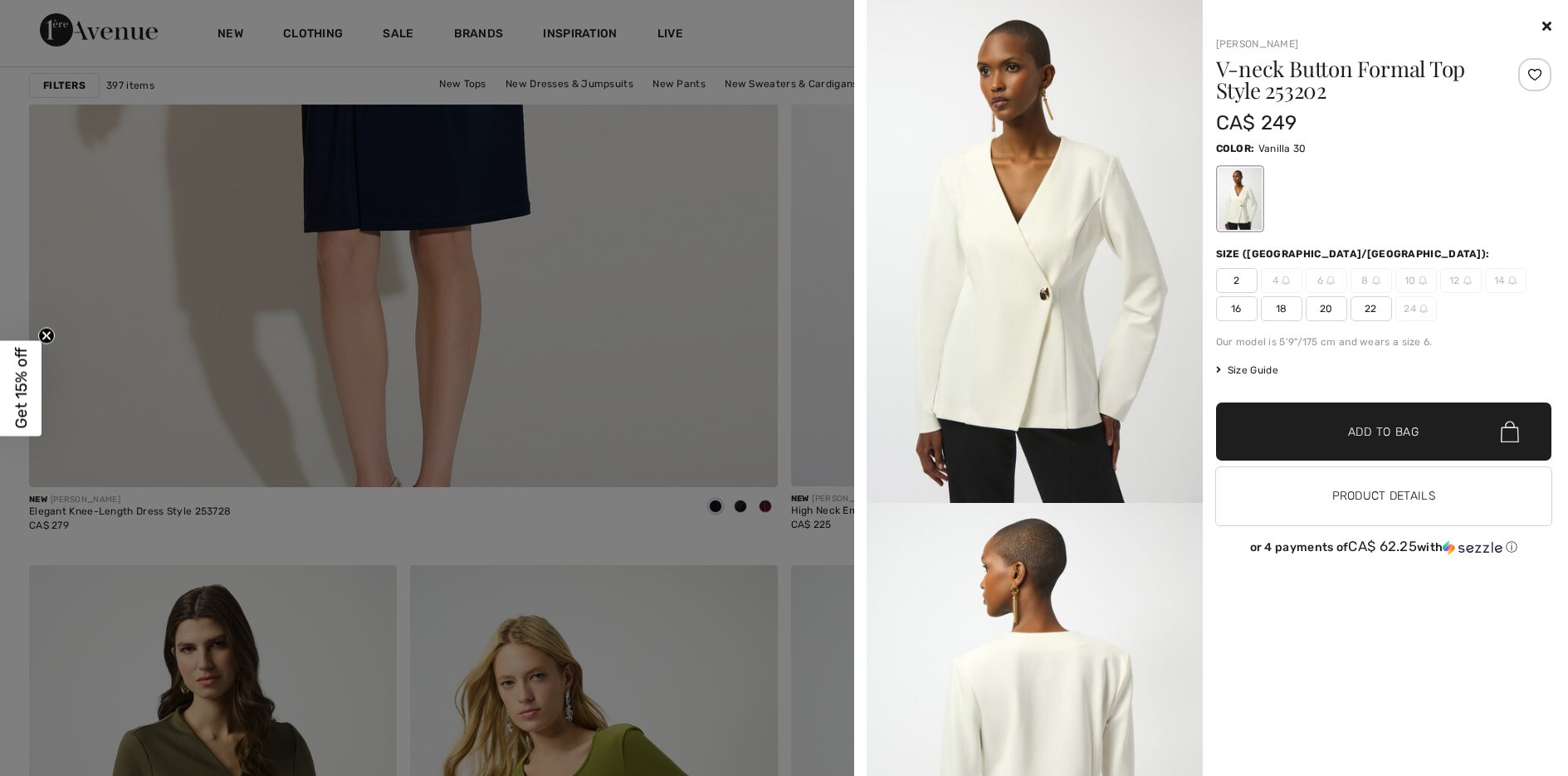
click at [765, 386] on div at bounding box center [784, 388] width 1568 height 776
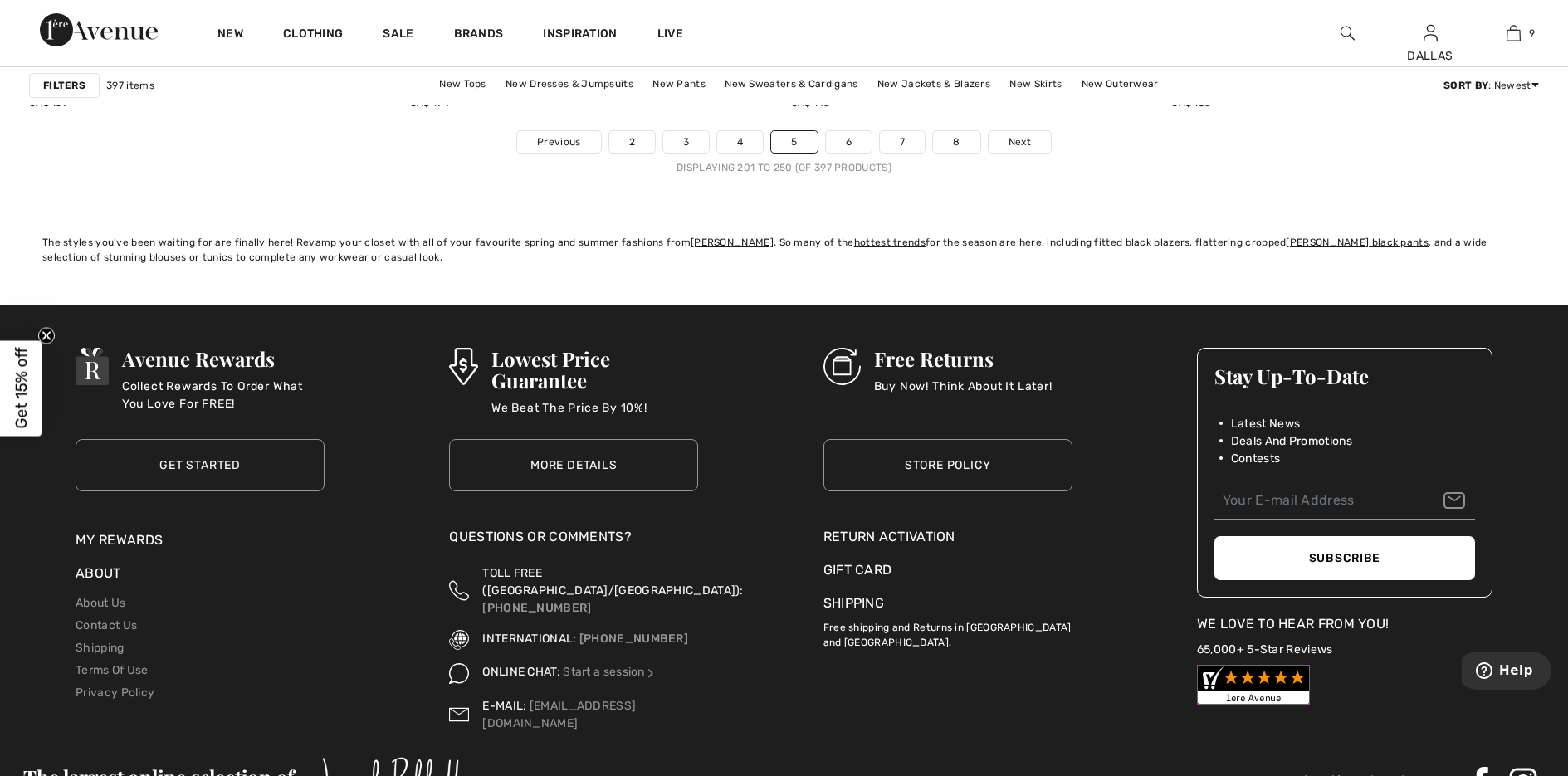
scroll to position [9710, 0]
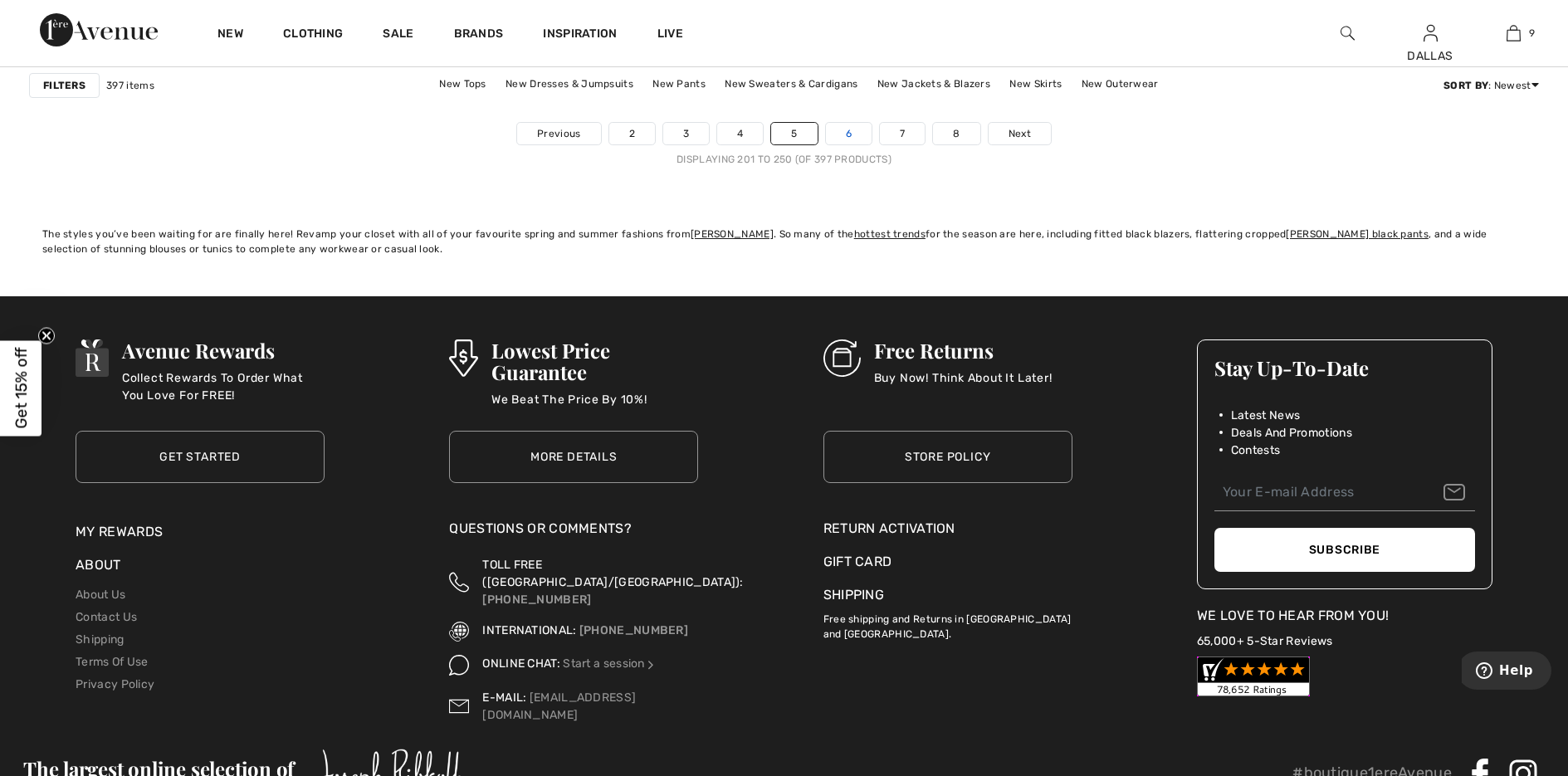
click at [841, 130] on link "6" at bounding box center [848, 133] width 46 height 21
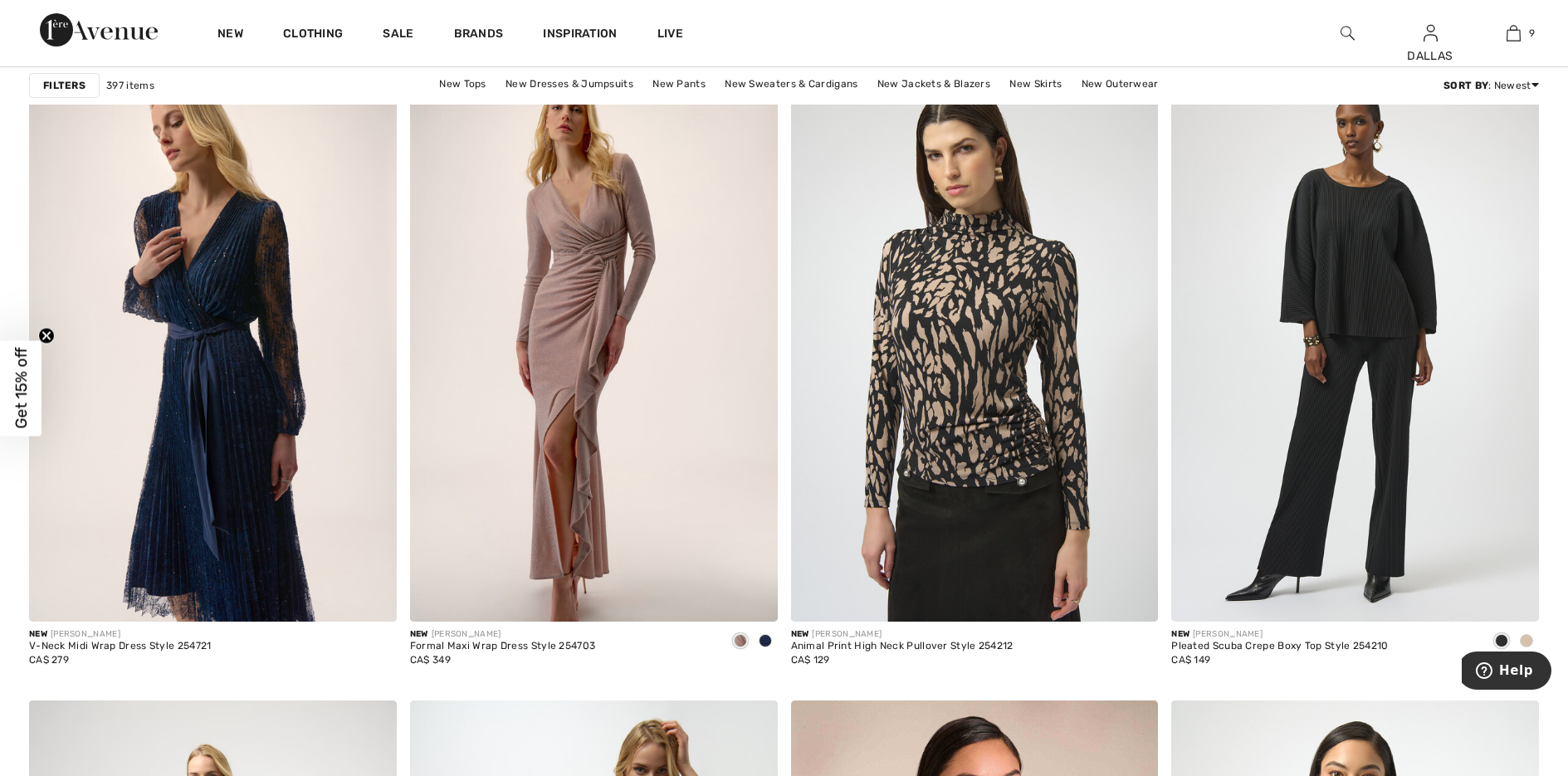
scroll to position [6391, 0]
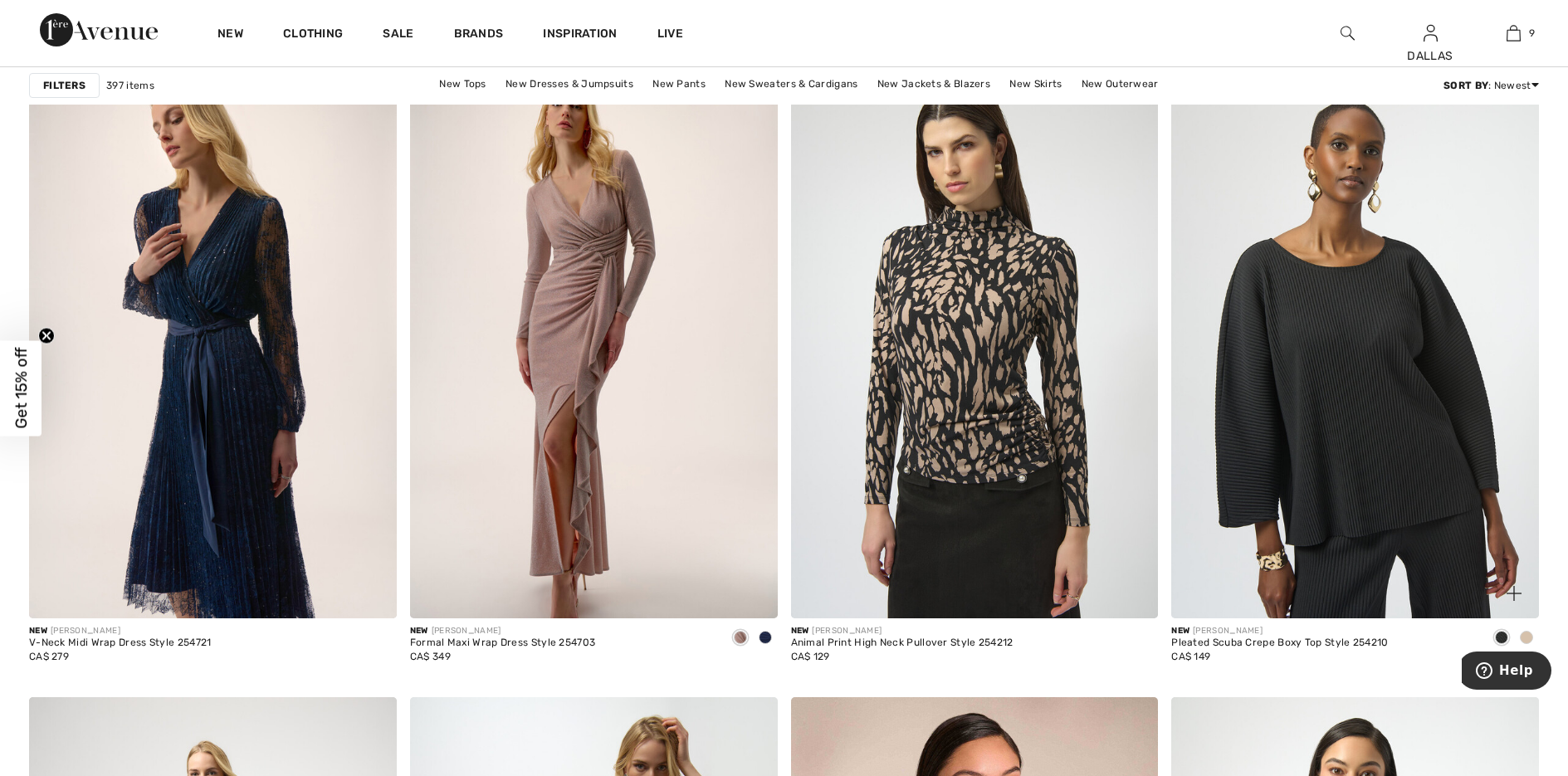
click at [1516, 630] on div at bounding box center [1526, 638] width 25 height 27
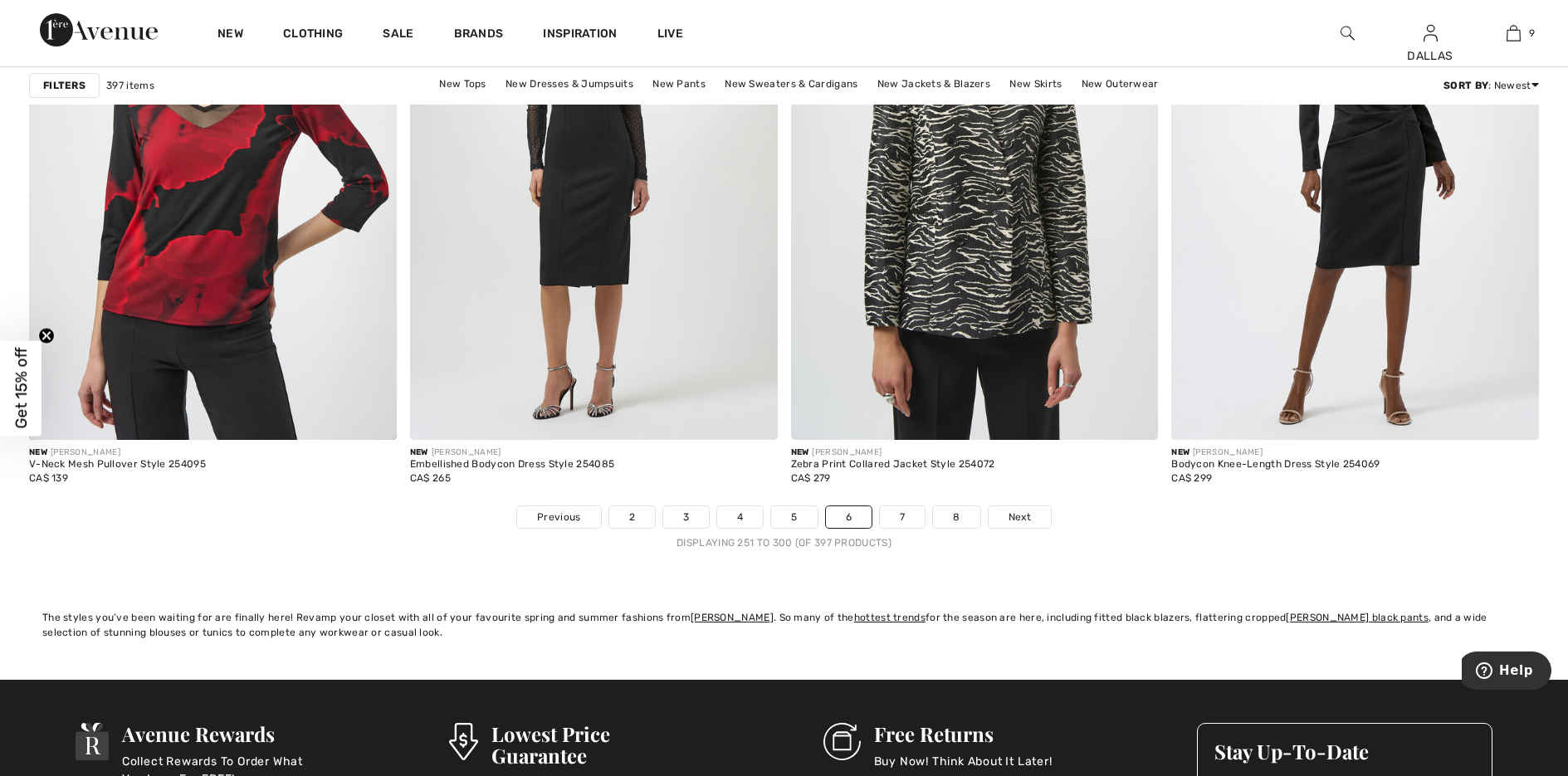
scroll to position [9295, 0]
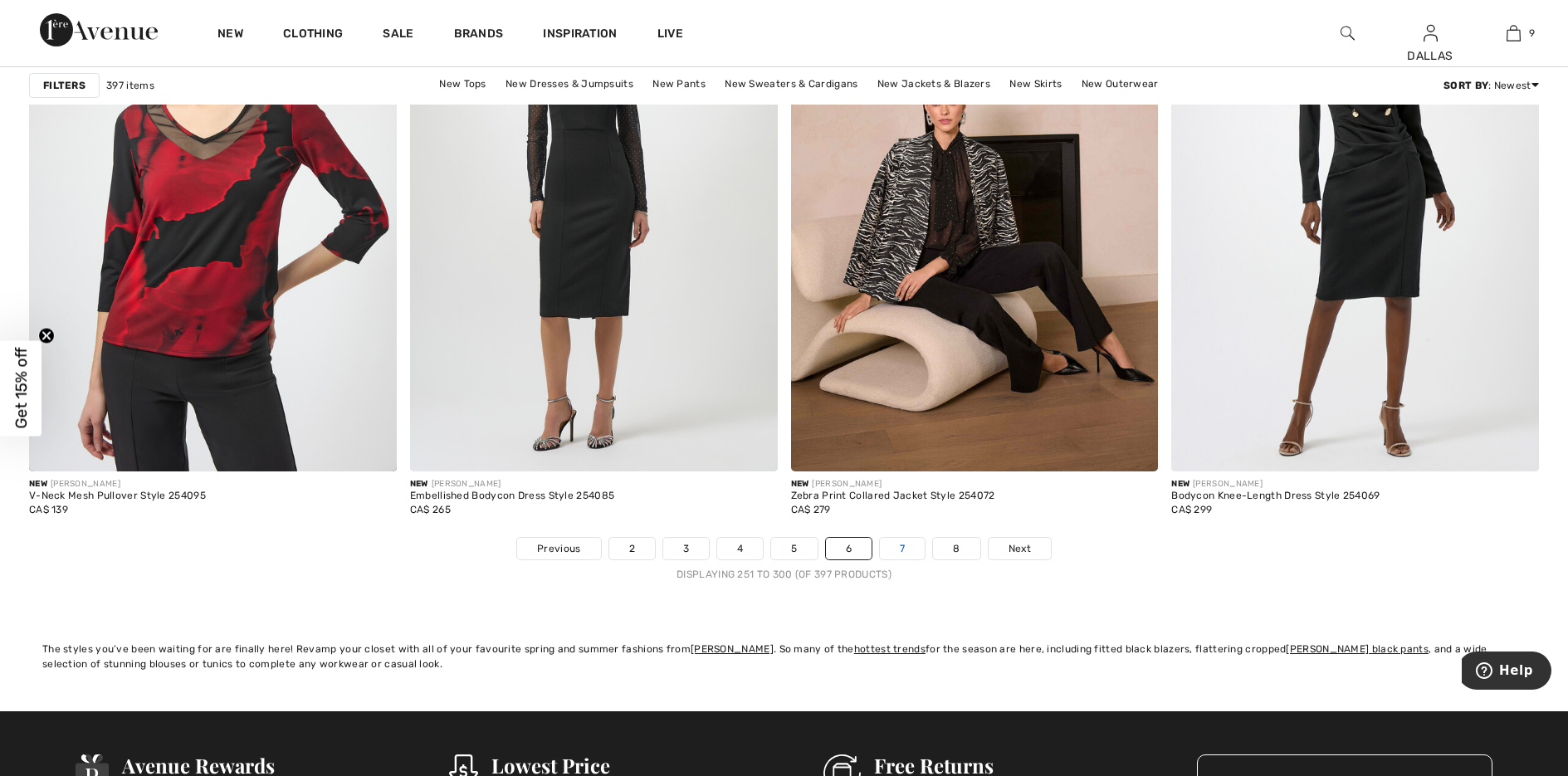
click at [911, 548] on link "7" at bounding box center [902, 548] width 45 height 21
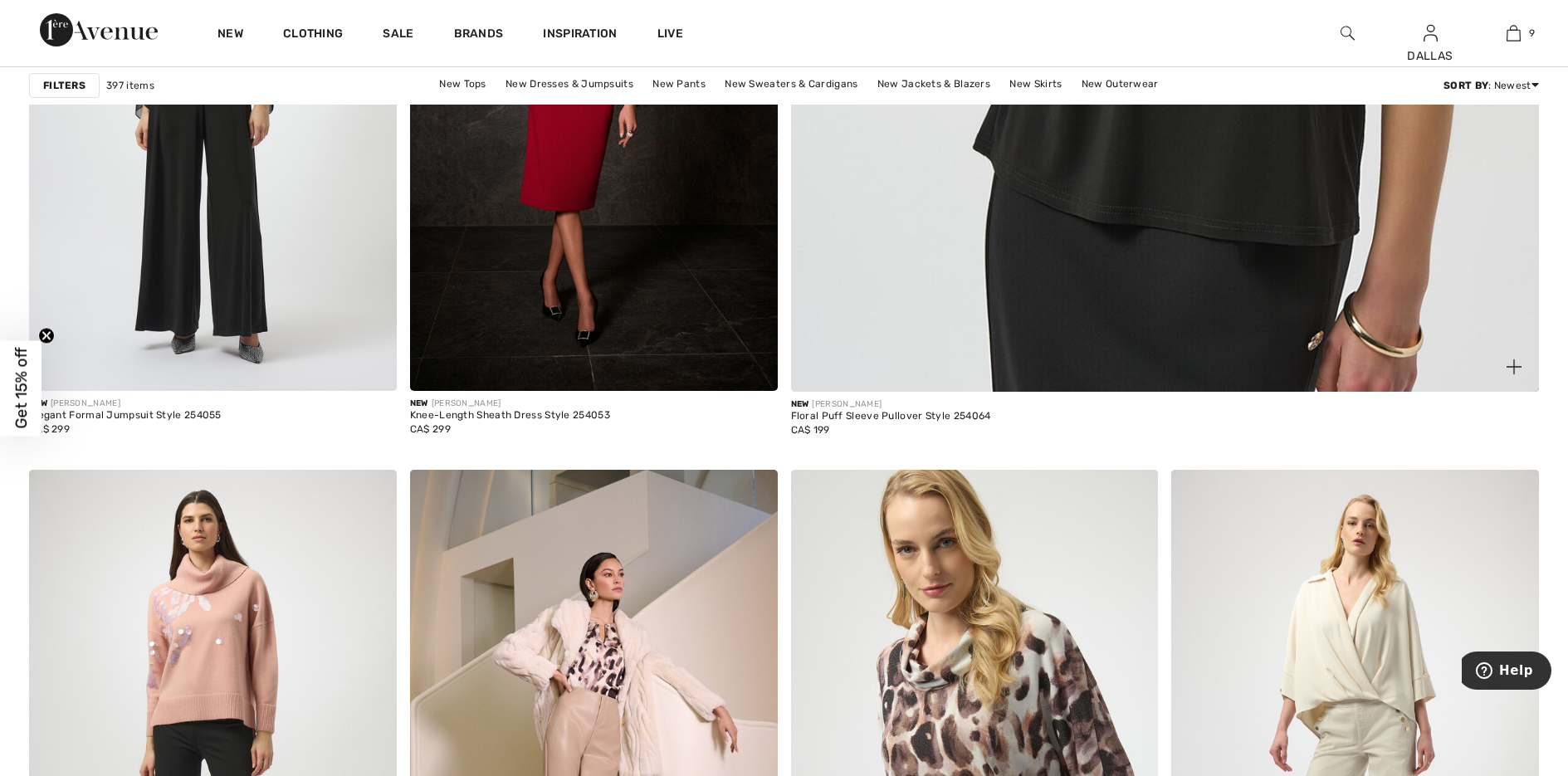
scroll to position [1079, 0]
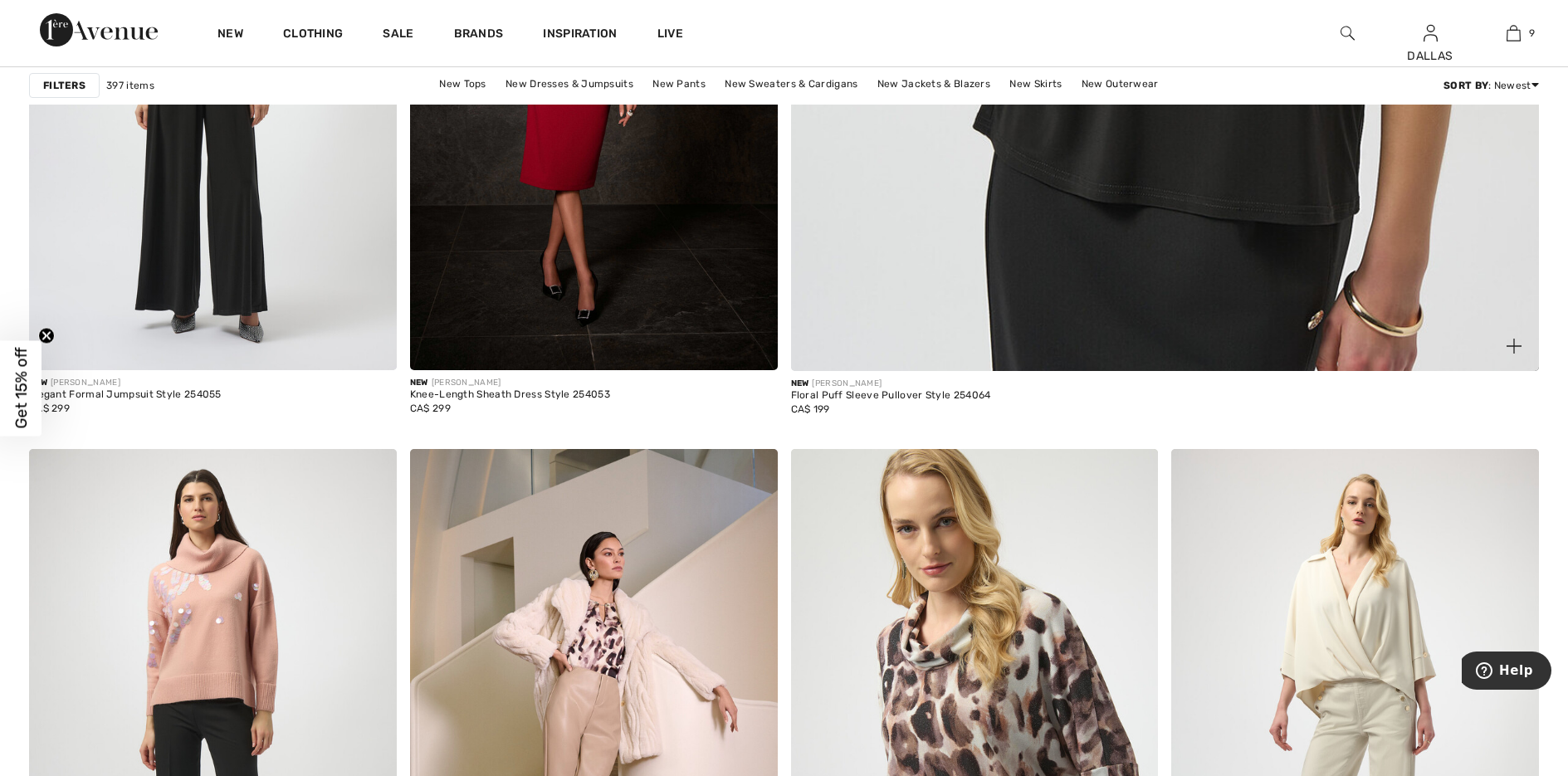
click at [1514, 343] on img at bounding box center [1514, 346] width 15 height 15
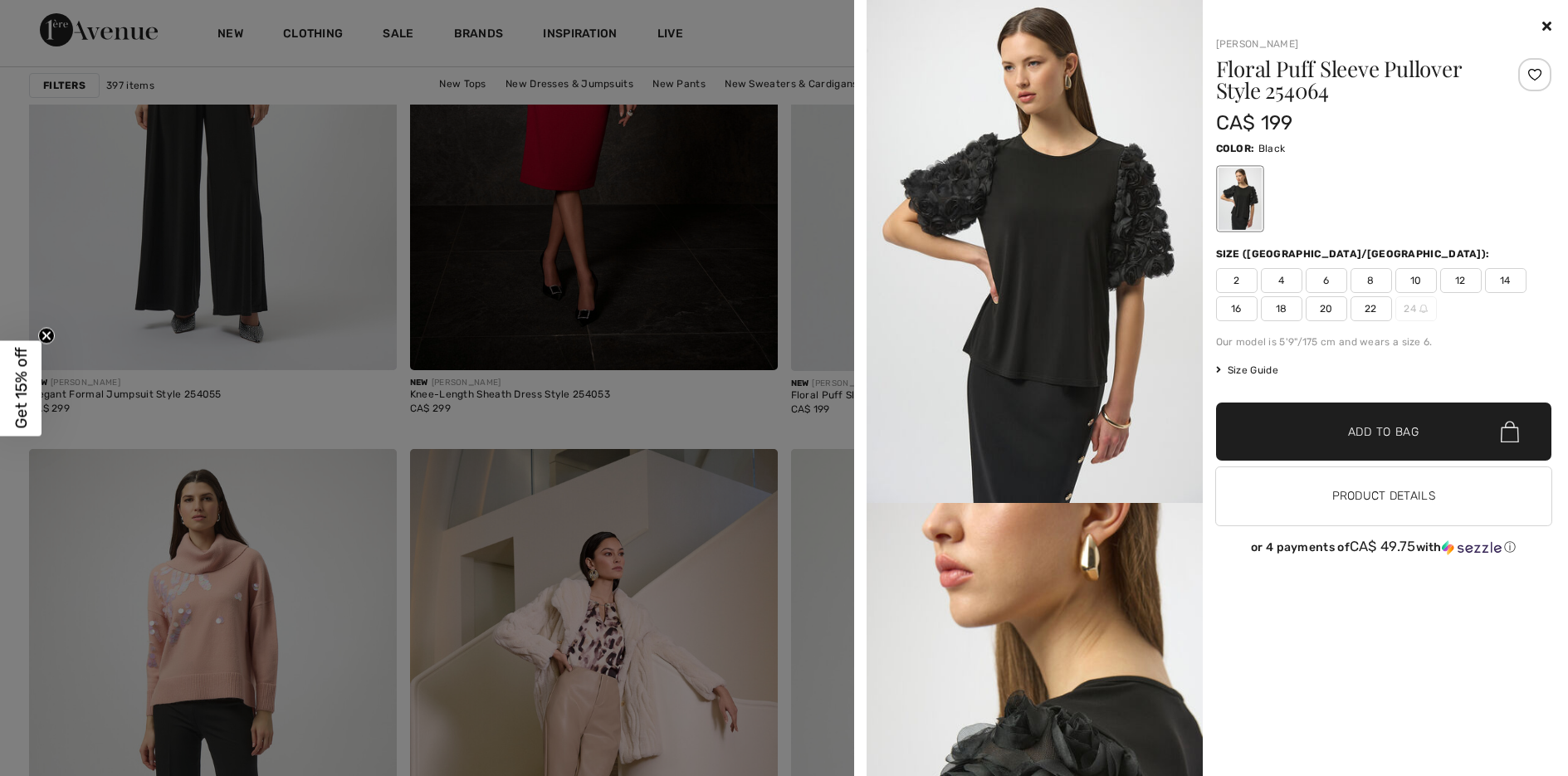
click at [1329, 275] on span "6" at bounding box center [1326, 280] width 41 height 25
click at [1361, 426] on span "Add to Bag" at bounding box center [1383, 432] width 72 height 18
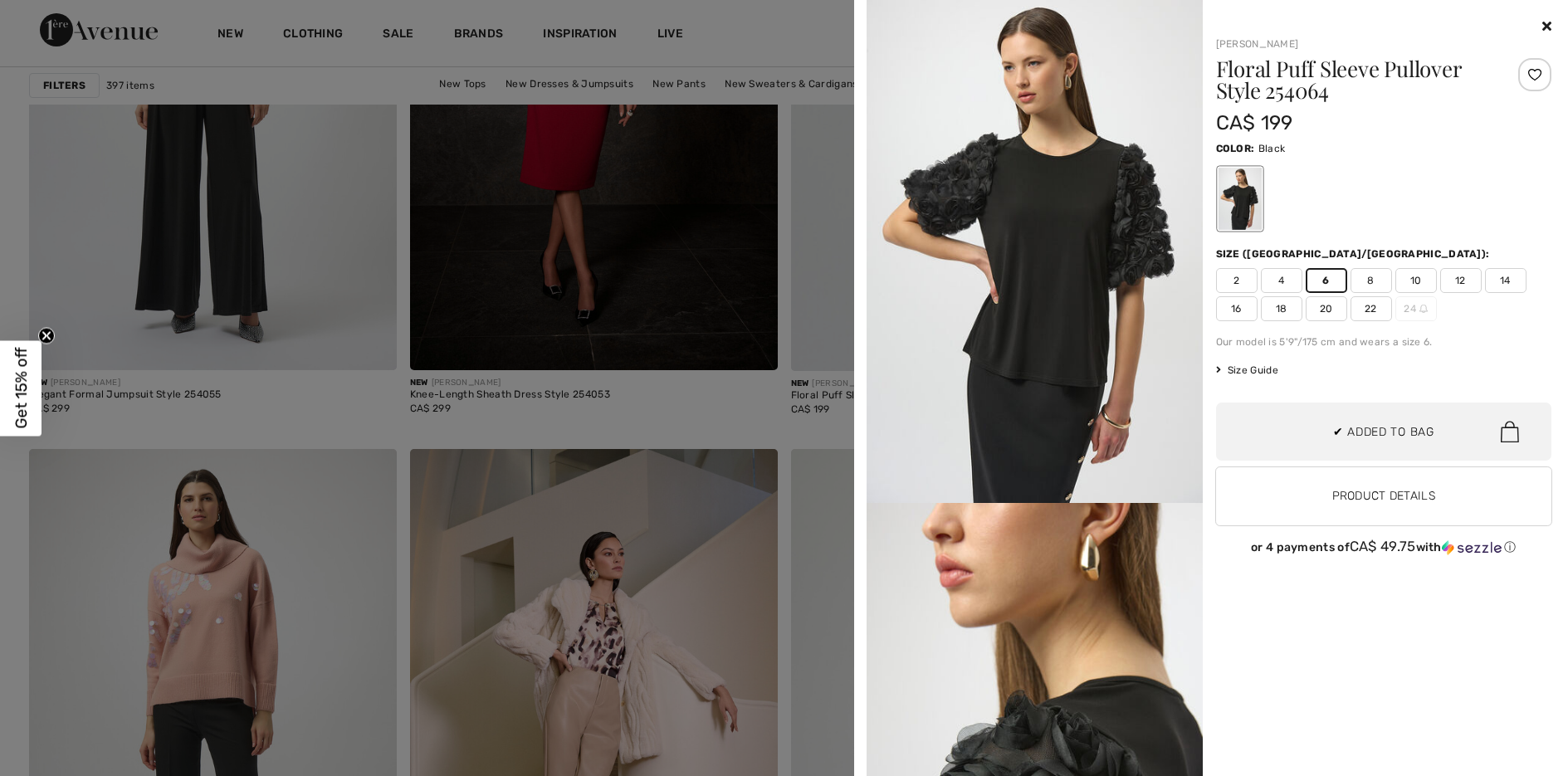
scroll to position [1069, 0]
click at [644, 439] on div at bounding box center [784, 388] width 1568 height 776
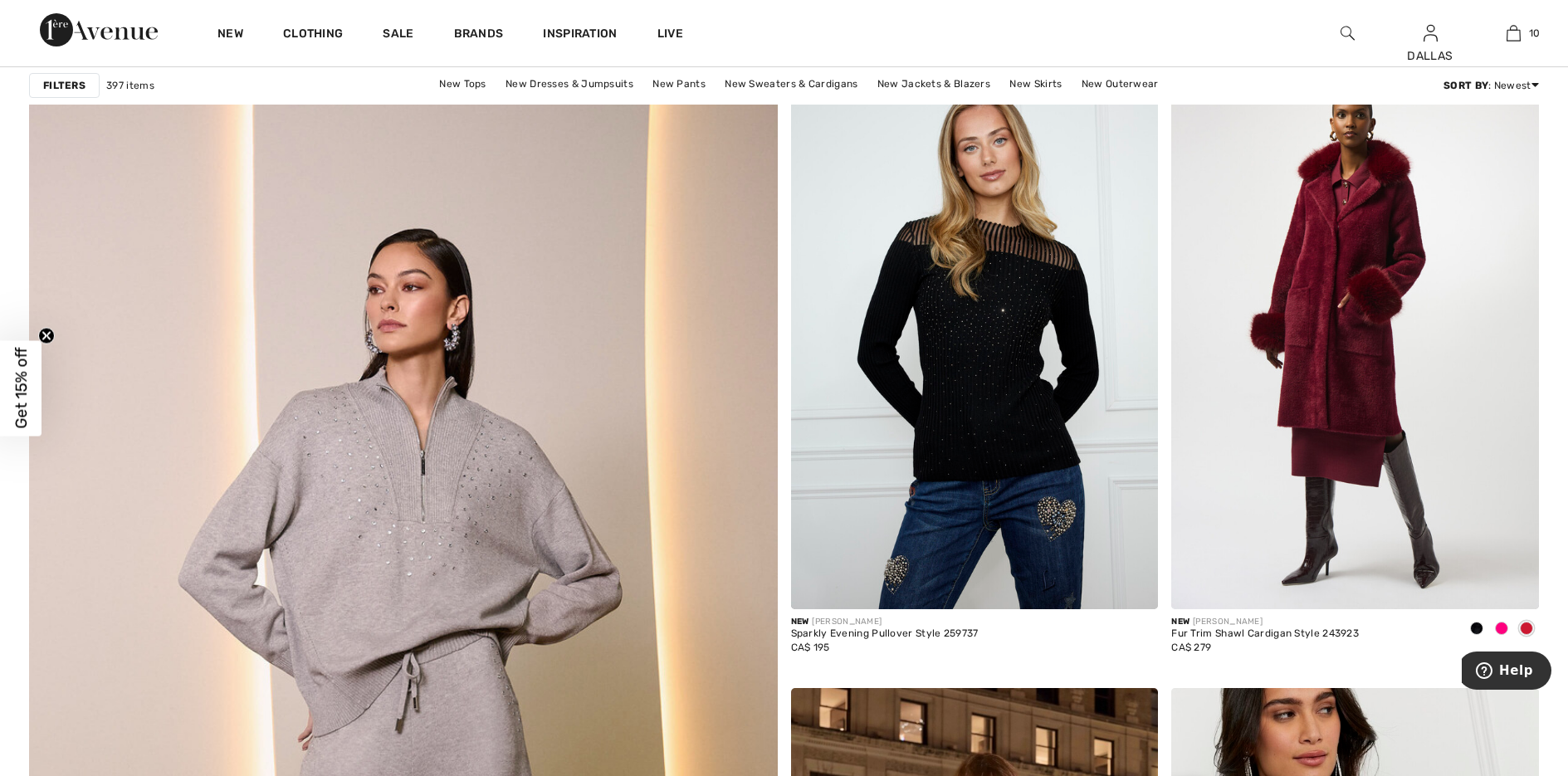
scroll to position [5146, 0]
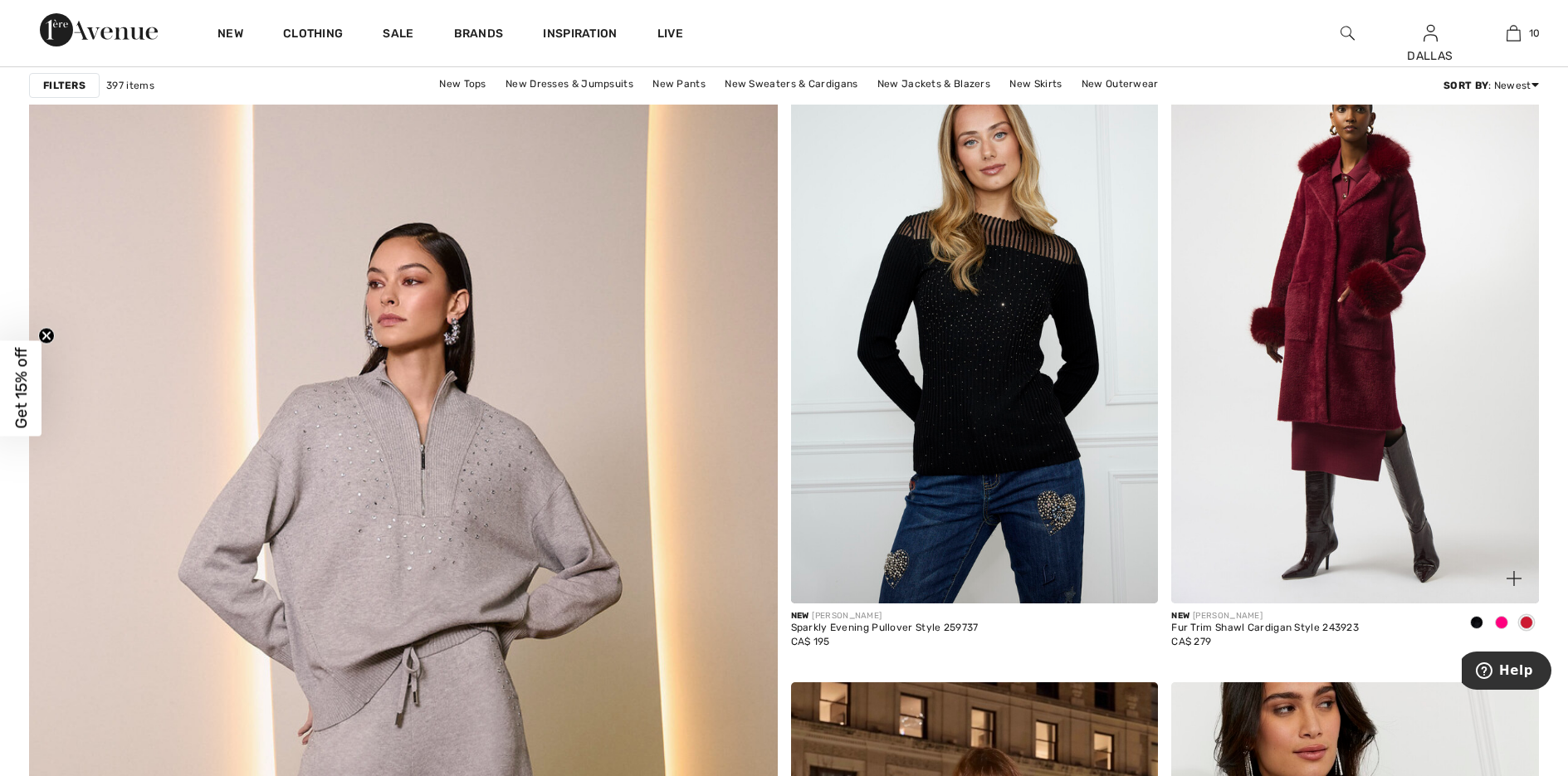
click at [1500, 624] on span at bounding box center [1502, 622] width 13 height 13
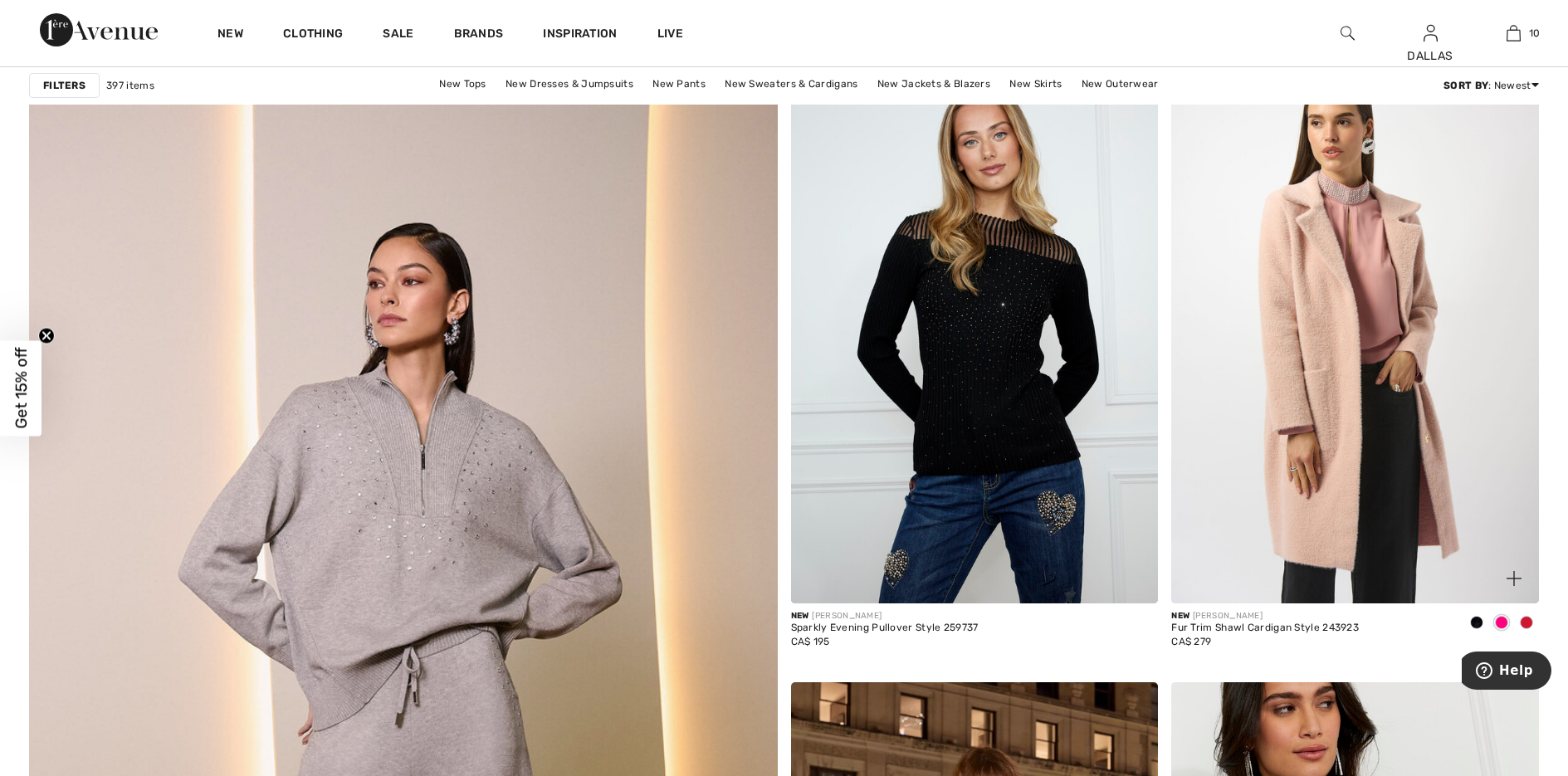
click at [1480, 622] on span at bounding box center [1477, 622] width 13 height 13
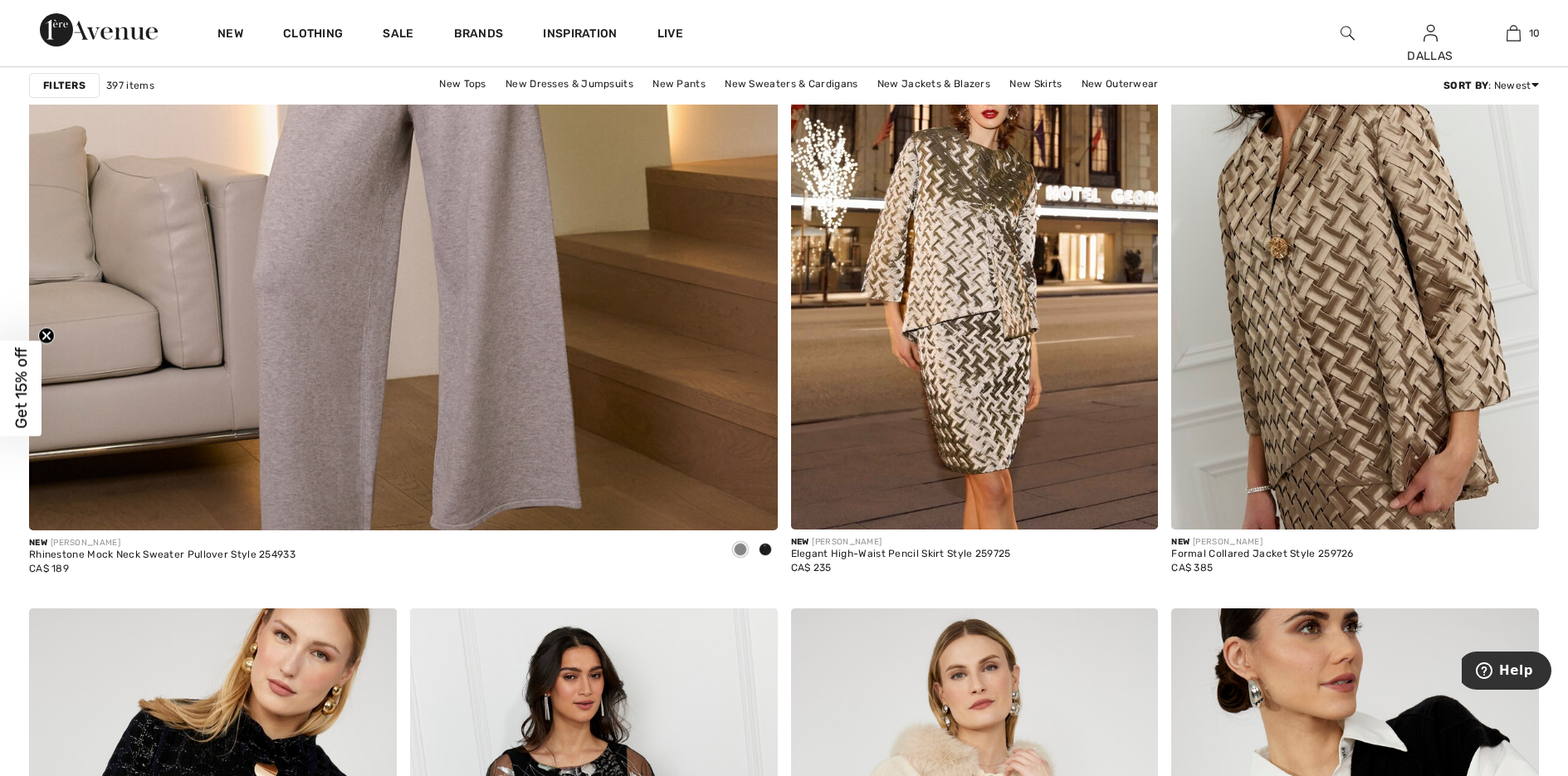
scroll to position [5810, 0]
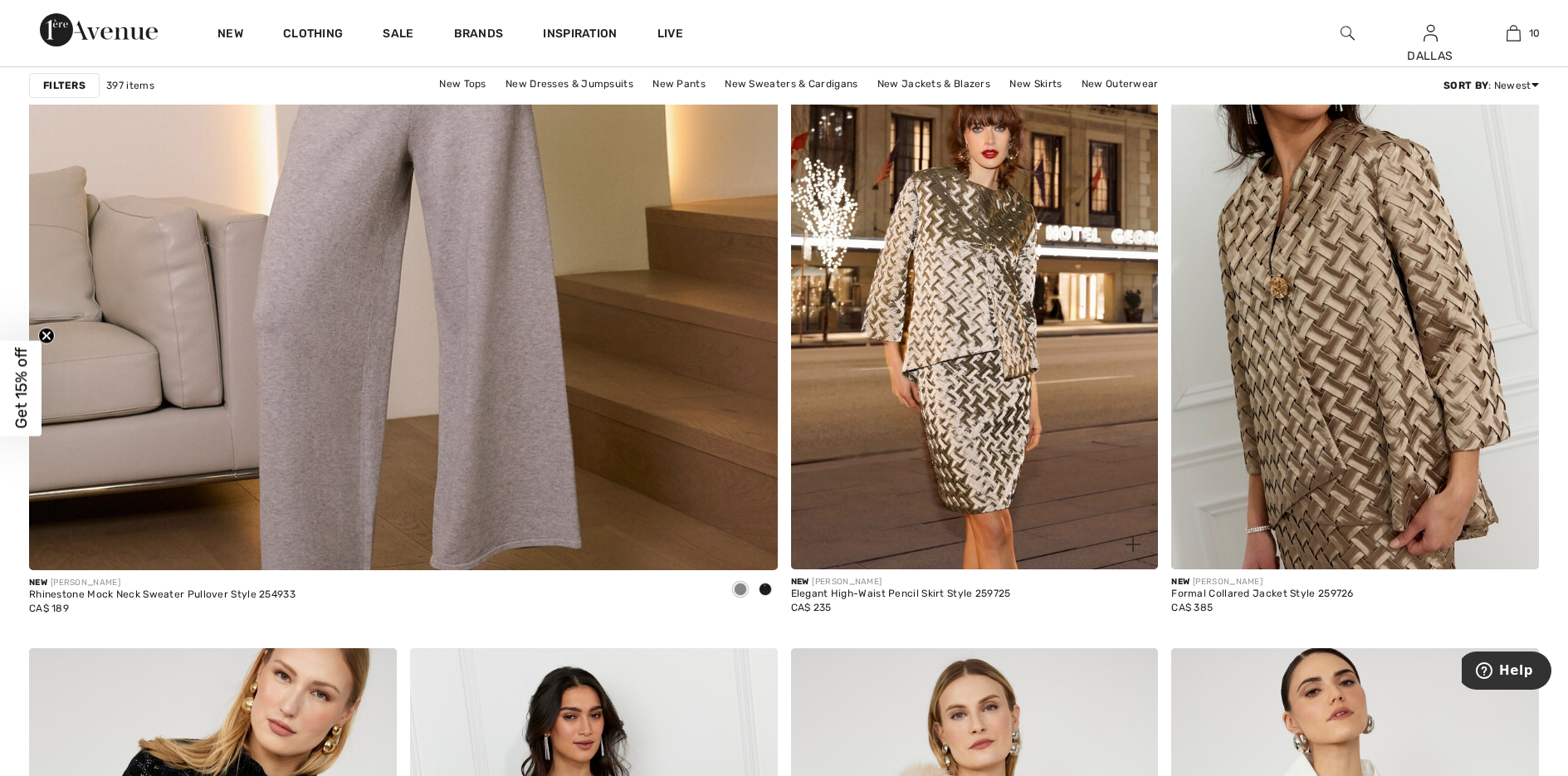
click at [1135, 546] on img at bounding box center [1133, 545] width 15 height 15
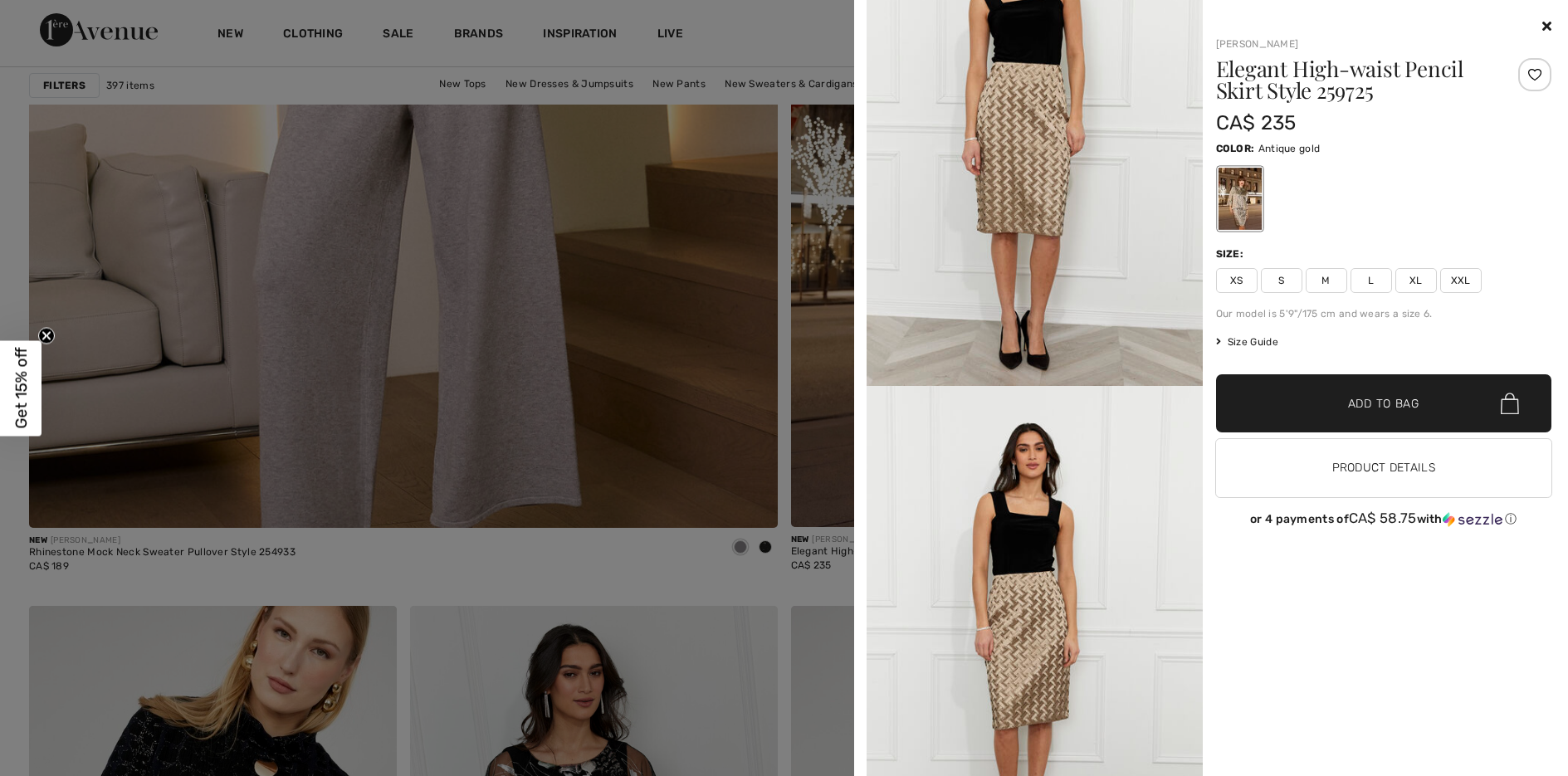
scroll to position [5893, 0]
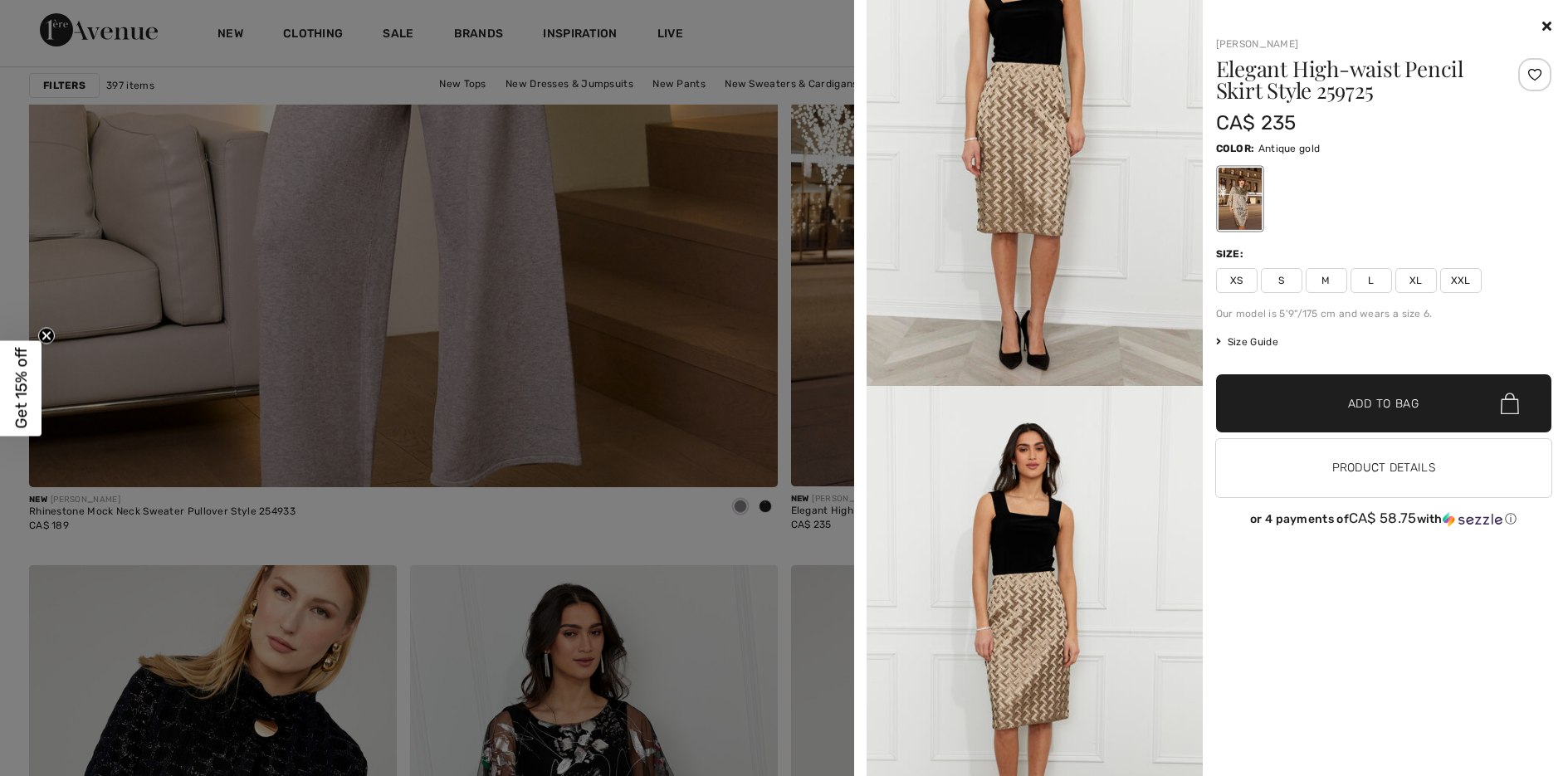
click at [653, 409] on div at bounding box center [784, 388] width 1568 height 776
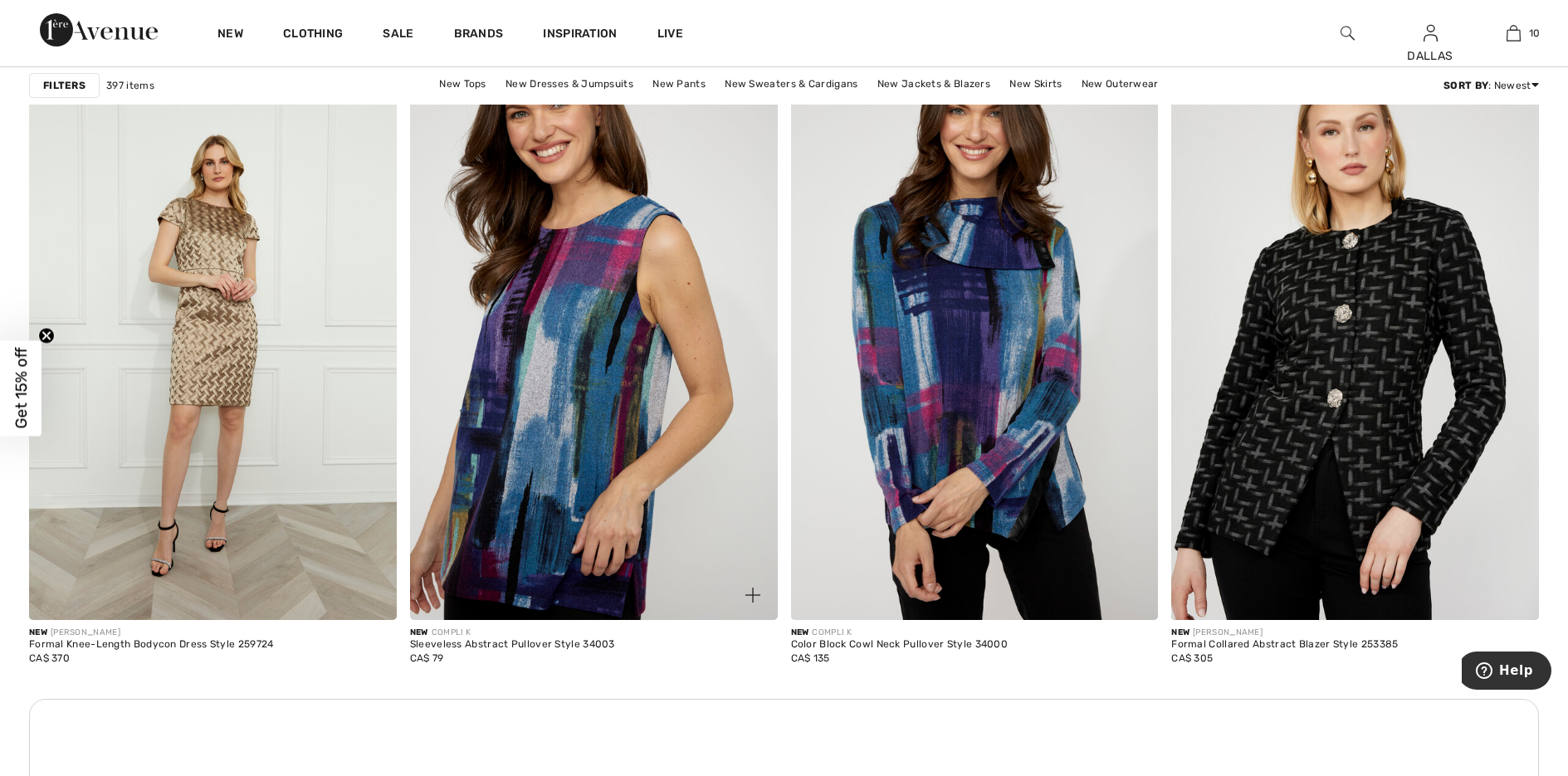
scroll to position [7055, 0]
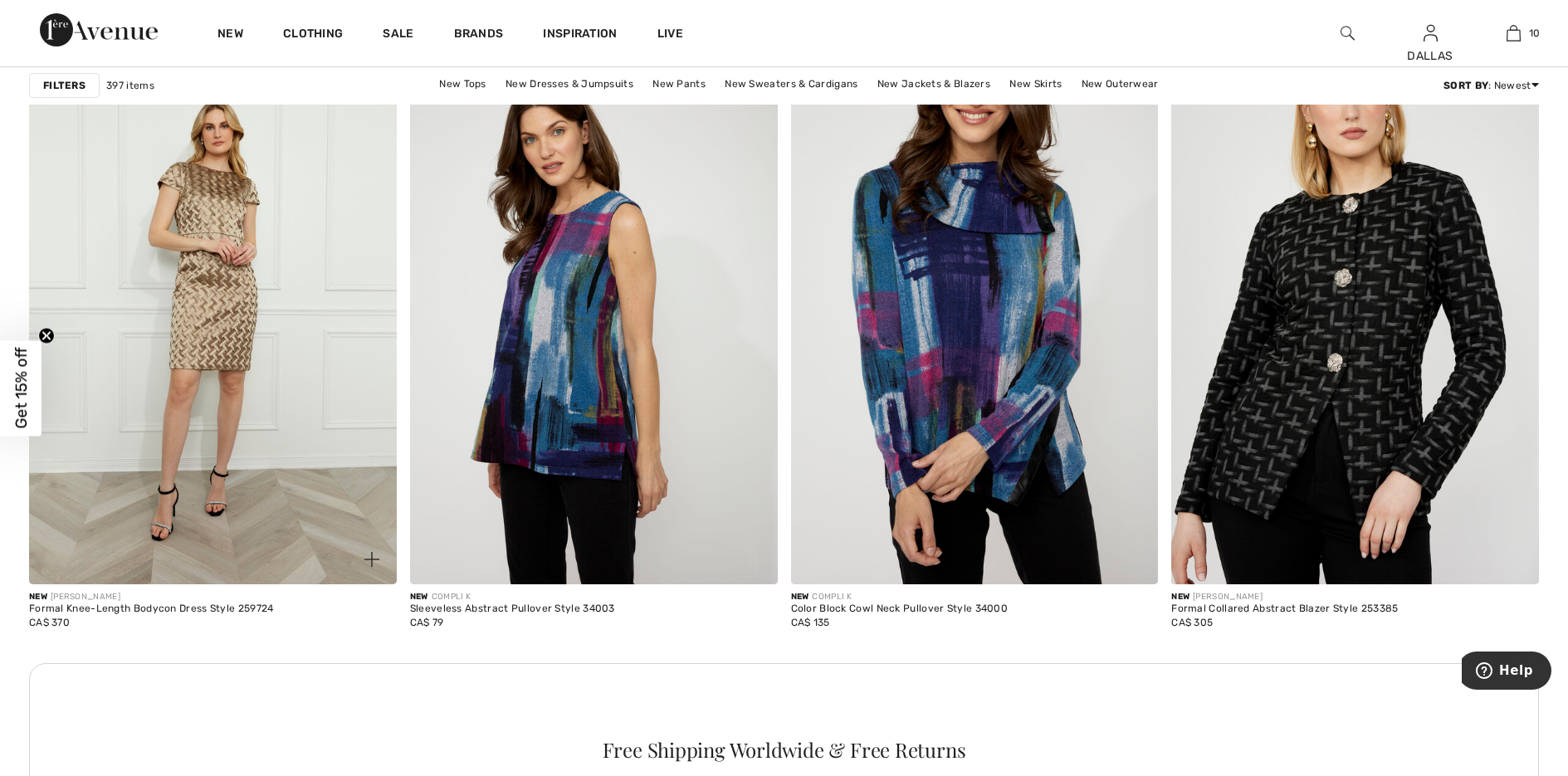
click at [375, 561] on img at bounding box center [372, 560] width 15 height 15
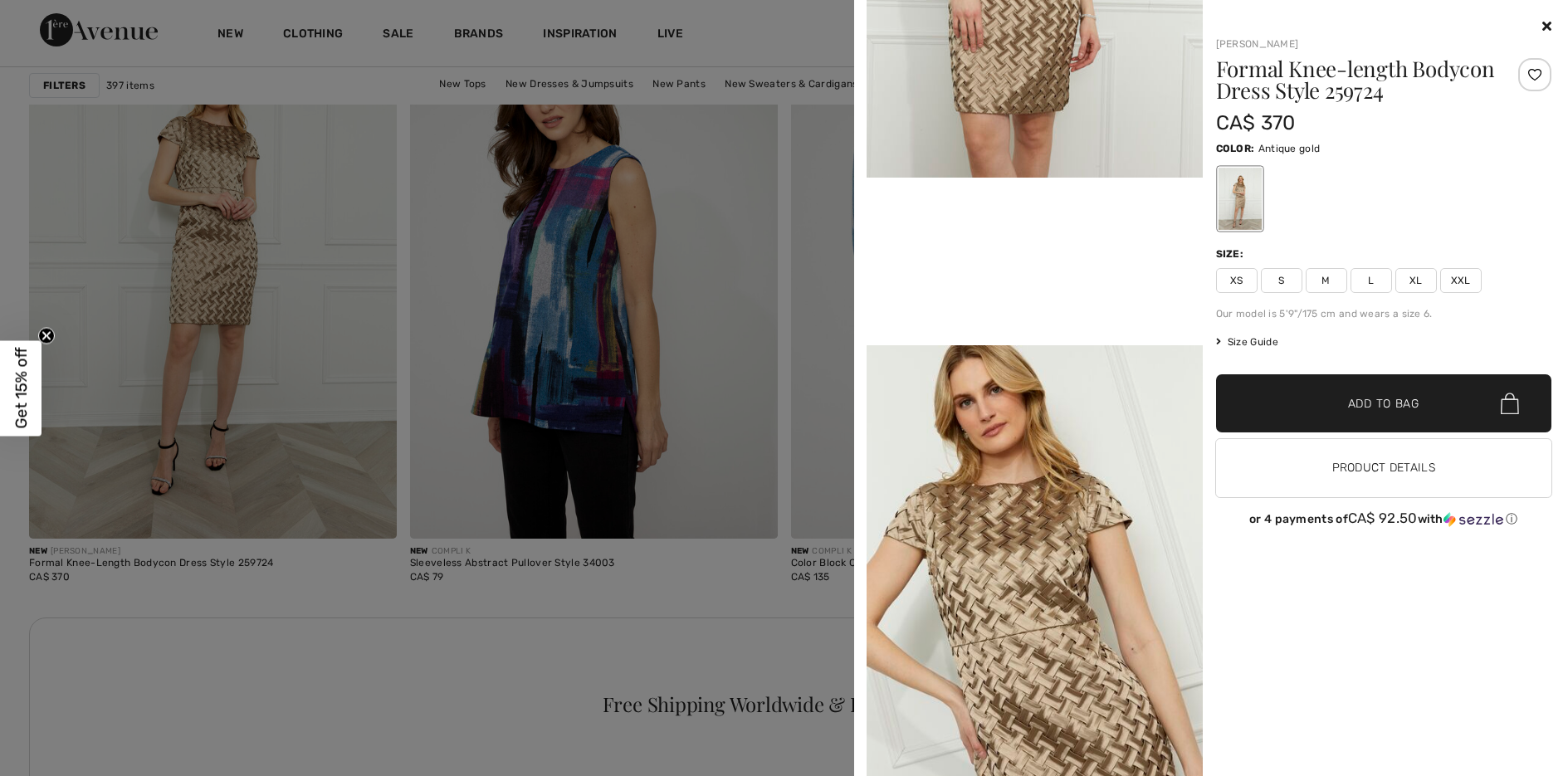
scroll to position [7138, 0]
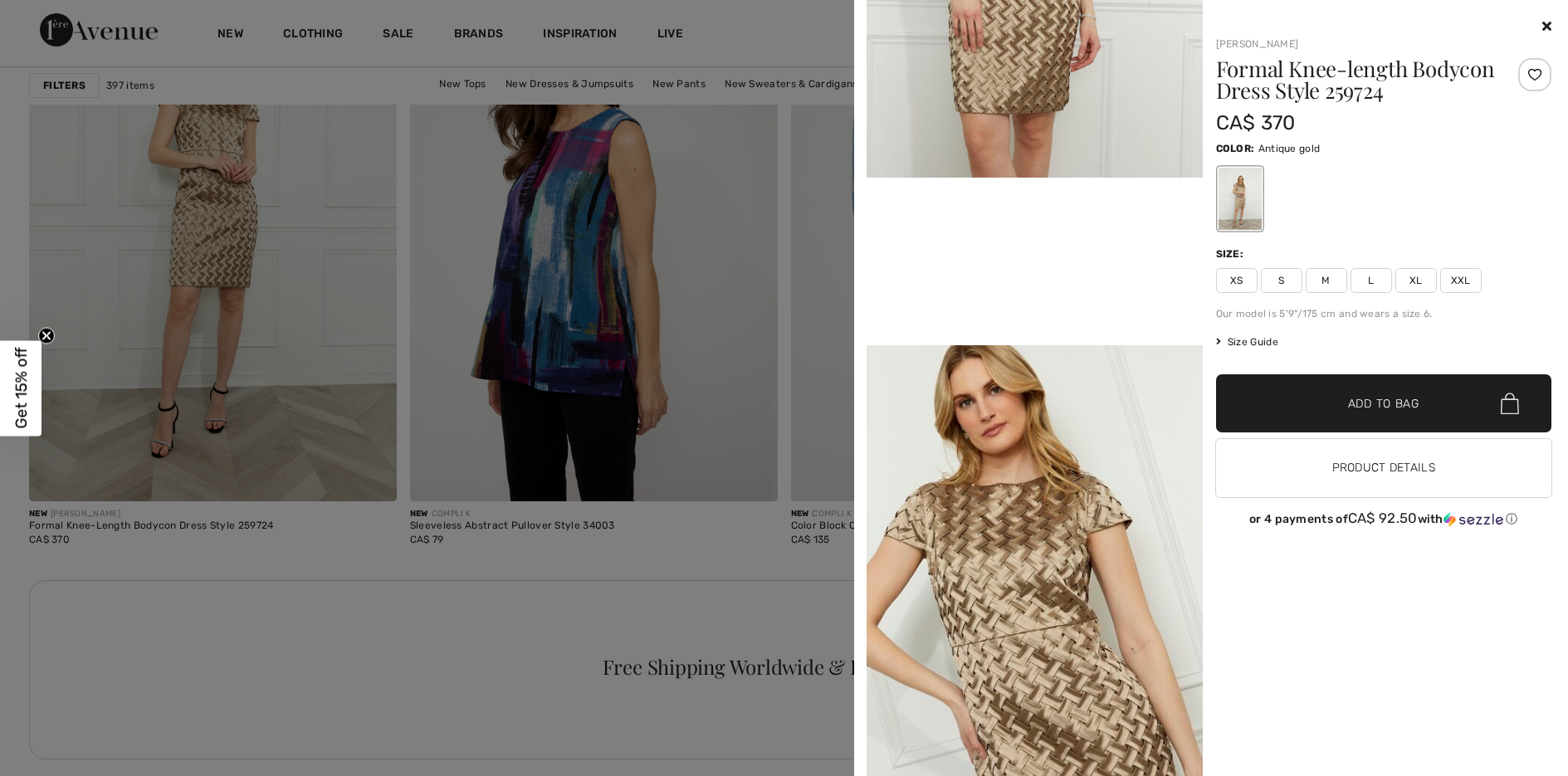
click at [814, 437] on div at bounding box center [784, 388] width 1568 height 776
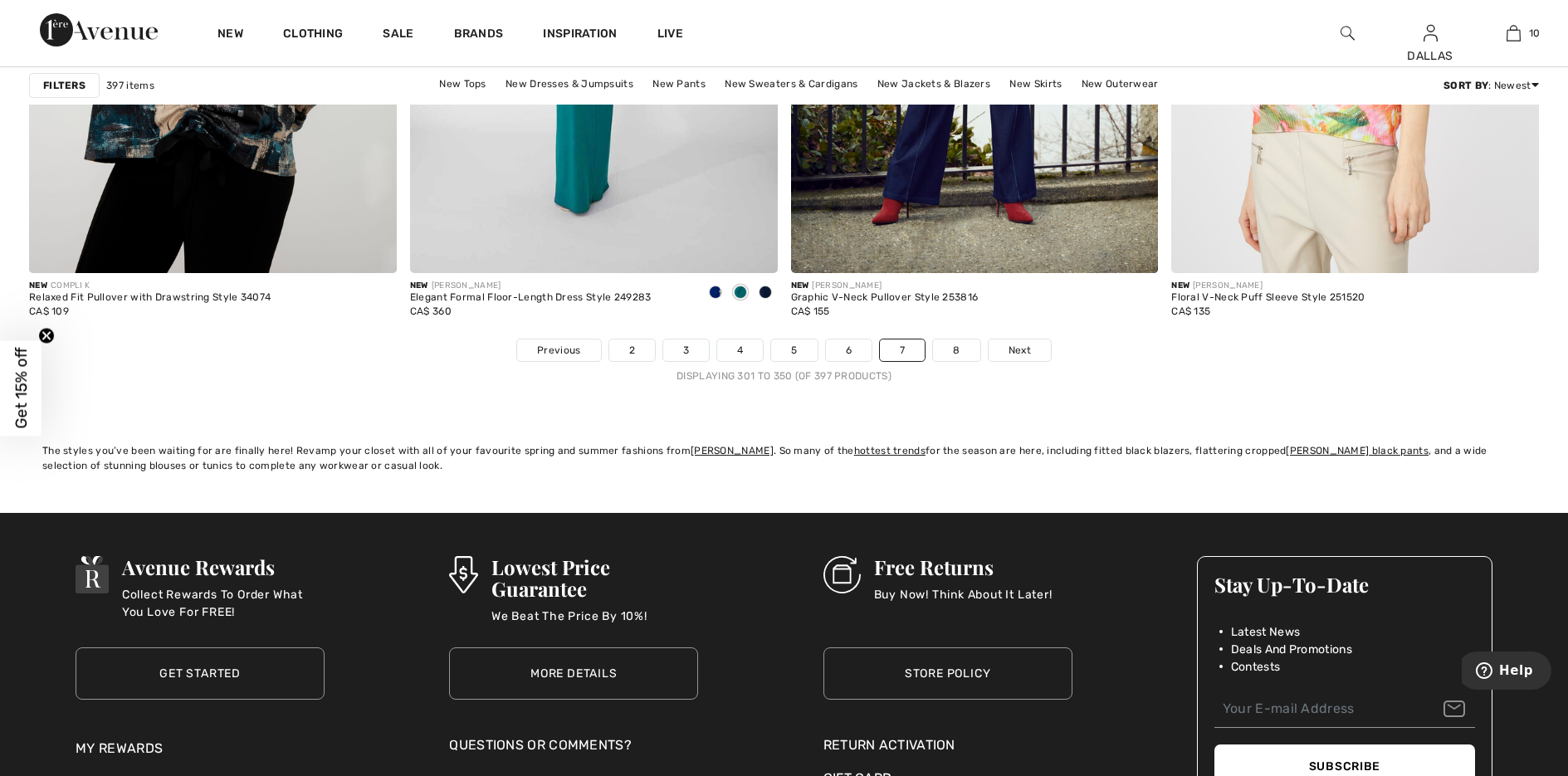
scroll to position [9544, 0]
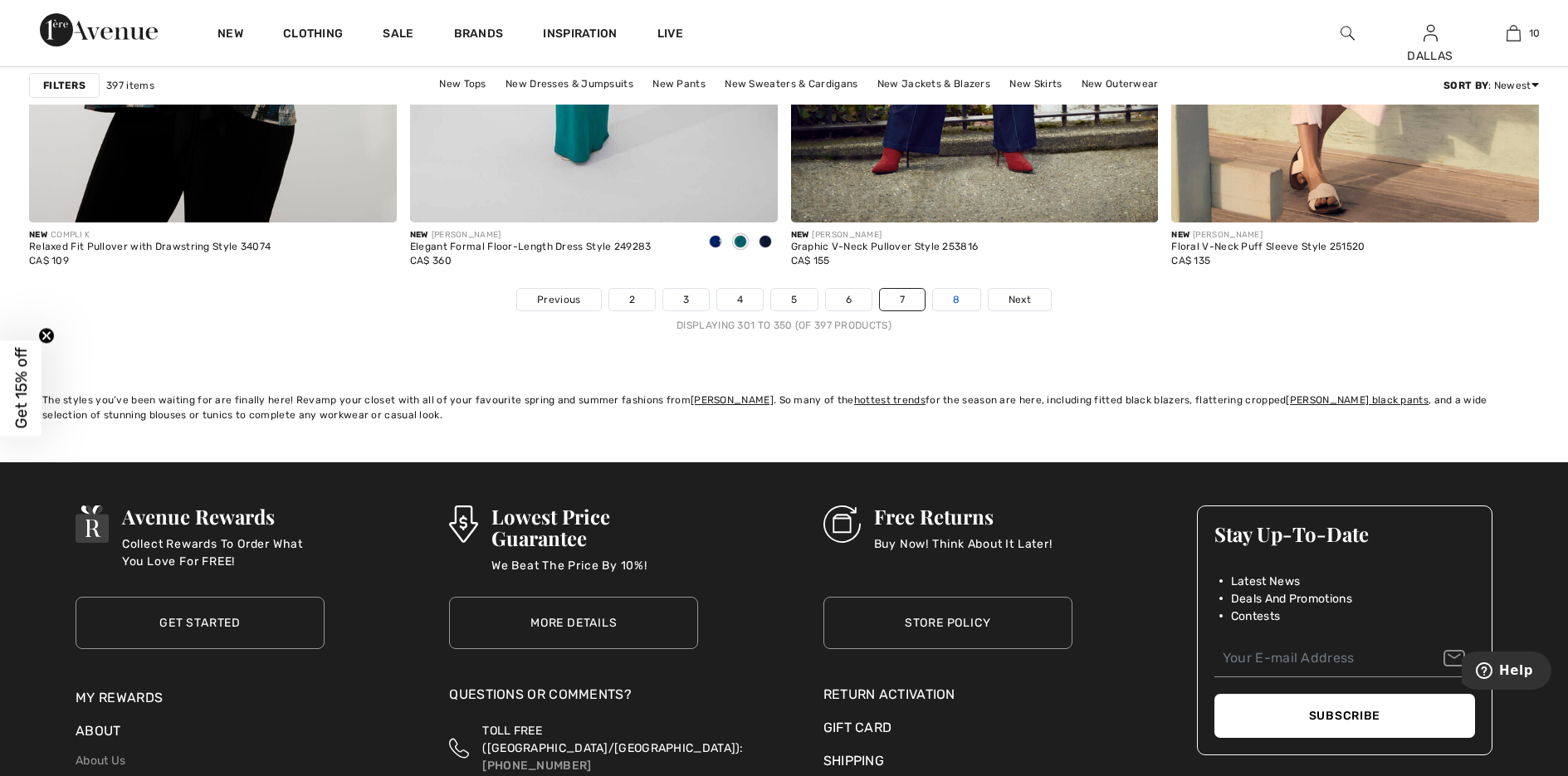
click at [959, 300] on link "8" at bounding box center [956, 299] width 47 height 21
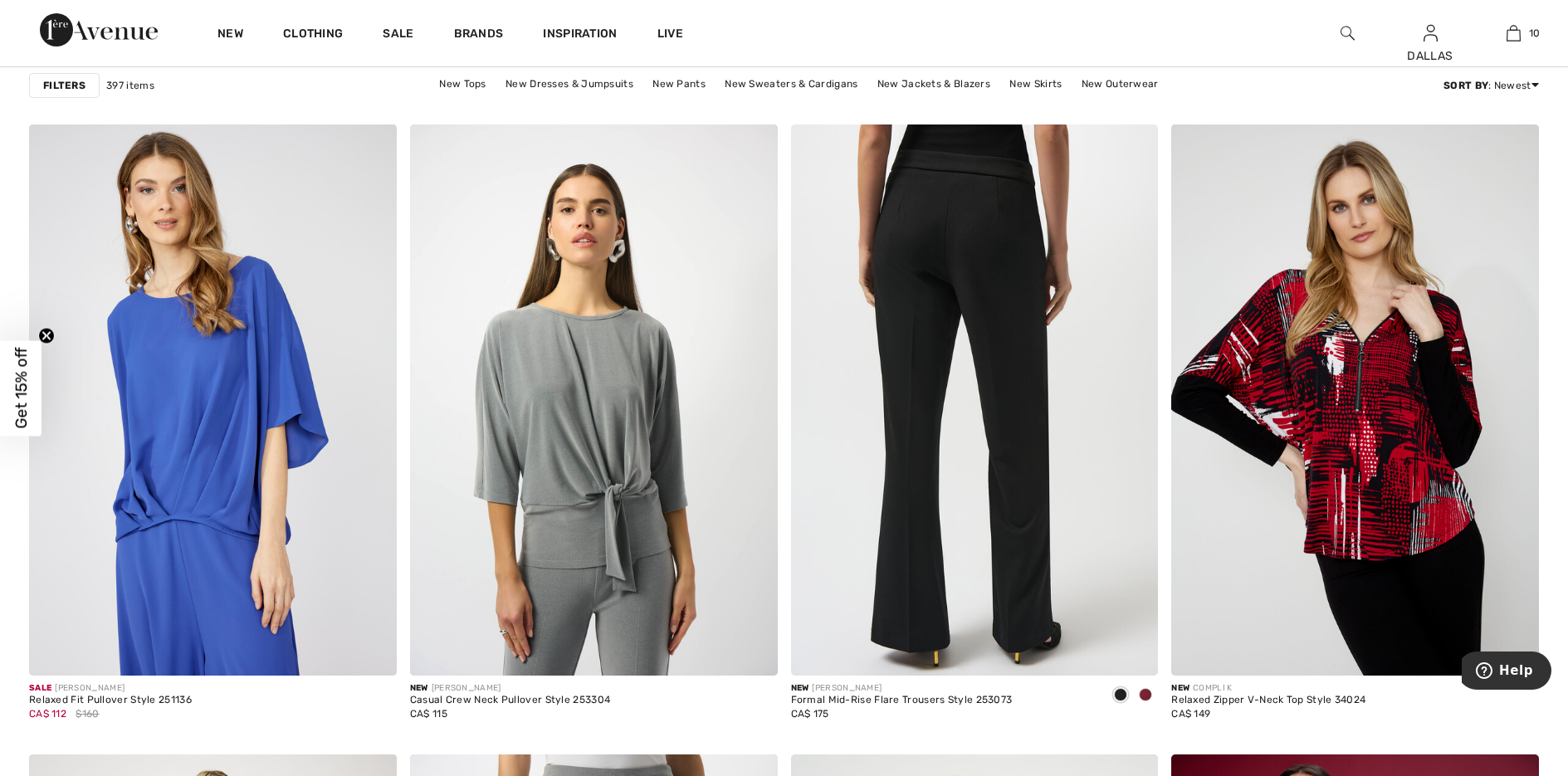
scroll to position [1411, 0]
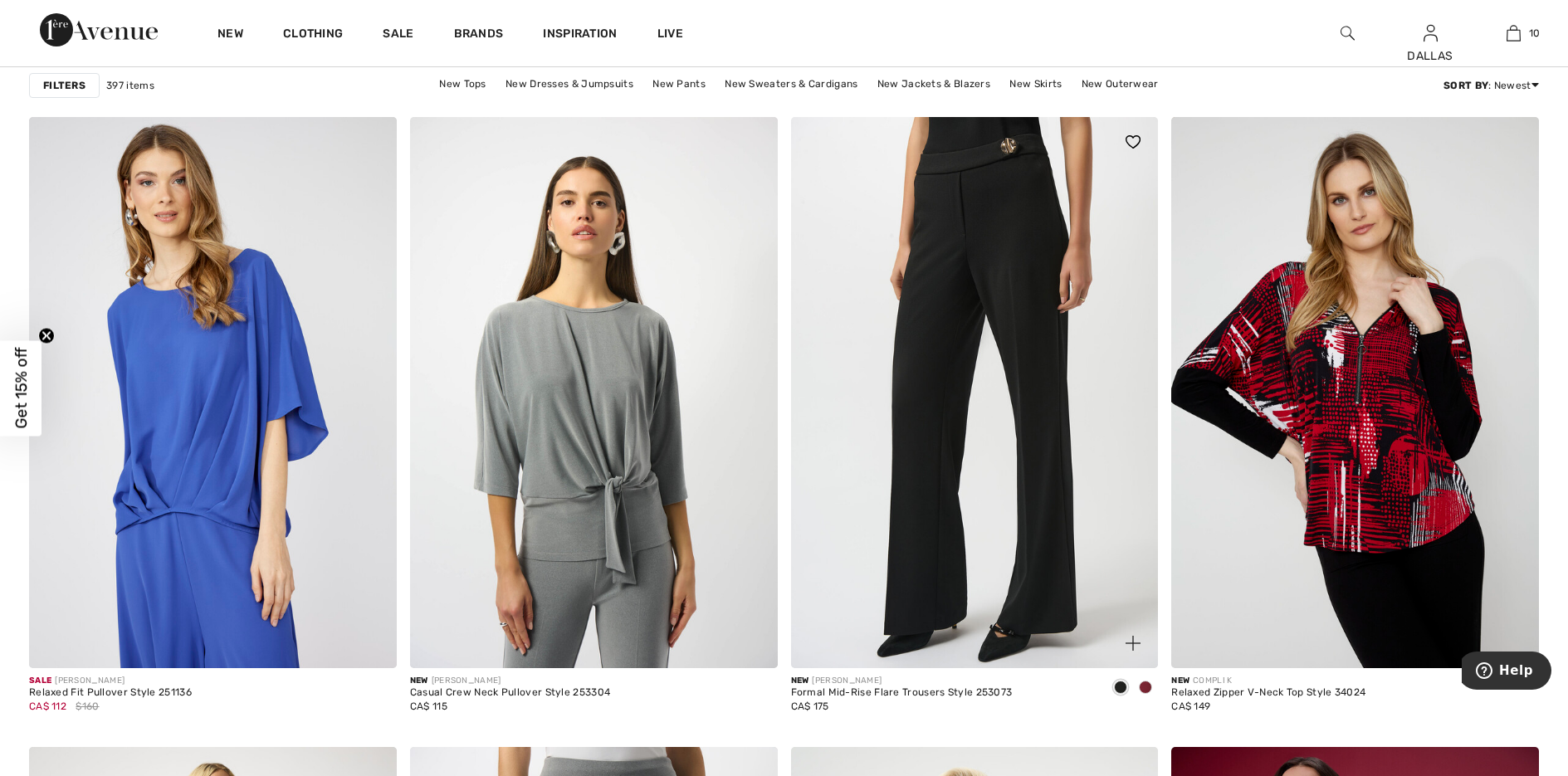
click at [1145, 686] on span at bounding box center [1145, 687] width 13 height 13
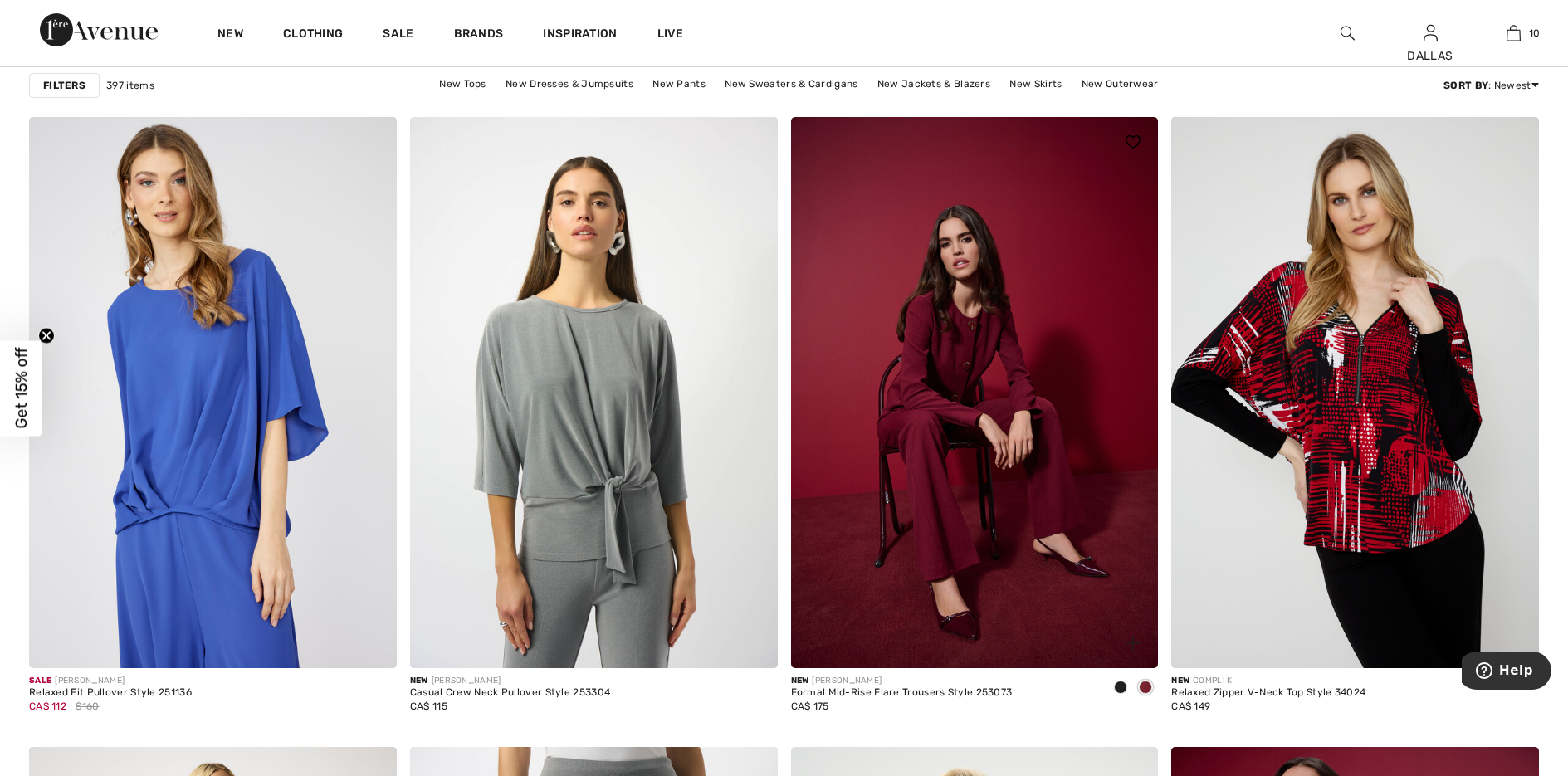
click at [1121, 621] on div at bounding box center [1123, 633] width 69 height 69
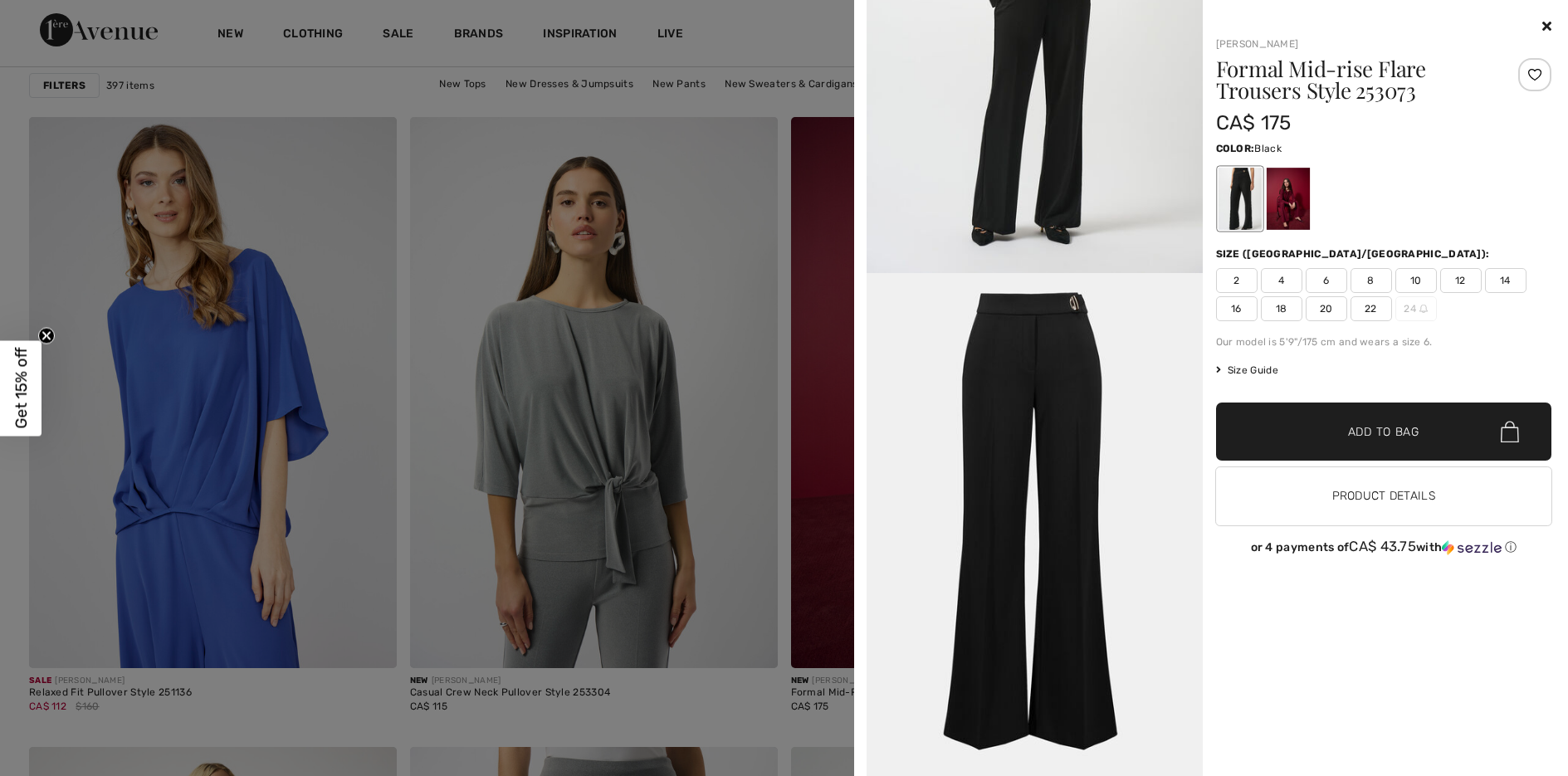
scroll to position [2297, 0]
click at [1281, 280] on span "4" at bounding box center [1282, 280] width 41 height 25
click at [1325, 421] on span "✔ Added to Bag Add to Bag" at bounding box center [1384, 432] width 336 height 58
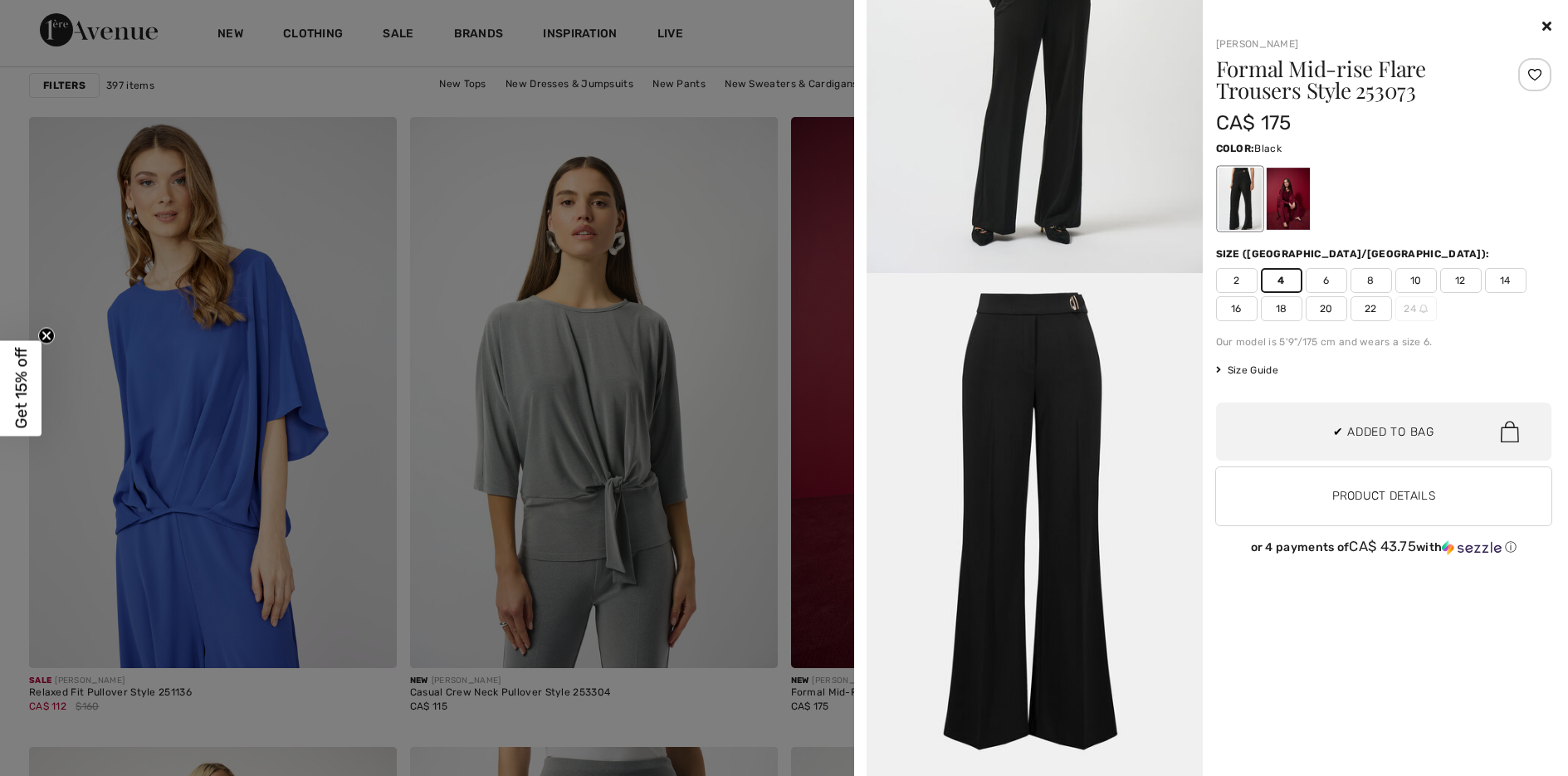
scroll to position [1173, 0]
click at [1323, 281] on span "6" at bounding box center [1326, 280] width 41 height 25
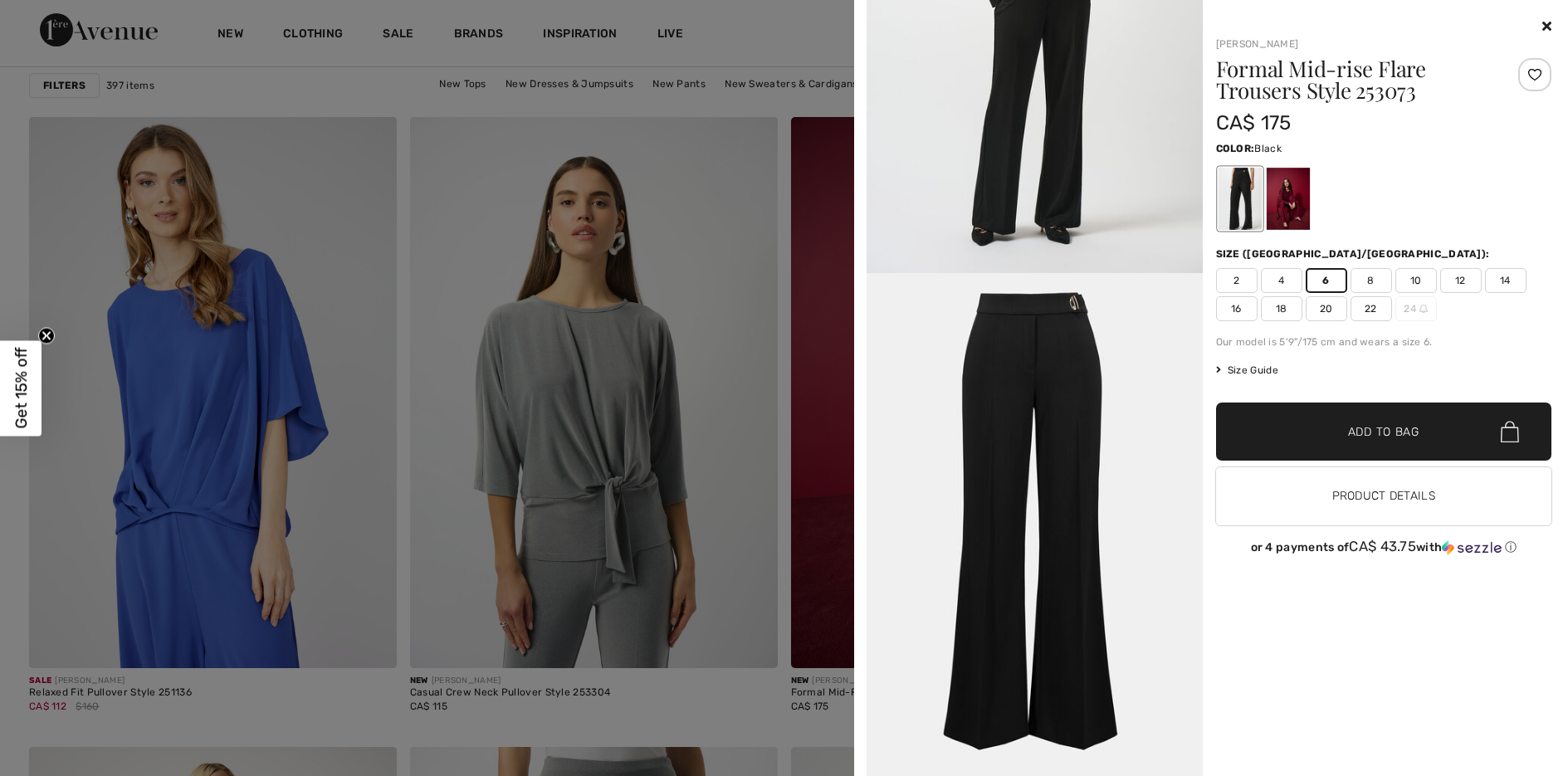
click at [1374, 428] on span "Add to Bag" at bounding box center [1383, 432] width 72 height 18
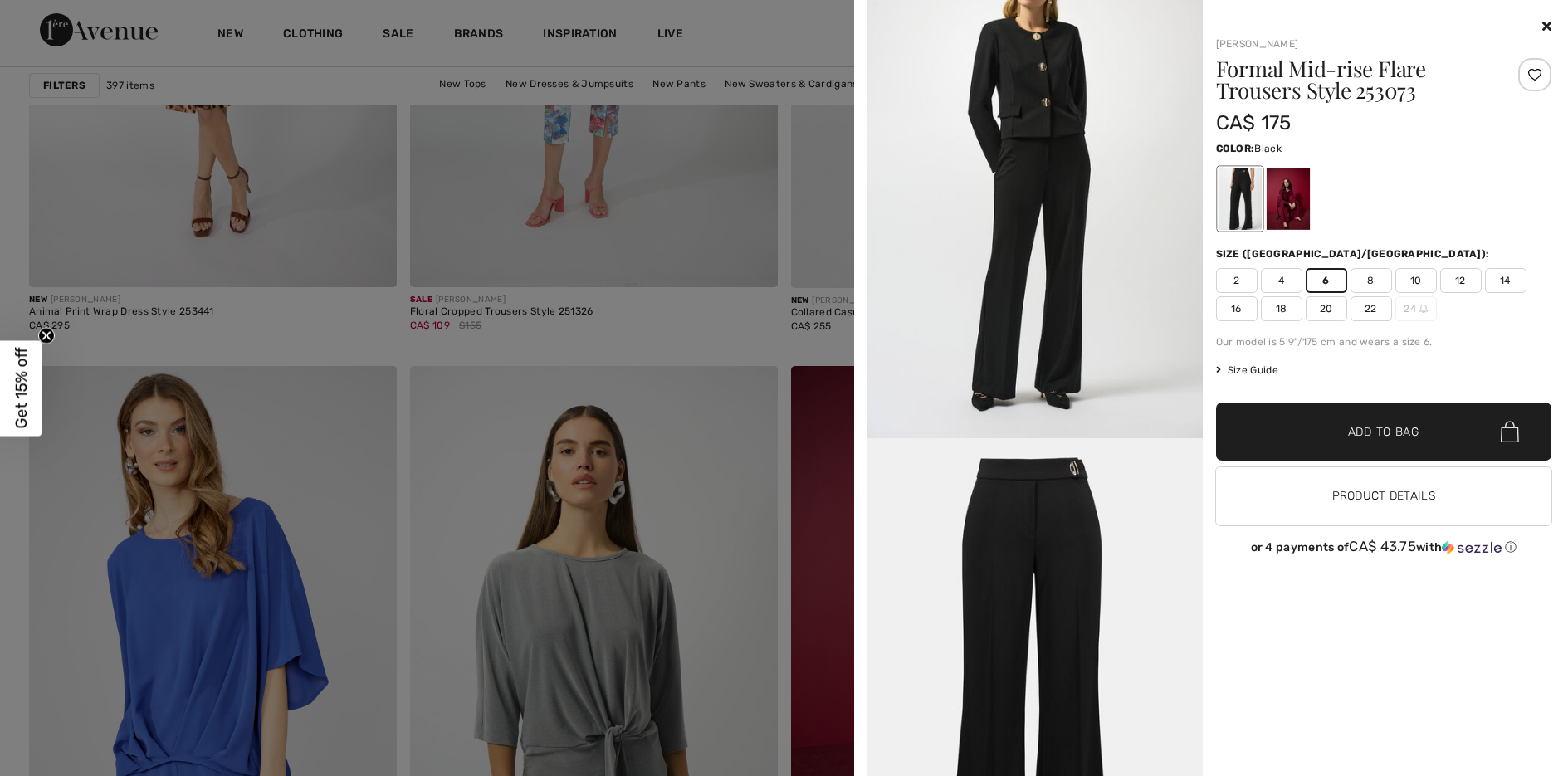
scroll to position [1716, 0]
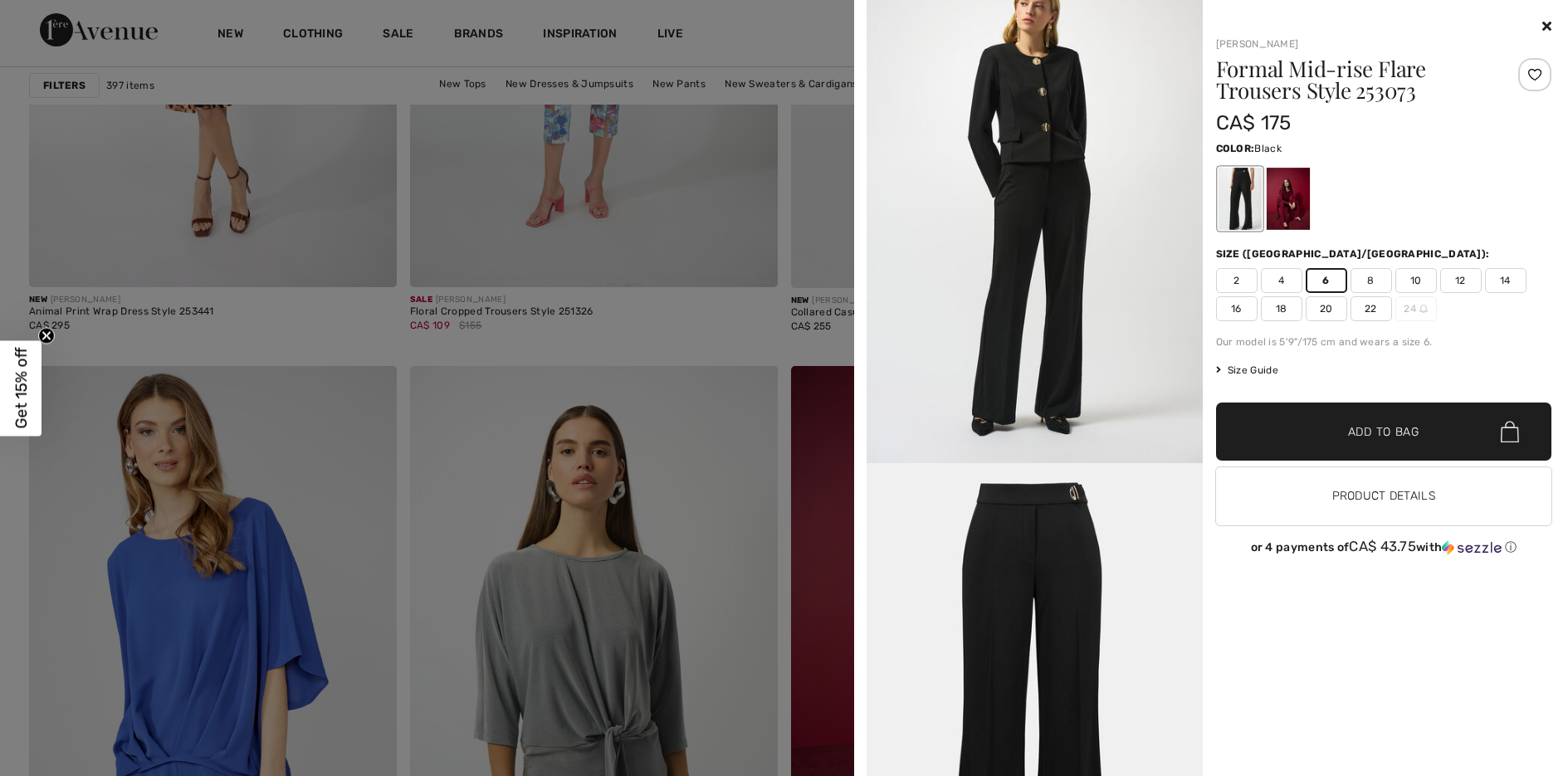
click at [723, 328] on div at bounding box center [784, 388] width 1568 height 776
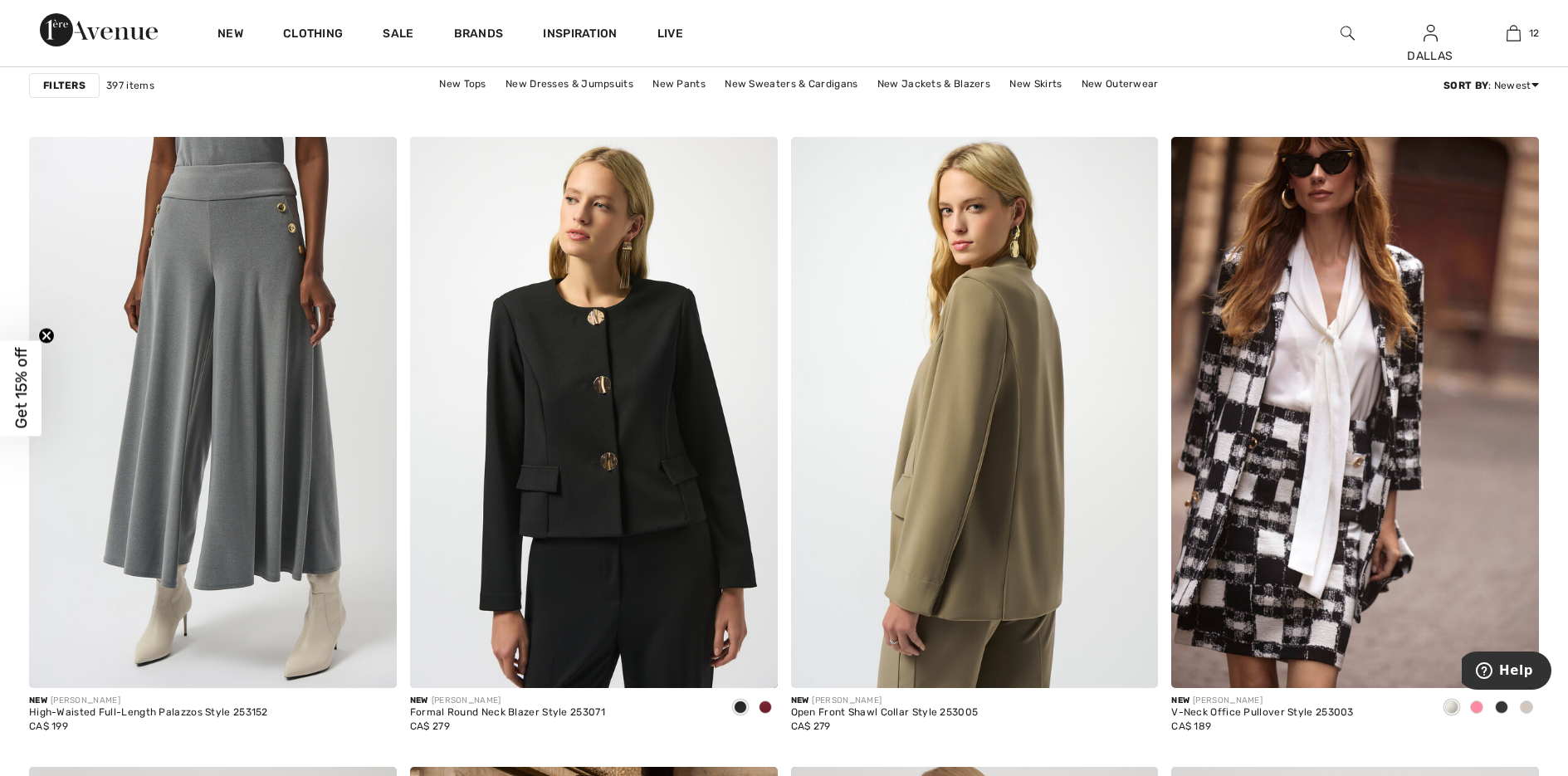
scroll to position [6557, 0]
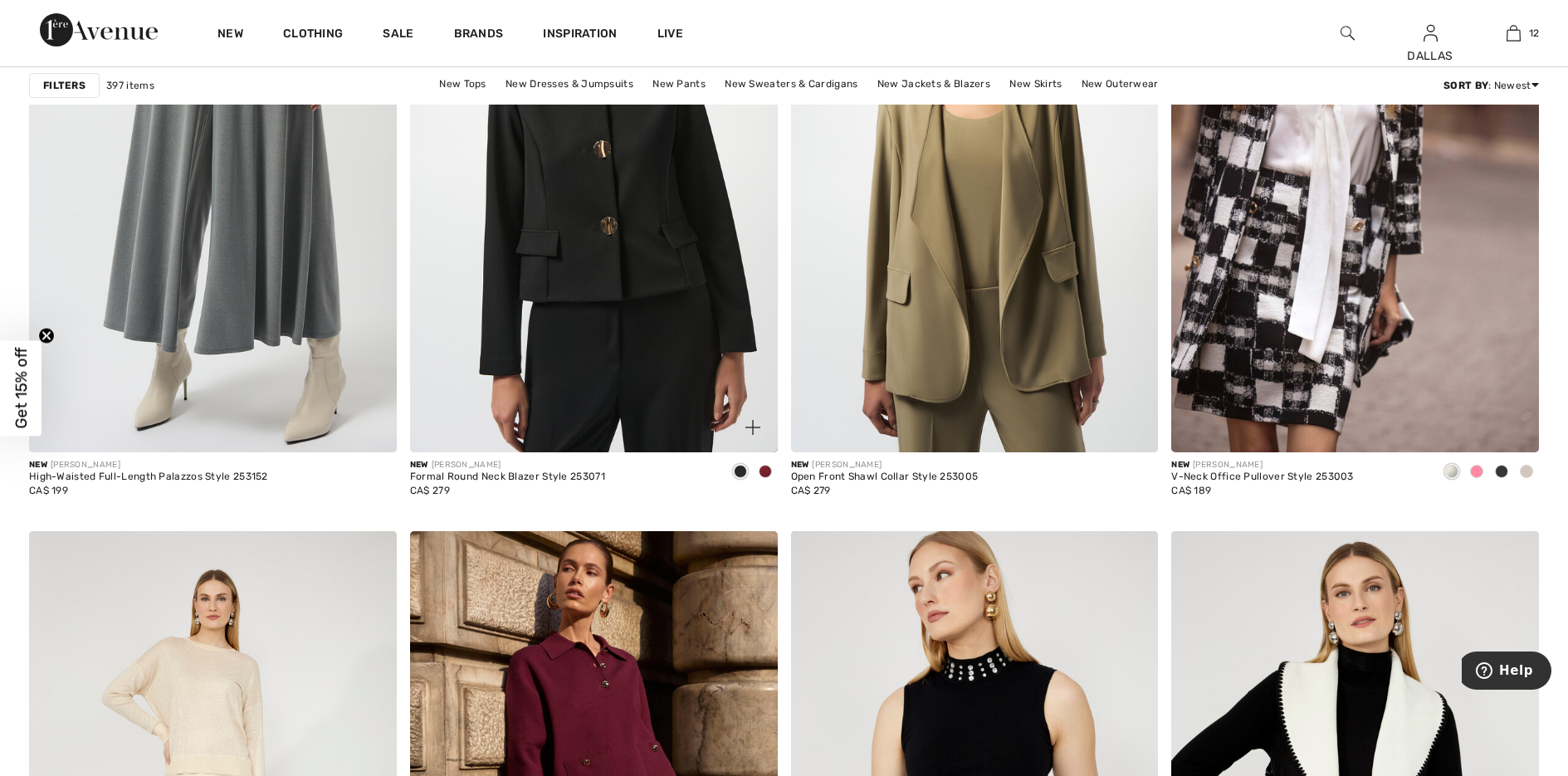
click at [752, 429] on img at bounding box center [753, 427] width 15 height 15
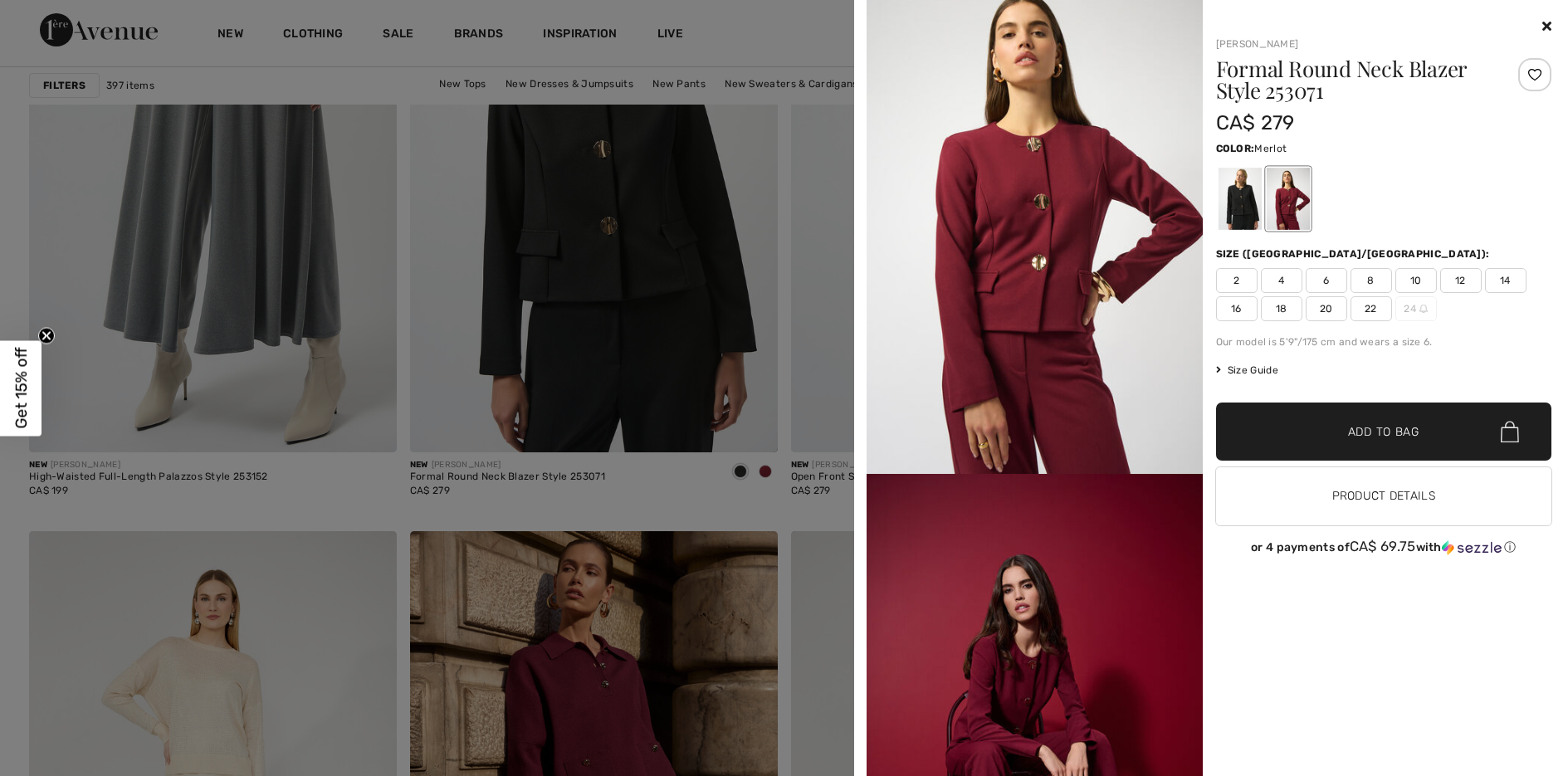
scroll to position [0, 0]
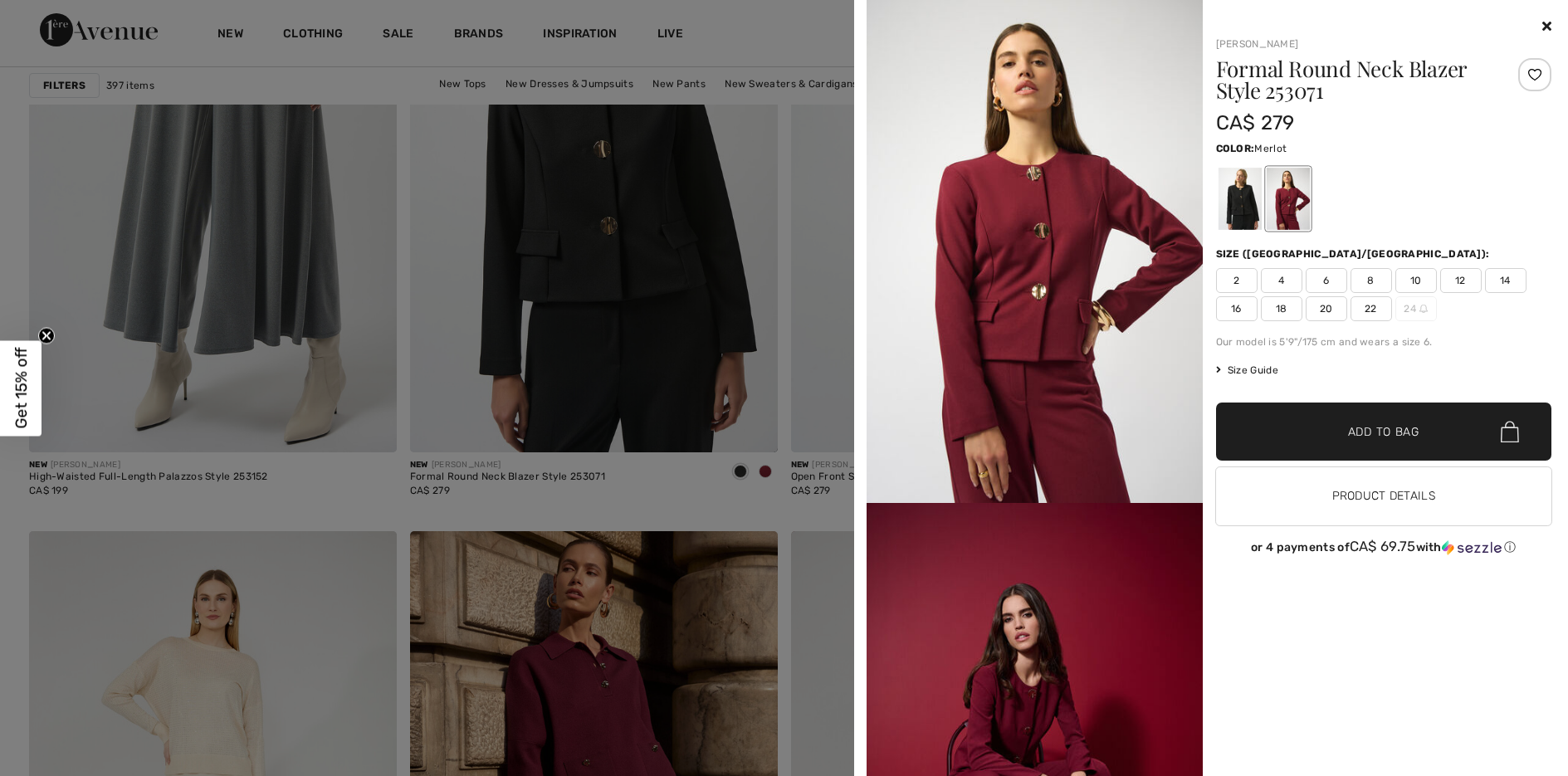
click at [1325, 276] on span "6" at bounding box center [1326, 280] width 41 height 25
click at [1355, 433] on span "Add to Bag" at bounding box center [1383, 432] width 72 height 18
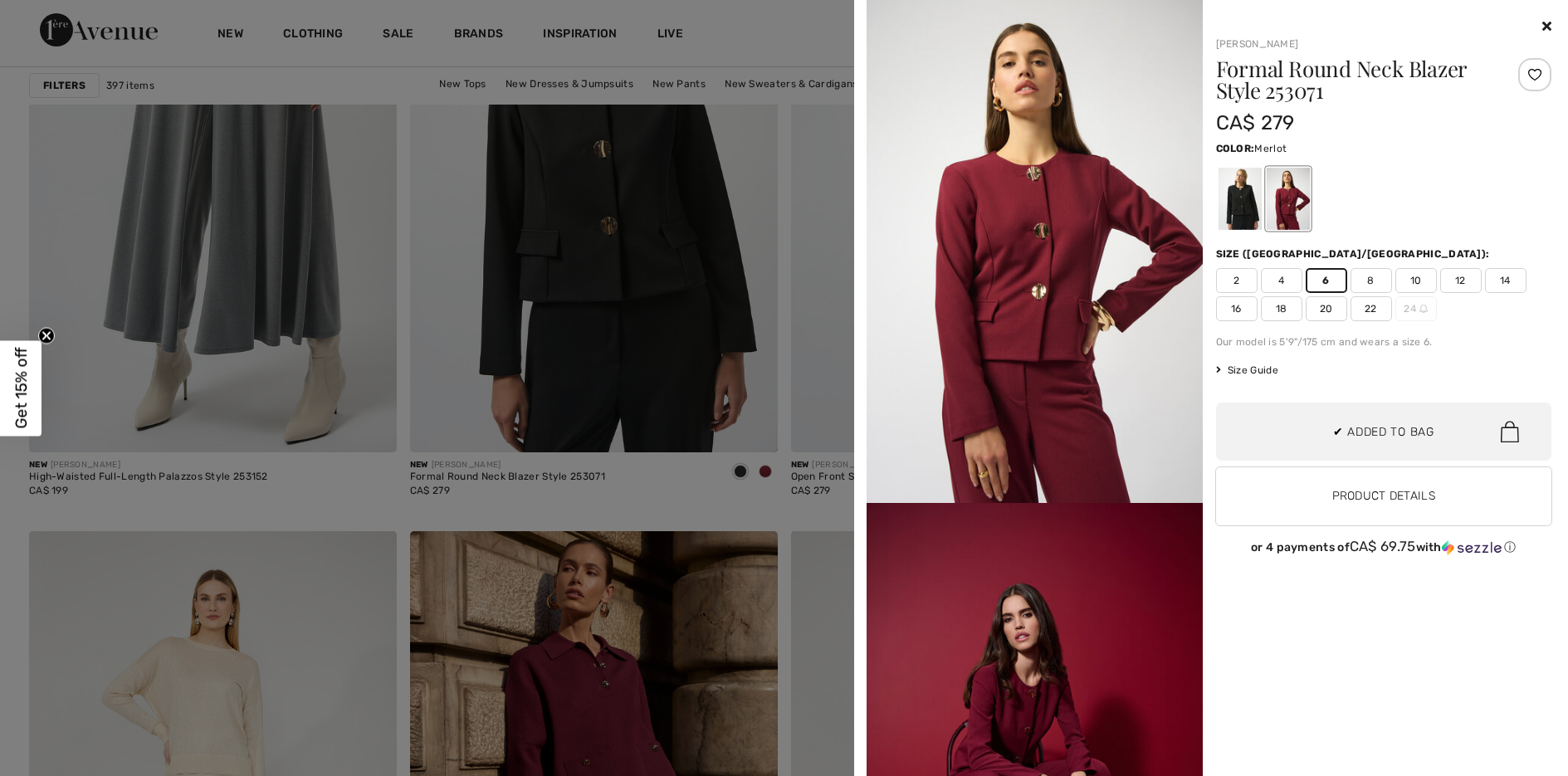
scroll to position [1476, 0]
click at [676, 530] on div at bounding box center [784, 388] width 1568 height 776
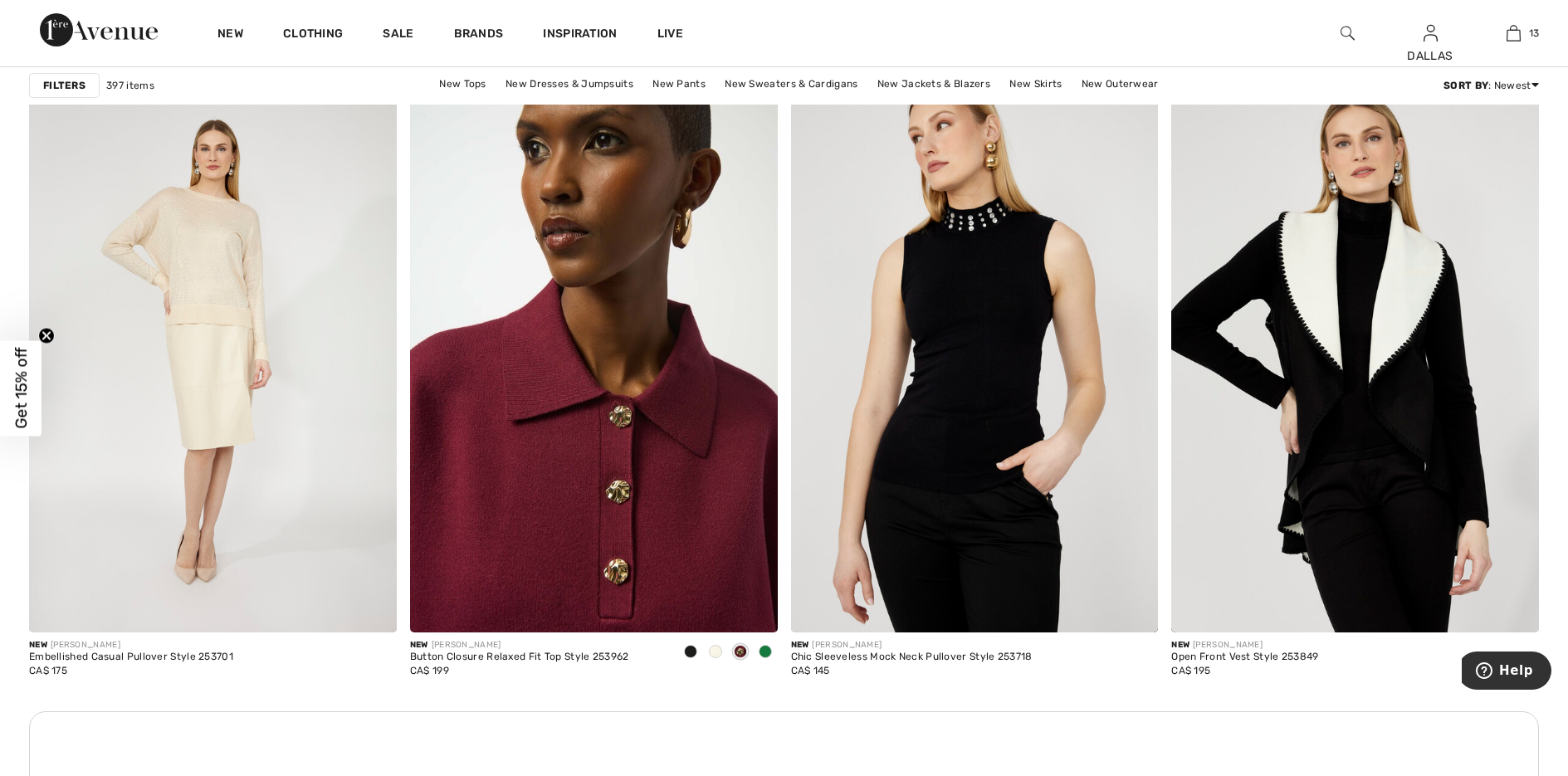
scroll to position [7055, 0]
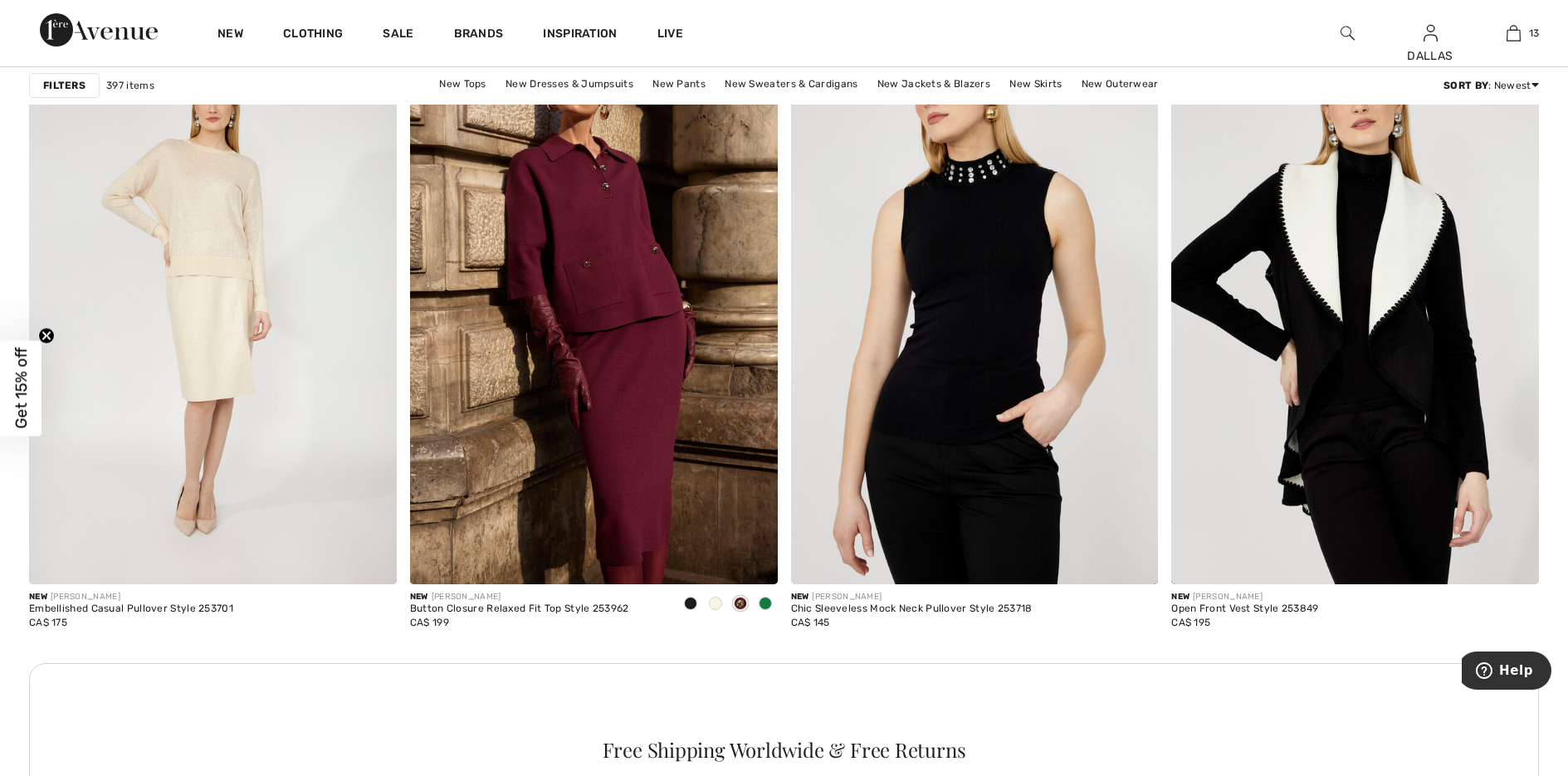
click at [765, 603] on span at bounding box center [765, 603] width 13 height 13
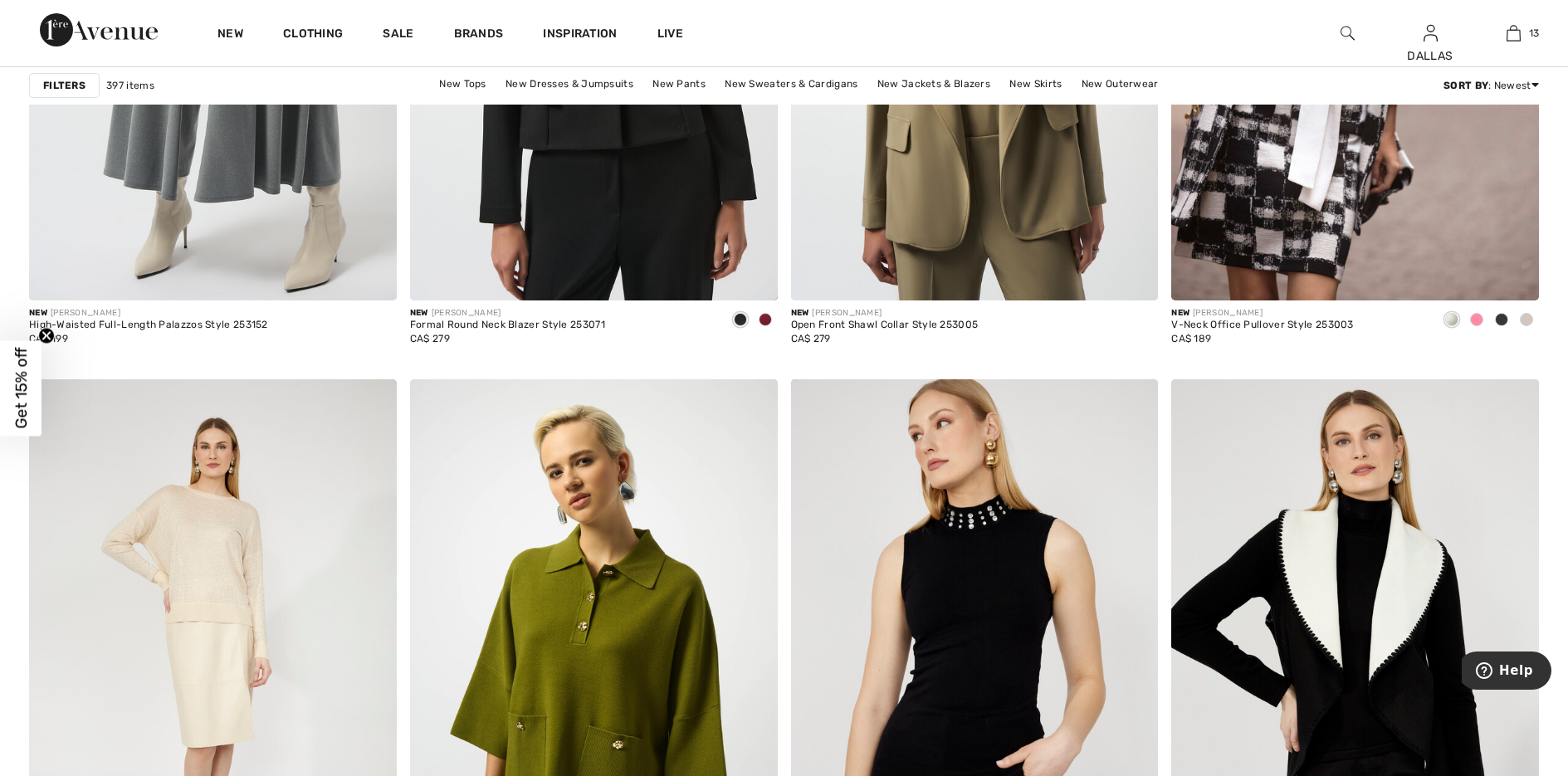
scroll to position [6557, 0]
